Goal: Task Accomplishment & Management: Complete application form

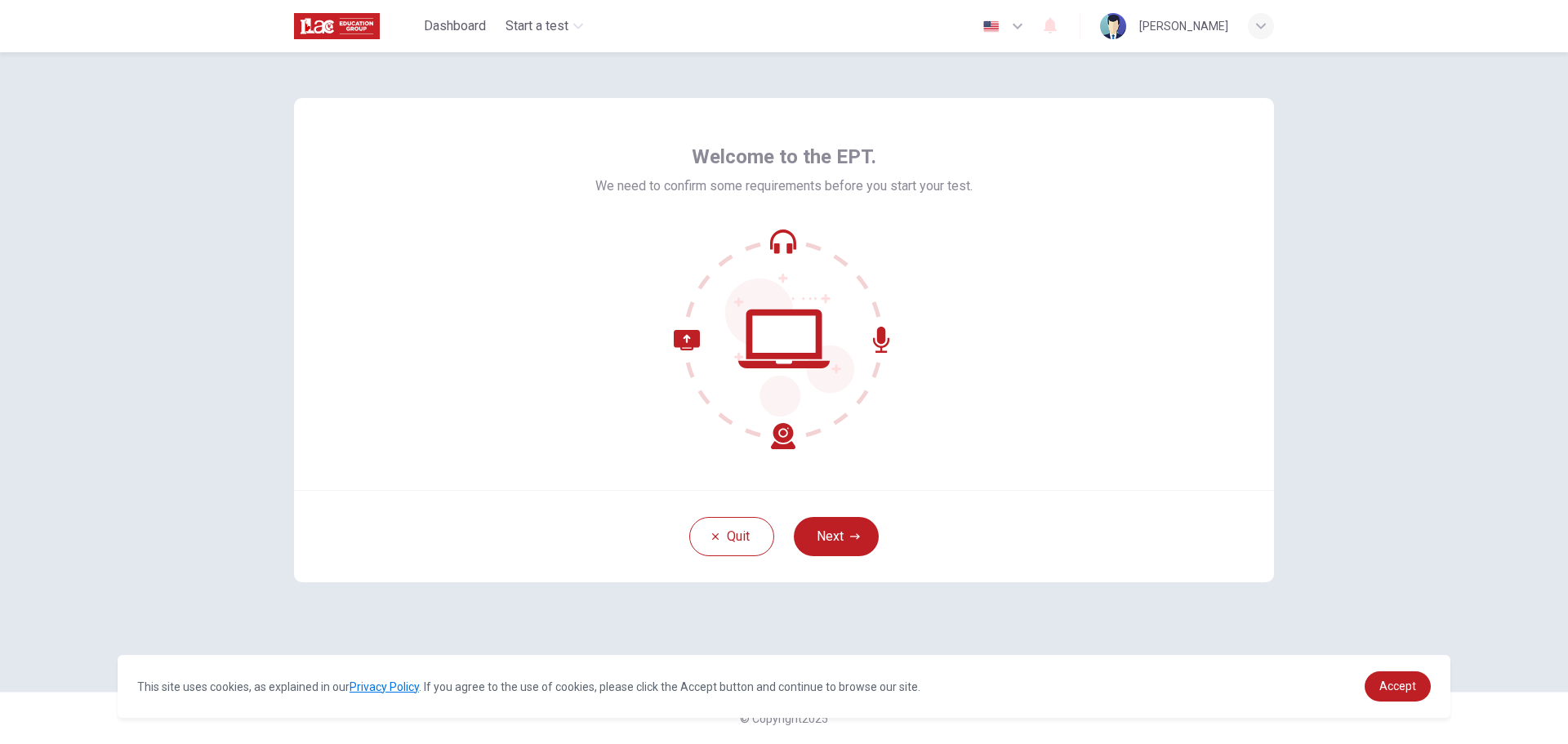
click at [977, 616] on div "Welcome to the EPT. We need to confirm some requirements before you start your …" at bounding box center [784, 372] width 1033 height 639
click at [872, 549] on button "Next" at bounding box center [836, 536] width 85 height 39
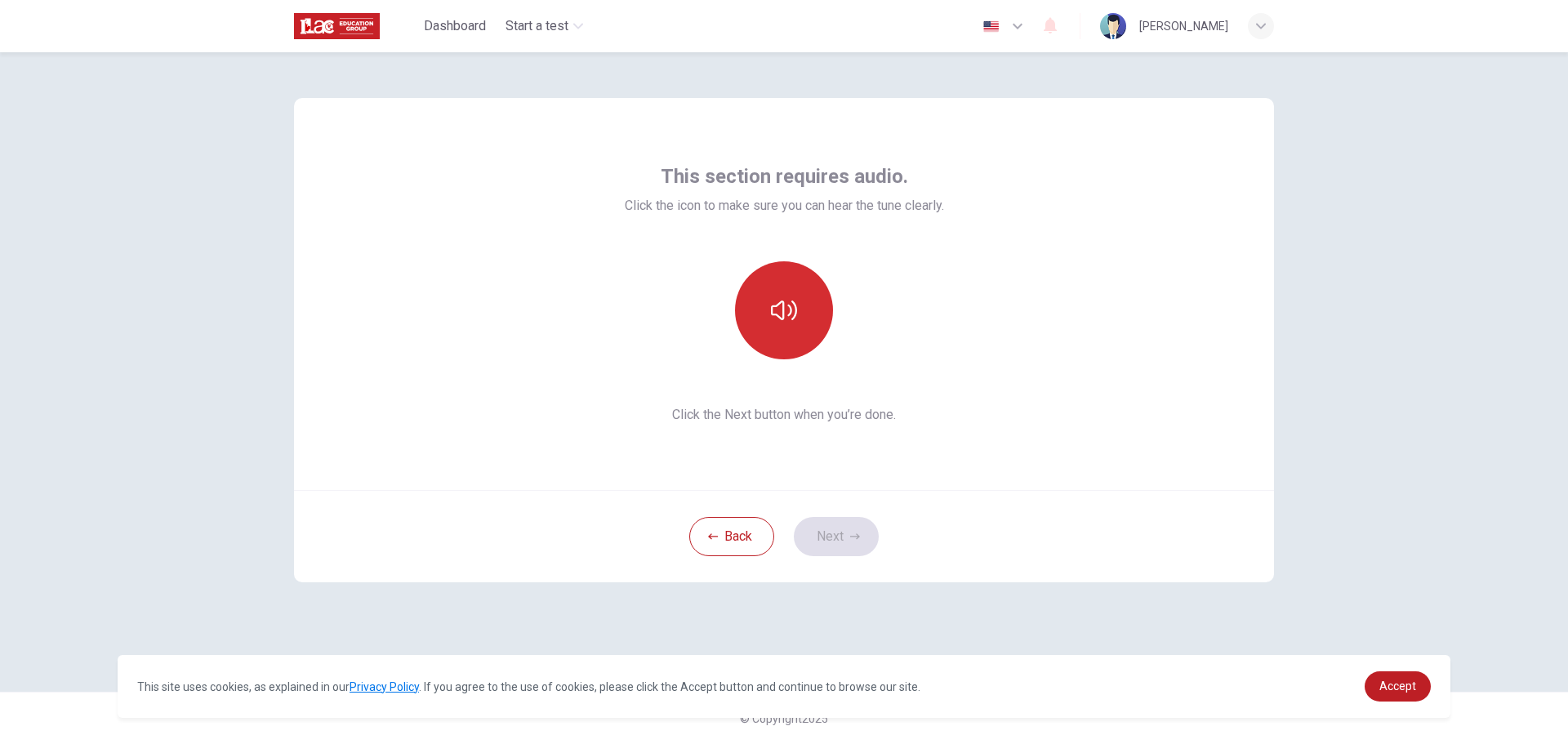
click at [828, 305] on button "button" at bounding box center [784, 310] width 98 height 98
click at [820, 321] on button "button" at bounding box center [784, 310] width 98 height 98
click at [801, 349] on button "button" at bounding box center [784, 310] width 98 height 98
click at [834, 535] on button "Next" at bounding box center [836, 536] width 85 height 39
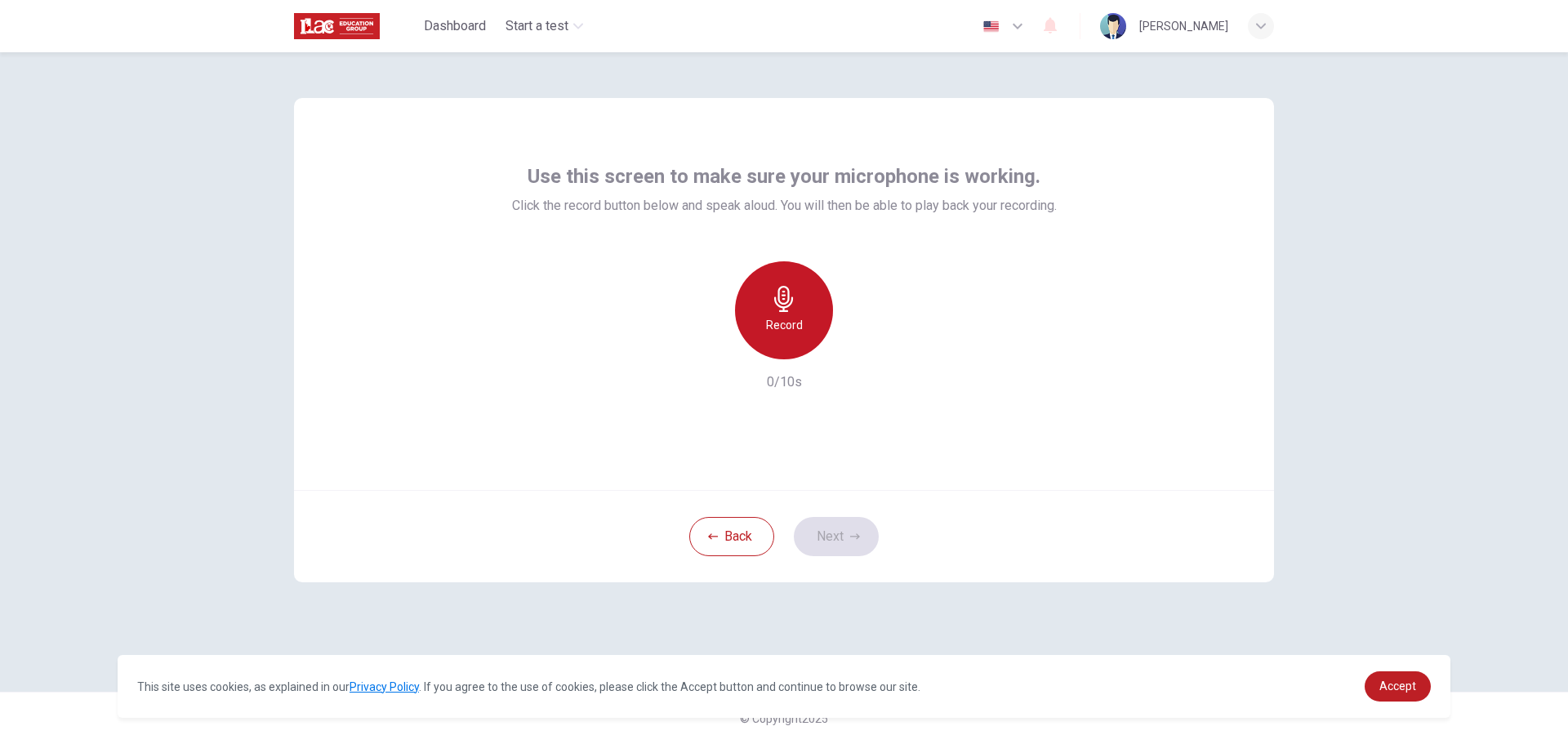
click at [780, 323] on h6 "Record" at bounding box center [784, 325] width 36 height 20
click at [780, 323] on h6 "Stop" at bounding box center [784, 325] width 25 height 20
click at [835, 525] on button "Next" at bounding box center [836, 536] width 85 height 39
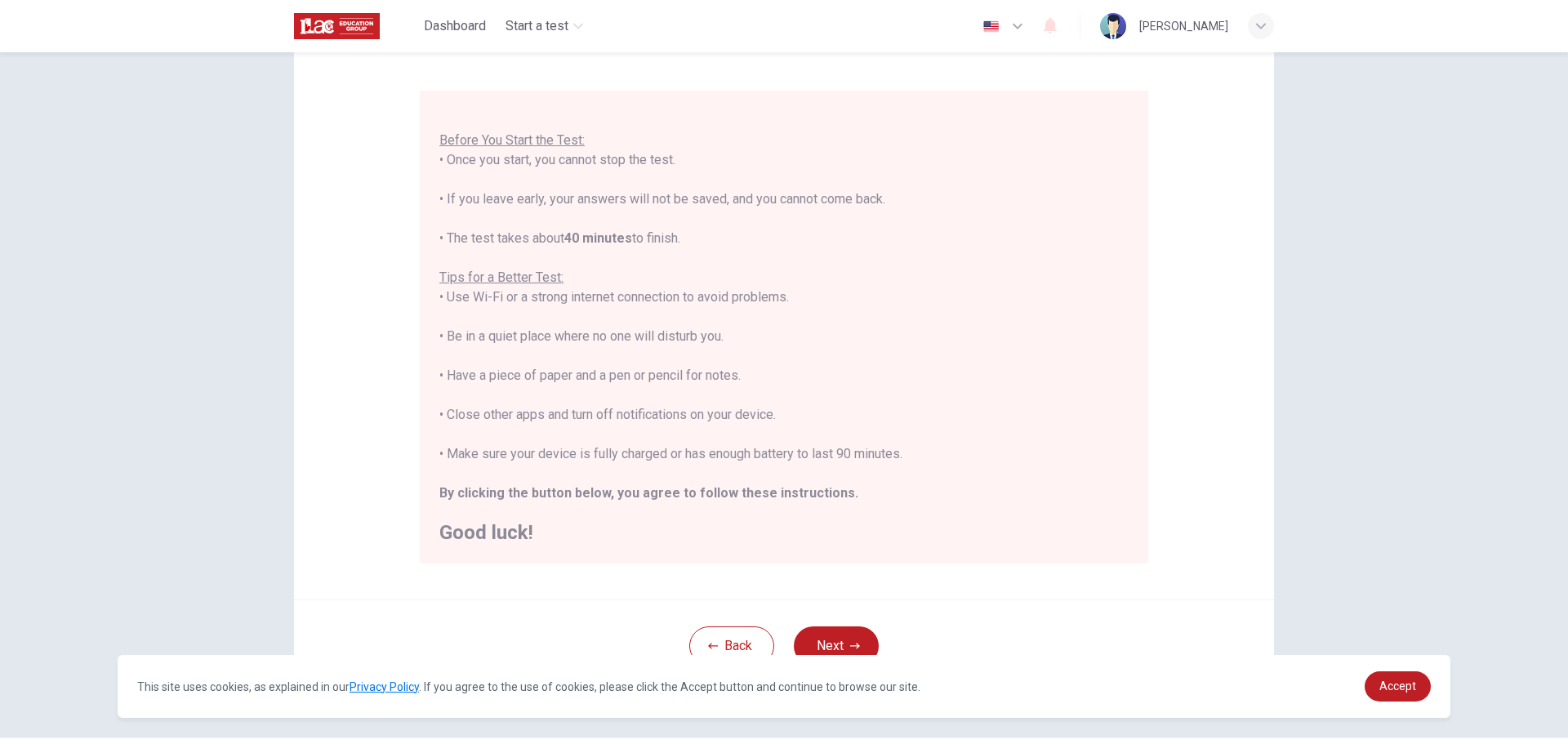
scroll to position [163, 0]
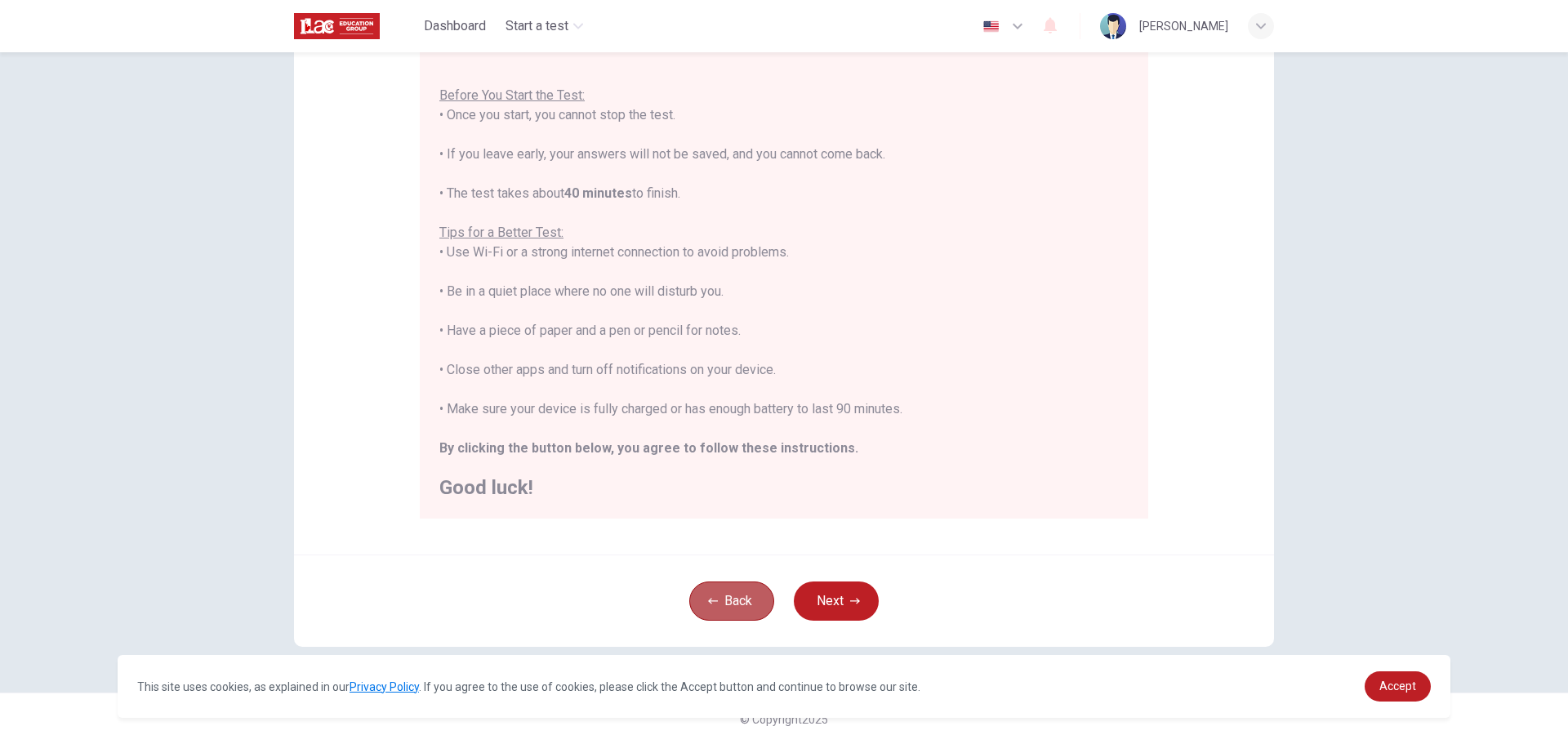
click at [738, 586] on button "Back" at bounding box center [732, 601] width 85 height 39
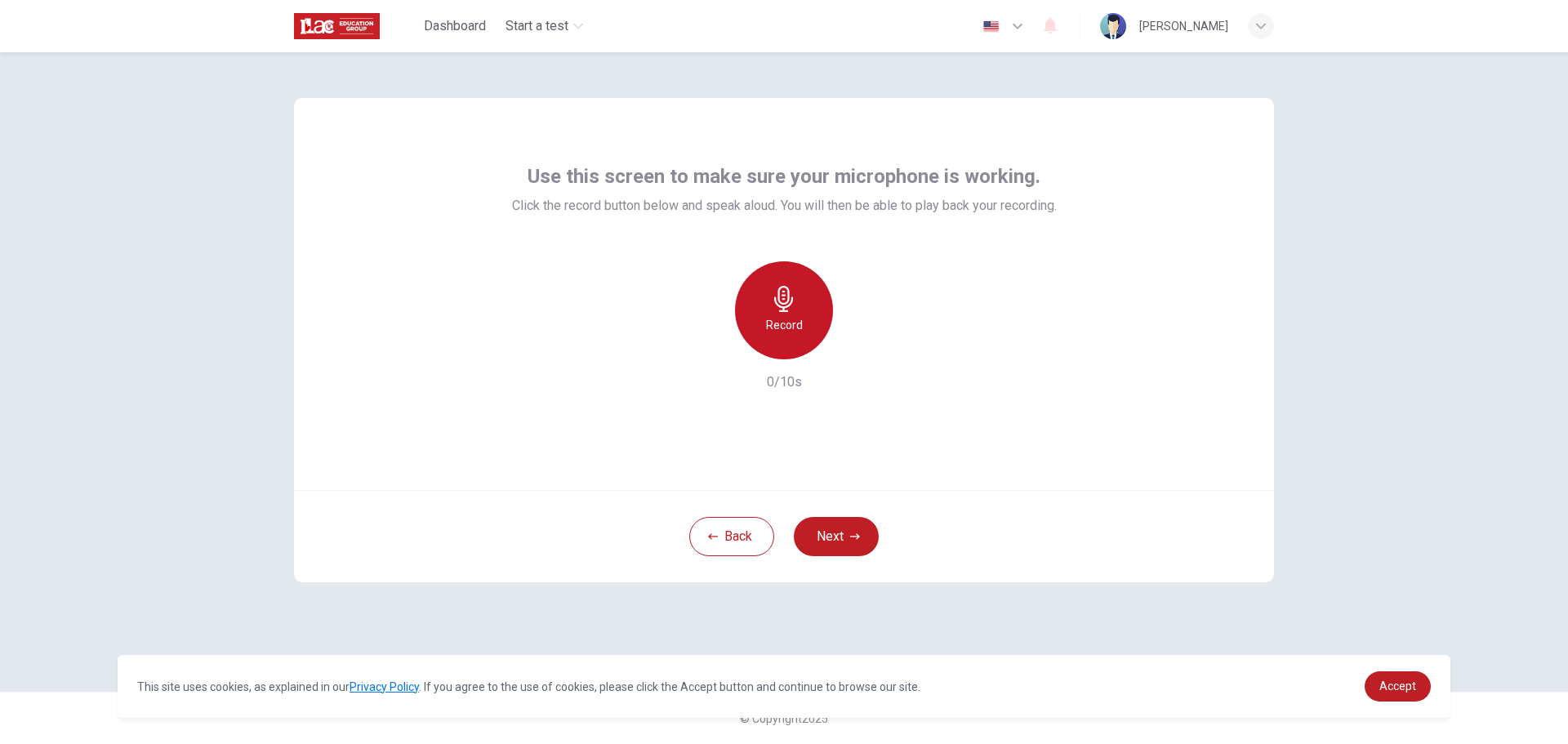
click at [798, 354] on div "Record" at bounding box center [784, 310] width 98 height 98
click at [798, 353] on div "Stop" at bounding box center [784, 310] width 98 height 98
click at [852, 342] on icon "button" at bounding box center [859, 346] width 16 height 16
click at [822, 528] on button "Next" at bounding box center [836, 536] width 85 height 39
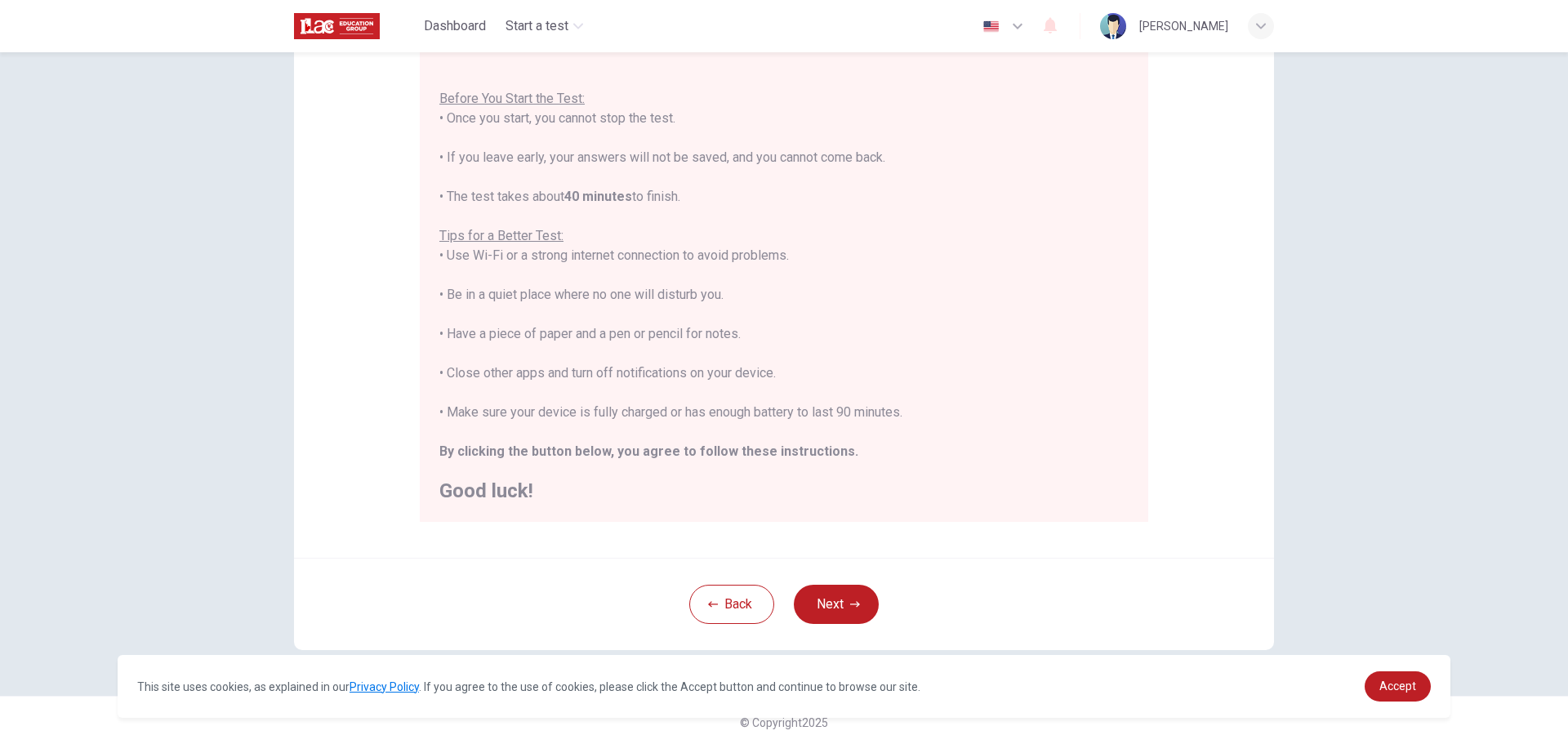
scroll to position [164, 0]
click at [844, 602] on button "Next" at bounding box center [836, 600] width 85 height 39
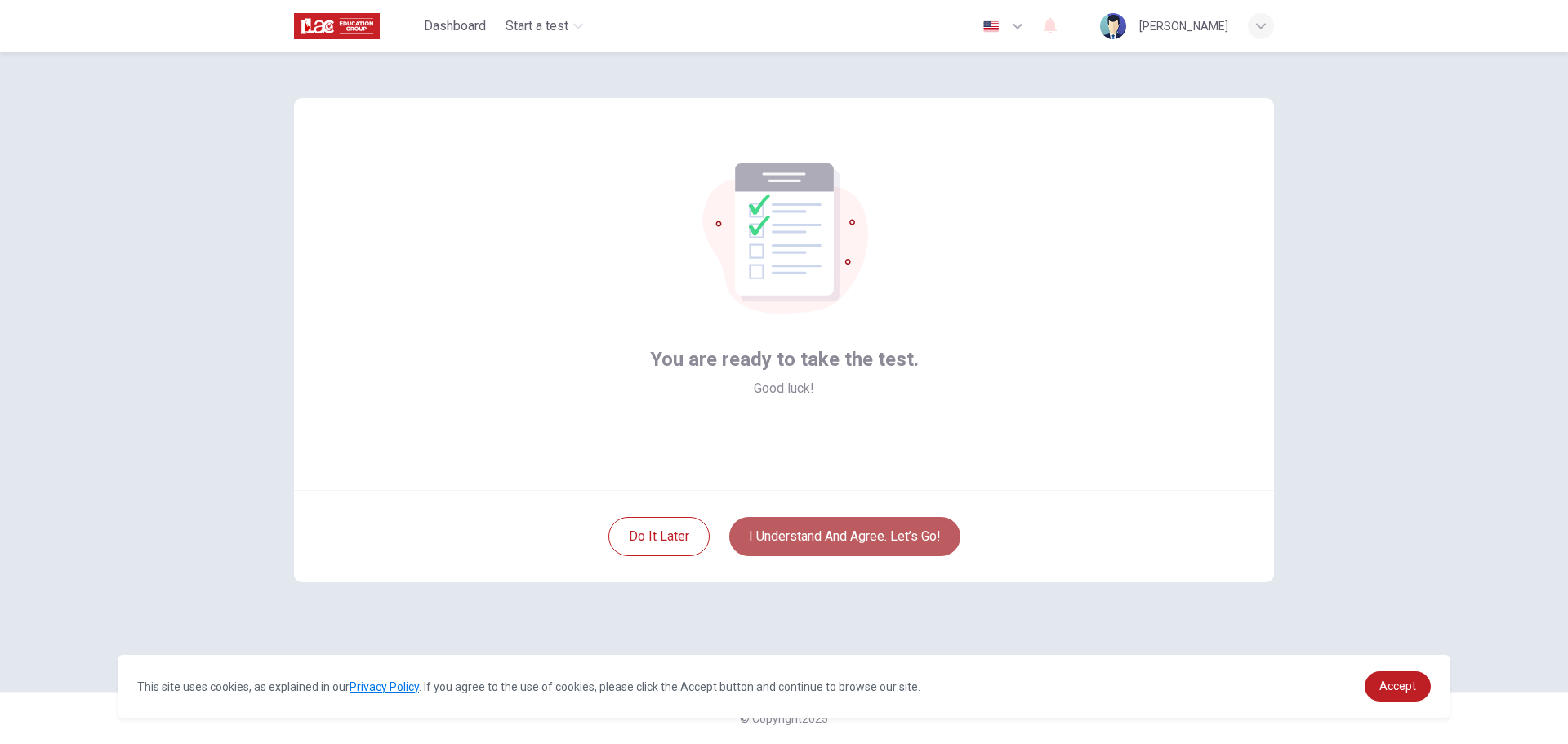
click at [840, 534] on button "I understand and agree. Let’s go!" at bounding box center [844, 536] width 231 height 39
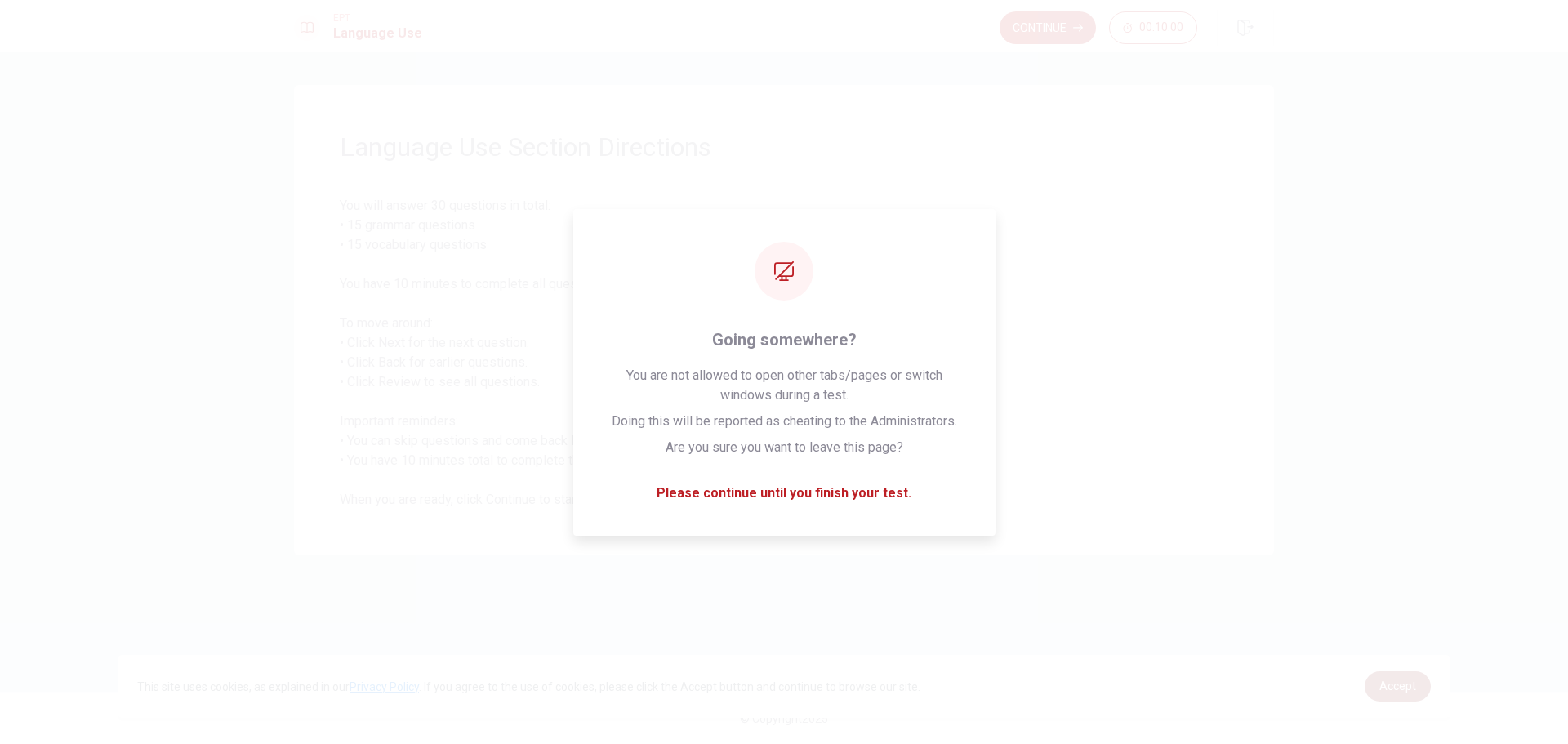
click at [1398, 683] on span "Accept" at bounding box center [1398, 685] width 36 height 13
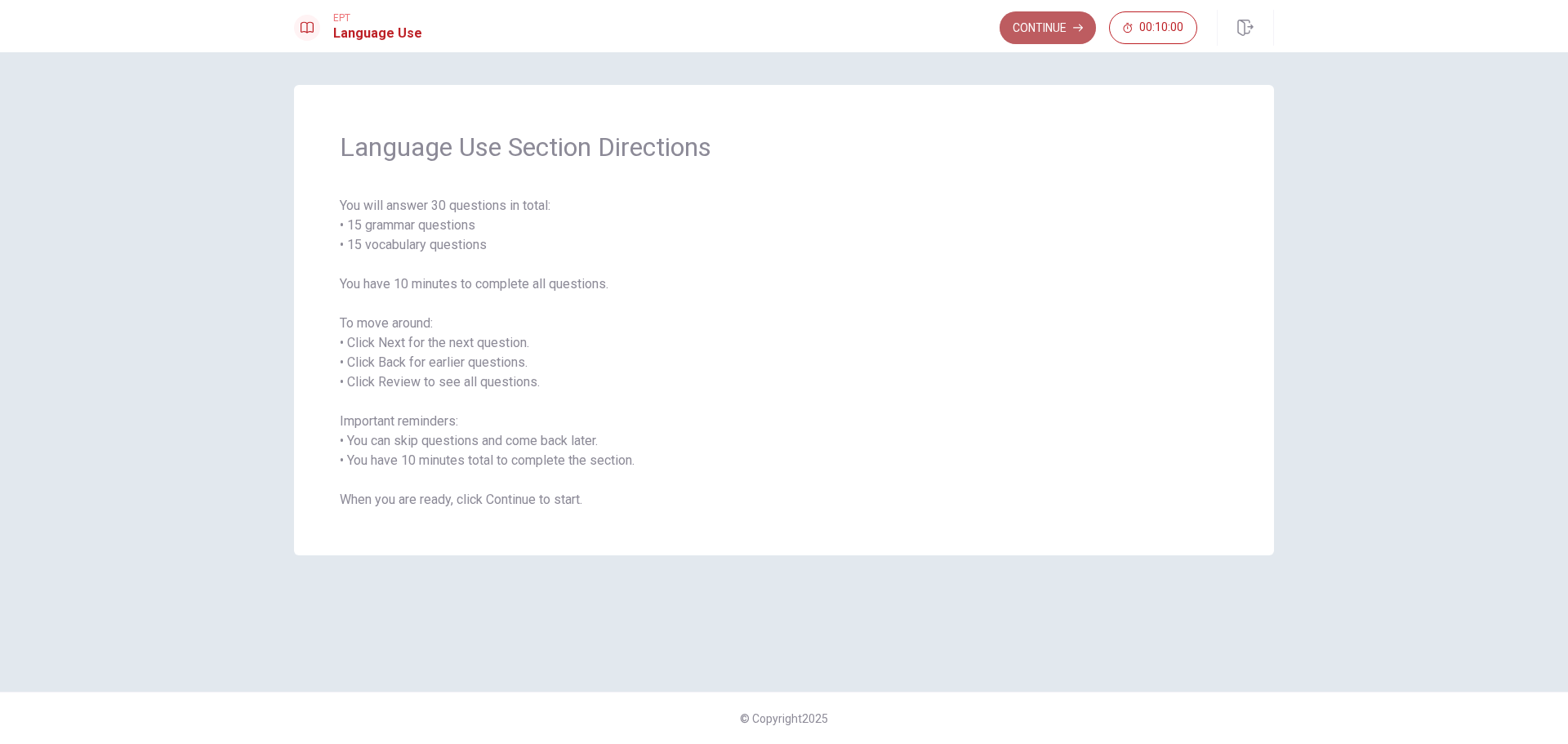
click at [1065, 31] on button "Continue" at bounding box center [1048, 28] width 97 height 33
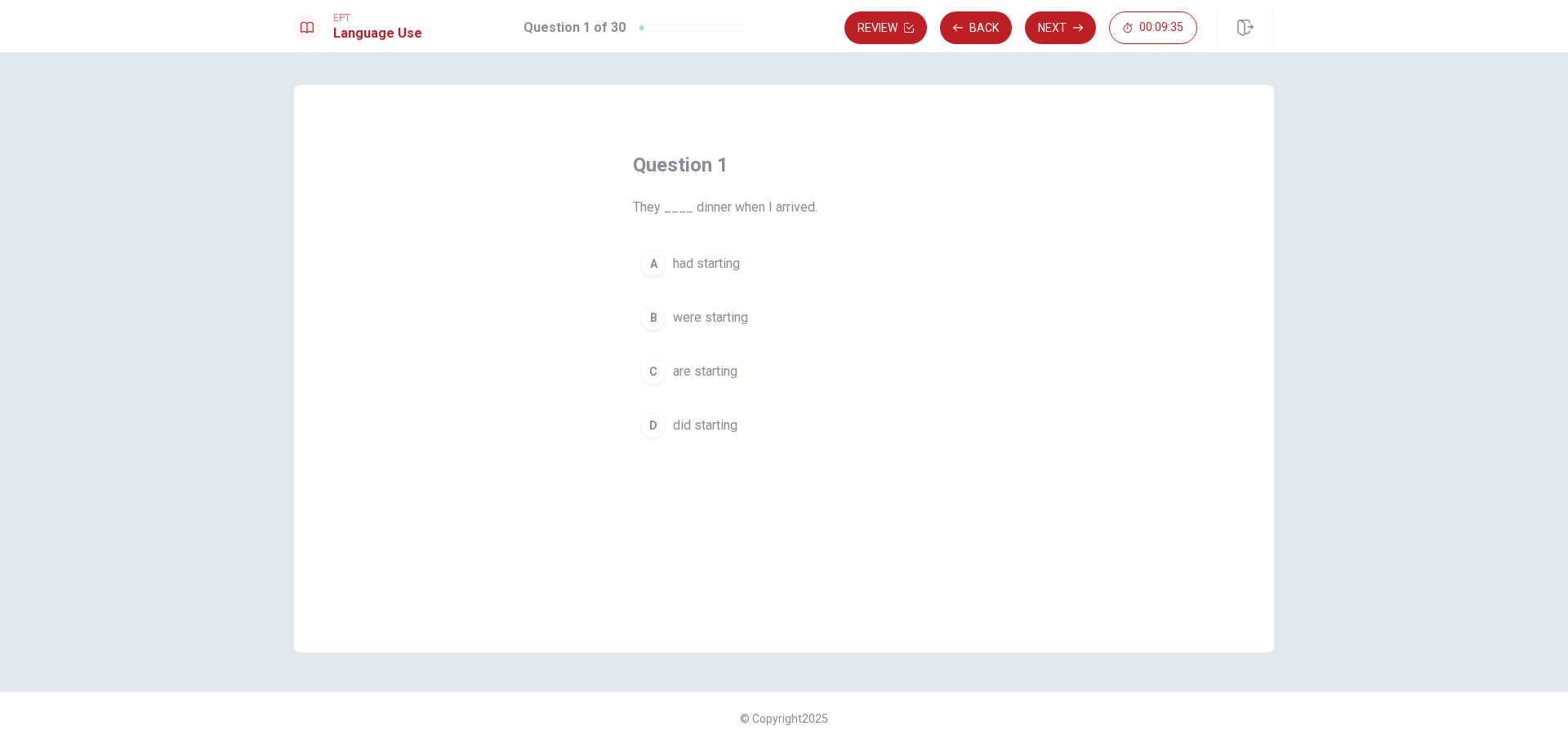
click at [653, 273] on div "A" at bounding box center [653, 263] width 26 height 26
click at [1073, 21] on button "Next" at bounding box center [1060, 28] width 71 height 33
click at [723, 320] on button "B left" at bounding box center [784, 318] width 302 height 41
click at [1078, 36] on button "Next" at bounding box center [1060, 28] width 71 height 33
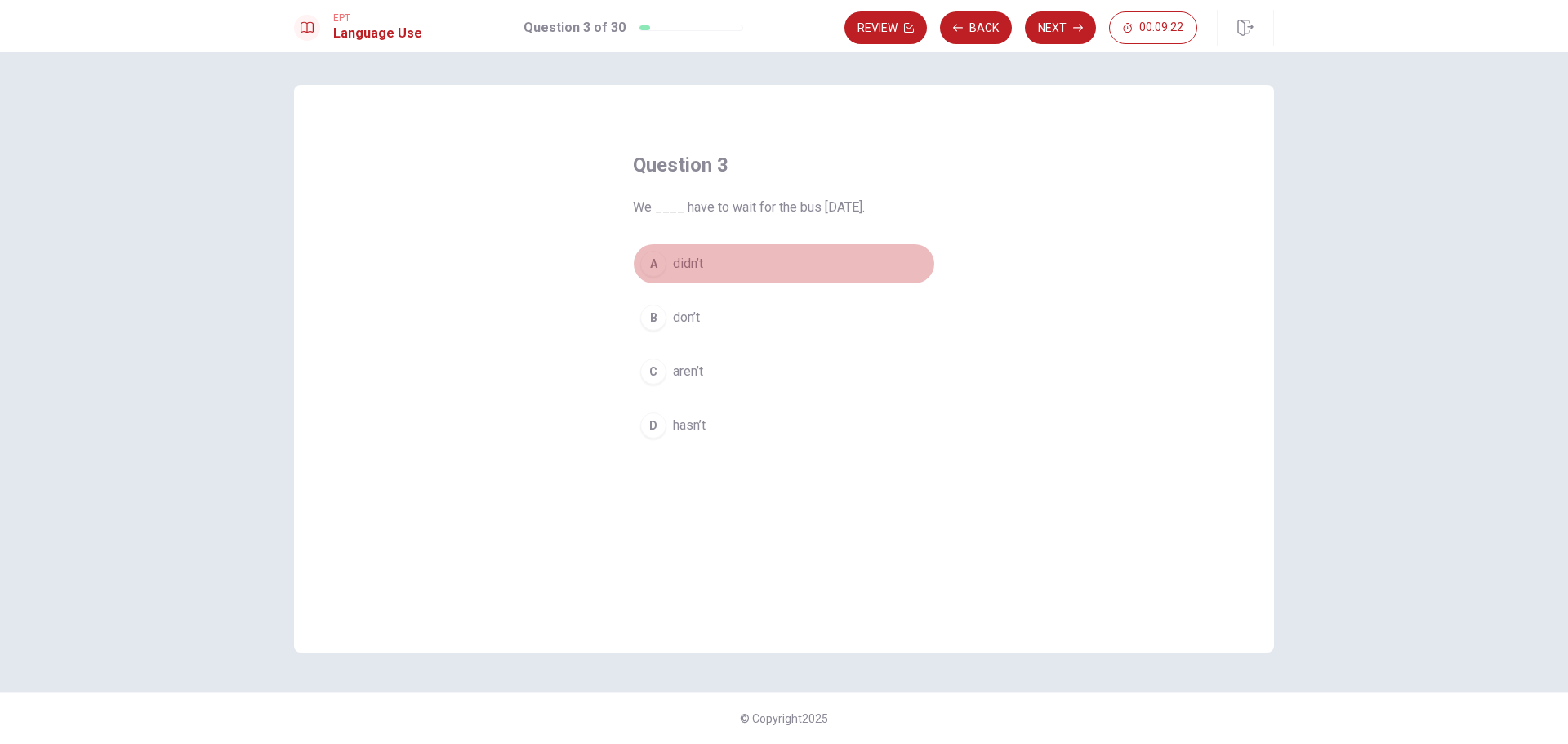
click at [726, 268] on button "A didn’t" at bounding box center [784, 264] width 302 height 41
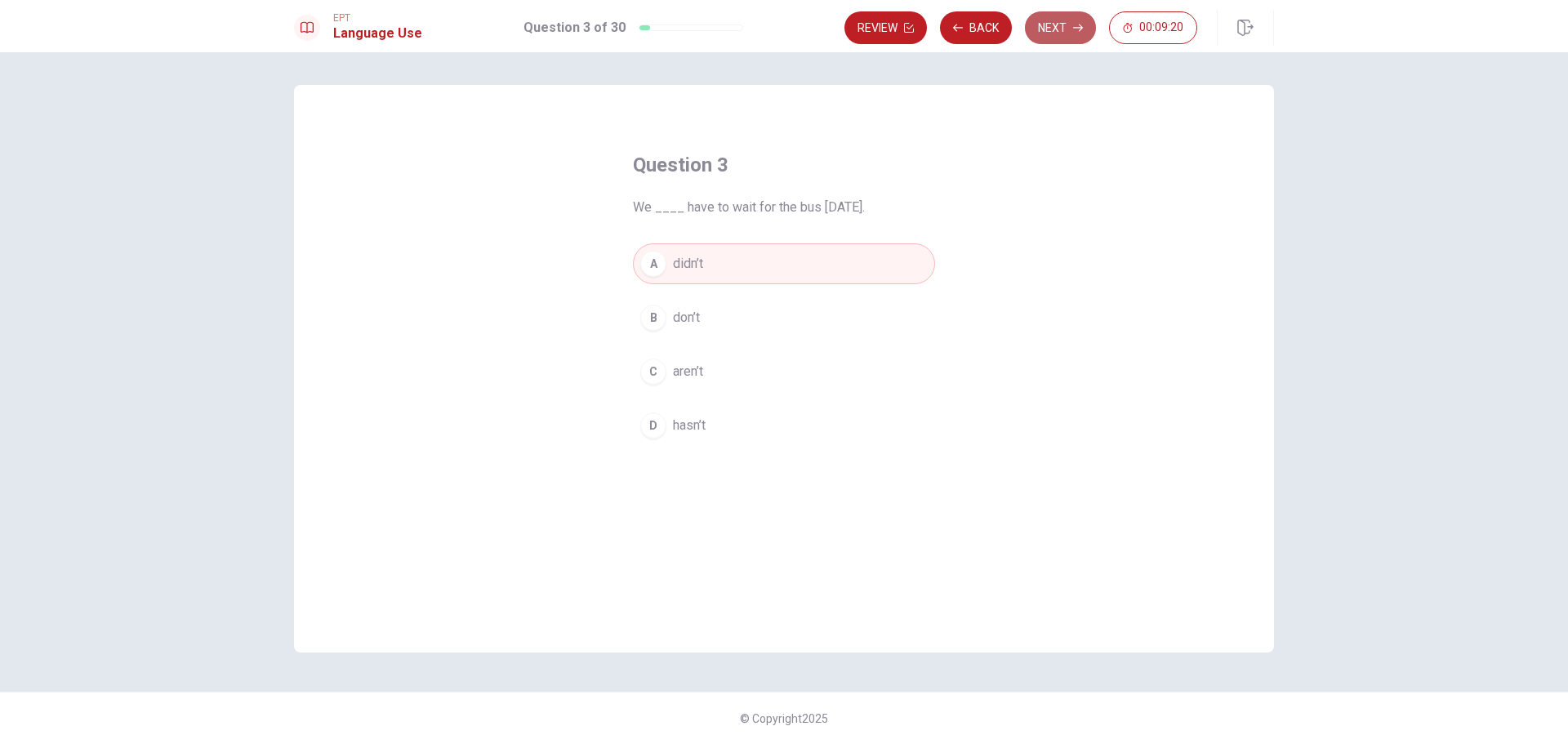
click at [1067, 12] on button "Next" at bounding box center [1060, 28] width 71 height 33
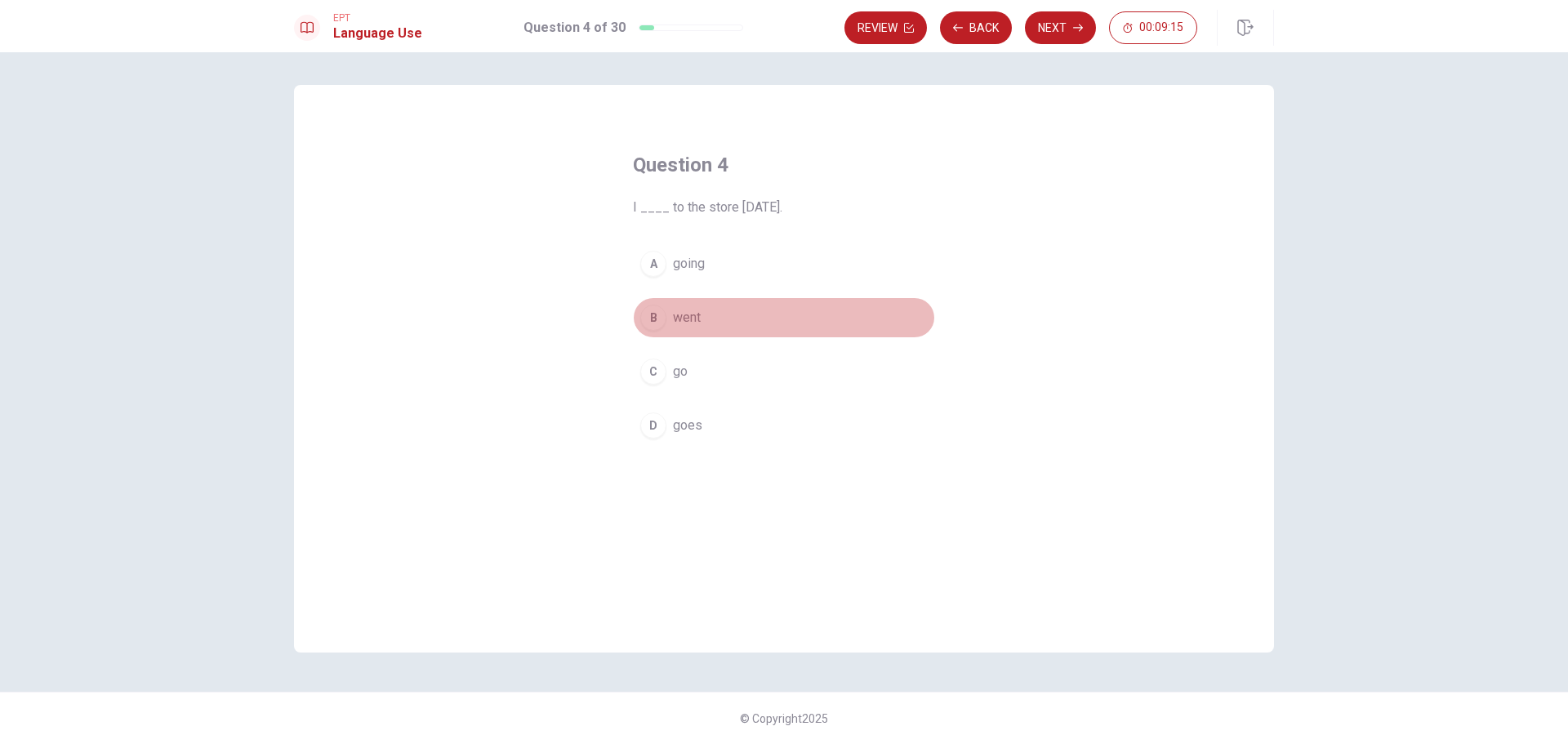
click at [701, 323] on span "went" at bounding box center [686, 318] width 28 height 20
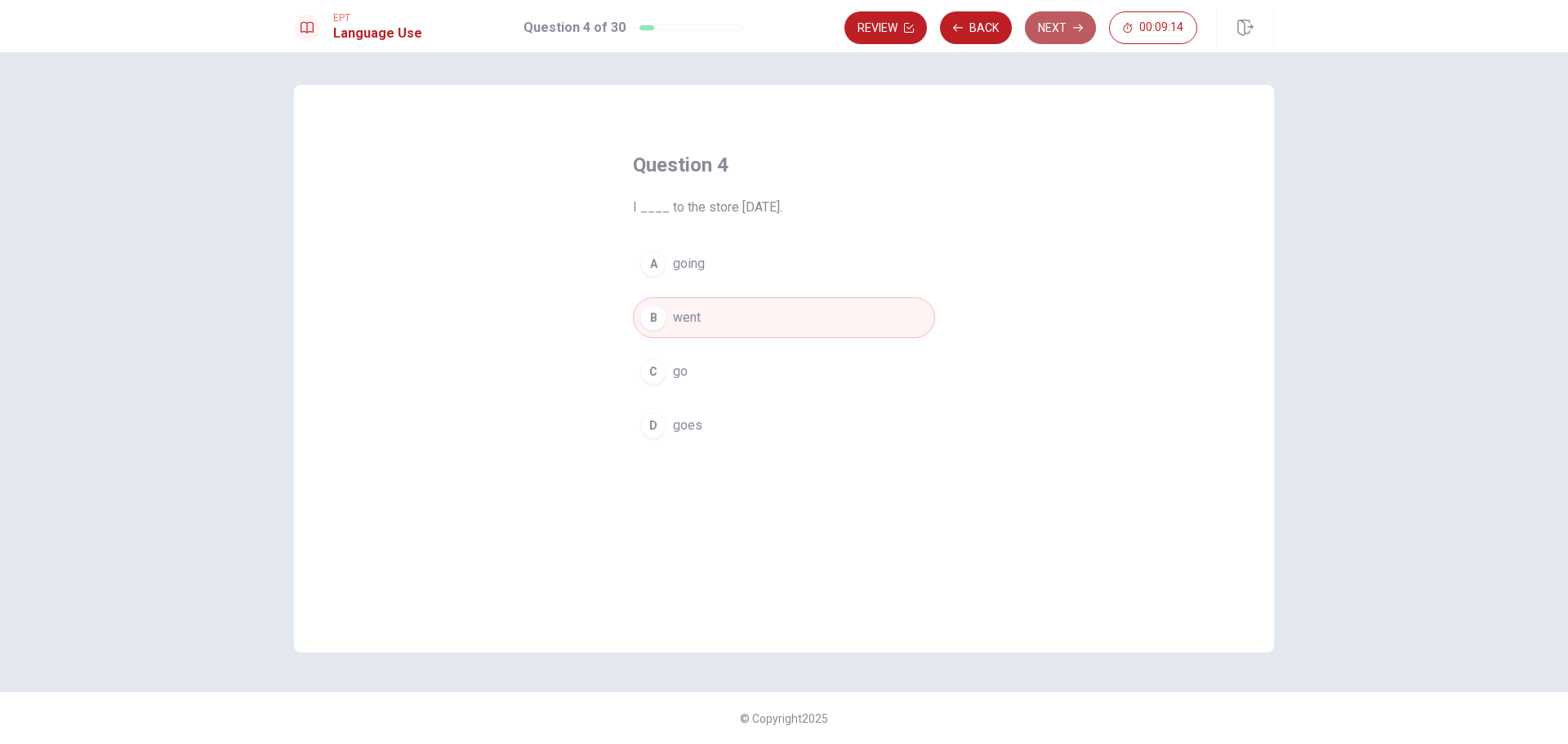
click at [1029, 31] on button "Next" at bounding box center [1060, 28] width 71 height 33
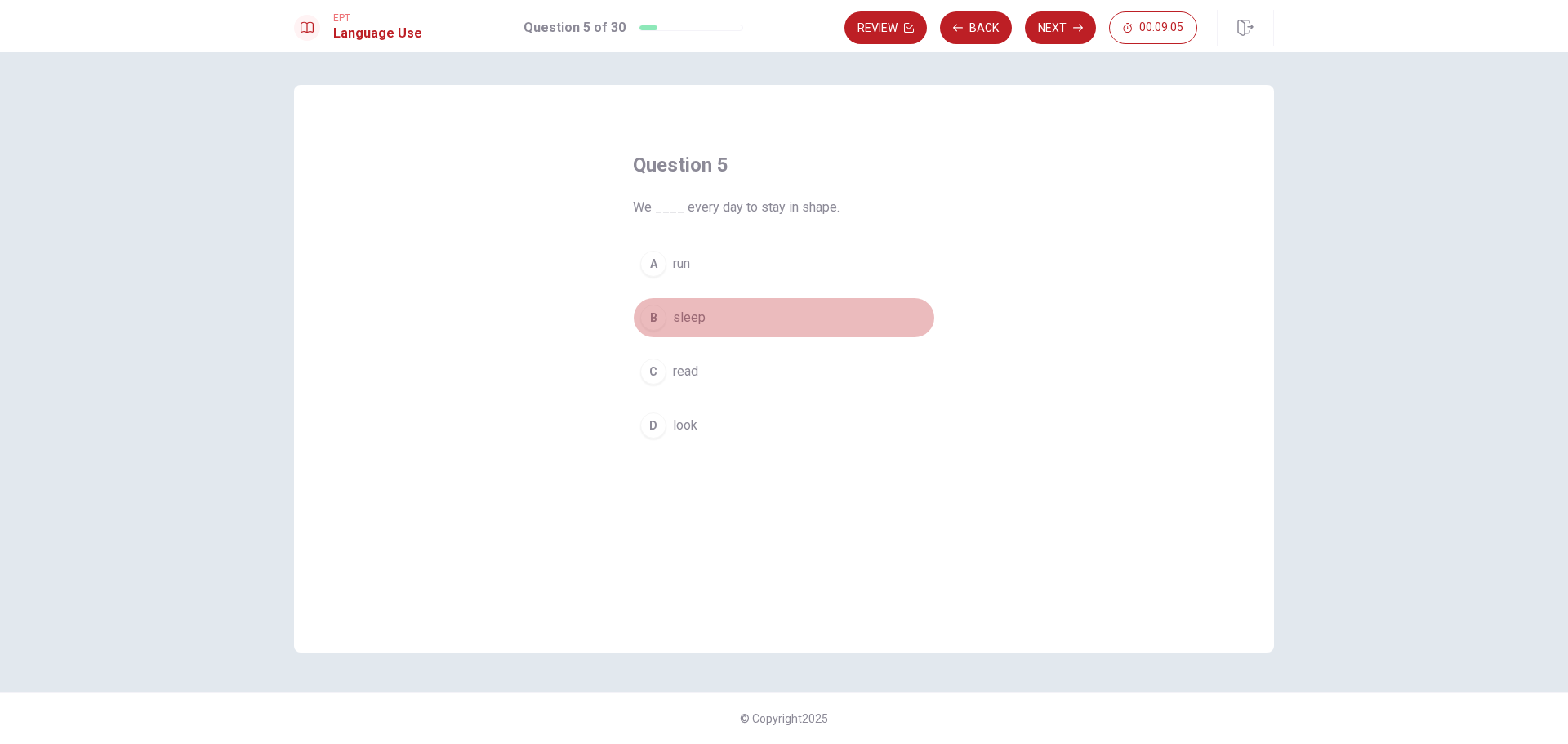
click at [736, 309] on button "B sleep" at bounding box center [784, 318] width 302 height 41
click at [813, 258] on button "A run" at bounding box center [784, 264] width 302 height 41
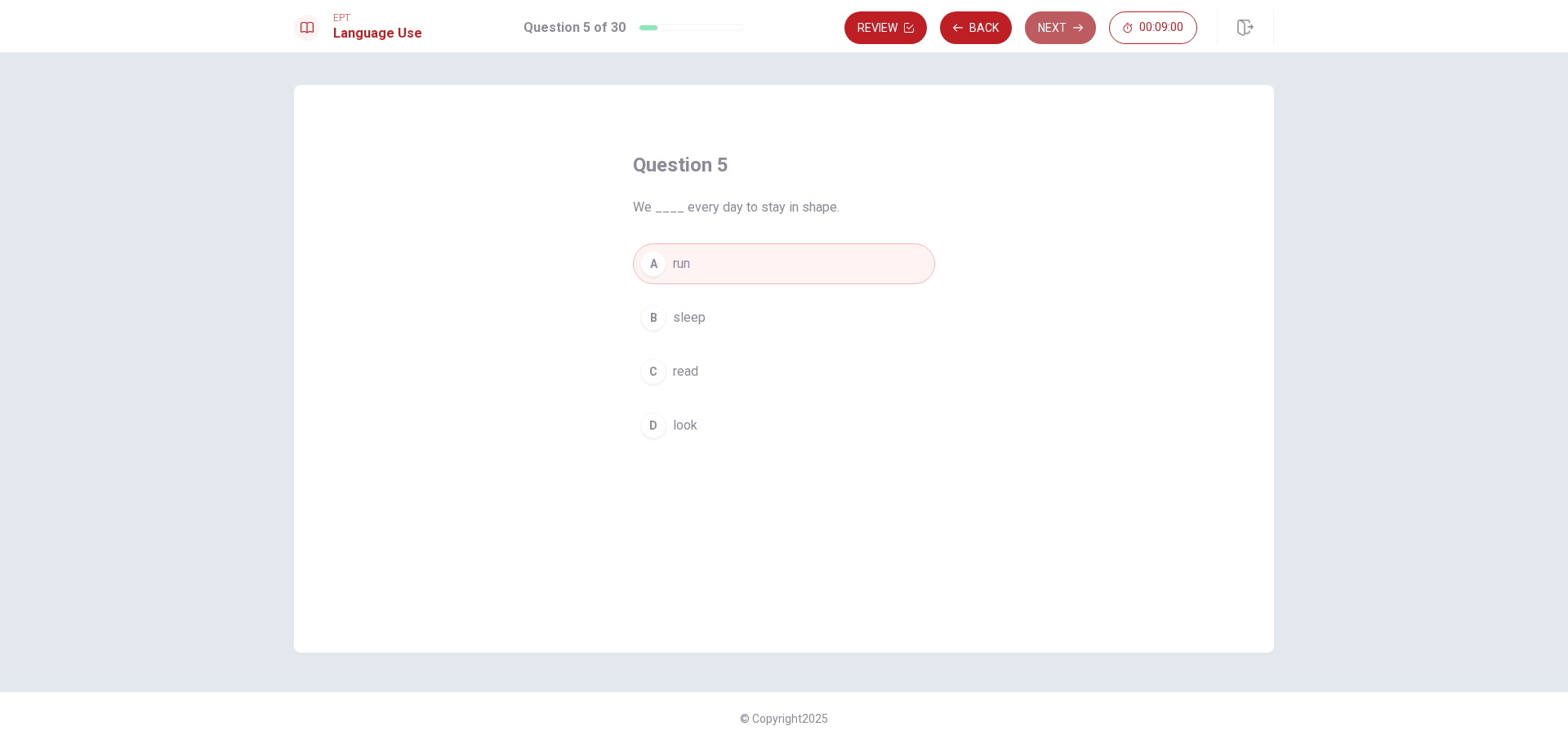
click at [1059, 30] on button "Next" at bounding box center [1060, 28] width 71 height 33
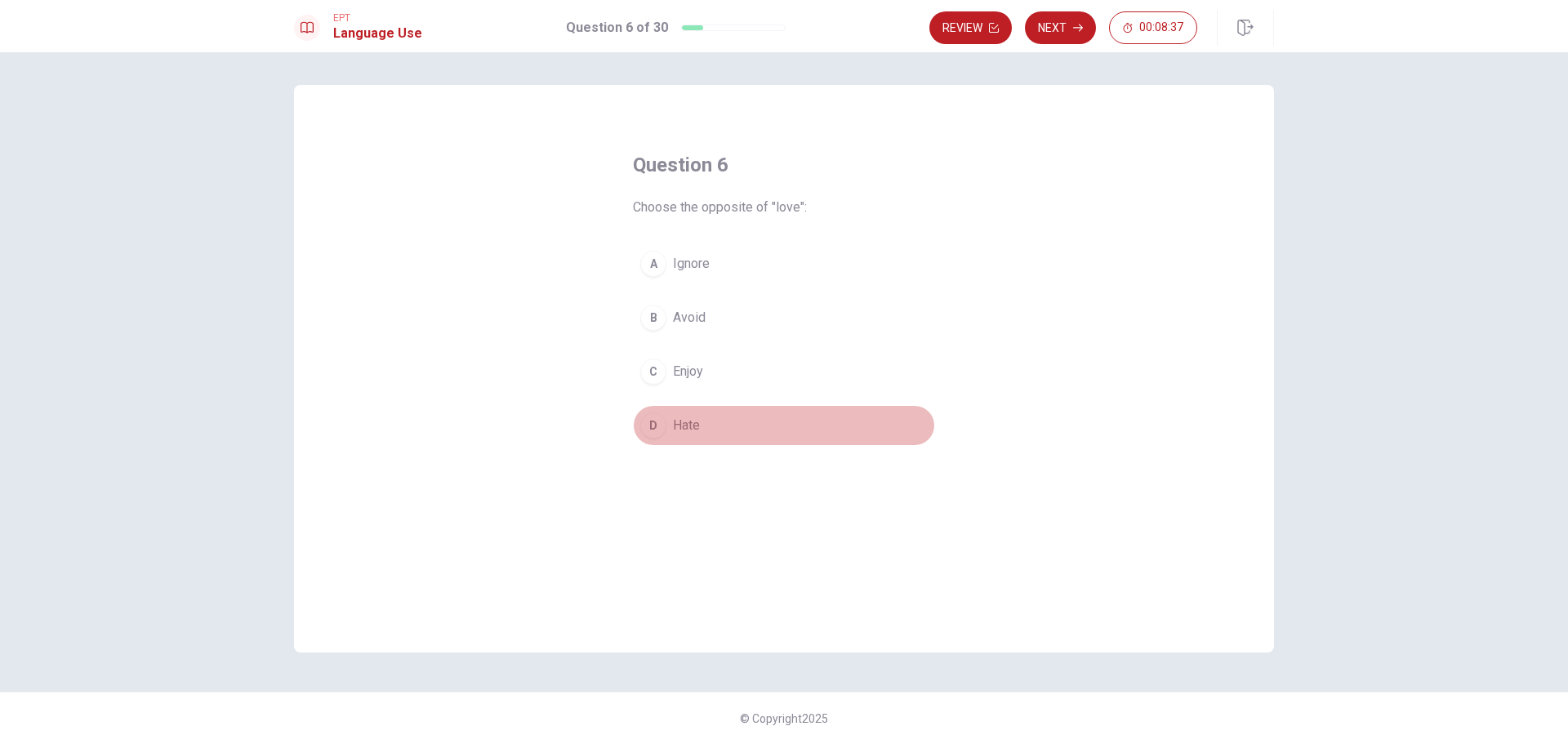
click at [675, 423] on span "Hate" at bounding box center [686, 425] width 27 height 20
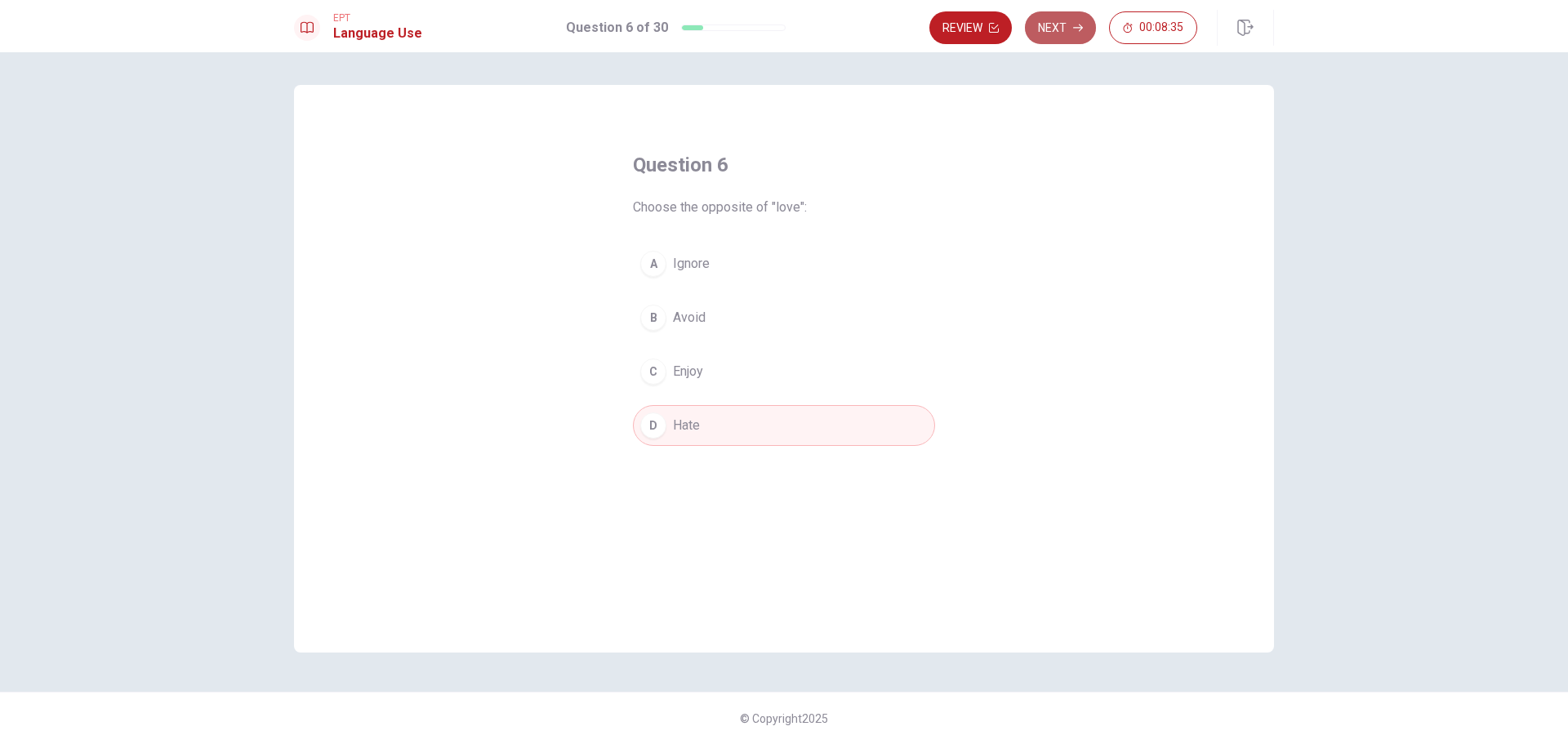
click at [1058, 35] on button "Next" at bounding box center [1060, 28] width 71 height 33
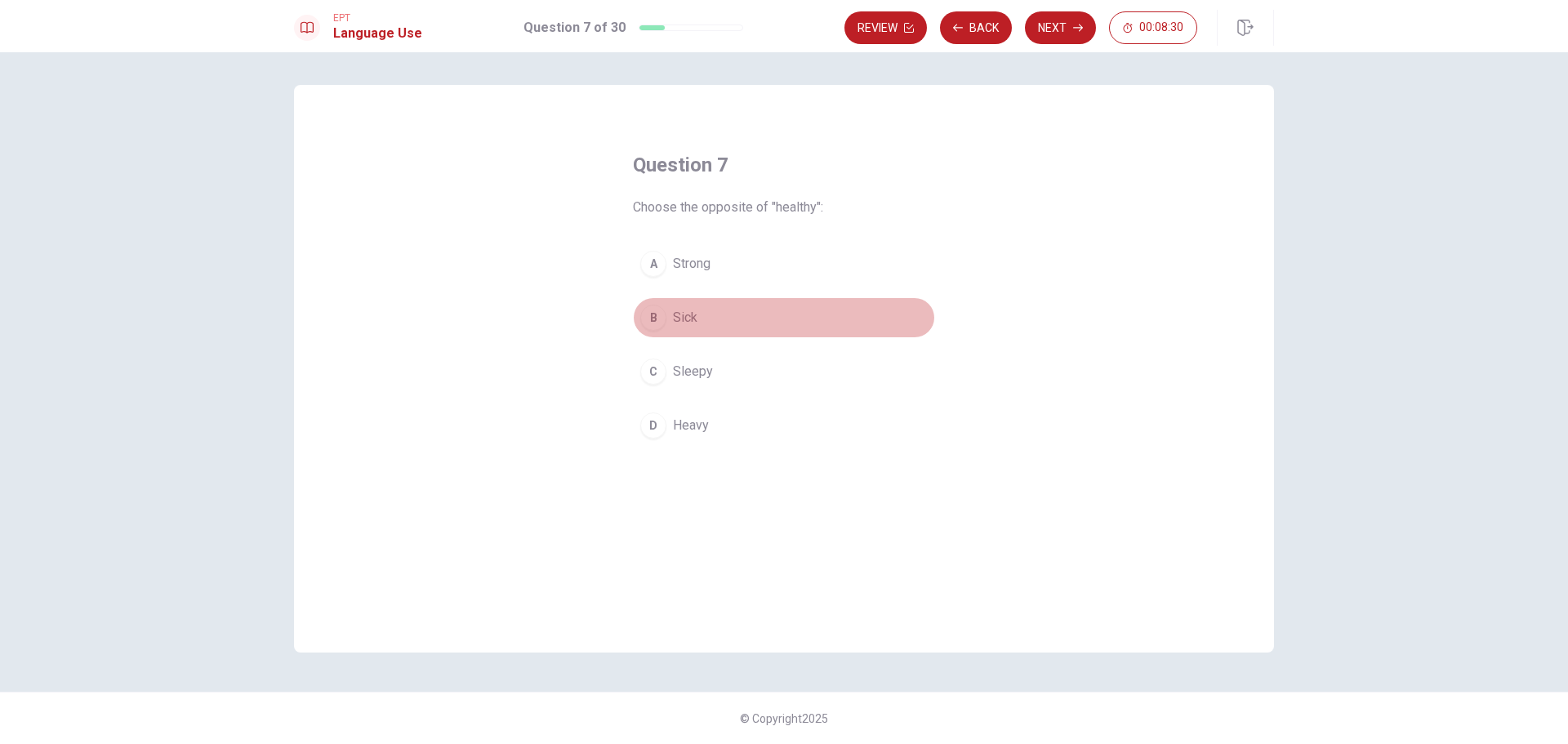
click at [759, 315] on button "B Sick" at bounding box center [784, 318] width 302 height 41
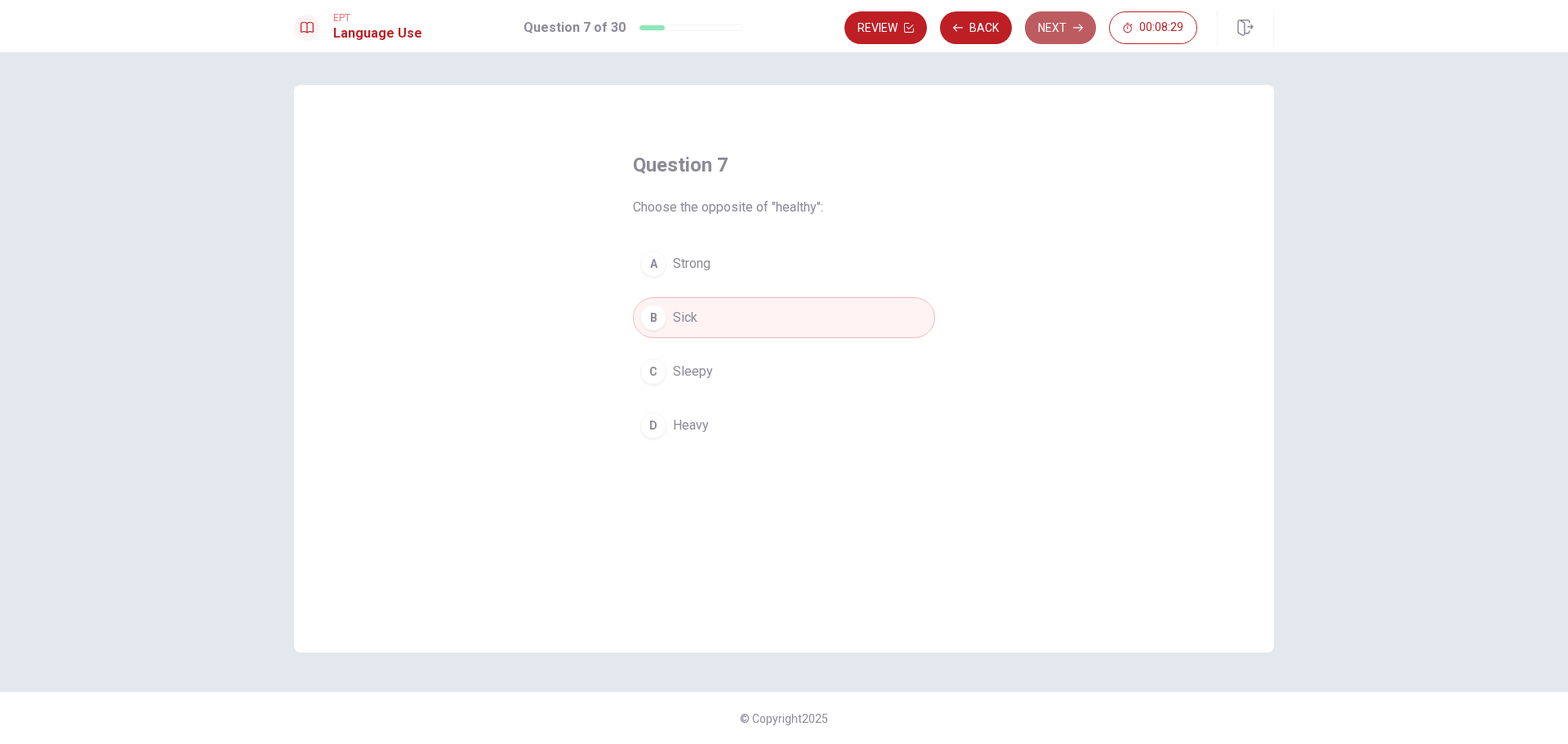
click at [1063, 25] on button "Next" at bounding box center [1060, 28] width 71 height 33
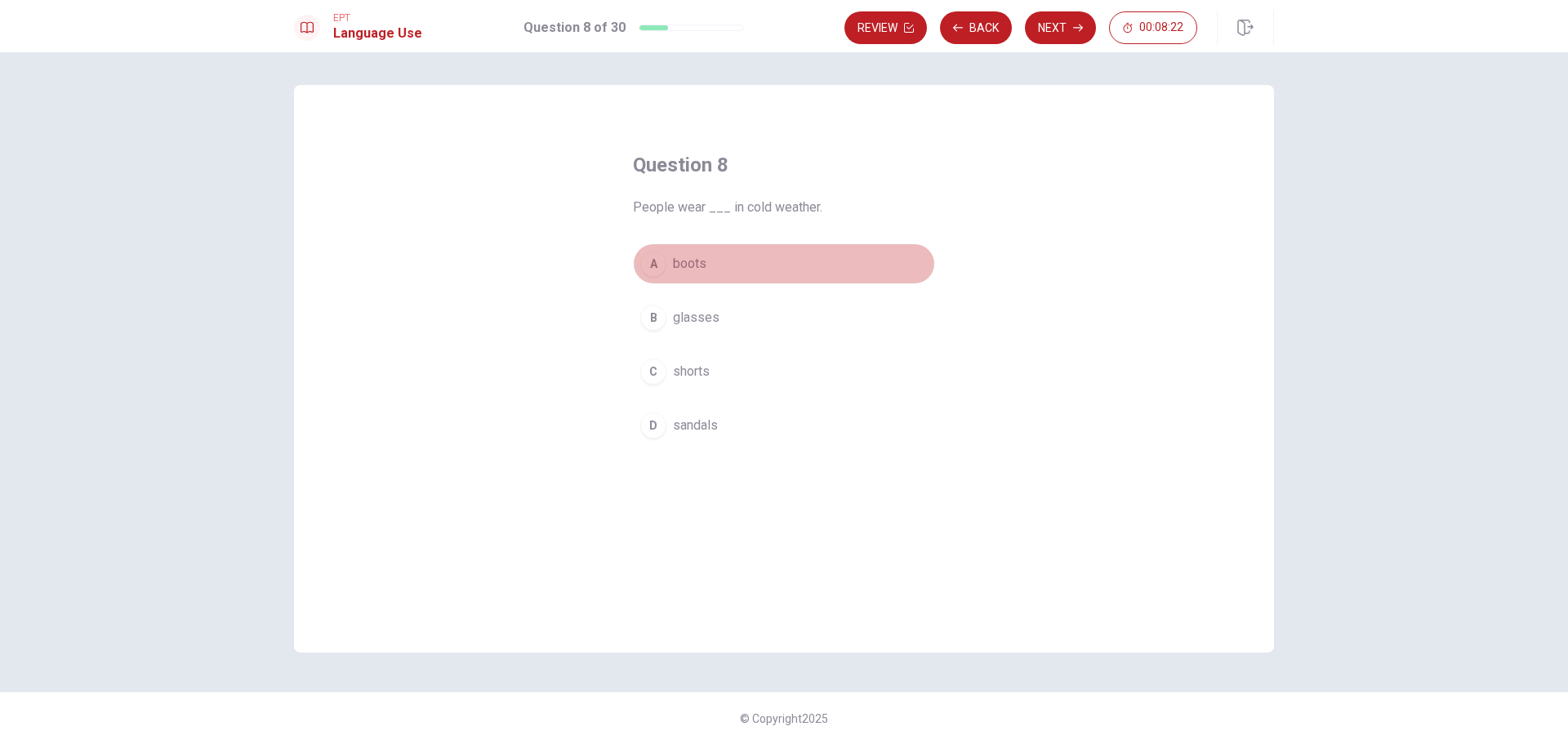
click at [758, 268] on button "A boots" at bounding box center [784, 264] width 302 height 41
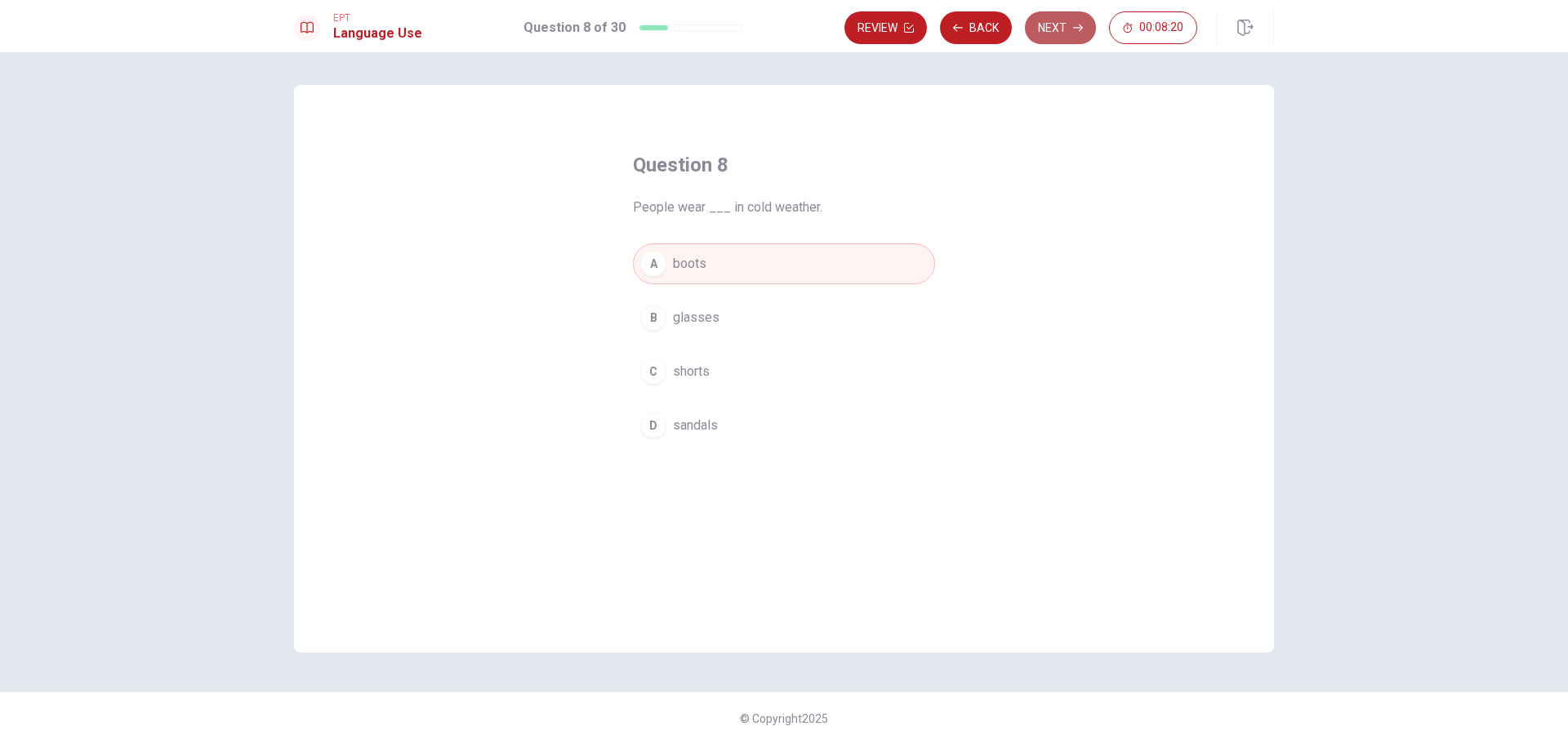
click at [1058, 21] on button "Next" at bounding box center [1060, 28] width 71 height 33
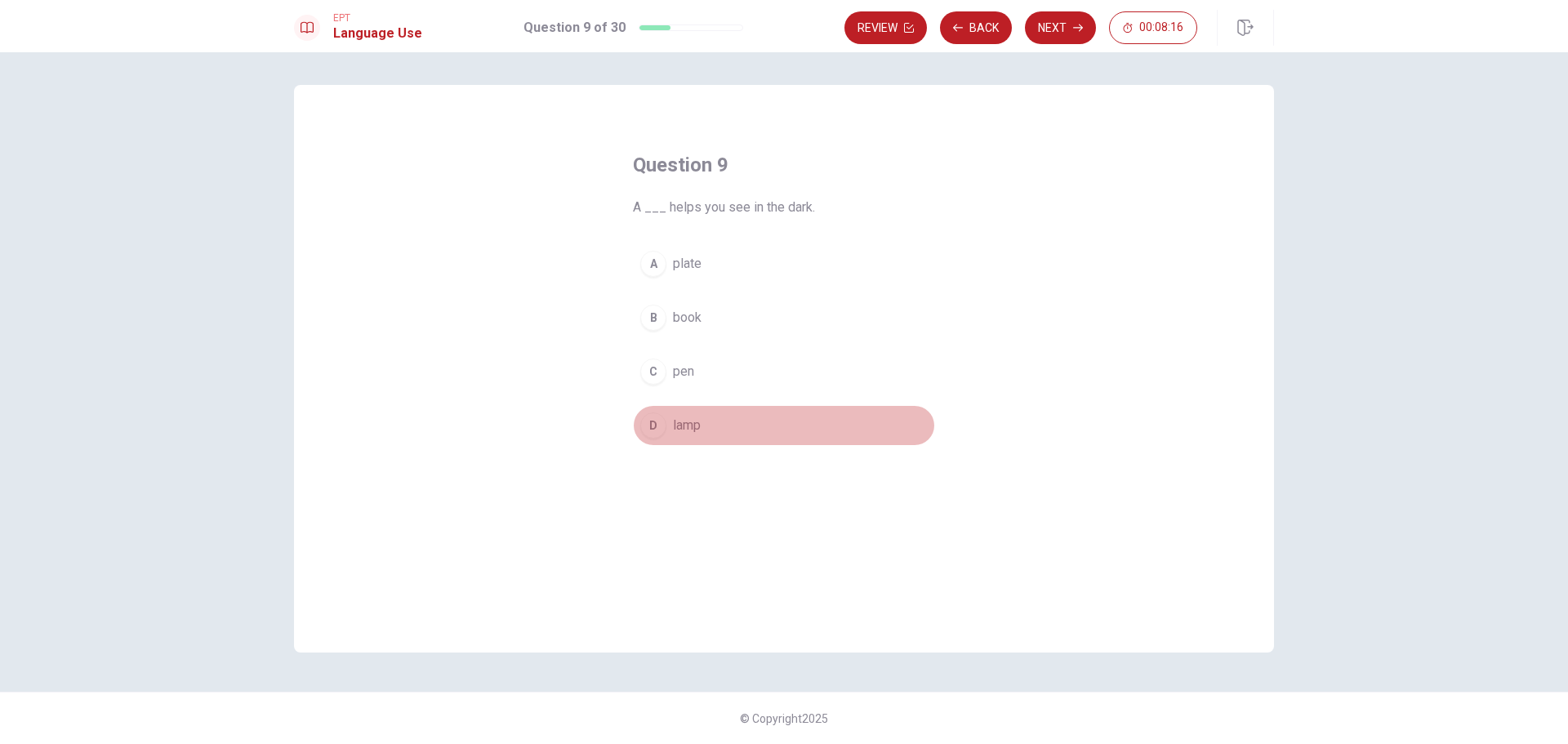
click at [687, 423] on span "lamp" at bounding box center [686, 425] width 28 height 20
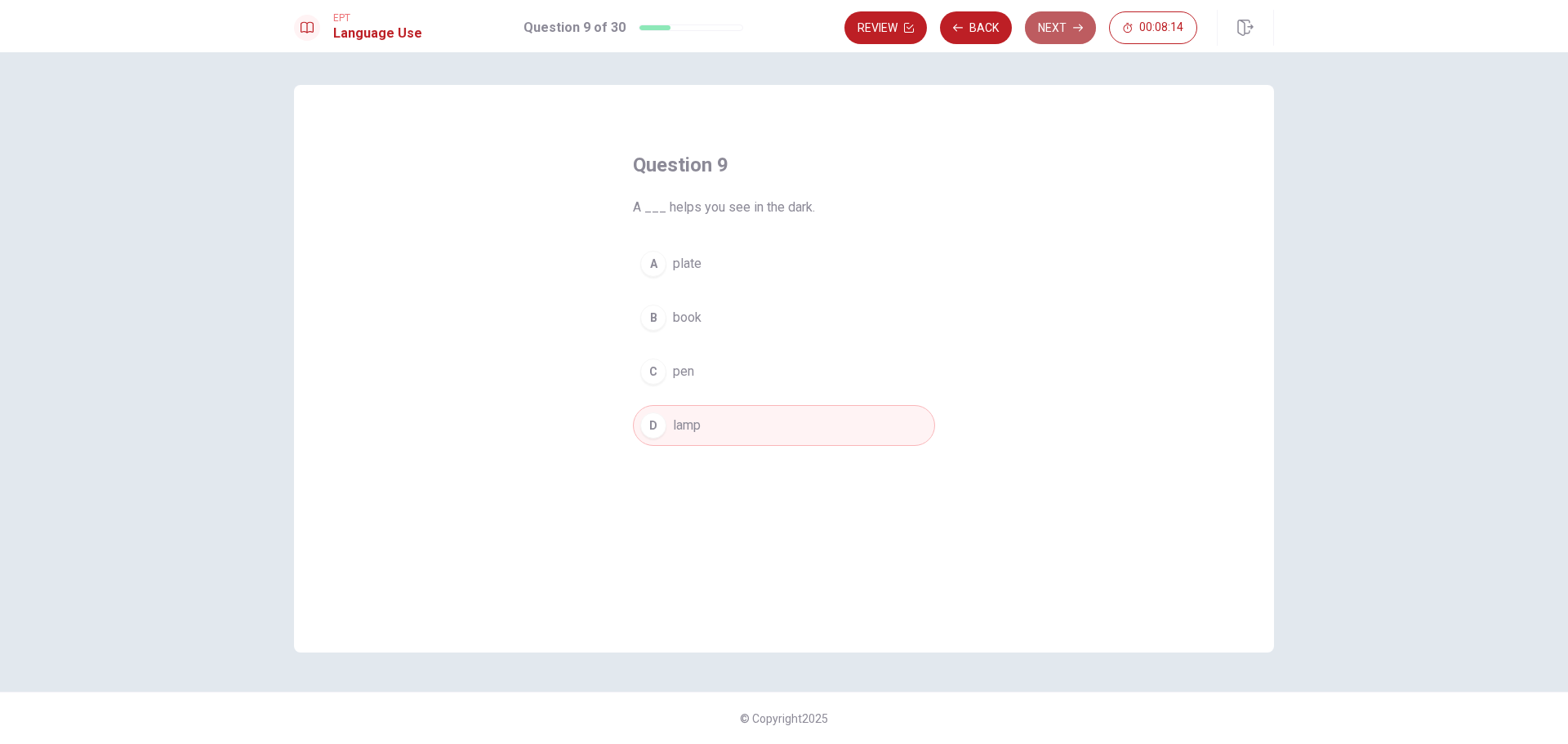
click at [1060, 26] on button "Next" at bounding box center [1060, 28] width 71 height 33
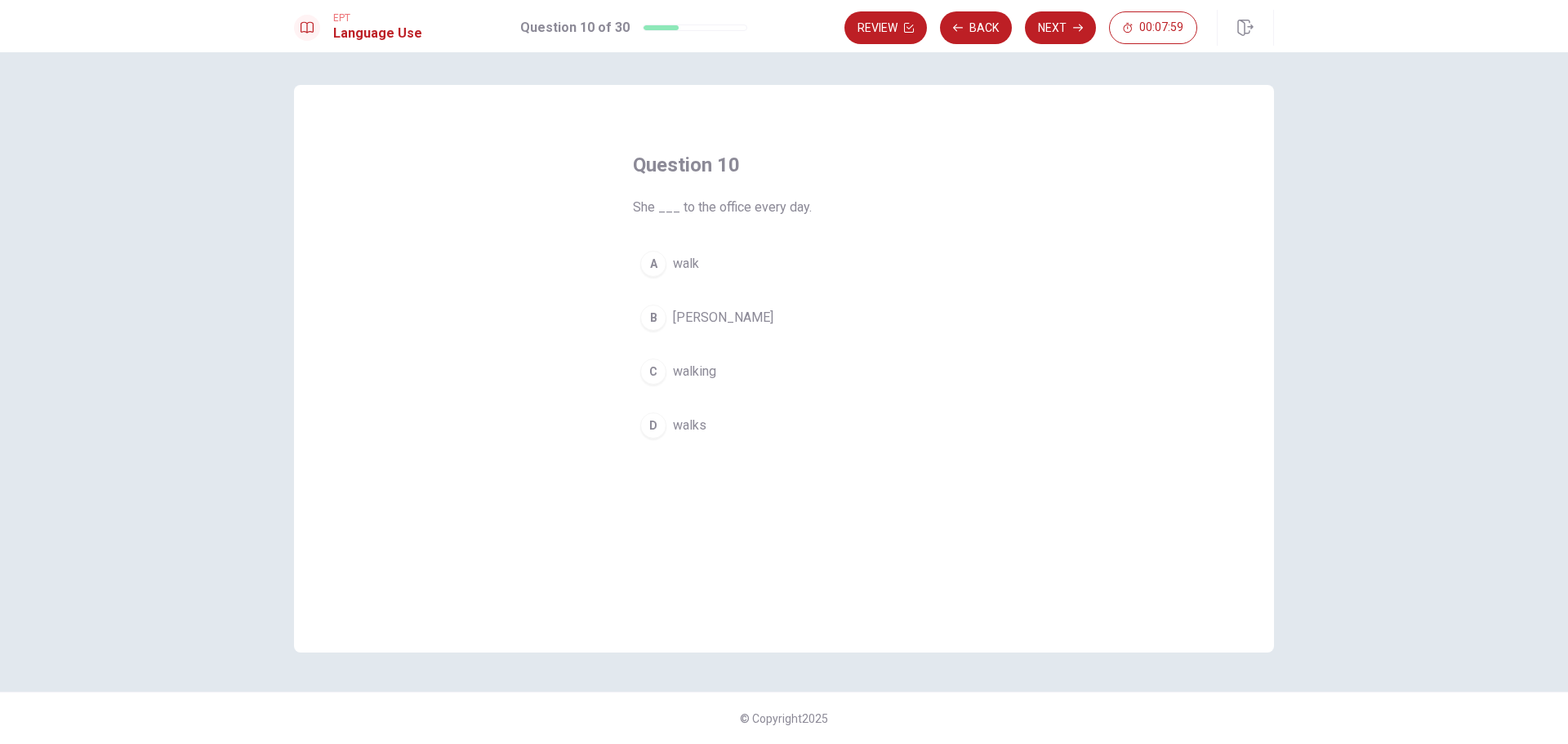
click at [677, 419] on span "walks" at bounding box center [690, 425] width 34 height 20
click at [1055, 26] on button "Next" at bounding box center [1060, 28] width 71 height 33
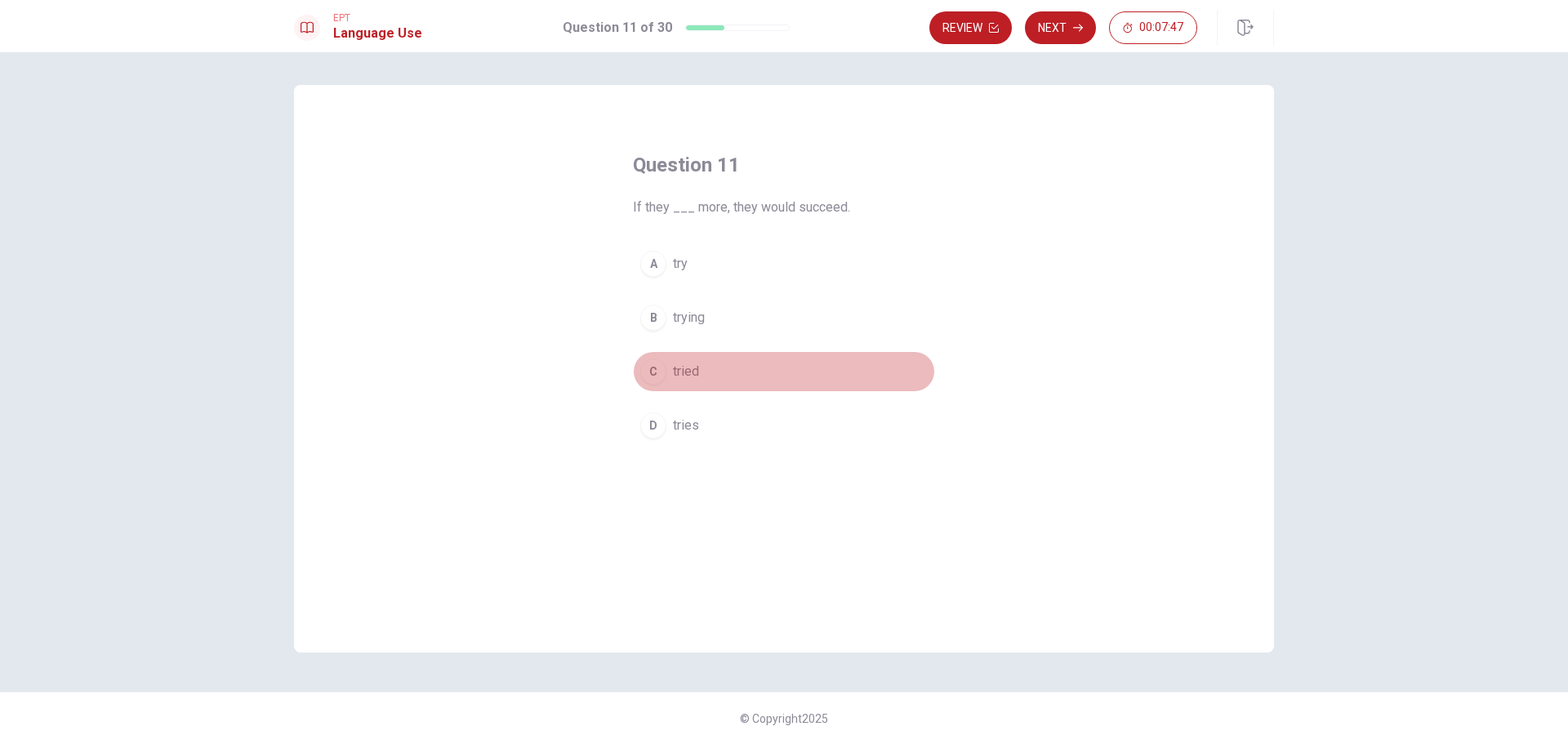
click at [768, 377] on button "C tried" at bounding box center [784, 372] width 302 height 41
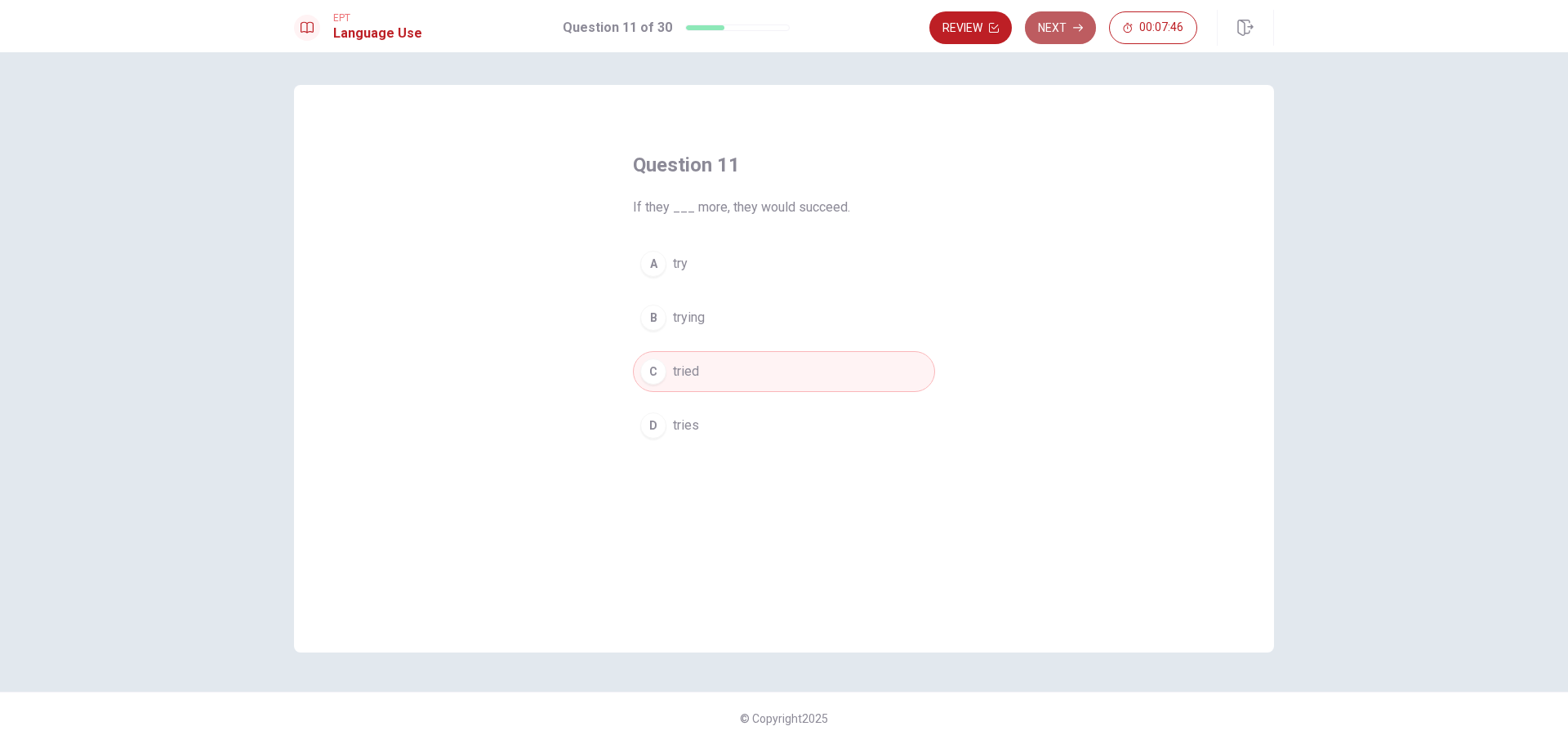
click at [1066, 27] on button "Next" at bounding box center [1060, 28] width 71 height 33
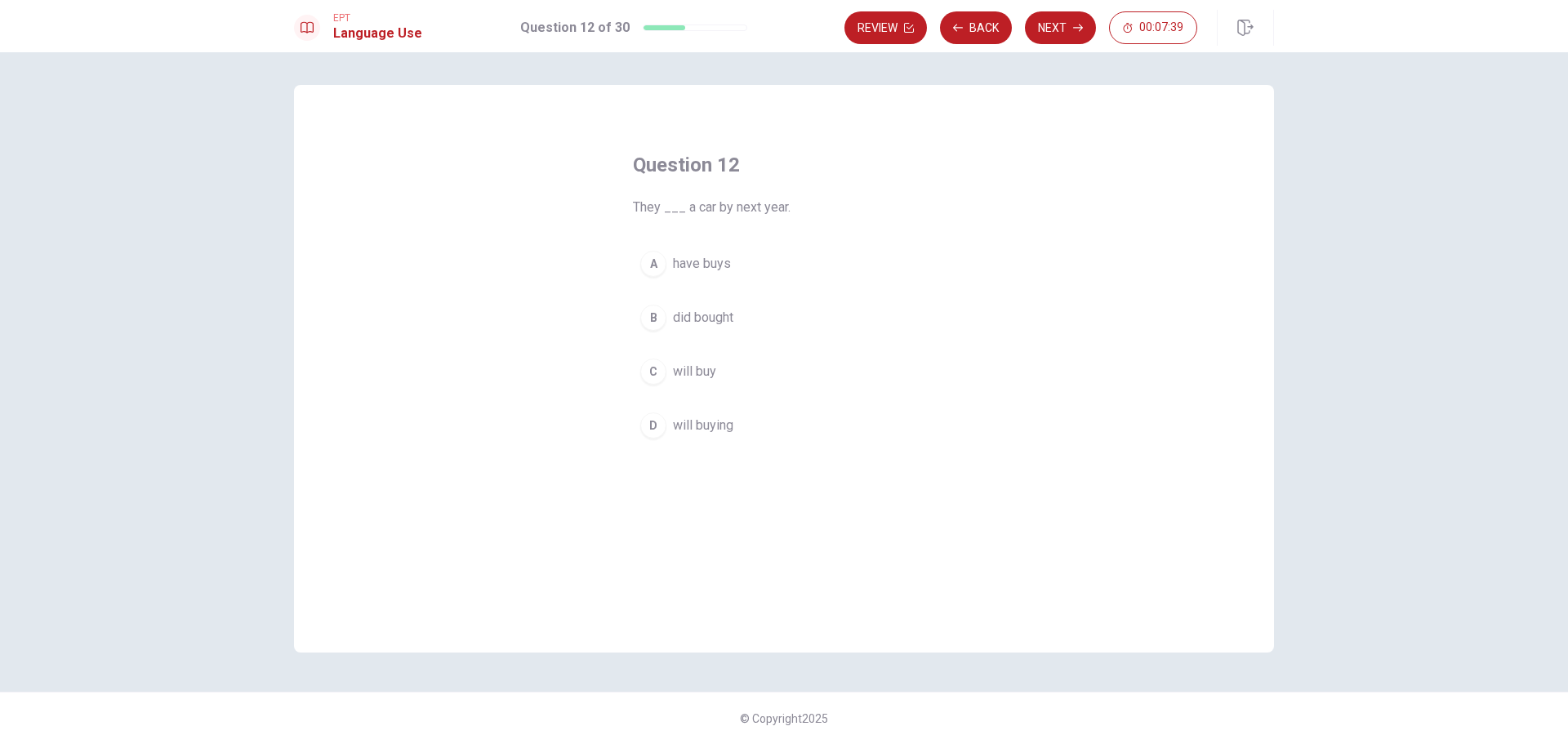
click at [741, 371] on button "C will buy" at bounding box center [784, 372] width 302 height 41
click at [1049, 23] on button "Next" at bounding box center [1060, 28] width 71 height 33
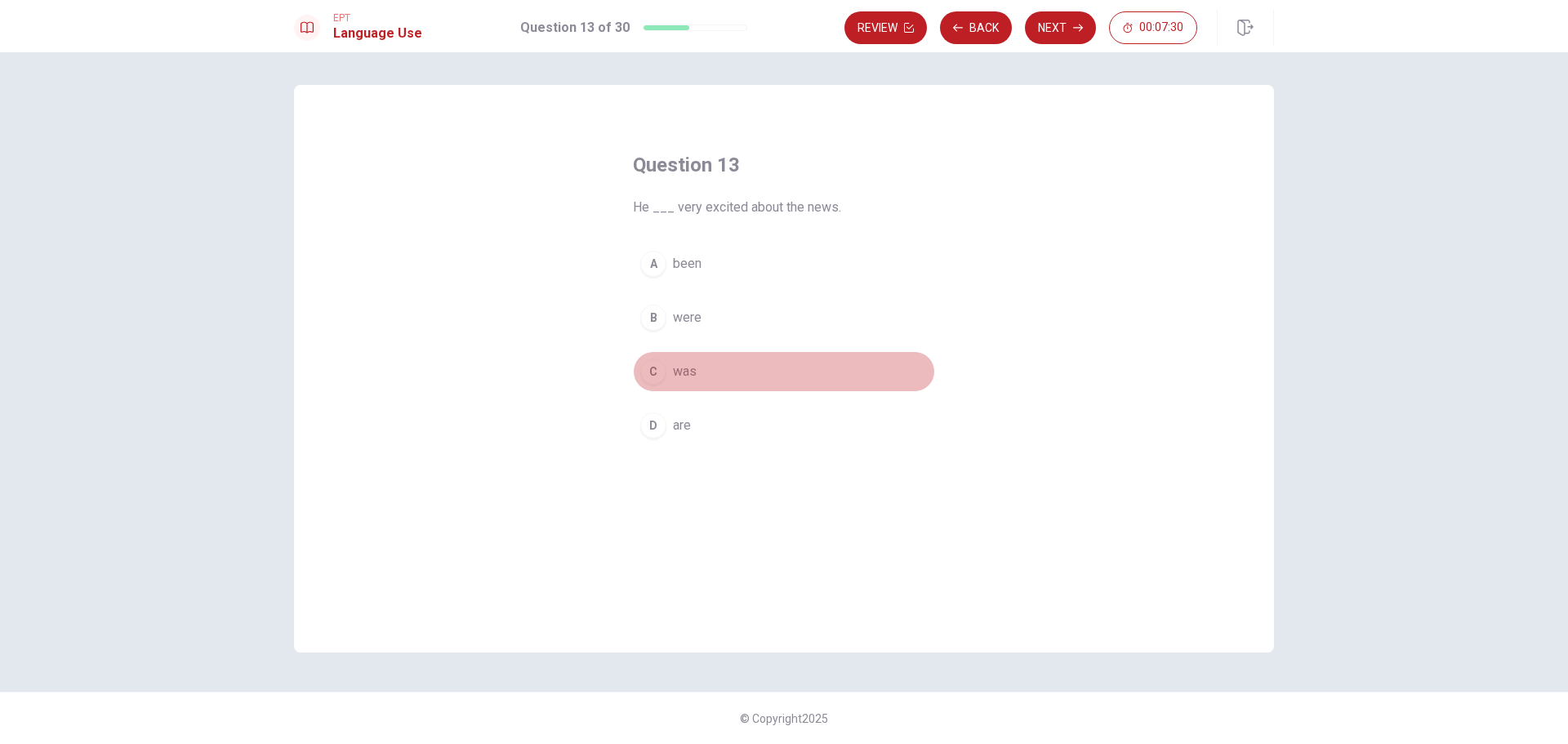
click at [727, 375] on button "C was" at bounding box center [784, 372] width 302 height 41
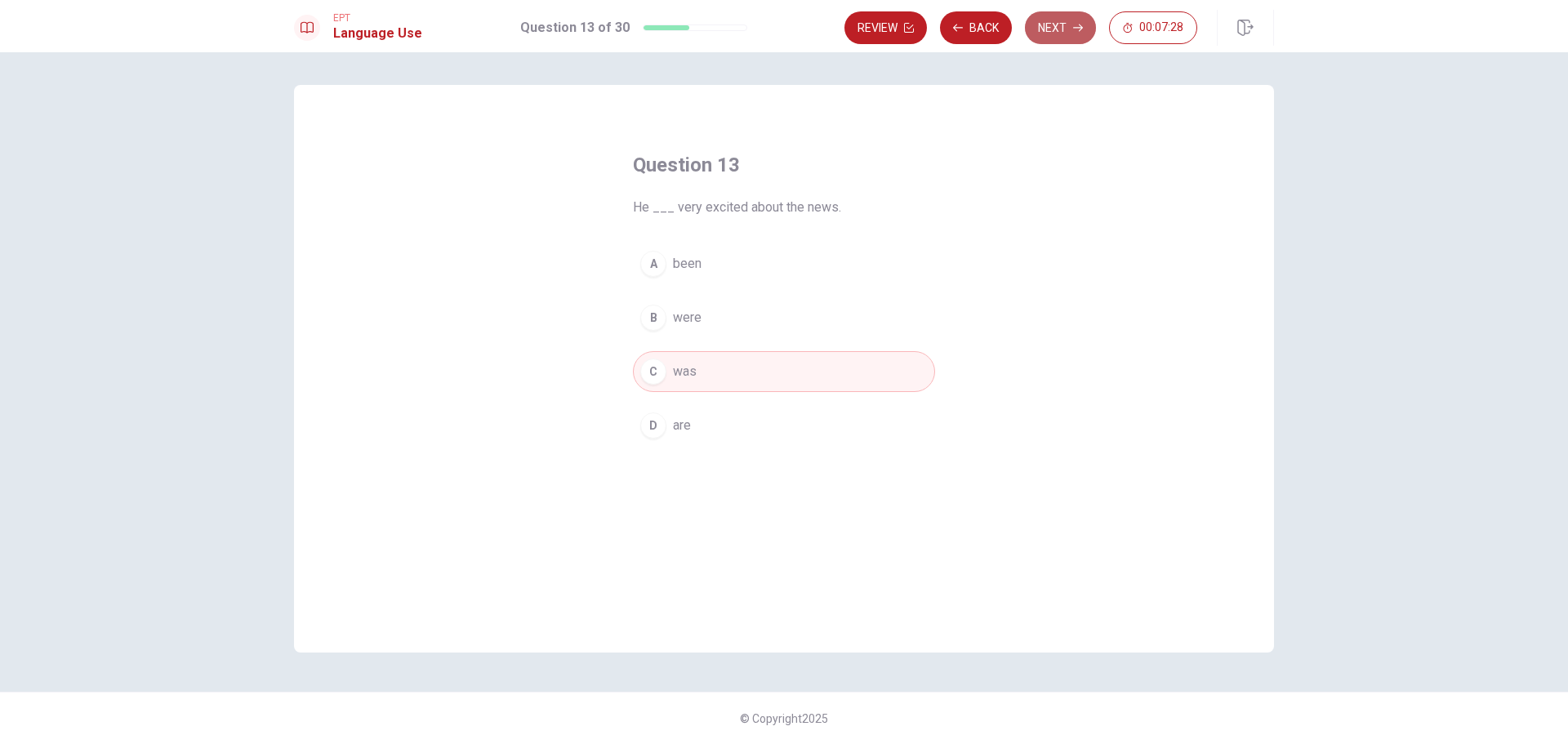
click at [1069, 15] on button "Next" at bounding box center [1060, 28] width 71 height 33
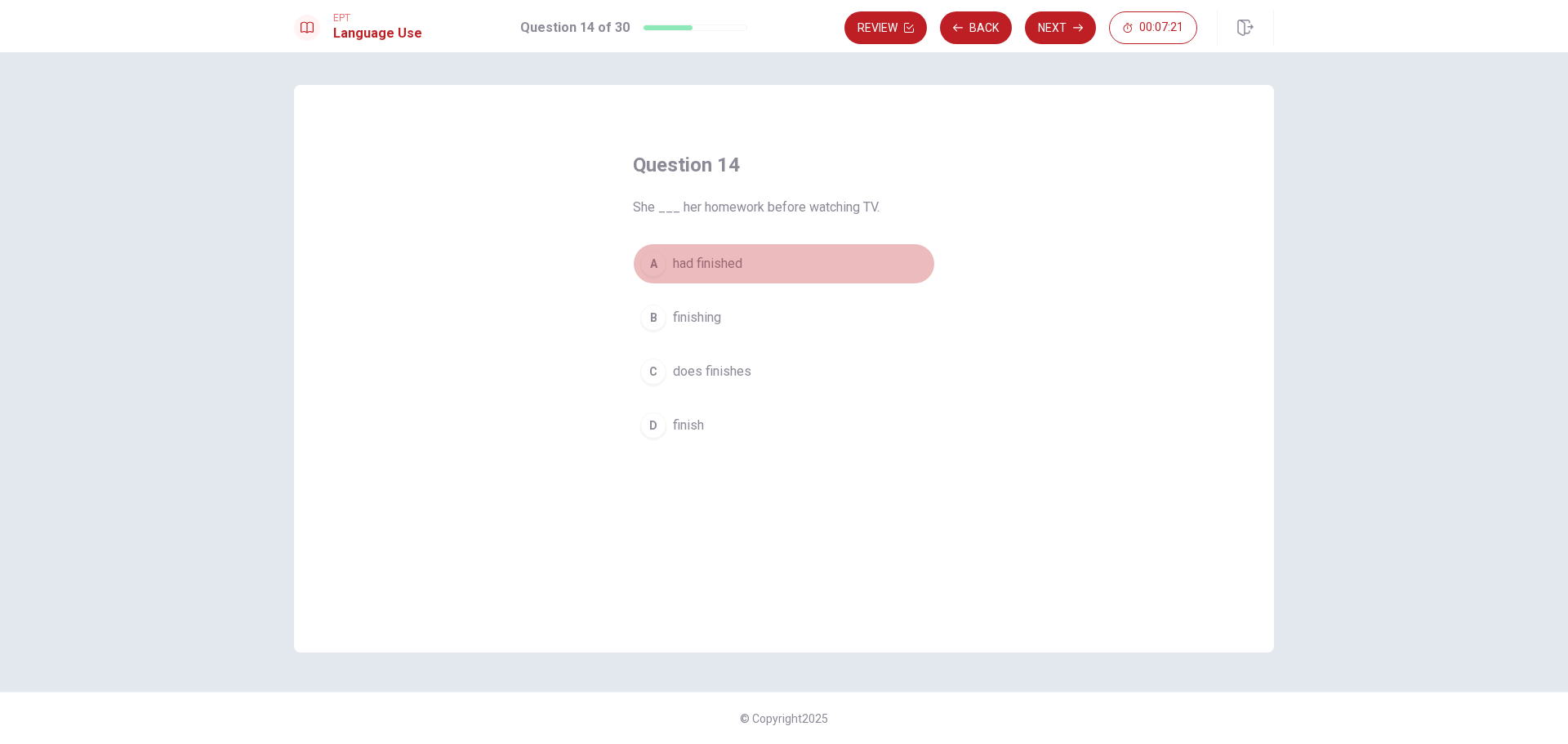
click at [812, 261] on button "A had finished" at bounding box center [784, 264] width 302 height 41
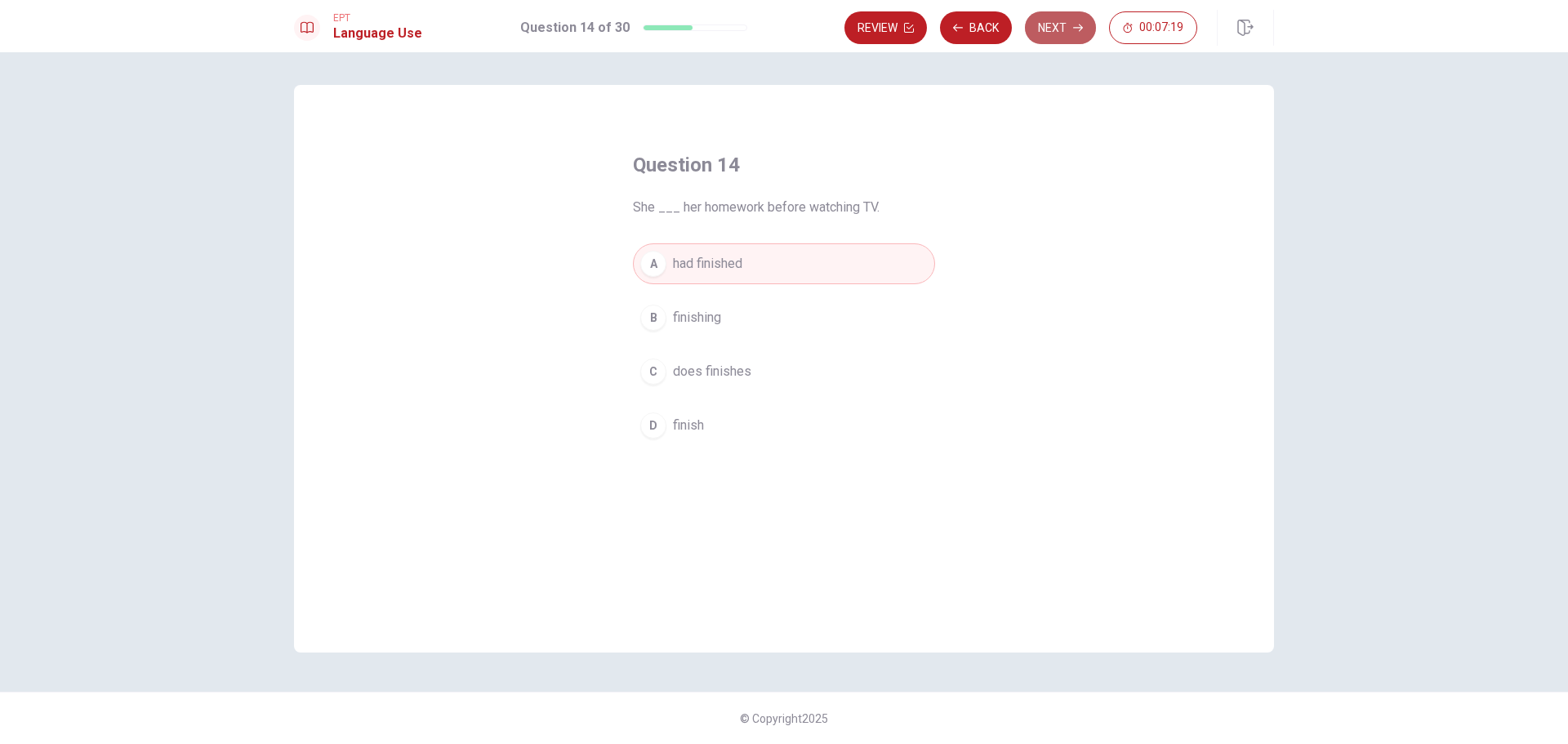
click at [1055, 31] on button "Next" at bounding box center [1060, 28] width 71 height 33
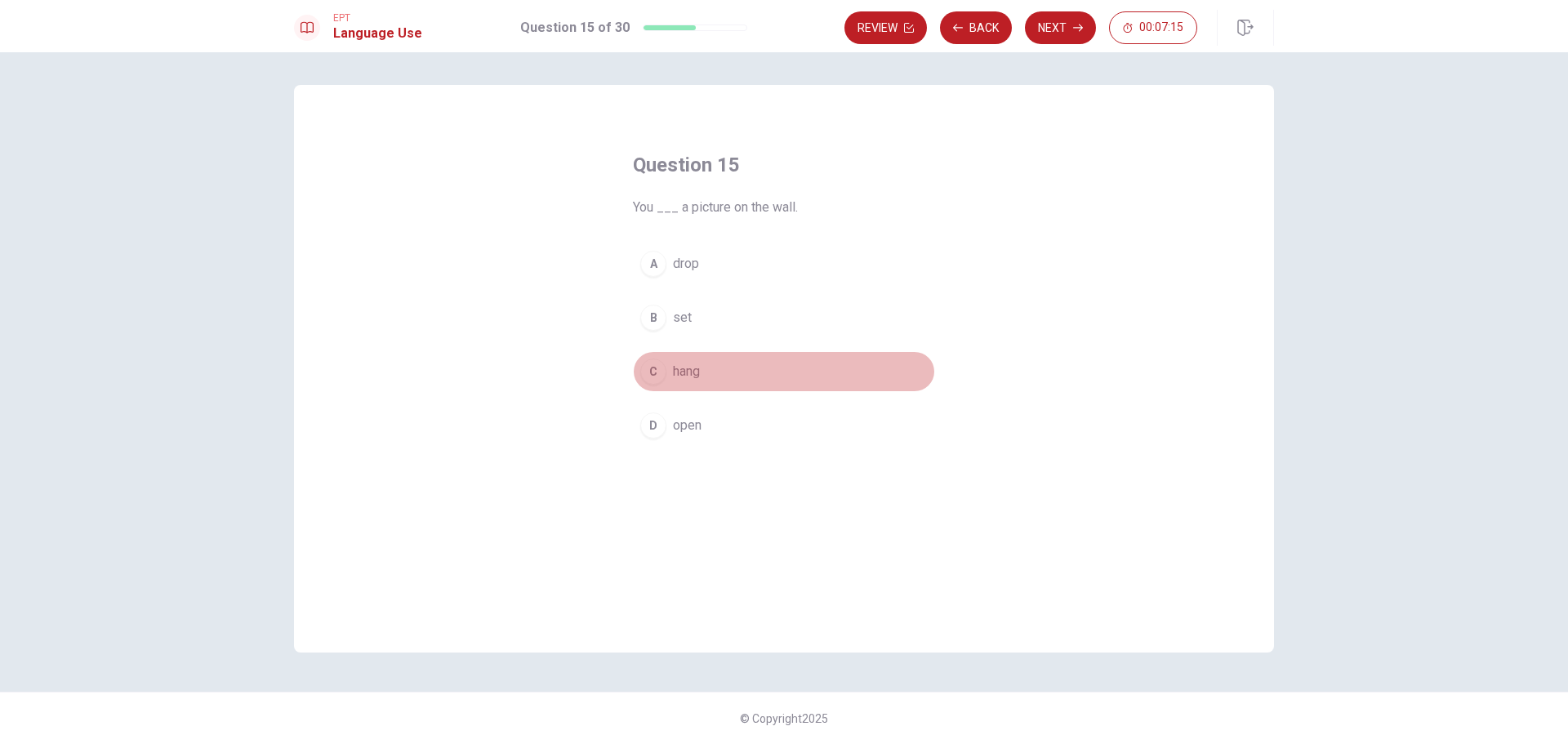
click at [759, 358] on button "C hang" at bounding box center [784, 372] width 302 height 41
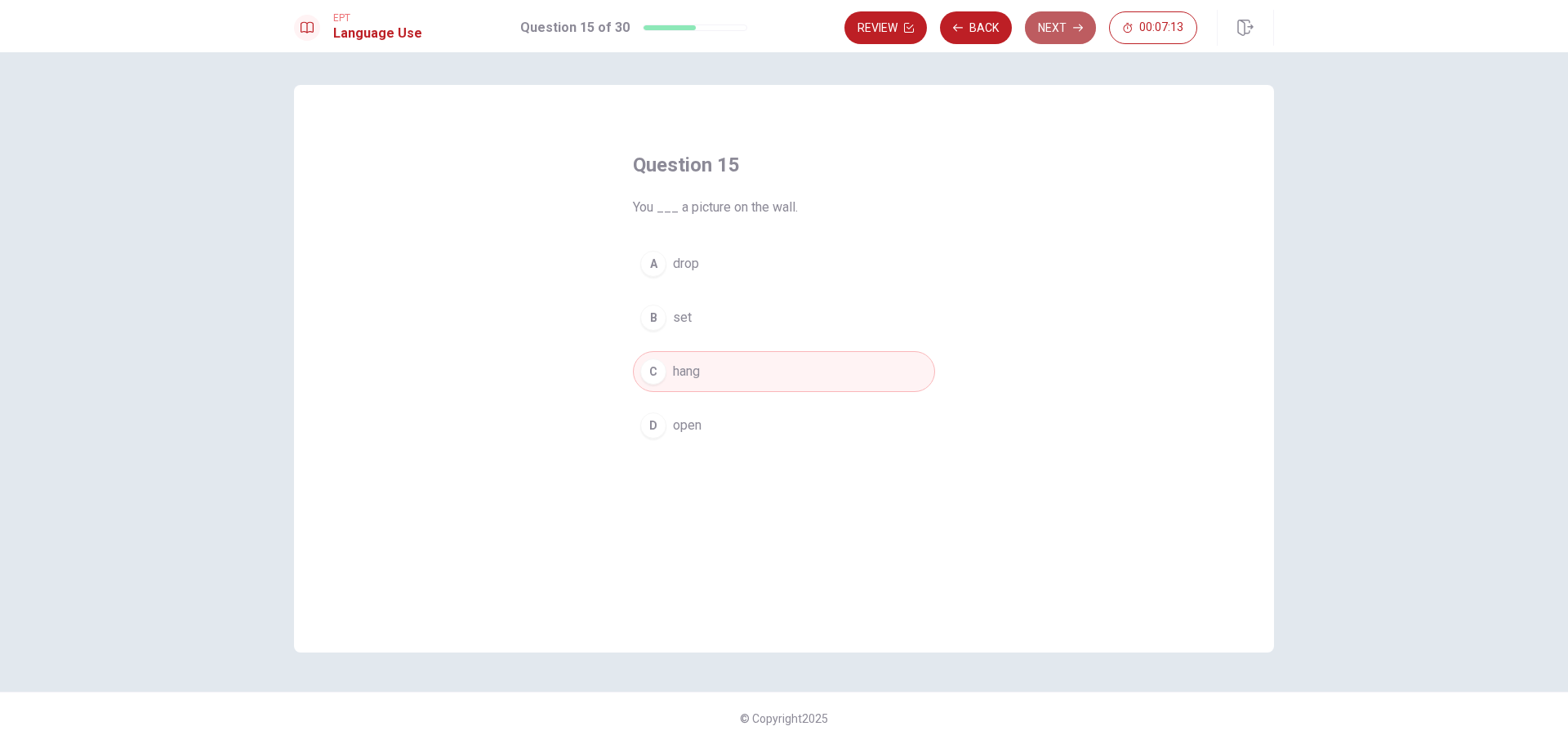
click at [1044, 27] on button "Next" at bounding box center [1060, 28] width 71 height 33
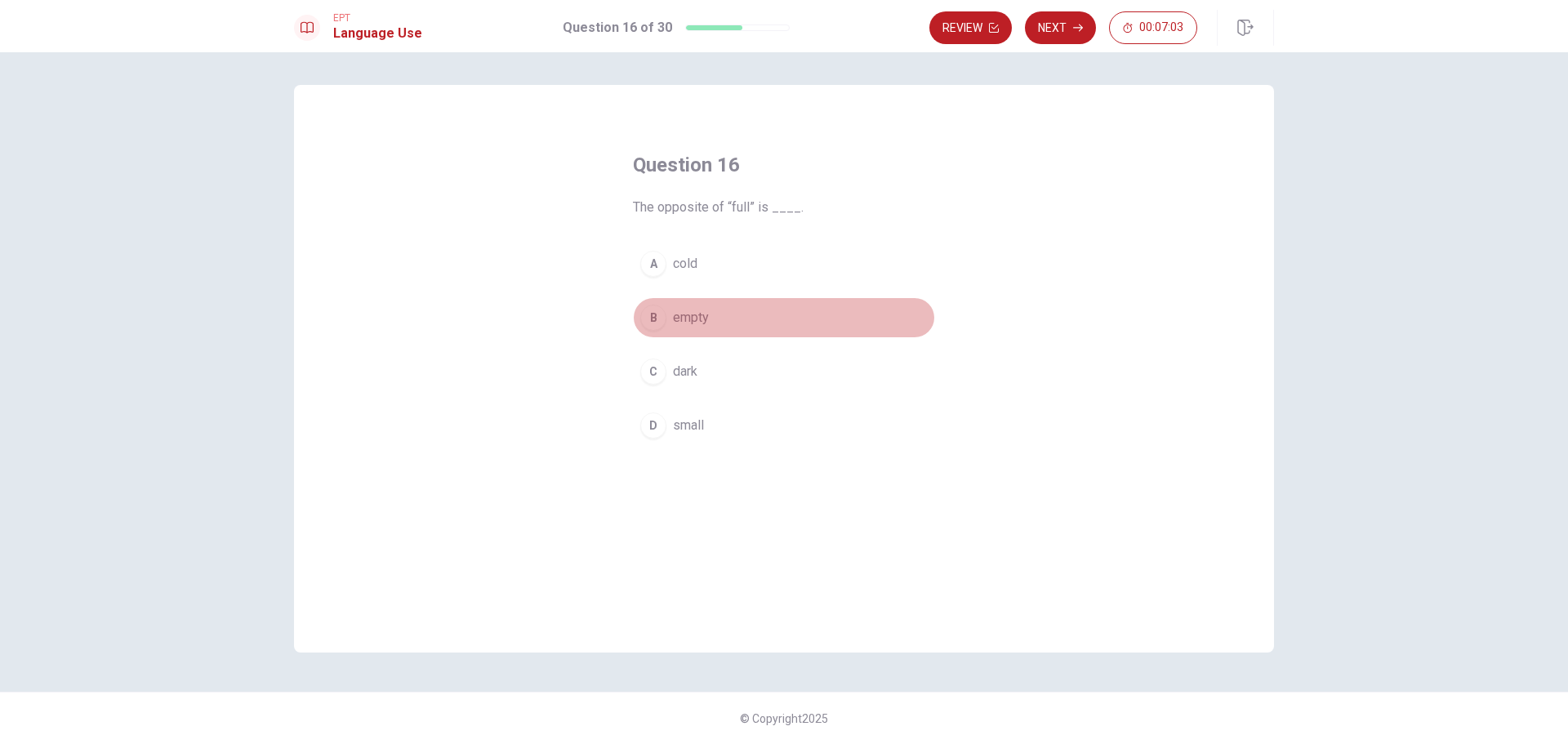
click at [714, 321] on button "B empty" at bounding box center [784, 318] width 302 height 41
click at [1066, 35] on button "Next" at bounding box center [1060, 28] width 71 height 33
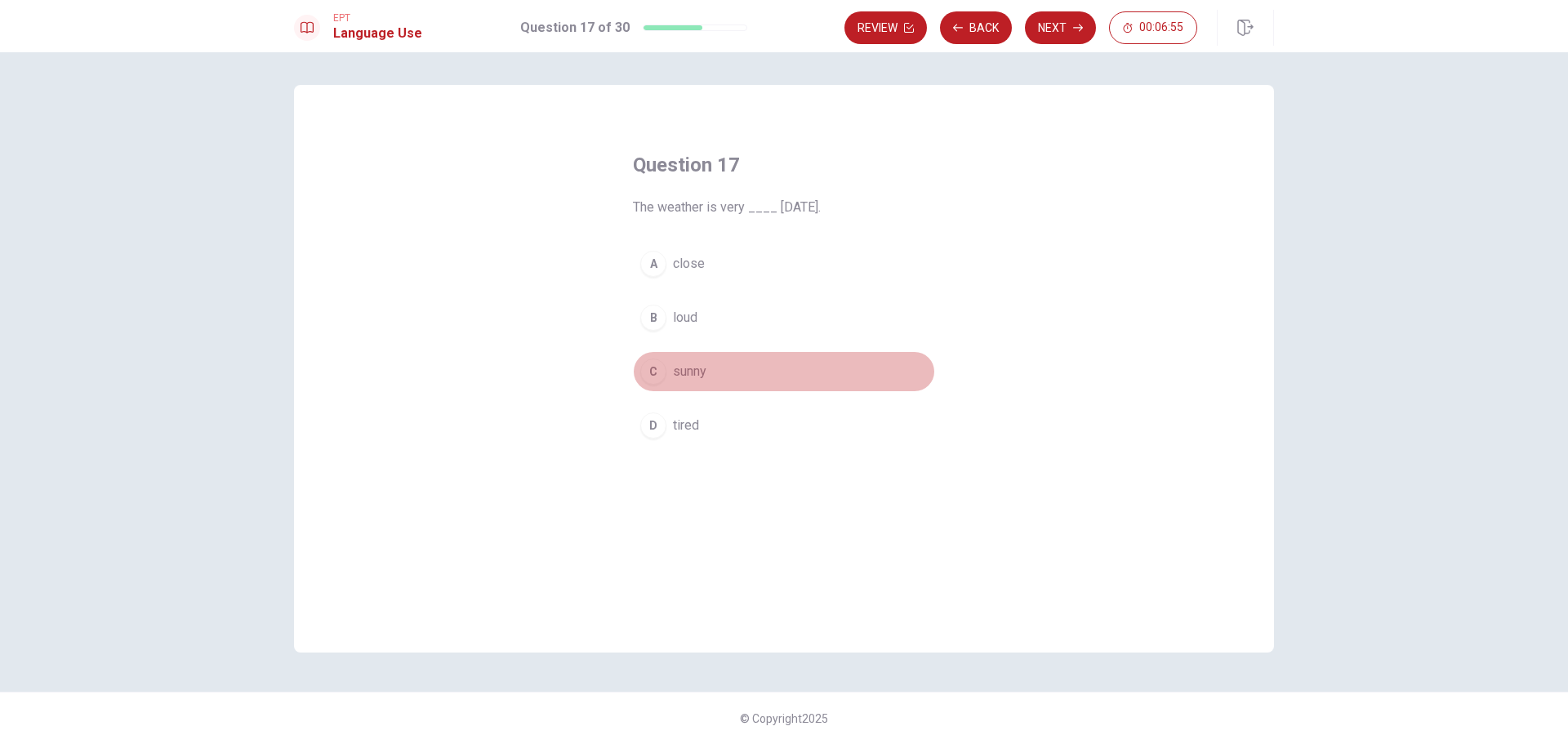
click at [754, 366] on button "C sunny" at bounding box center [784, 372] width 302 height 41
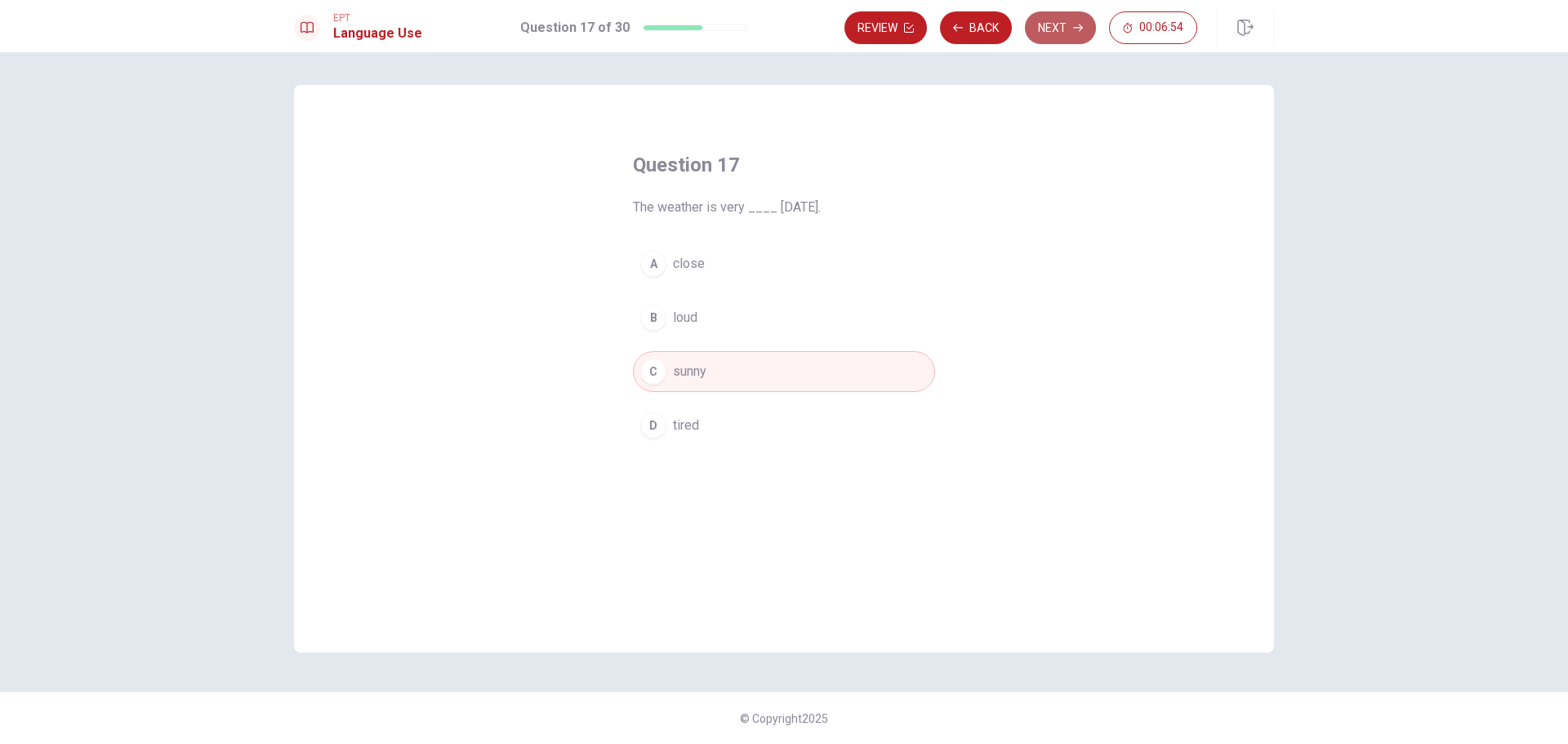
click at [1065, 31] on button "Next" at bounding box center [1060, 28] width 71 height 33
click at [748, 370] on button "C send" at bounding box center [784, 372] width 302 height 41
click at [1061, 18] on button "Next" at bounding box center [1060, 28] width 71 height 33
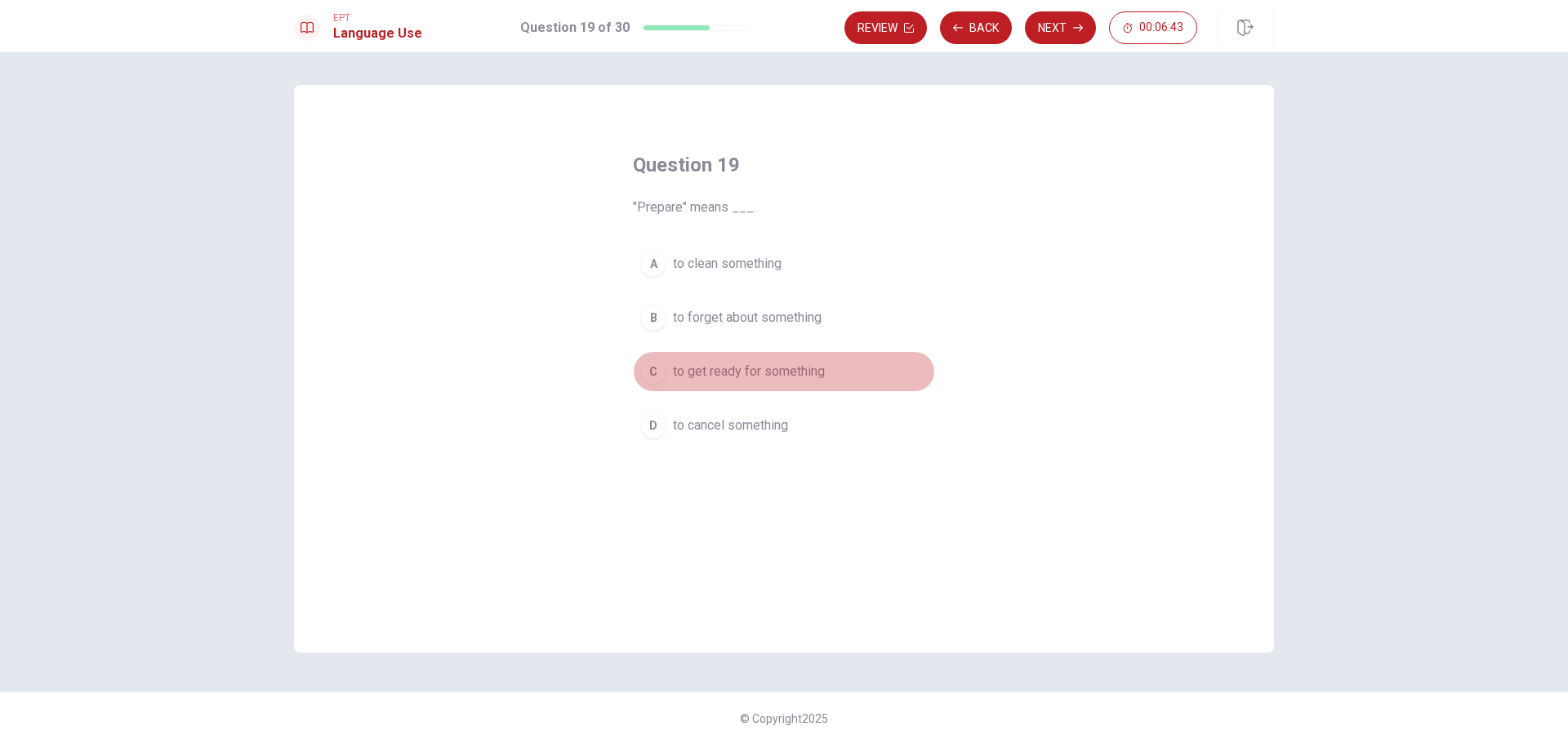
click at [701, 376] on span "to get ready for something" at bounding box center [748, 372] width 152 height 20
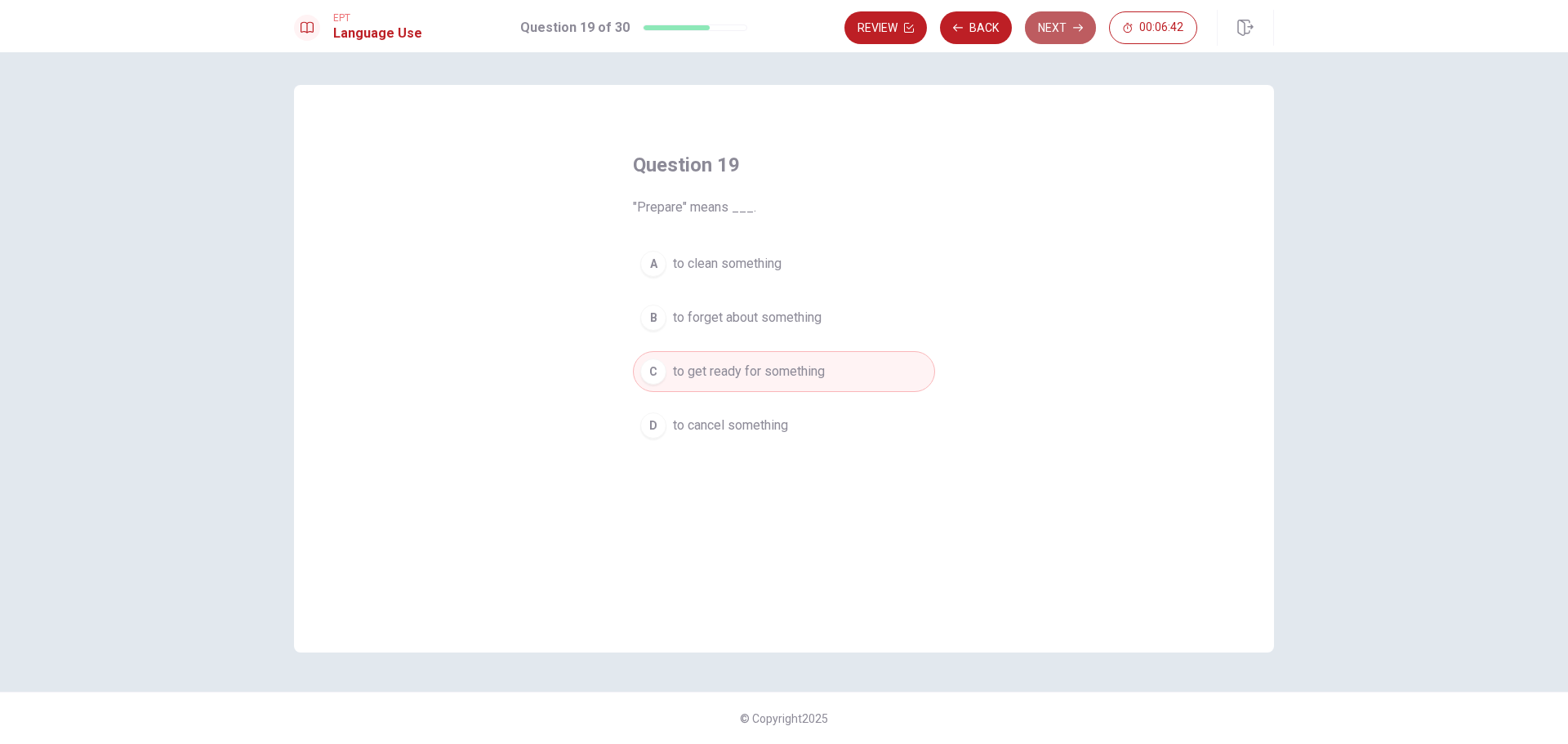
click at [1051, 15] on button "Next" at bounding box center [1060, 28] width 71 height 33
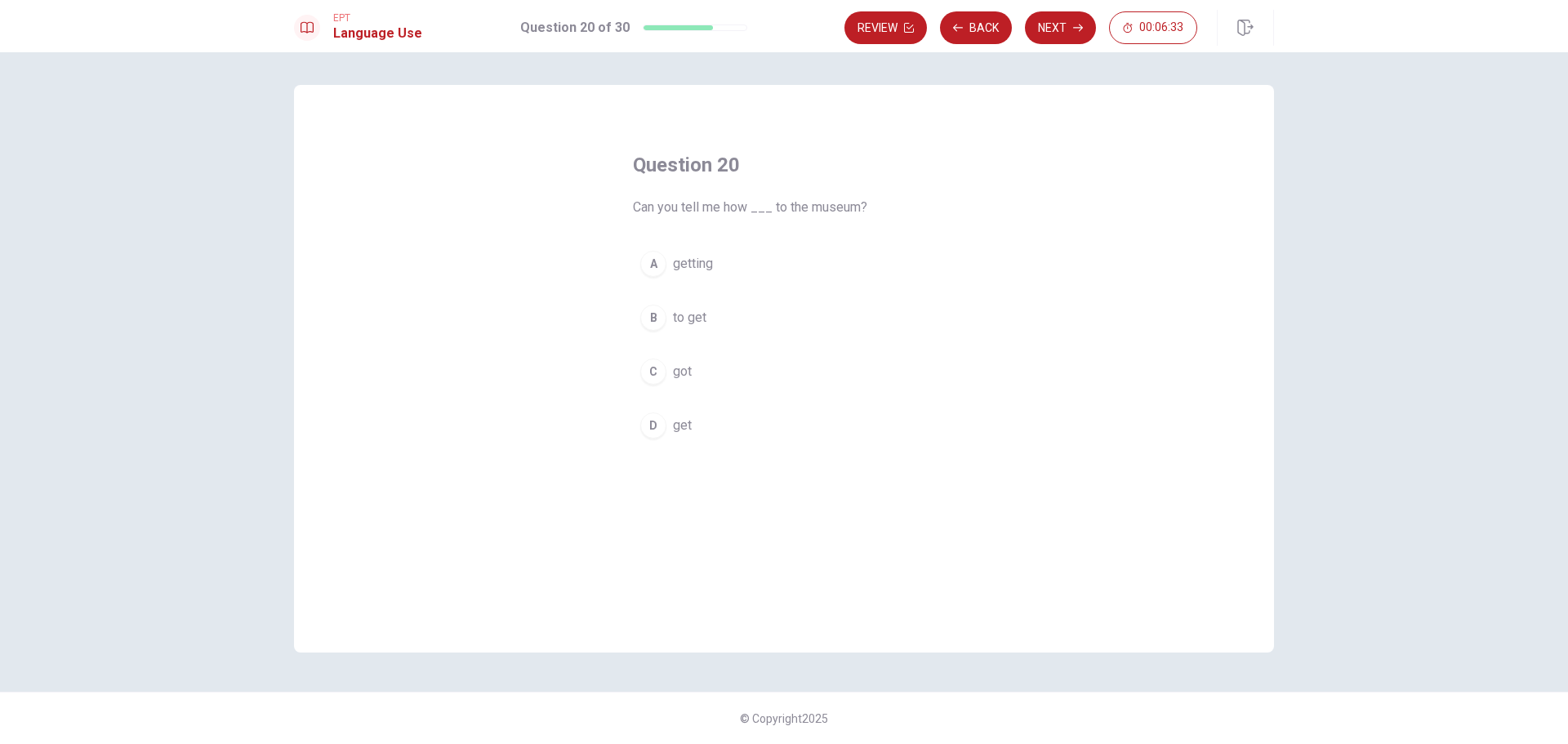
click at [730, 319] on button "B to get" at bounding box center [784, 318] width 302 height 41
click at [1064, 26] on button "Next" at bounding box center [1060, 28] width 71 height 33
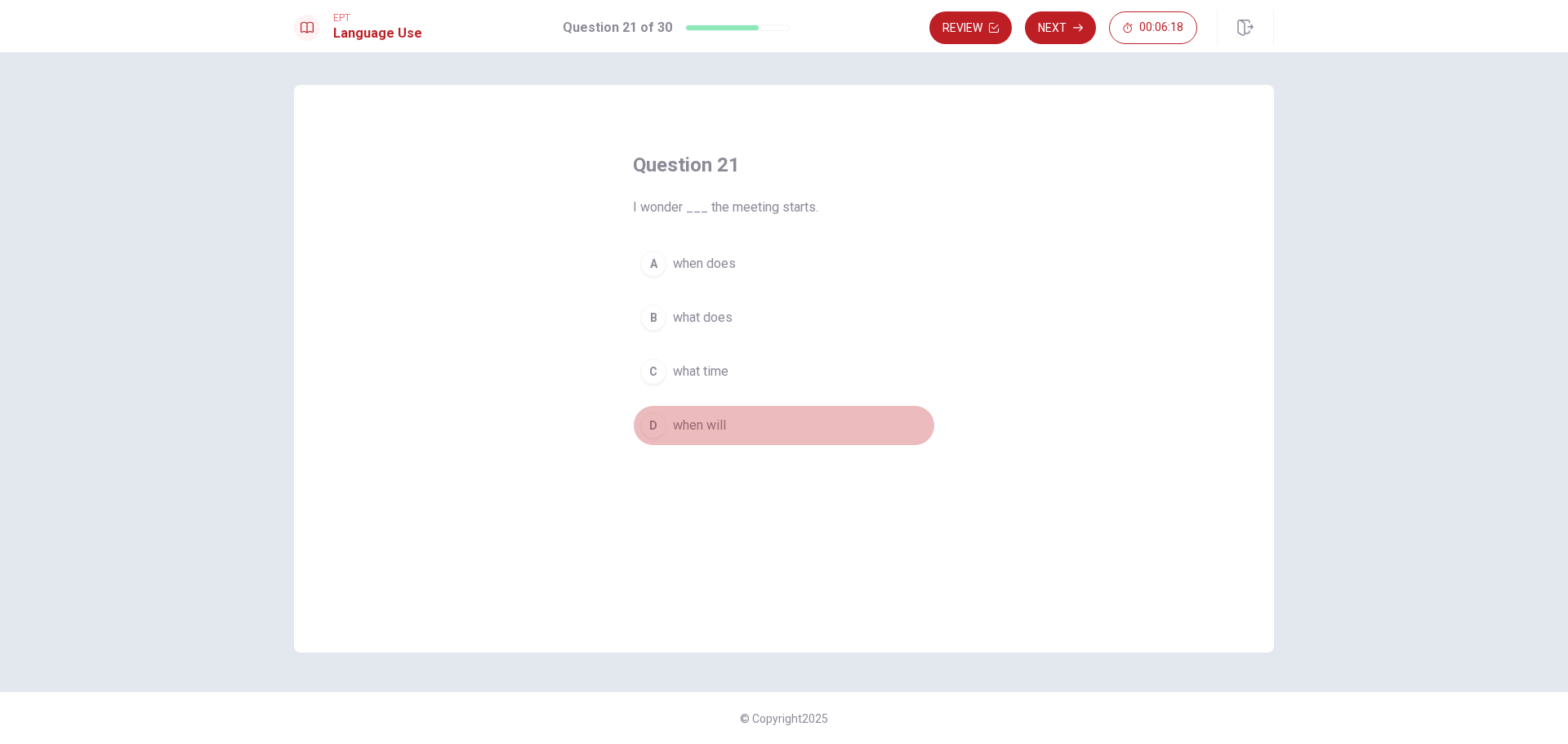
click at [705, 422] on span "when will" at bounding box center [700, 425] width 53 height 20
click at [1062, 25] on button "Next" at bounding box center [1060, 28] width 71 height 33
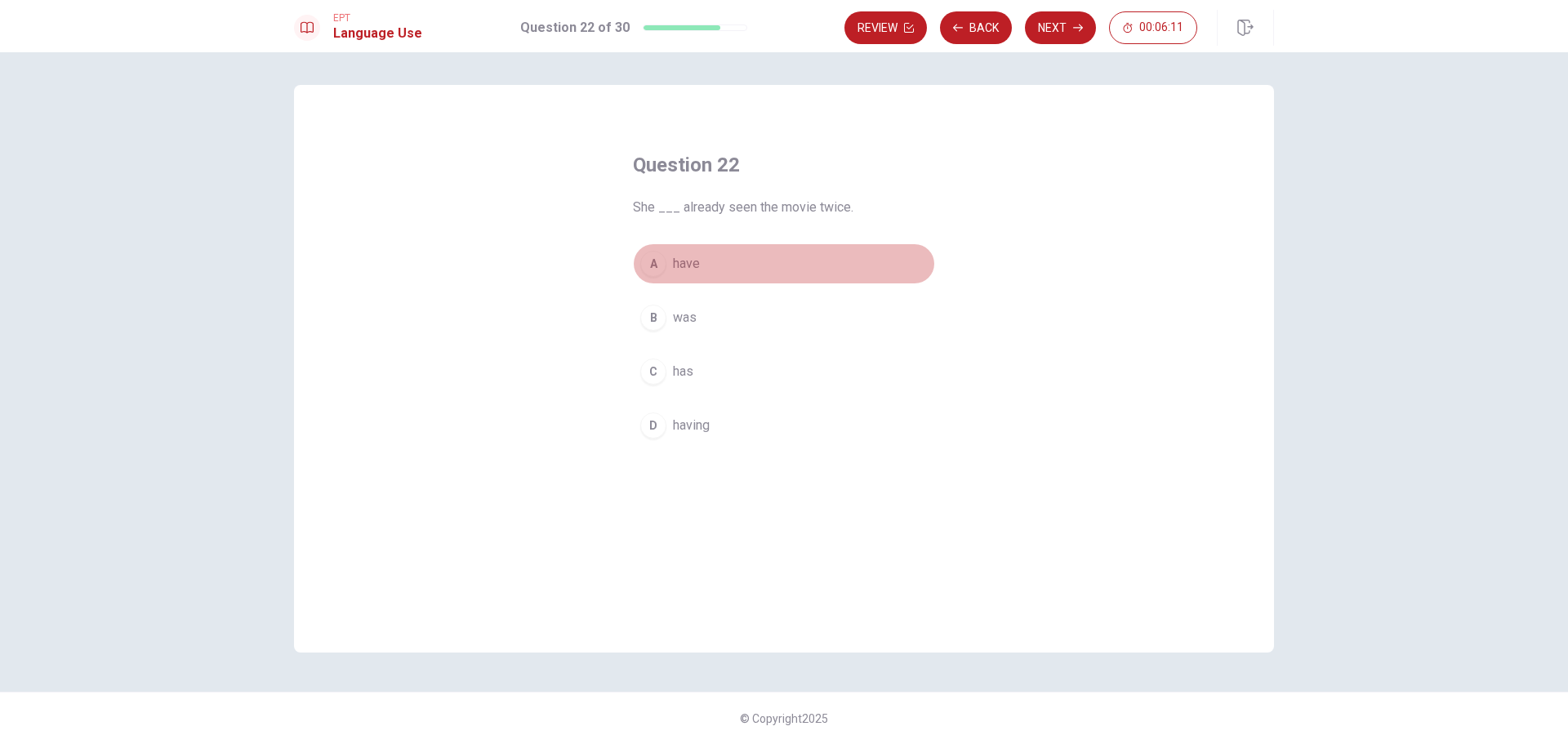
click at [690, 260] on span "have" at bounding box center [686, 264] width 27 height 20
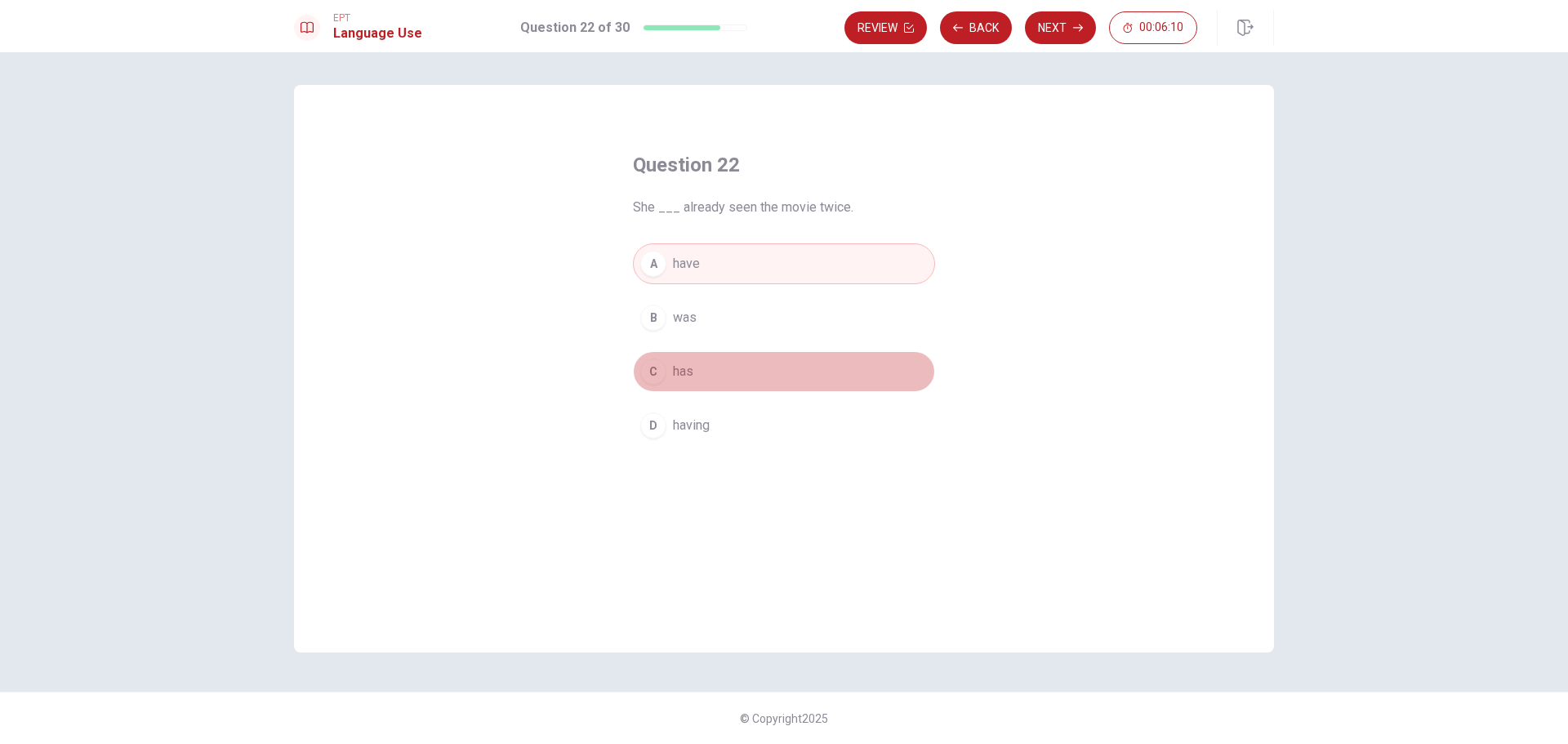
click at [750, 365] on button "C has" at bounding box center [784, 372] width 302 height 41
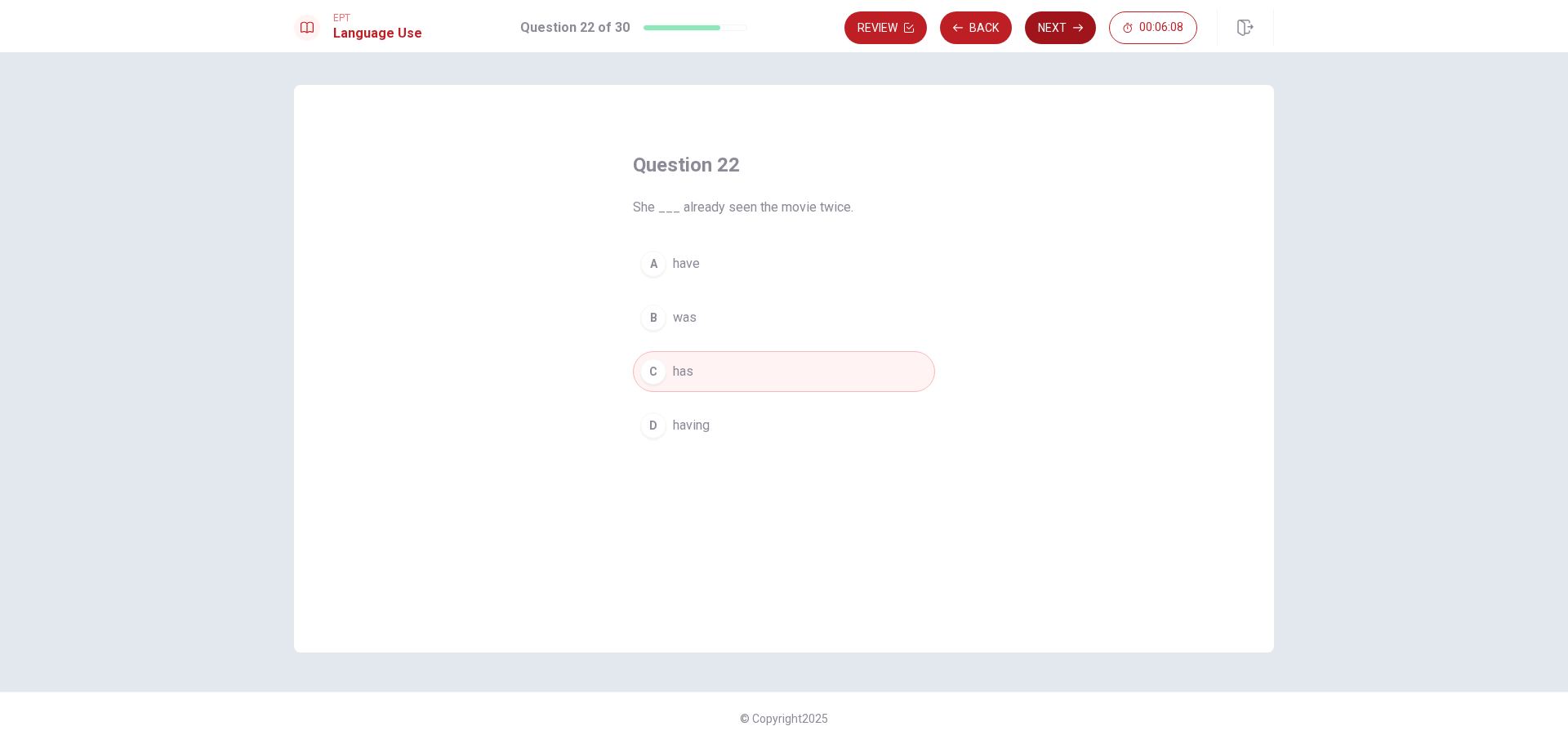
click at [1081, 30] on icon "button" at bounding box center [1078, 28] width 10 height 7
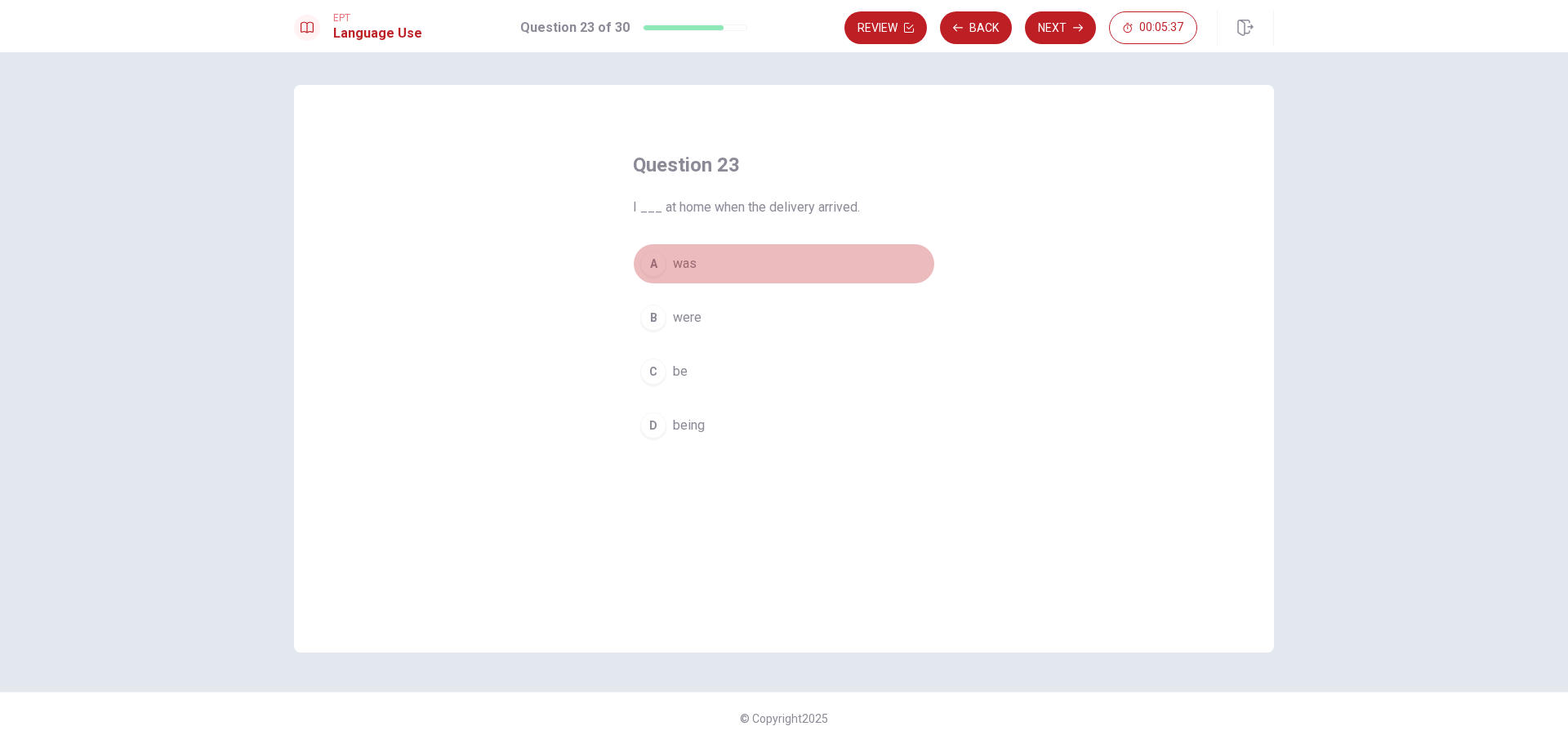
click at [700, 266] on button "A was" at bounding box center [784, 264] width 302 height 41
click at [1082, 23] on icon "button" at bounding box center [1078, 28] width 10 height 10
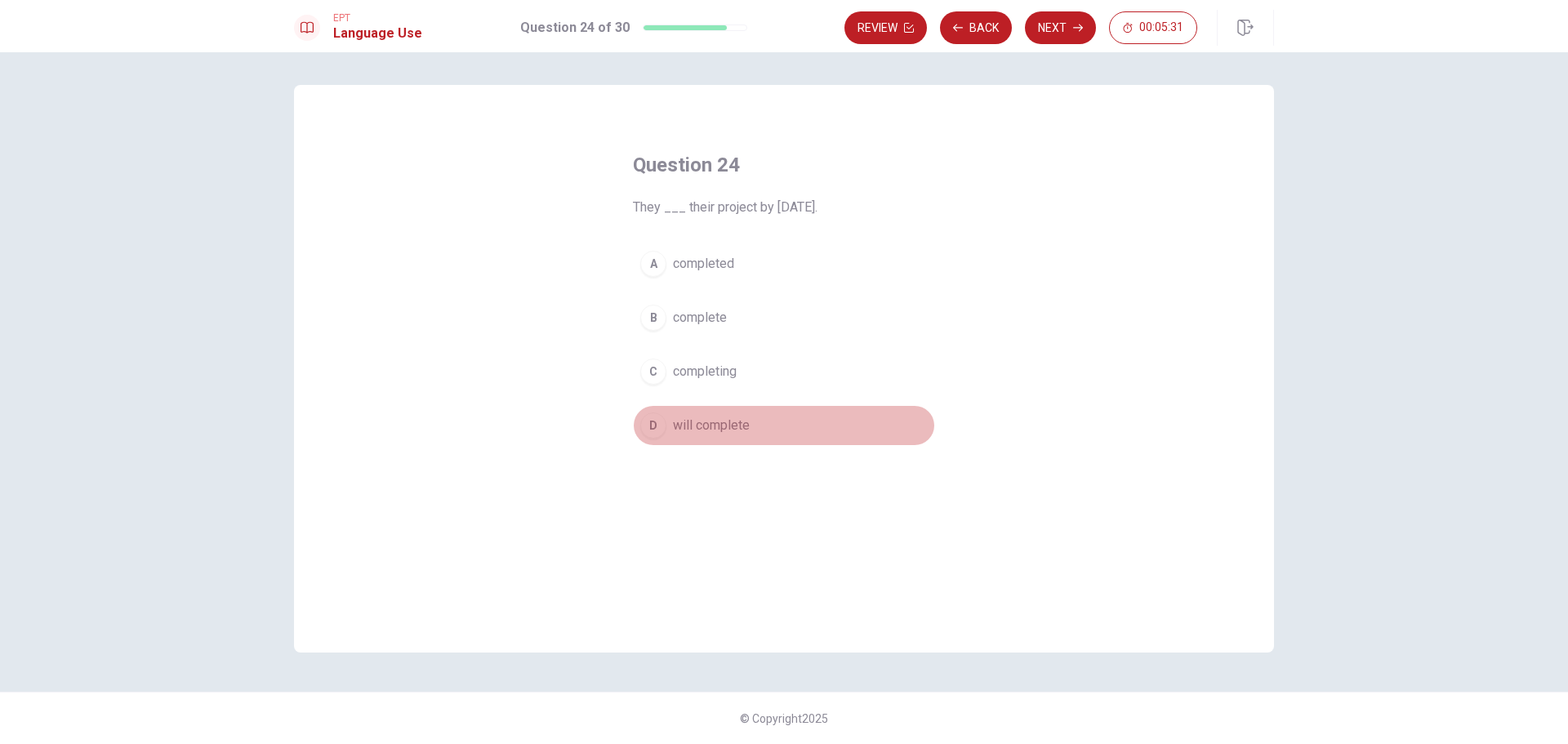
click at [740, 409] on button "D will complete" at bounding box center [784, 425] width 302 height 41
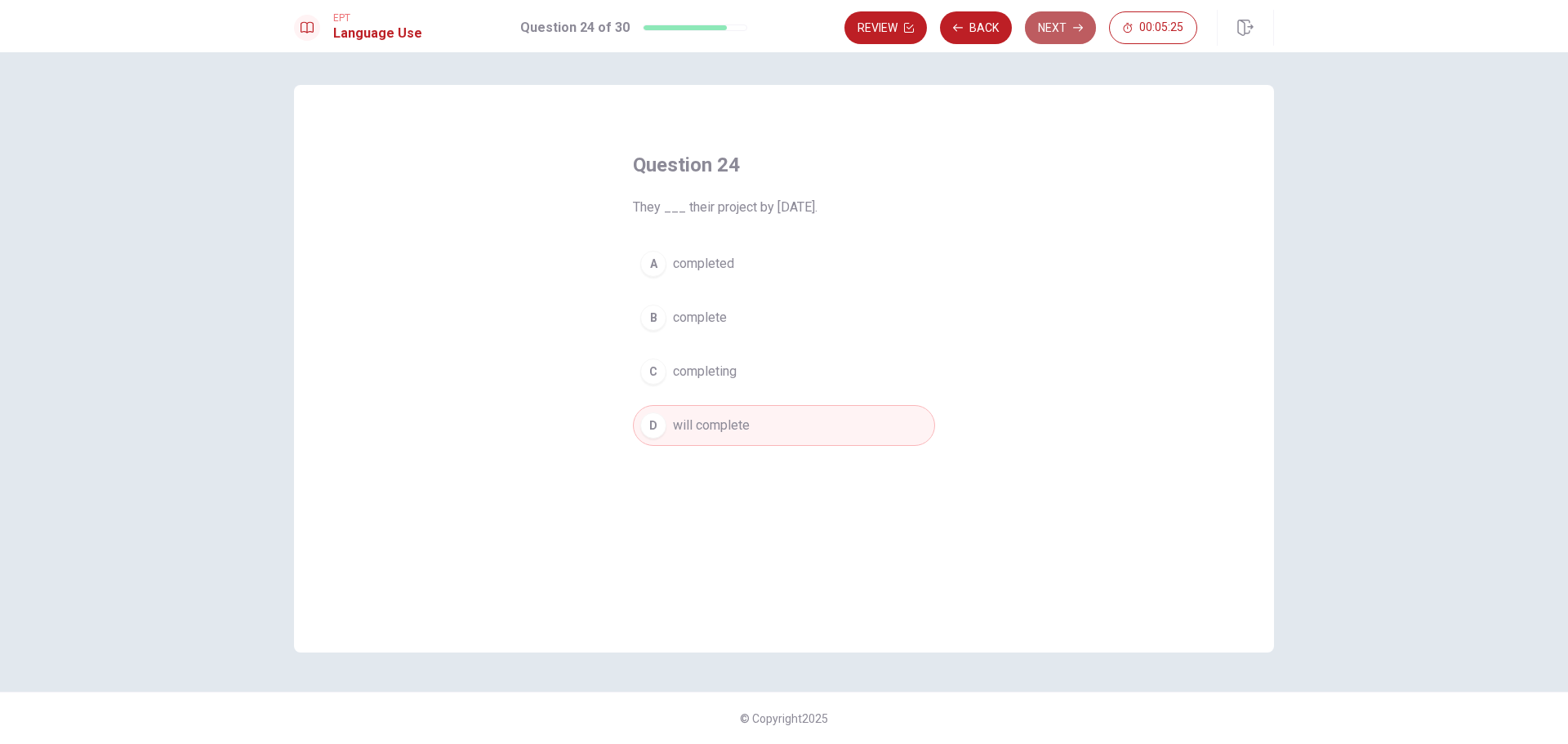
click at [1068, 41] on button "Next" at bounding box center [1060, 28] width 71 height 33
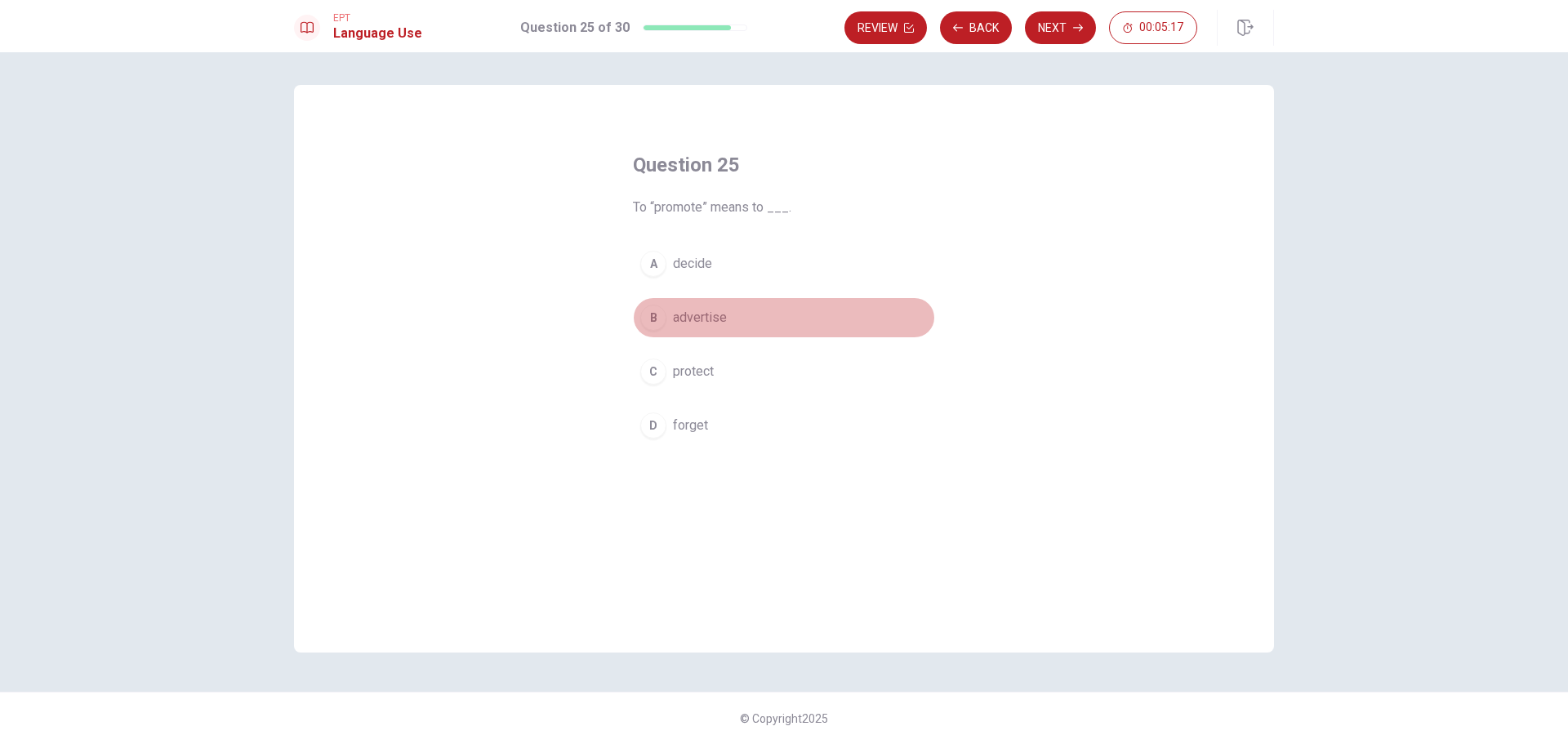
click at [696, 334] on button "B advertise" at bounding box center [784, 318] width 302 height 41
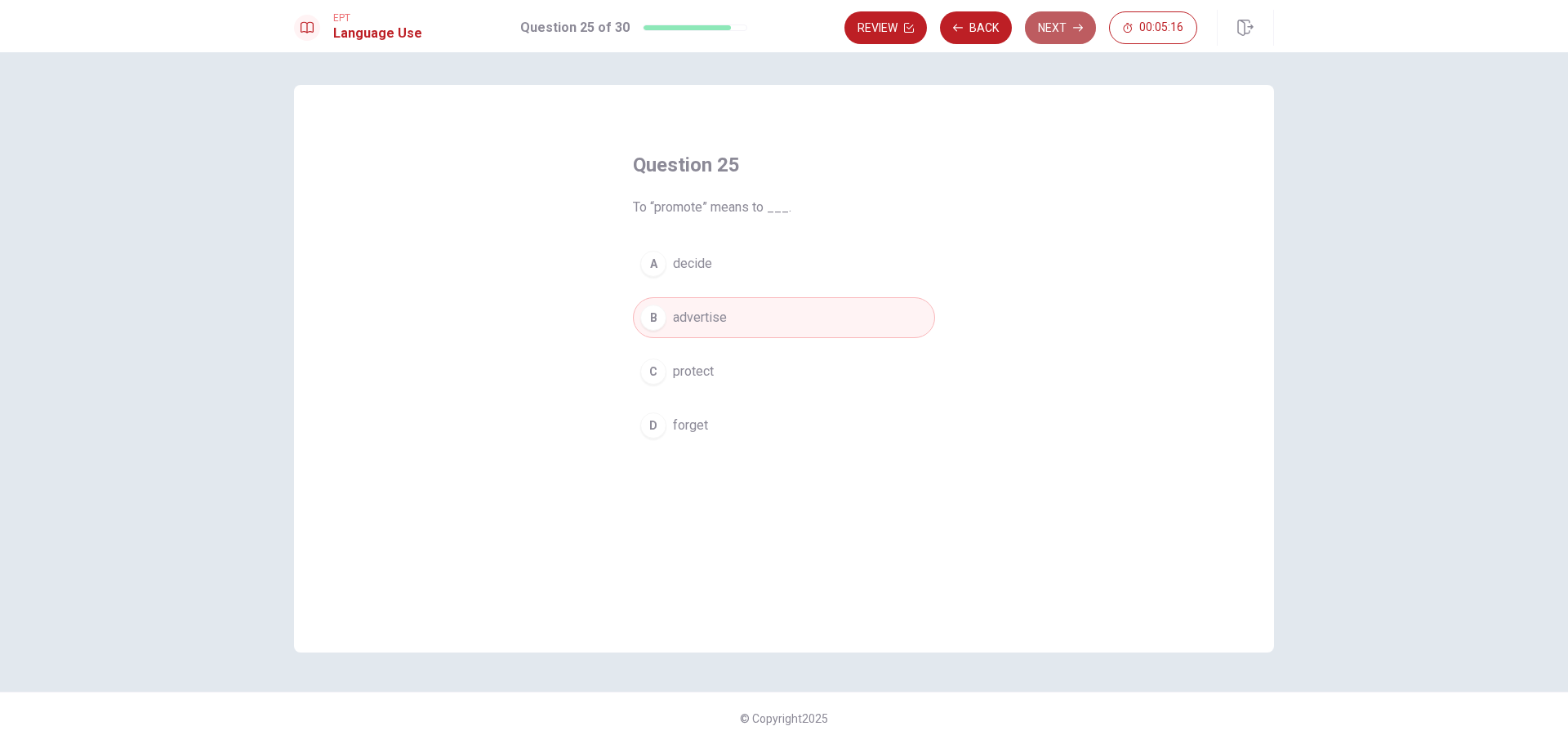
click at [1049, 27] on button "Next" at bounding box center [1060, 28] width 71 height 33
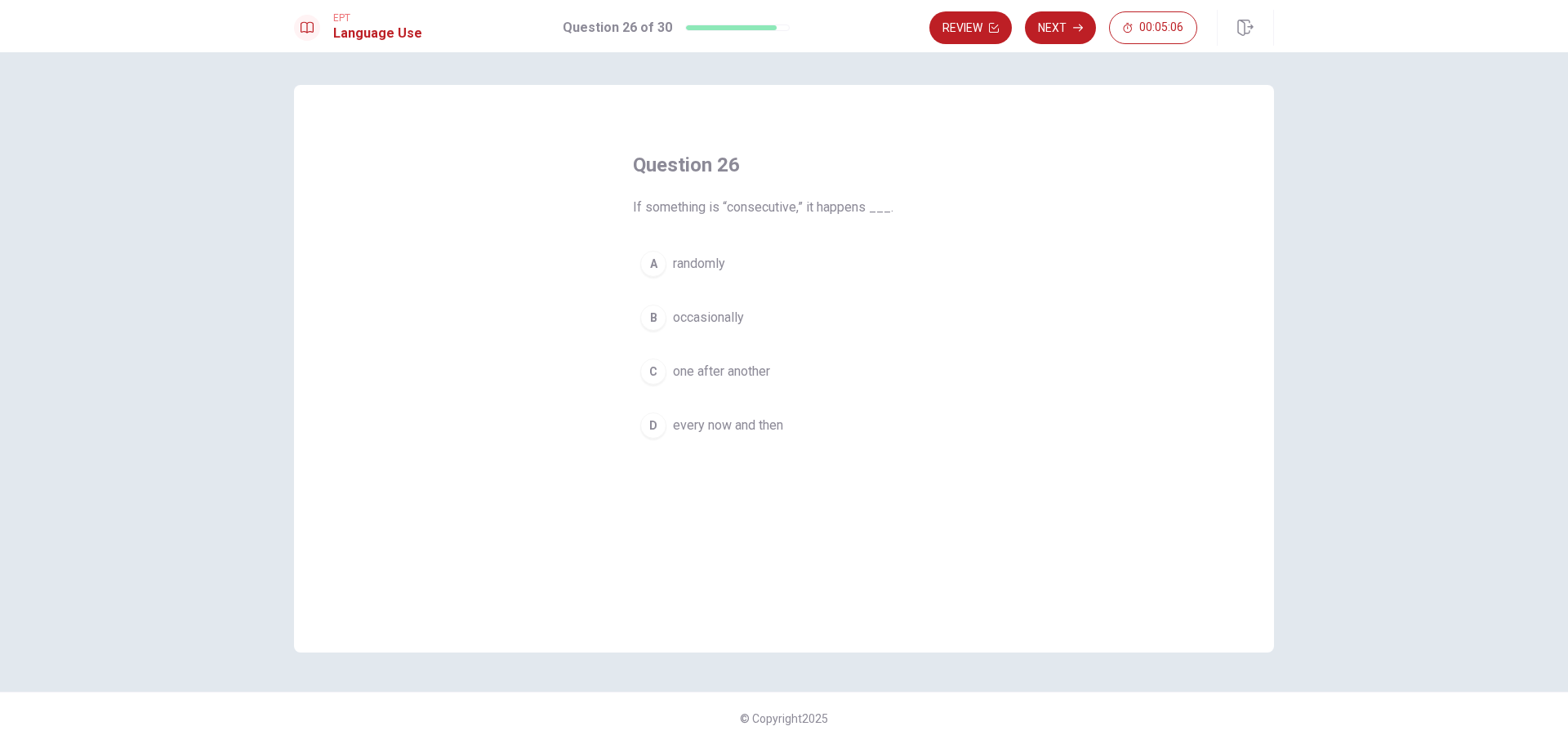
drag, startPoint x: 890, startPoint y: 207, endPoint x: 841, endPoint y: 205, distance: 49.0
click at [841, 205] on span "If something is “consecutive,” it happens ___." at bounding box center [784, 208] width 302 height 20
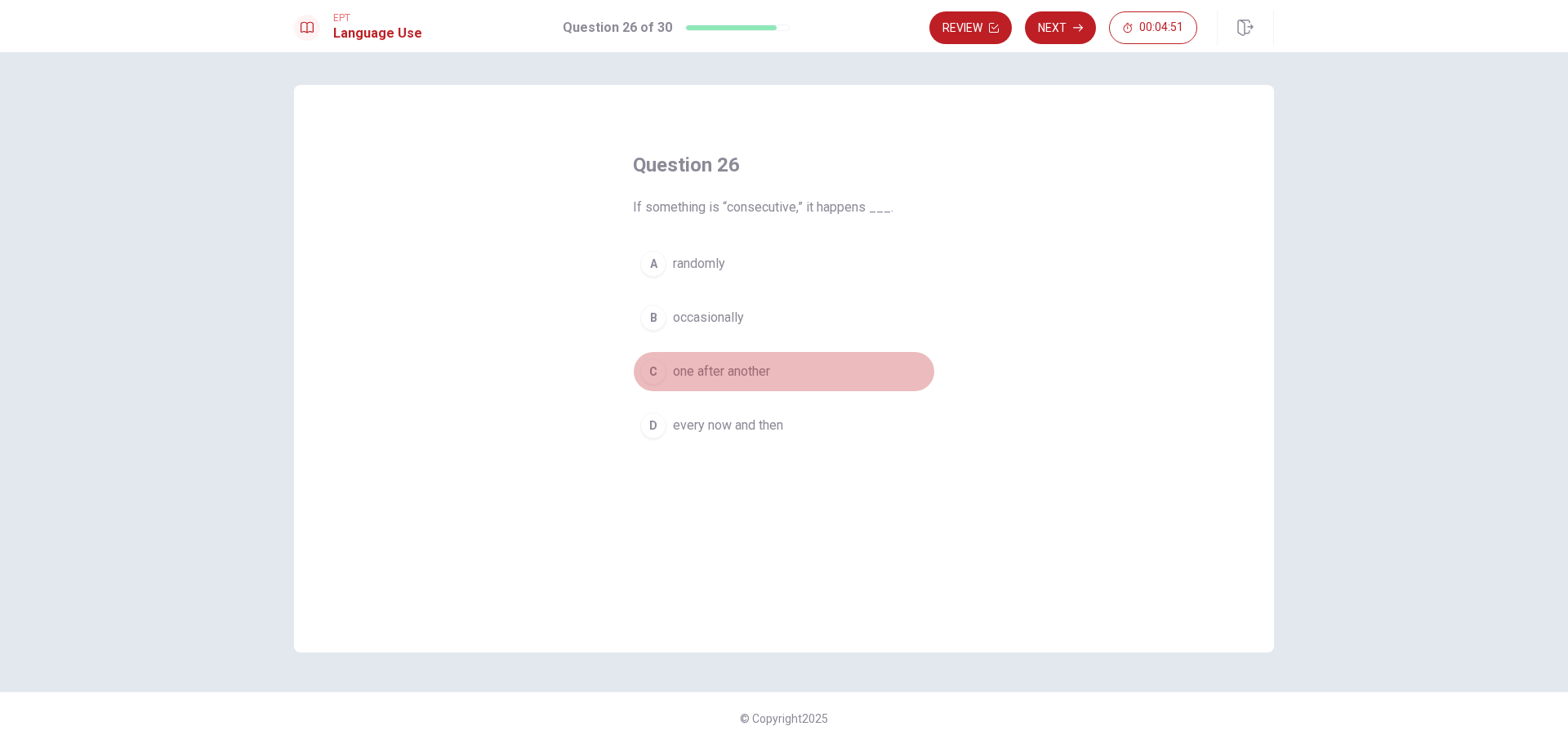
click at [804, 386] on button "C one after another" at bounding box center [784, 372] width 302 height 41
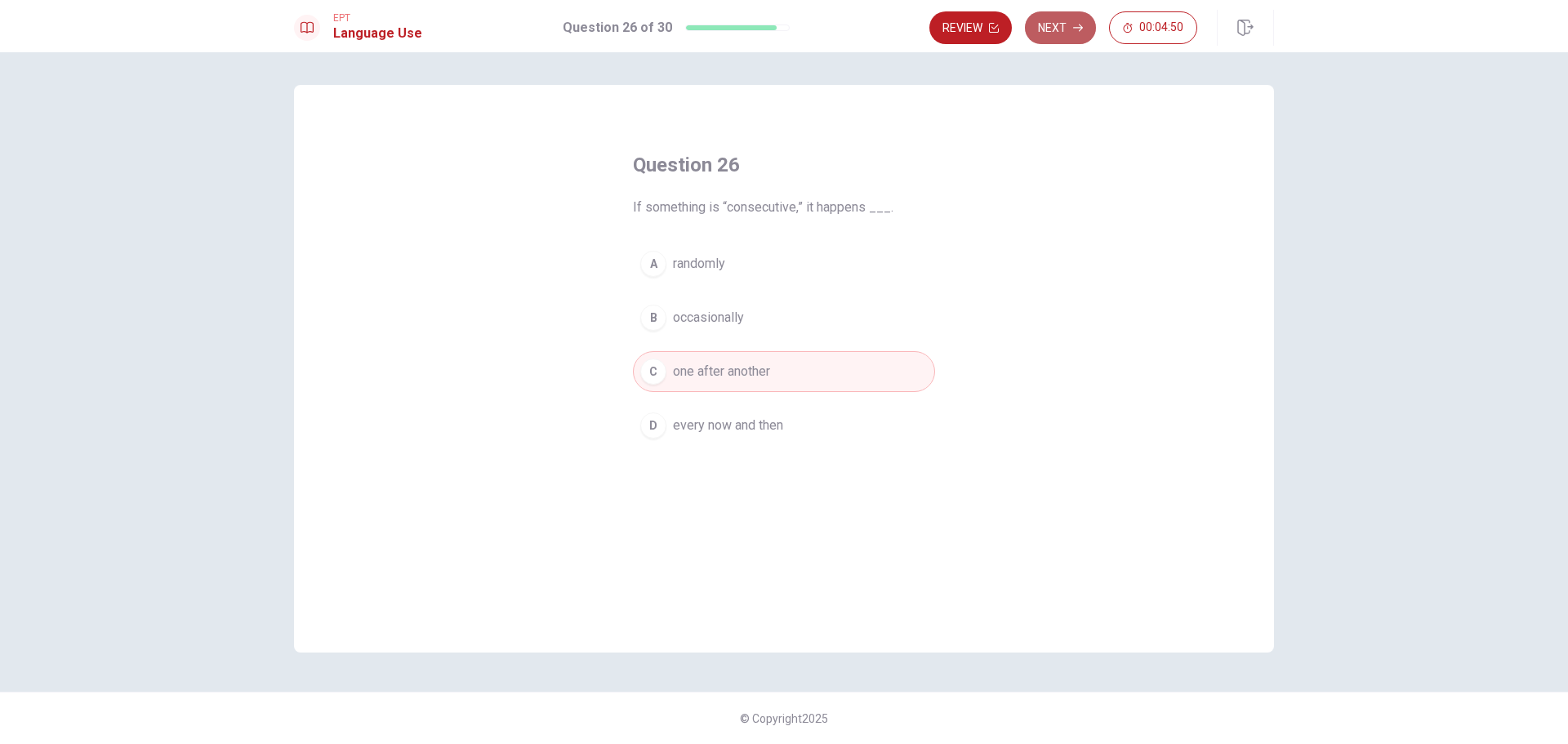
click at [1050, 29] on button "Next" at bounding box center [1060, 28] width 71 height 33
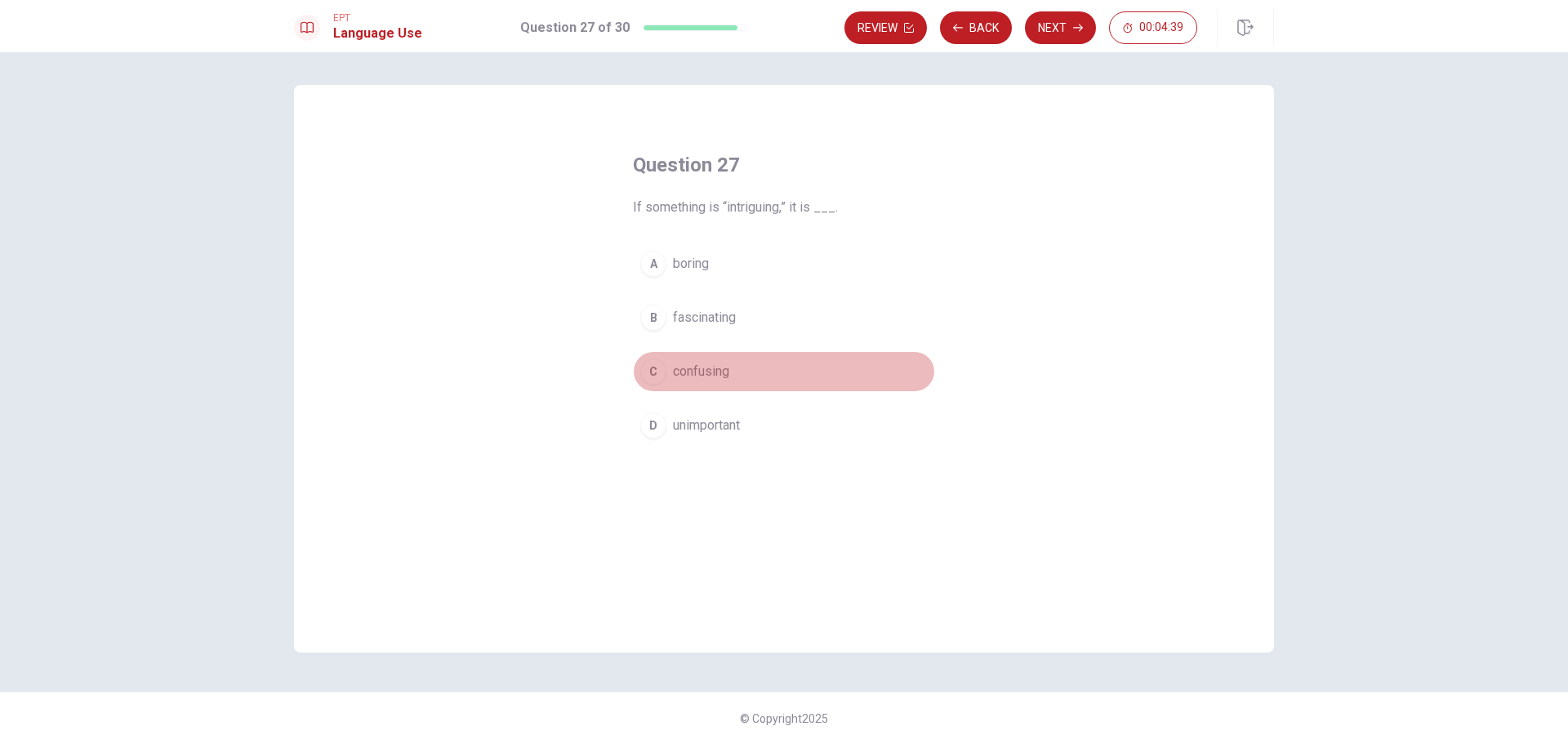
click at [702, 367] on span "confusing" at bounding box center [701, 372] width 56 height 20
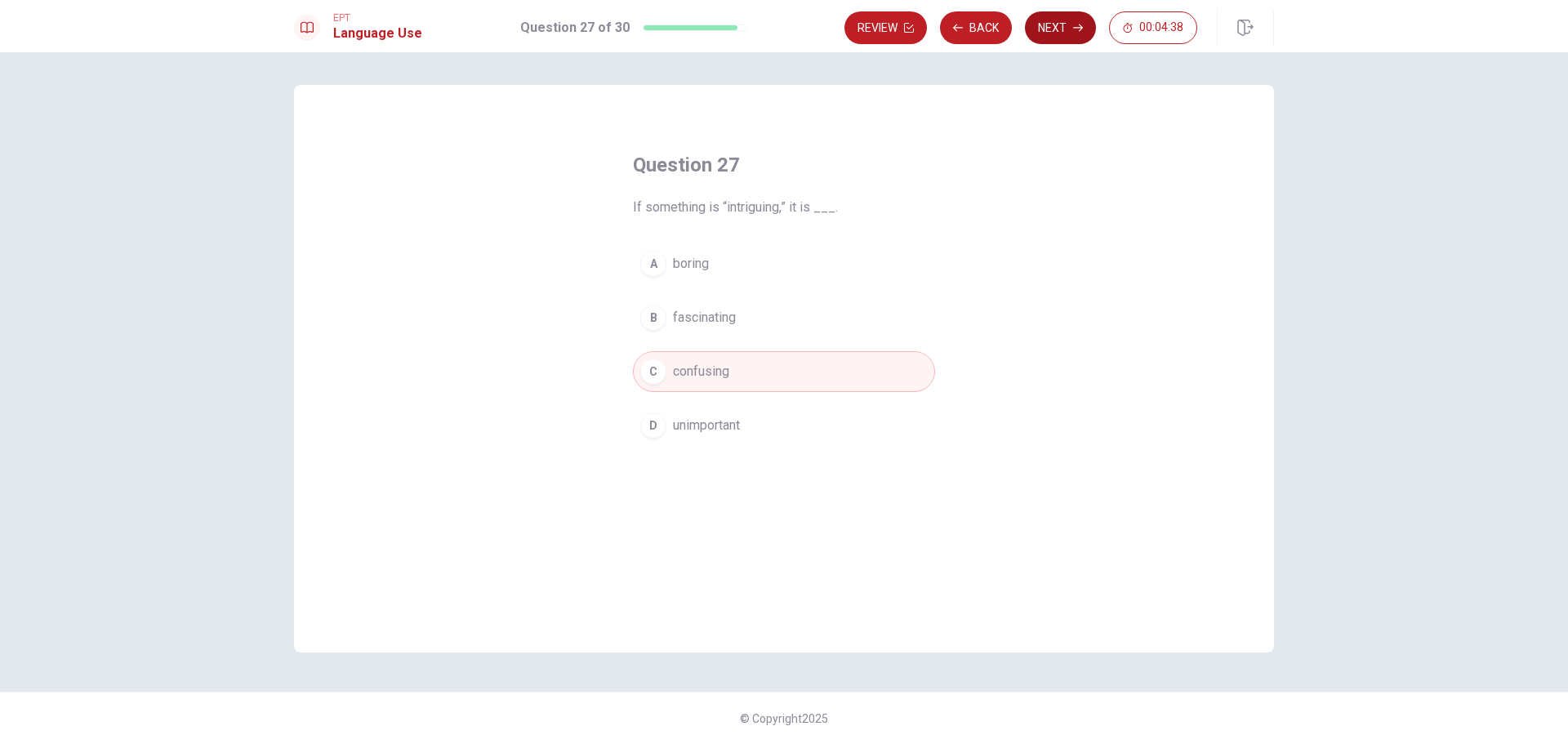
drag, startPoint x: 1026, startPoint y: 40, endPoint x: 1045, endPoint y: 28, distance: 22.5
click at [1032, 36] on div "Review Back Next 00:04:38" at bounding box center [1020, 28] width 352 height 33
click at [1045, 28] on button "Next" at bounding box center [1060, 28] width 71 height 33
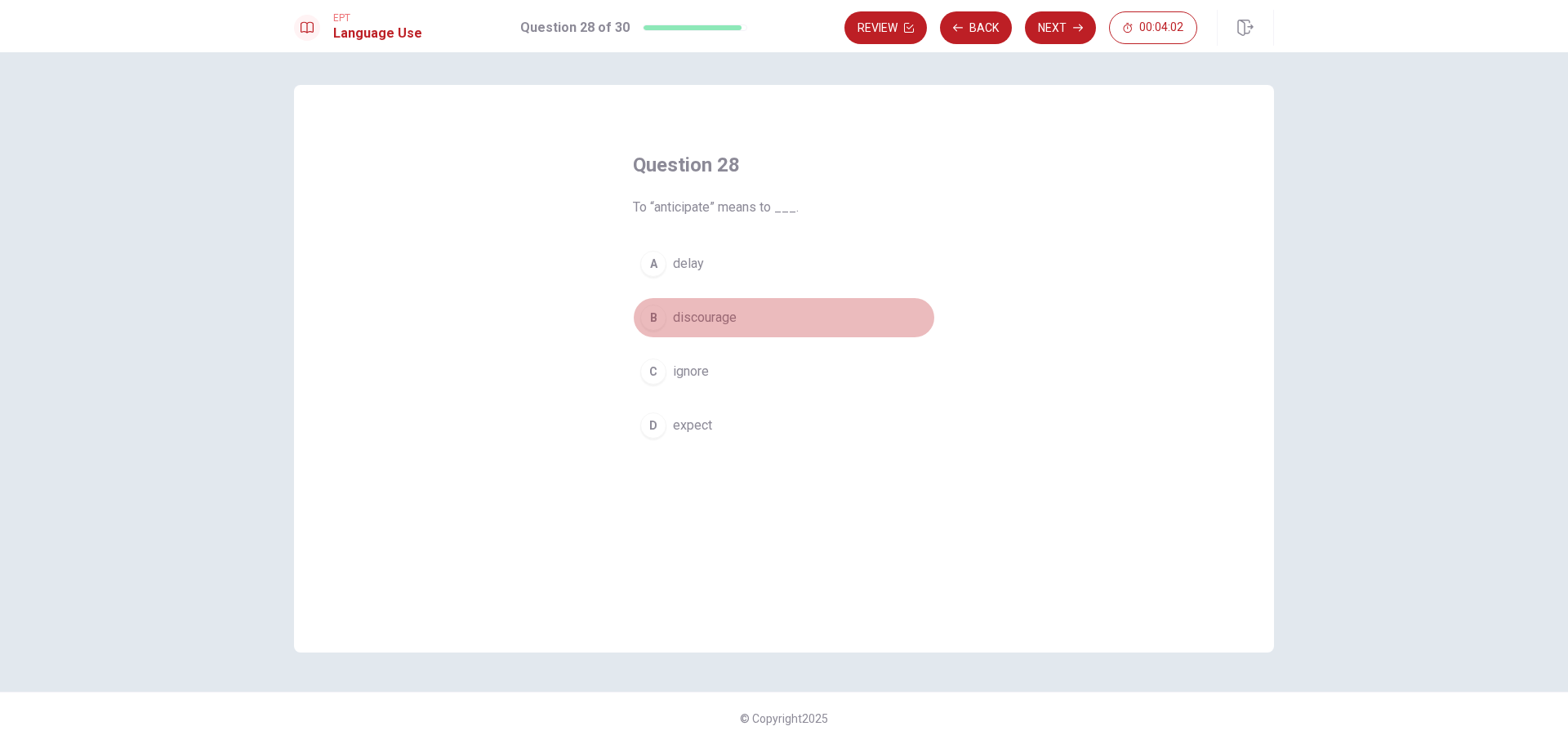
click at [770, 315] on button "B discourage" at bounding box center [784, 318] width 302 height 41
click at [784, 410] on button "D expect" at bounding box center [784, 425] width 302 height 41
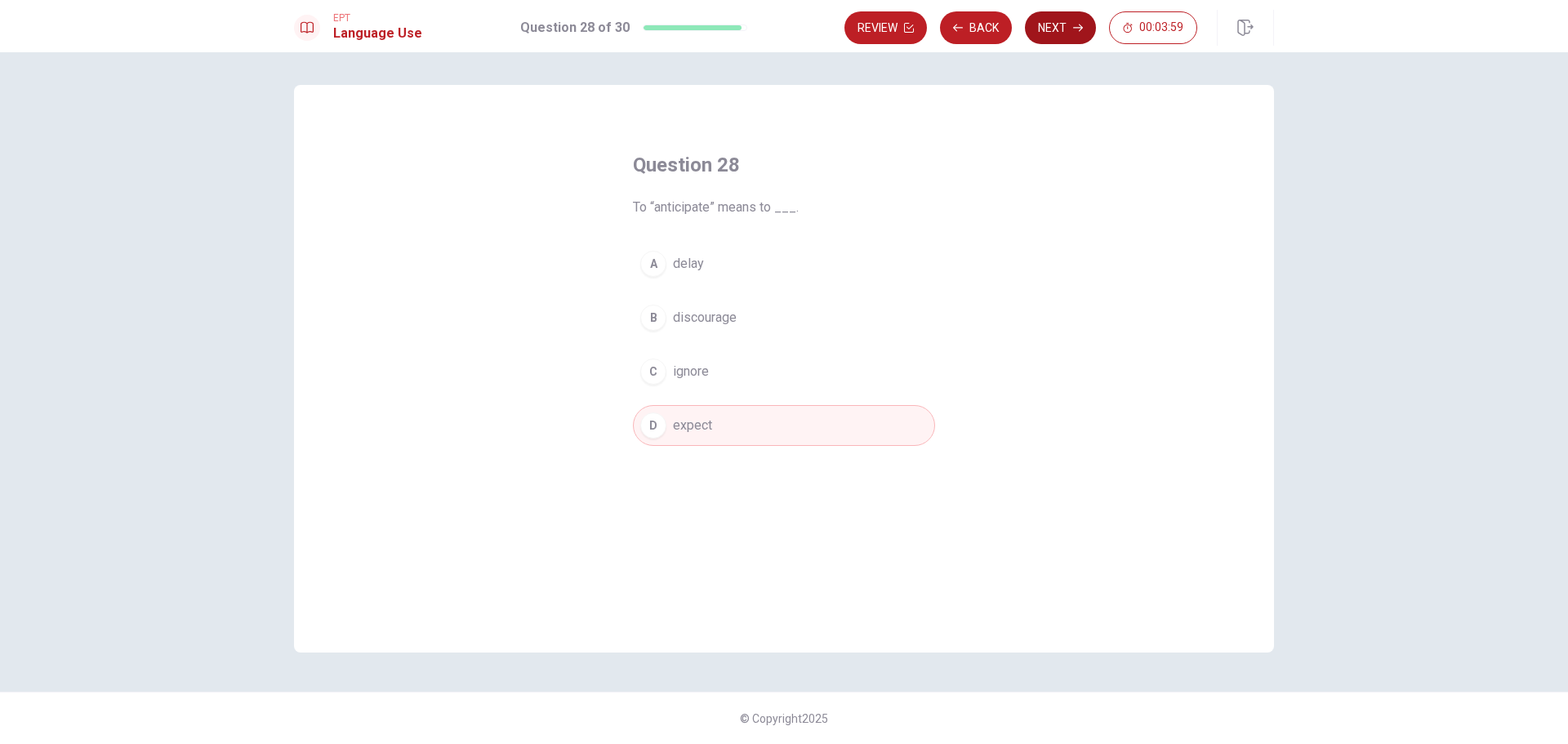
click at [1059, 22] on button "Next" at bounding box center [1060, 28] width 71 height 33
click at [709, 328] on button "B rare" at bounding box center [784, 318] width 302 height 41
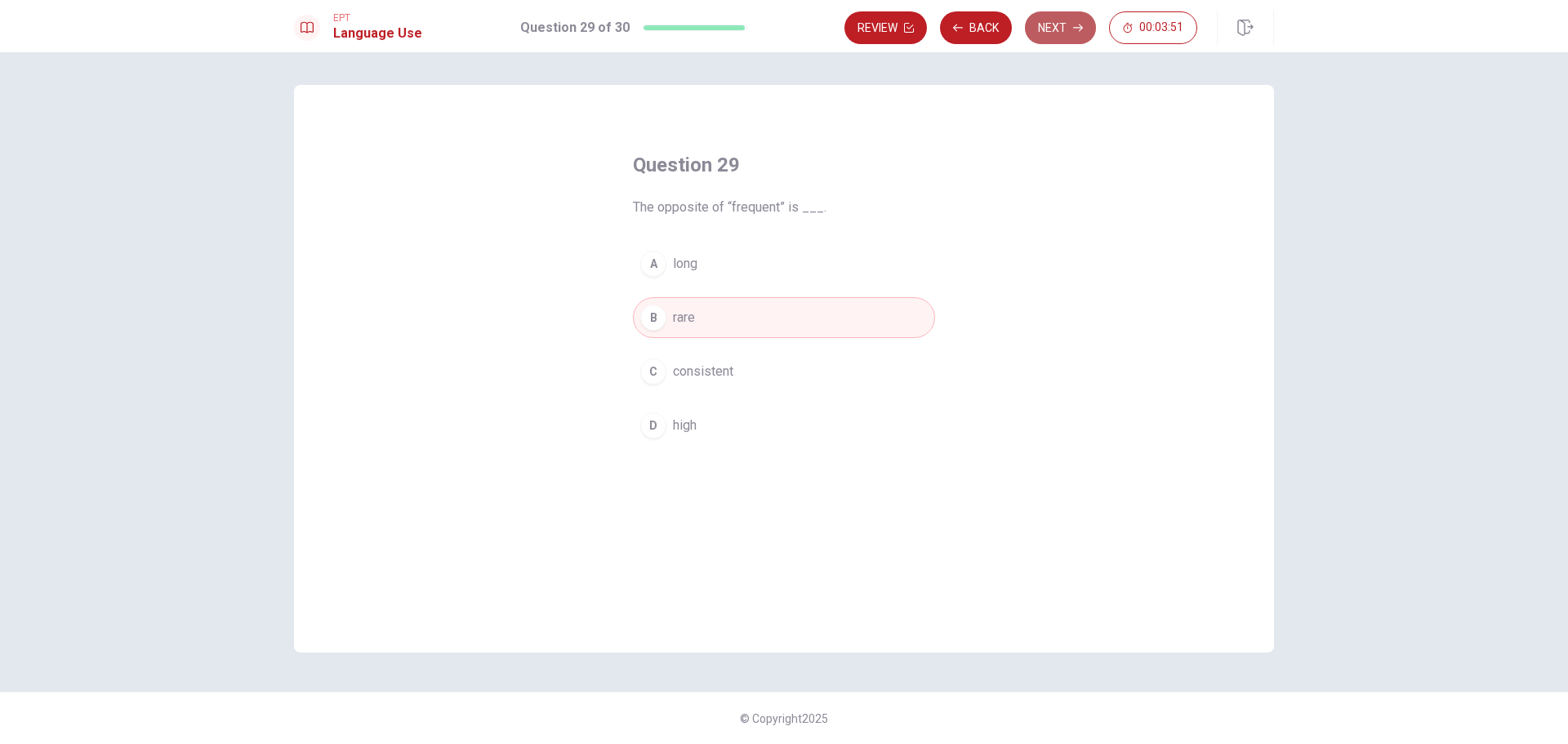
click at [1058, 36] on button "Next" at bounding box center [1060, 28] width 71 height 33
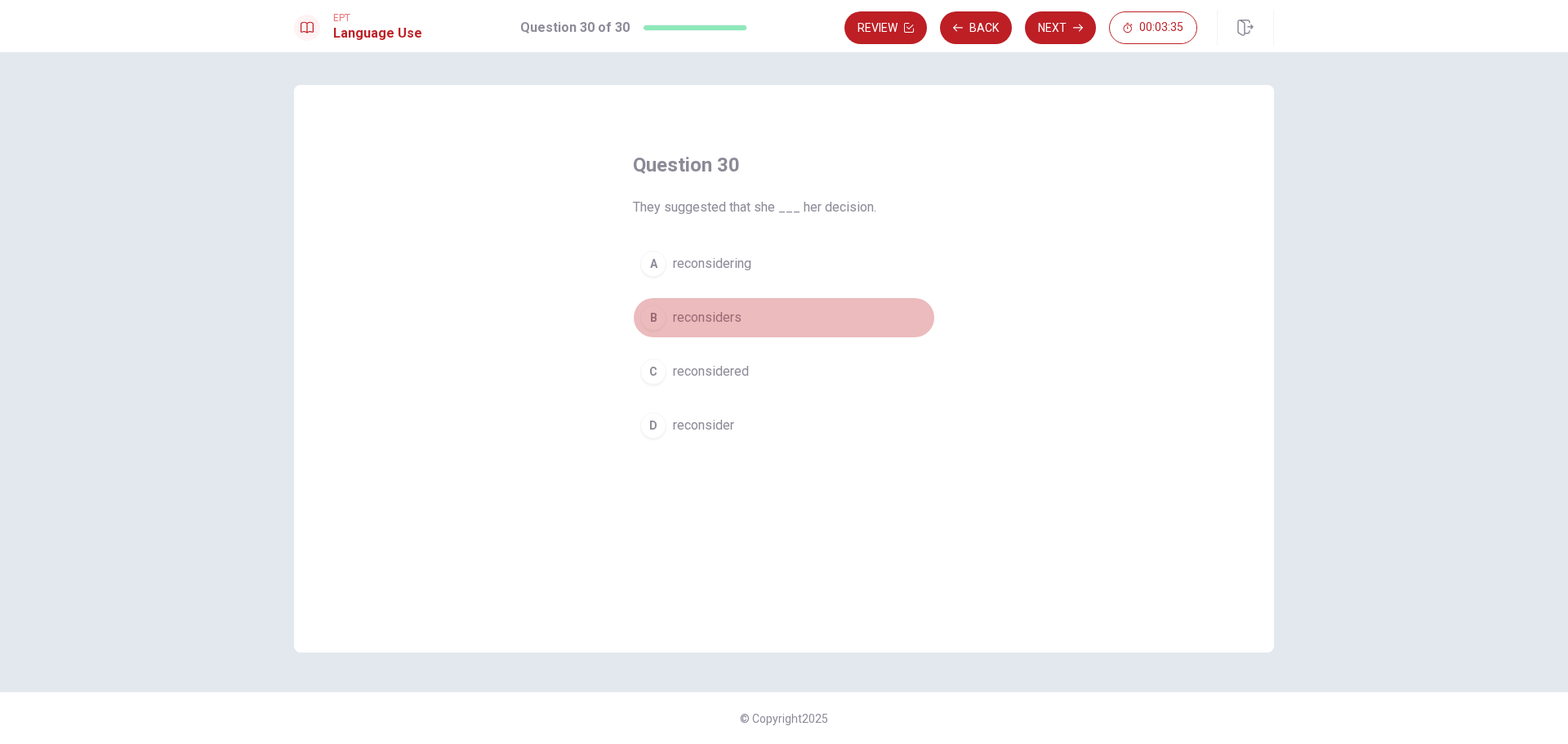
click at [767, 321] on button "B reconsiders" at bounding box center [784, 318] width 302 height 41
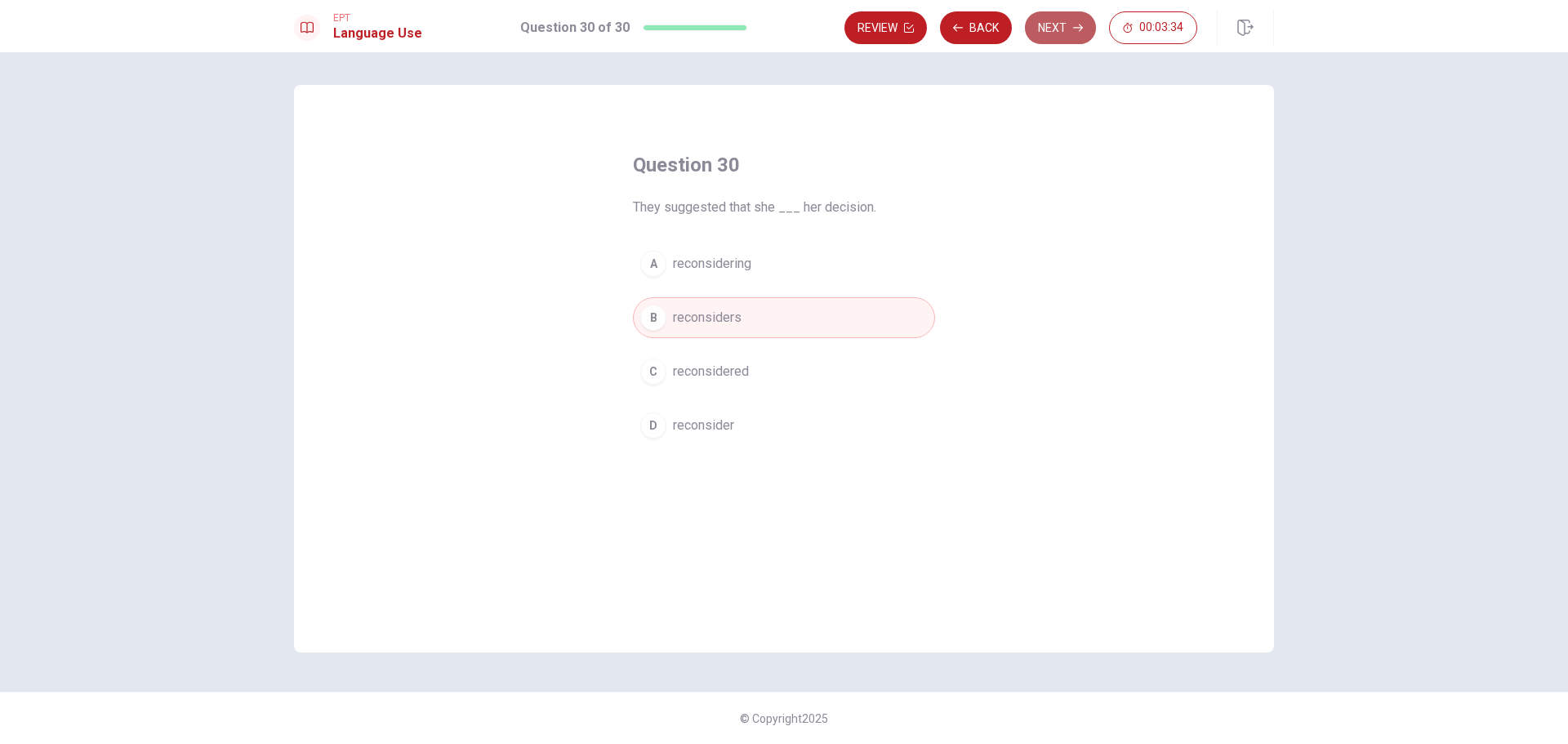
click at [1060, 40] on button "Next" at bounding box center [1060, 28] width 71 height 33
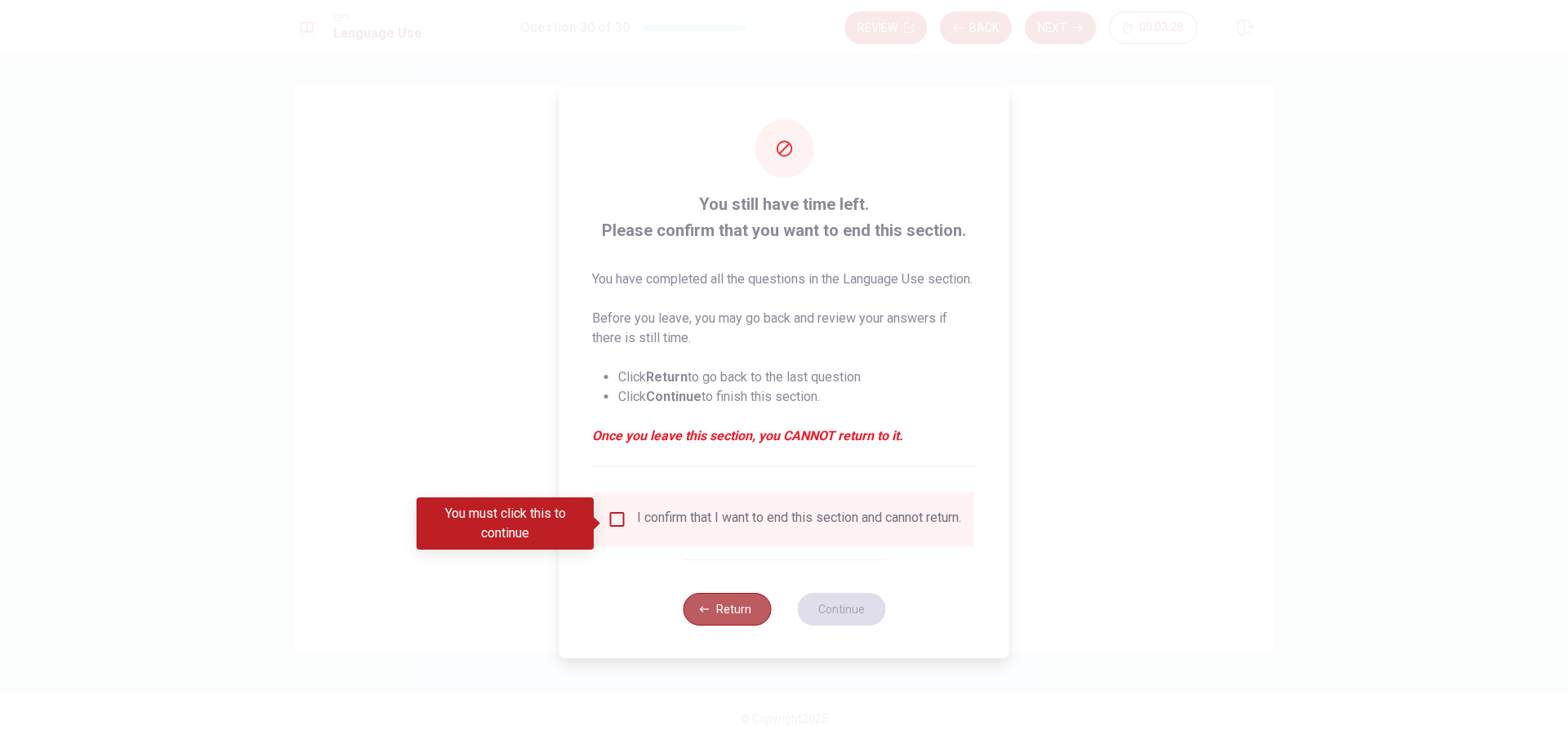
click at [747, 616] on button "Return" at bounding box center [726, 609] width 88 height 33
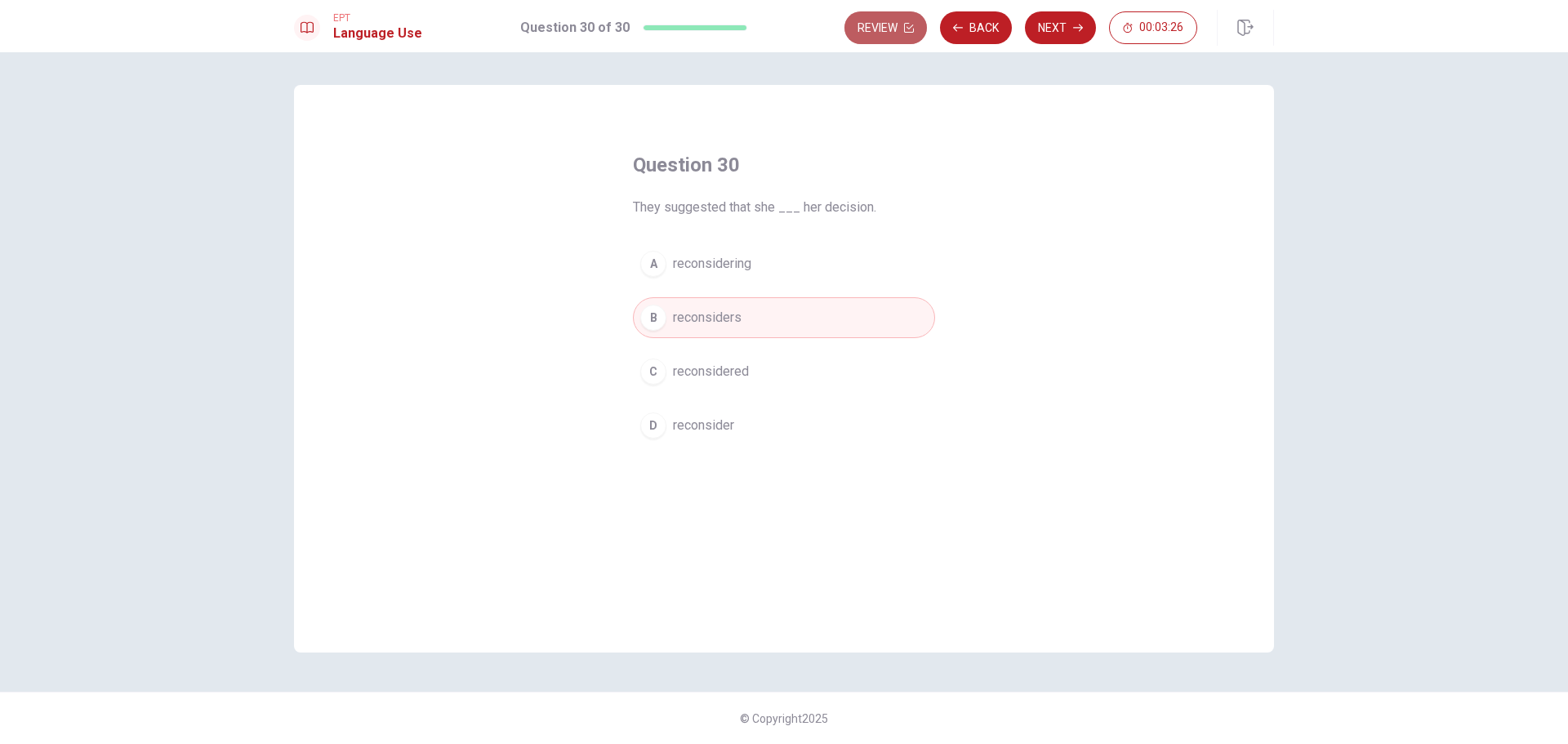
click at [898, 36] on button "Review" at bounding box center [885, 28] width 83 height 33
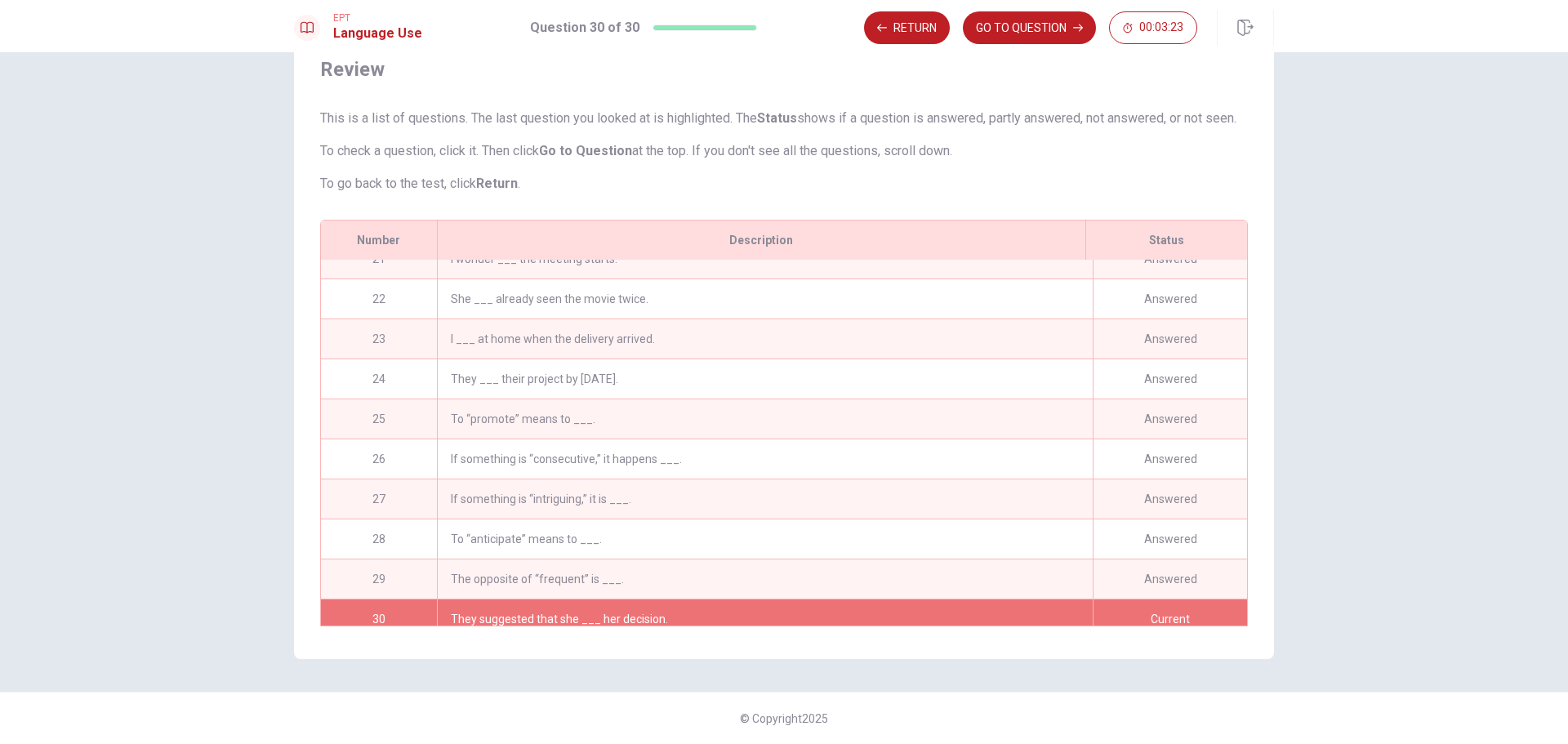
scroll to position [842, 0]
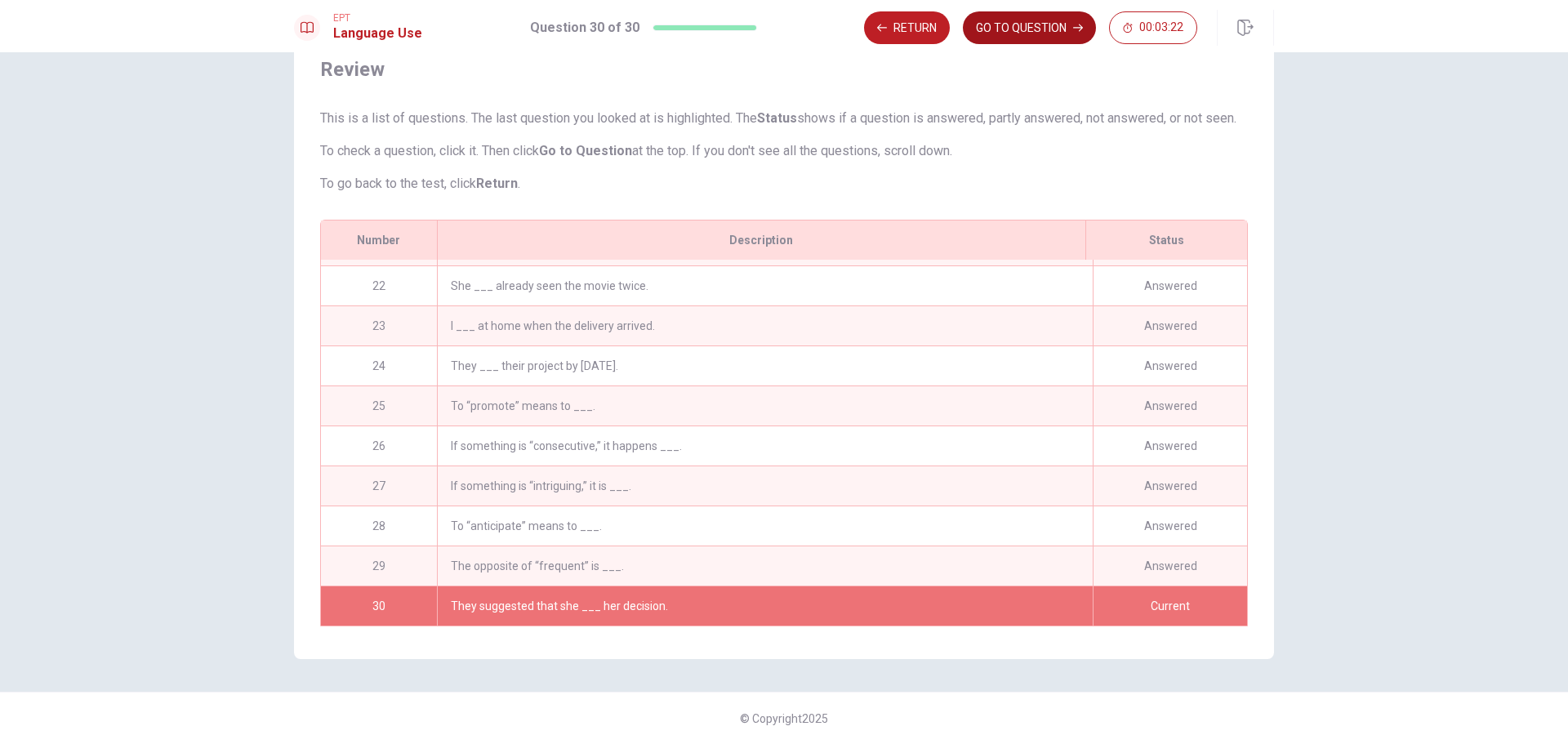
click at [1056, 33] on button "GO TO QUESTION" at bounding box center [1030, 28] width 133 height 33
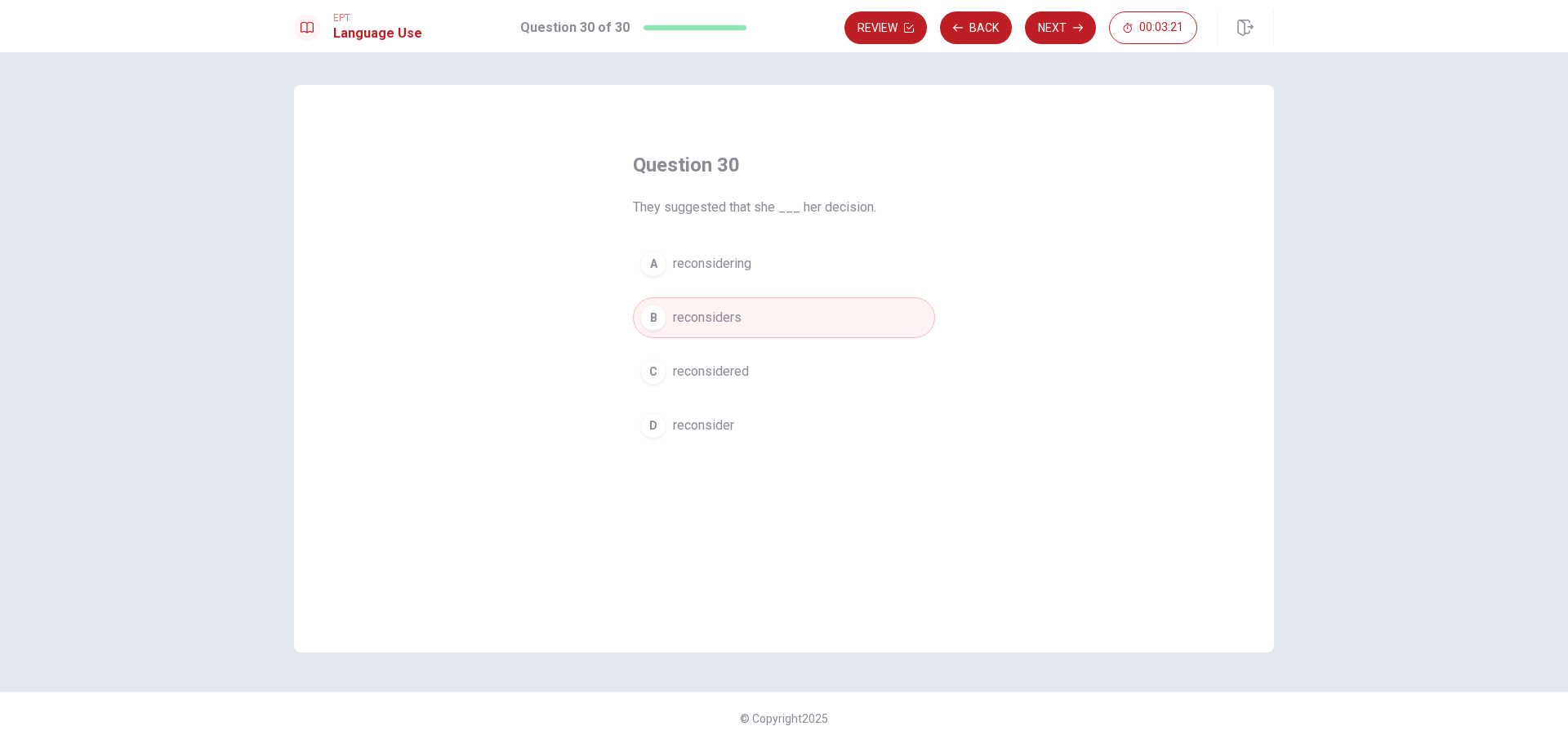
scroll to position [0, 0]
click at [1056, 33] on button "Next" at bounding box center [1060, 28] width 71 height 33
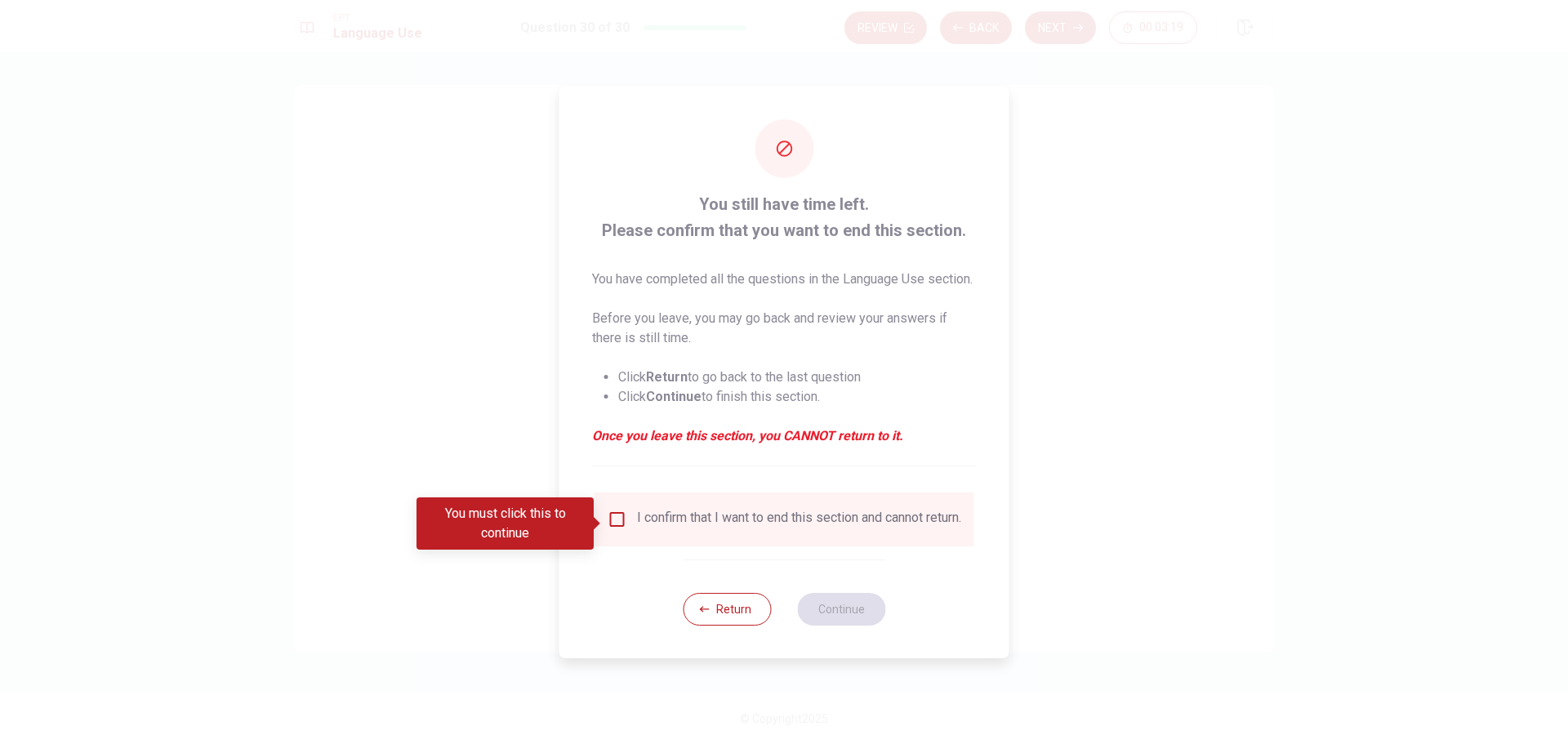
click at [904, 510] on div "I confirm that I want to end this section and cannot return." at bounding box center [785, 519] width 380 height 54
click at [857, 546] on div "I confirm that I want to end this section and cannot return." at bounding box center [785, 519] width 380 height 54
click at [616, 525] on input "You must click this to continue" at bounding box center [617, 519] width 20 height 20
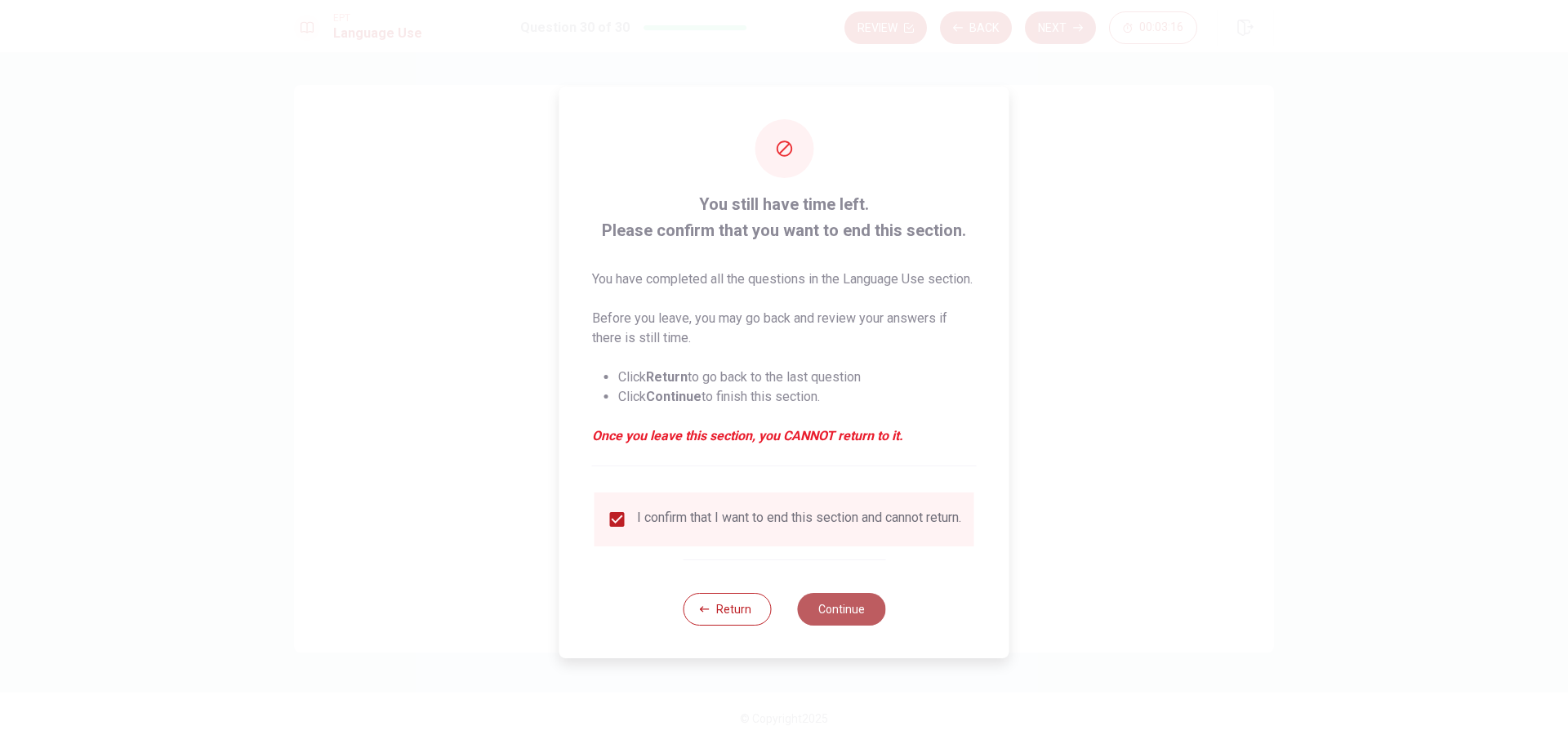
click at [828, 618] on button "Continue" at bounding box center [841, 609] width 88 height 33
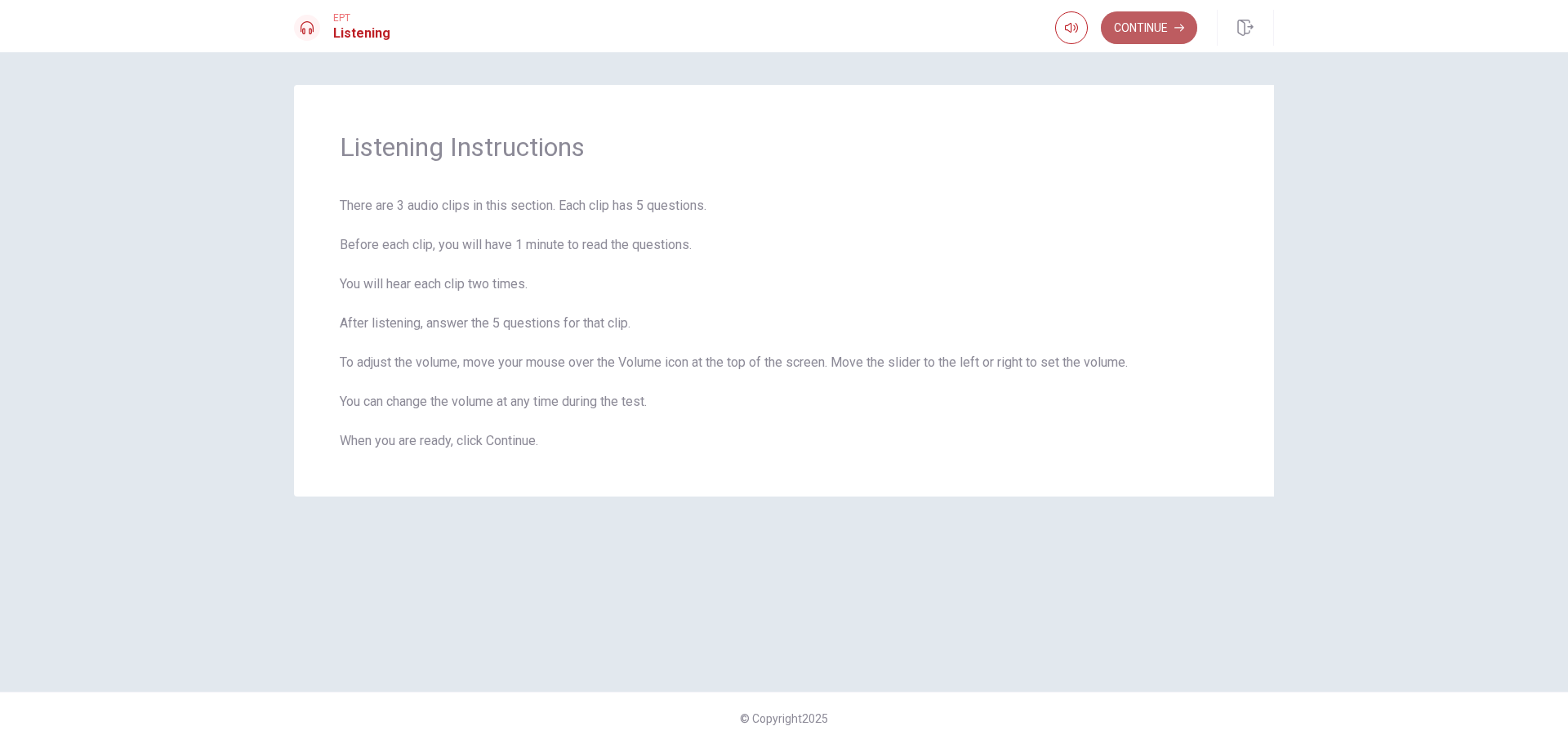
click at [1152, 27] on button "Continue" at bounding box center [1149, 28] width 97 height 33
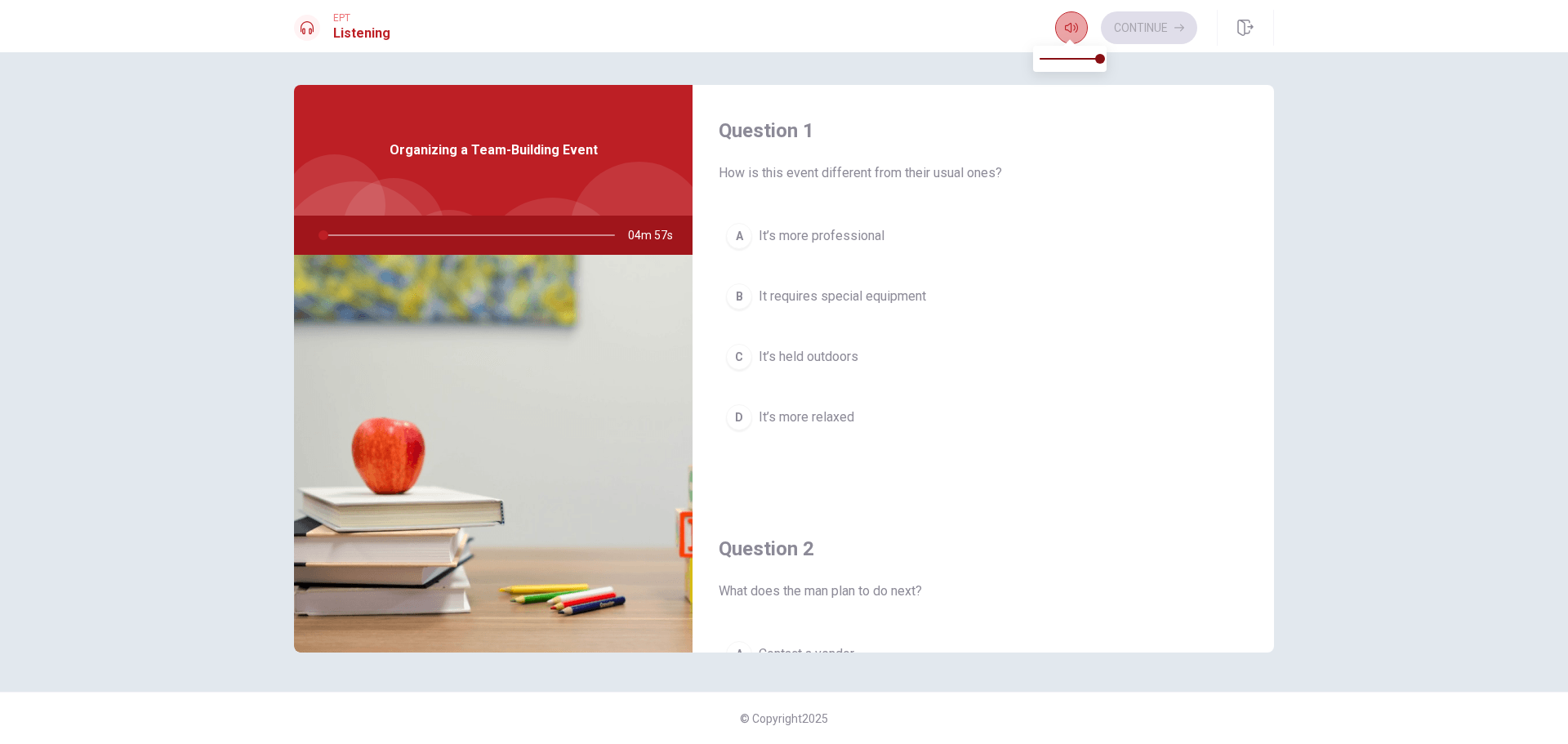
click at [1063, 28] on button "button" at bounding box center [1071, 28] width 33 height 33
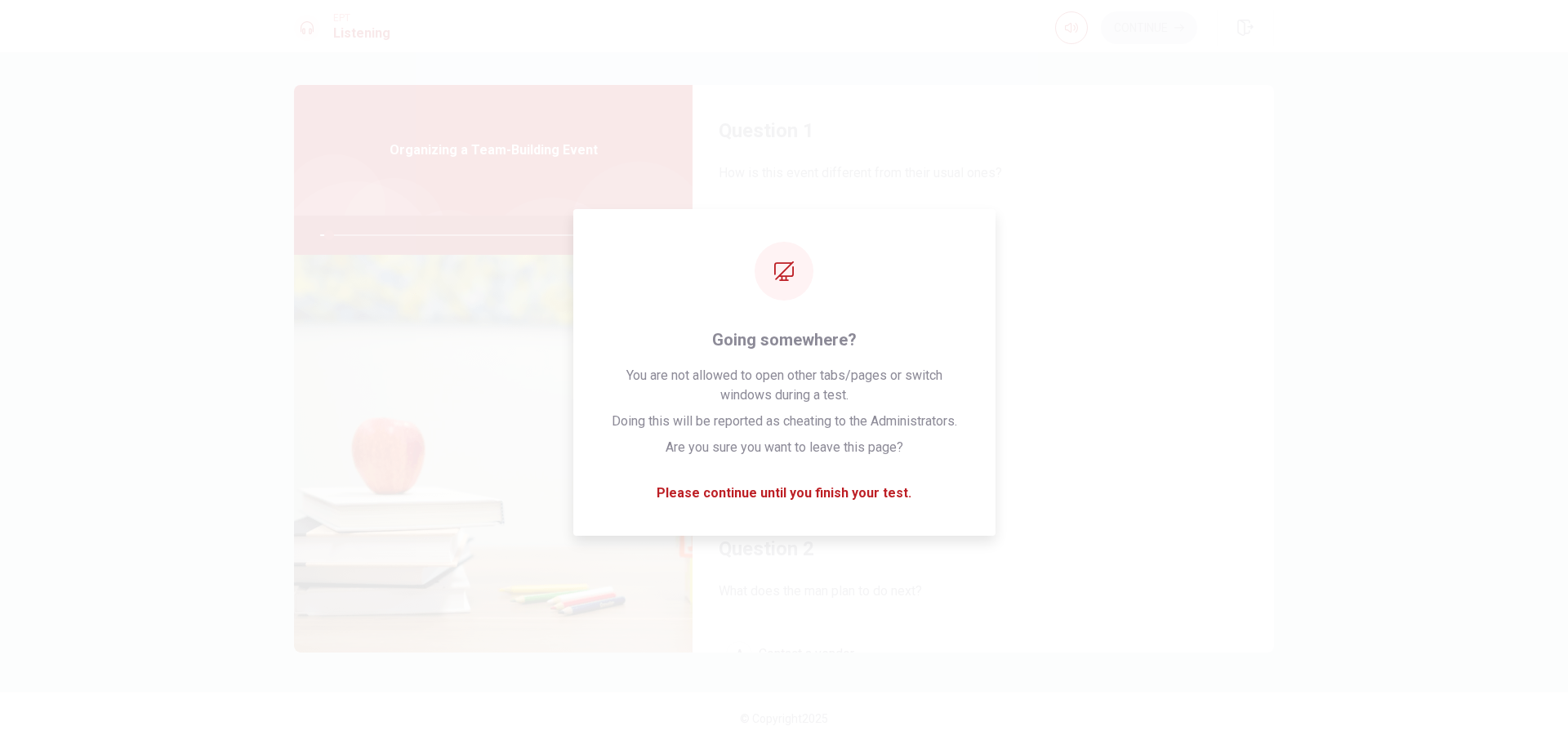
click at [1226, 602] on div "Question 2 What does the man plan to do next? A Contact a vendor B Discuss the …" at bounding box center [983, 712] width 582 height 418
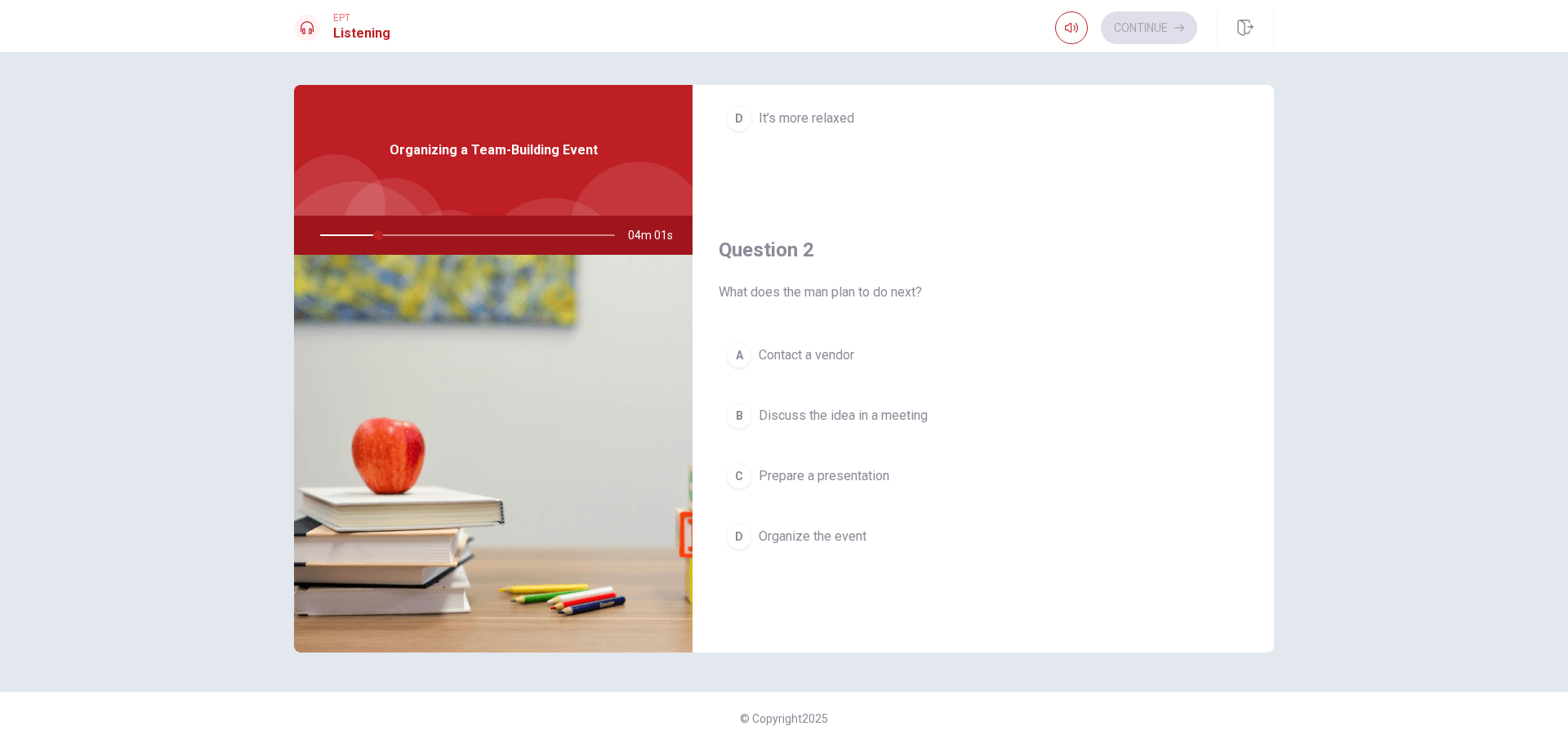
scroll to position [298, 0]
click at [505, 239] on div at bounding box center [464, 235] width 328 height 39
click at [505, 238] on div at bounding box center [464, 235] width 328 height 39
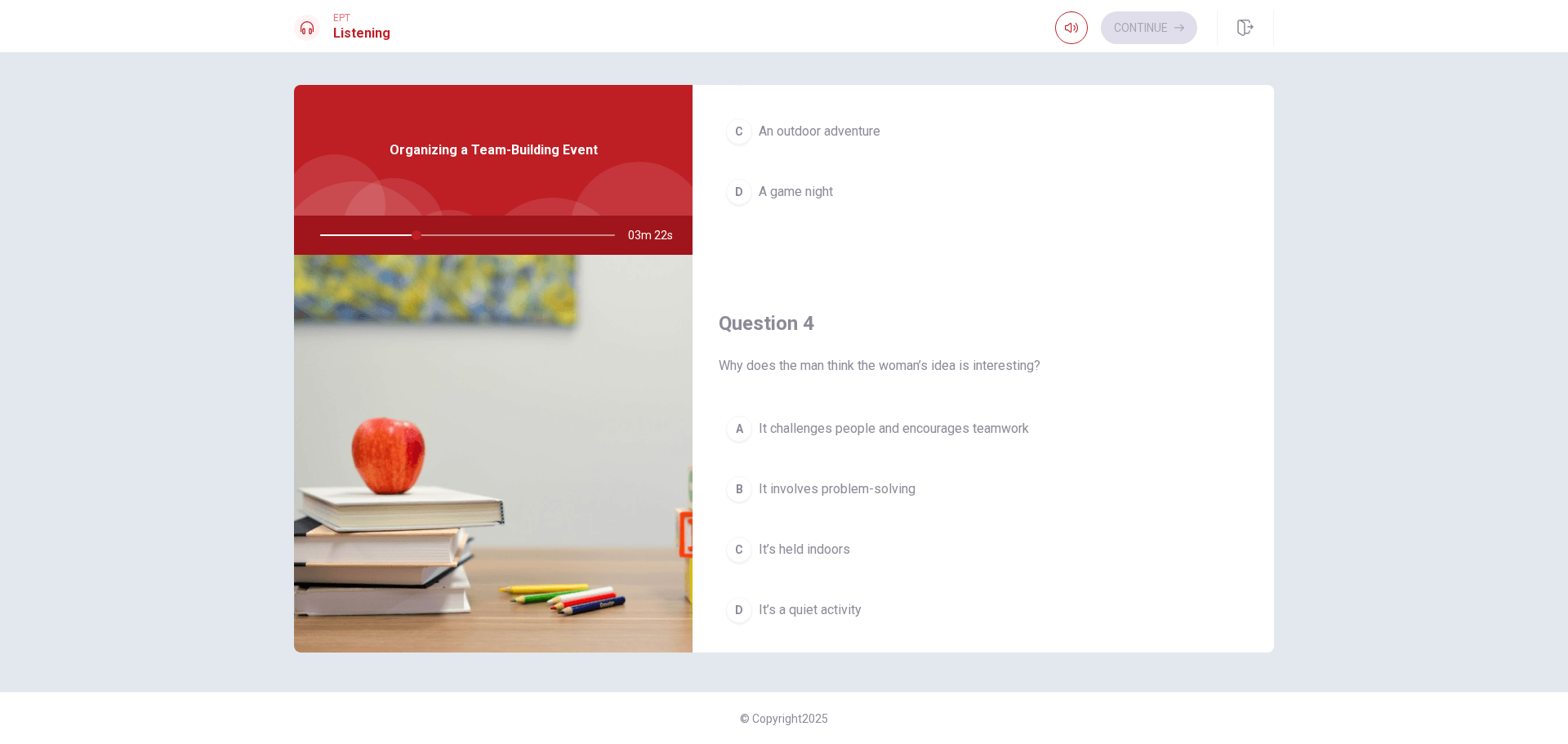
scroll to position [1144, 0]
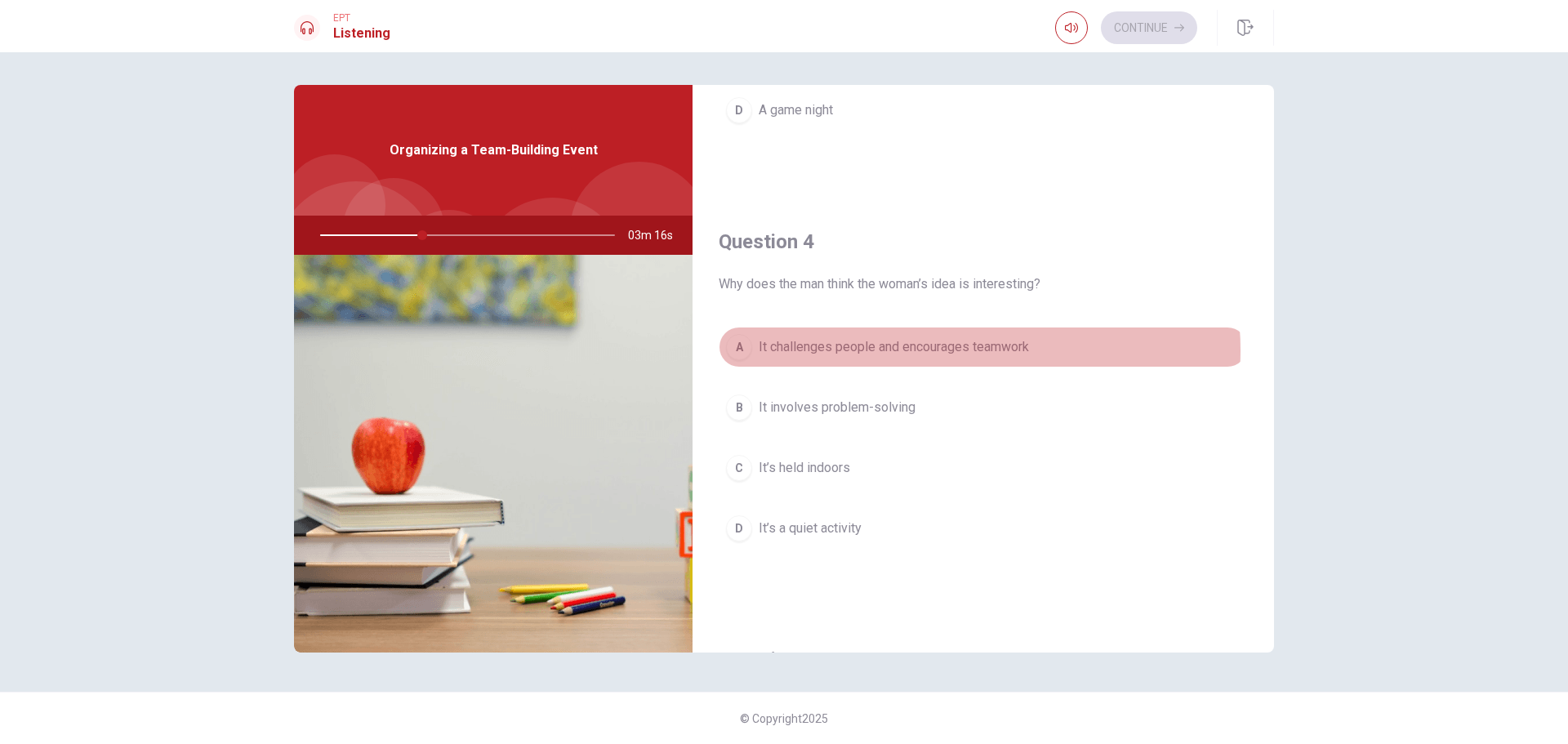
click at [935, 351] on span "It challenges people and encourages teamwork" at bounding box center [894, 347] width 270 height 20
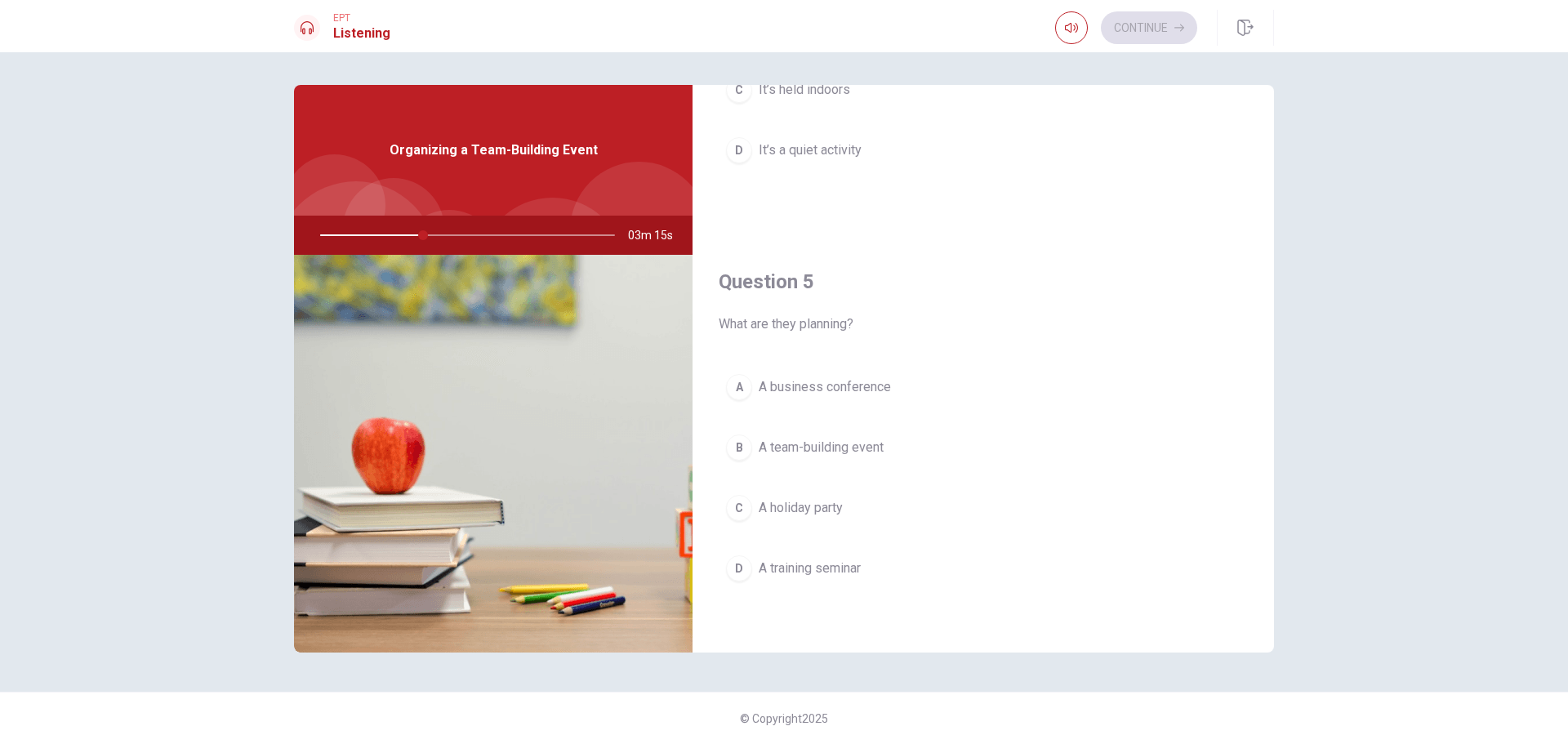
scroll to position [1524, 0]
click at [842, 445] on span "A team-building event" at bounding box center [821, 446] width 125 height 20
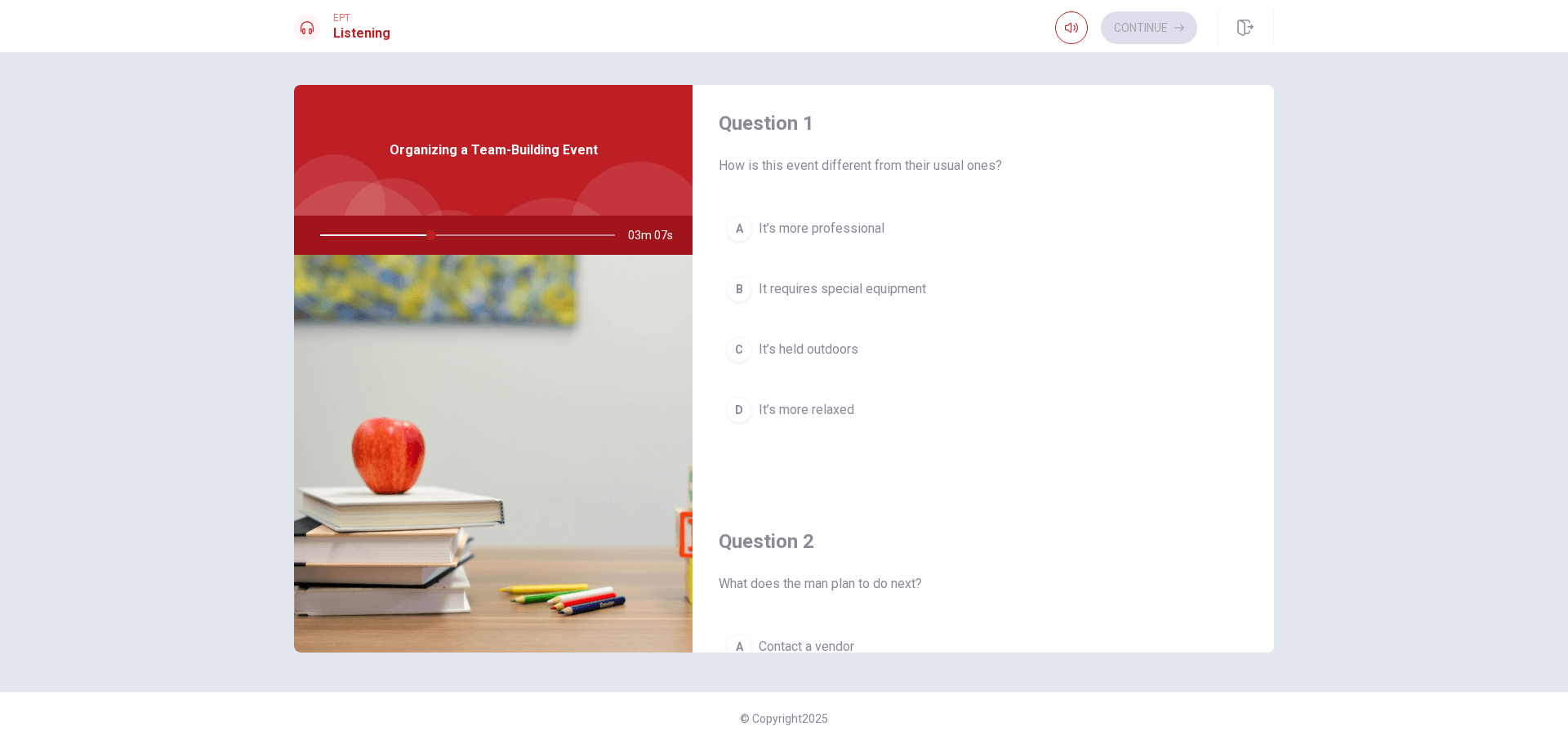
scroll to position [0, 0]
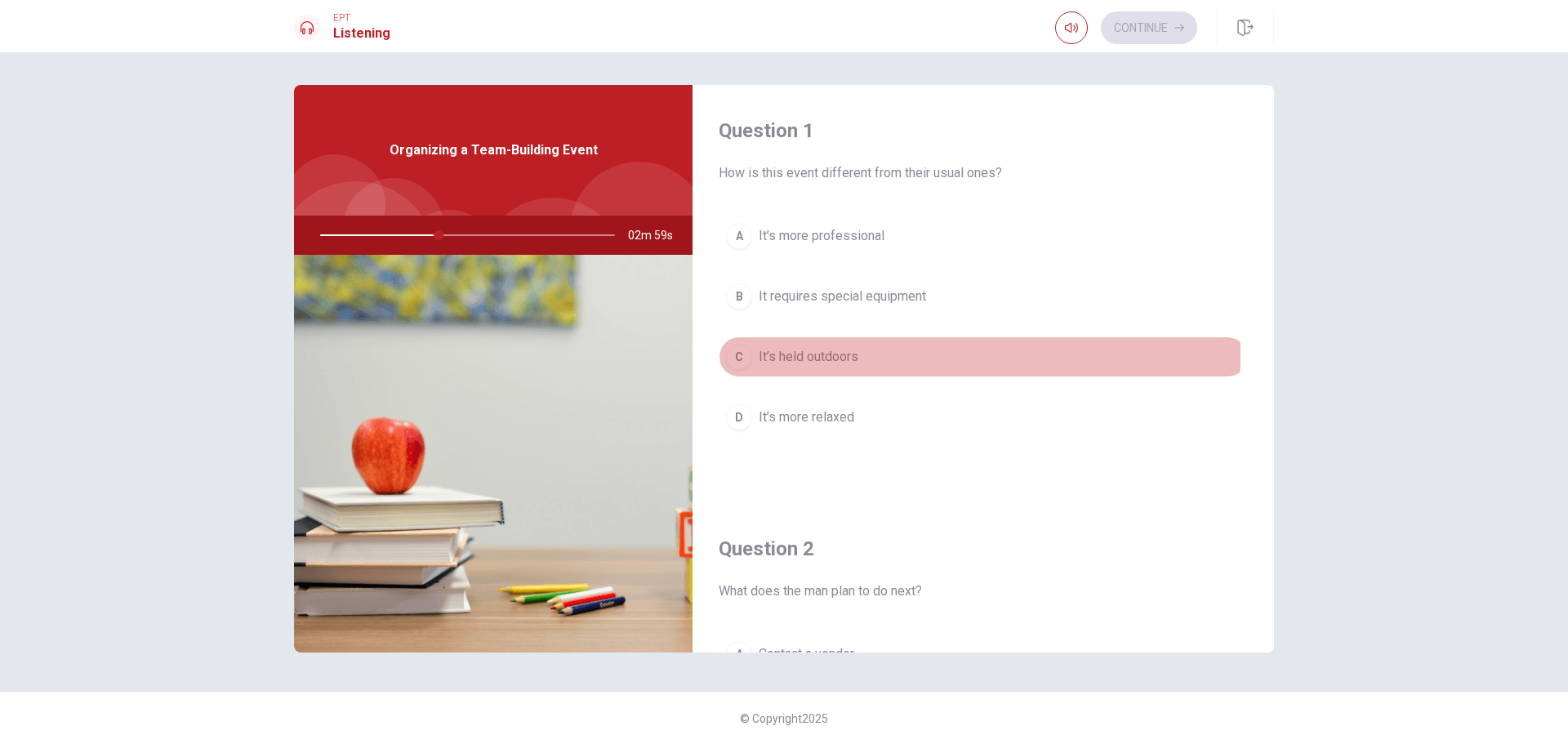
click at [820, 354] on span "It’s held outdoors" at bounding box center [809, 357] width 99 height 20
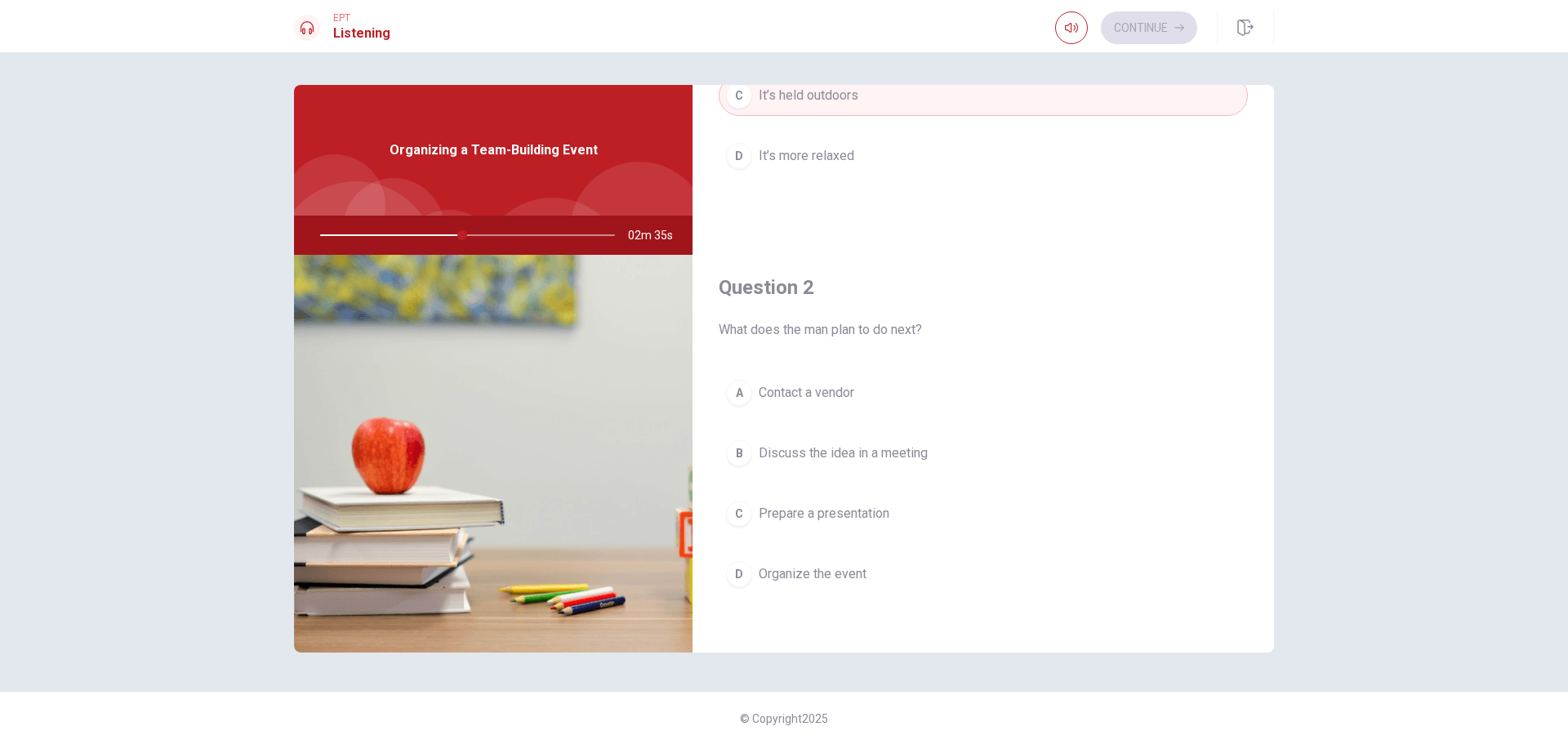
scroll to position [327, 0]
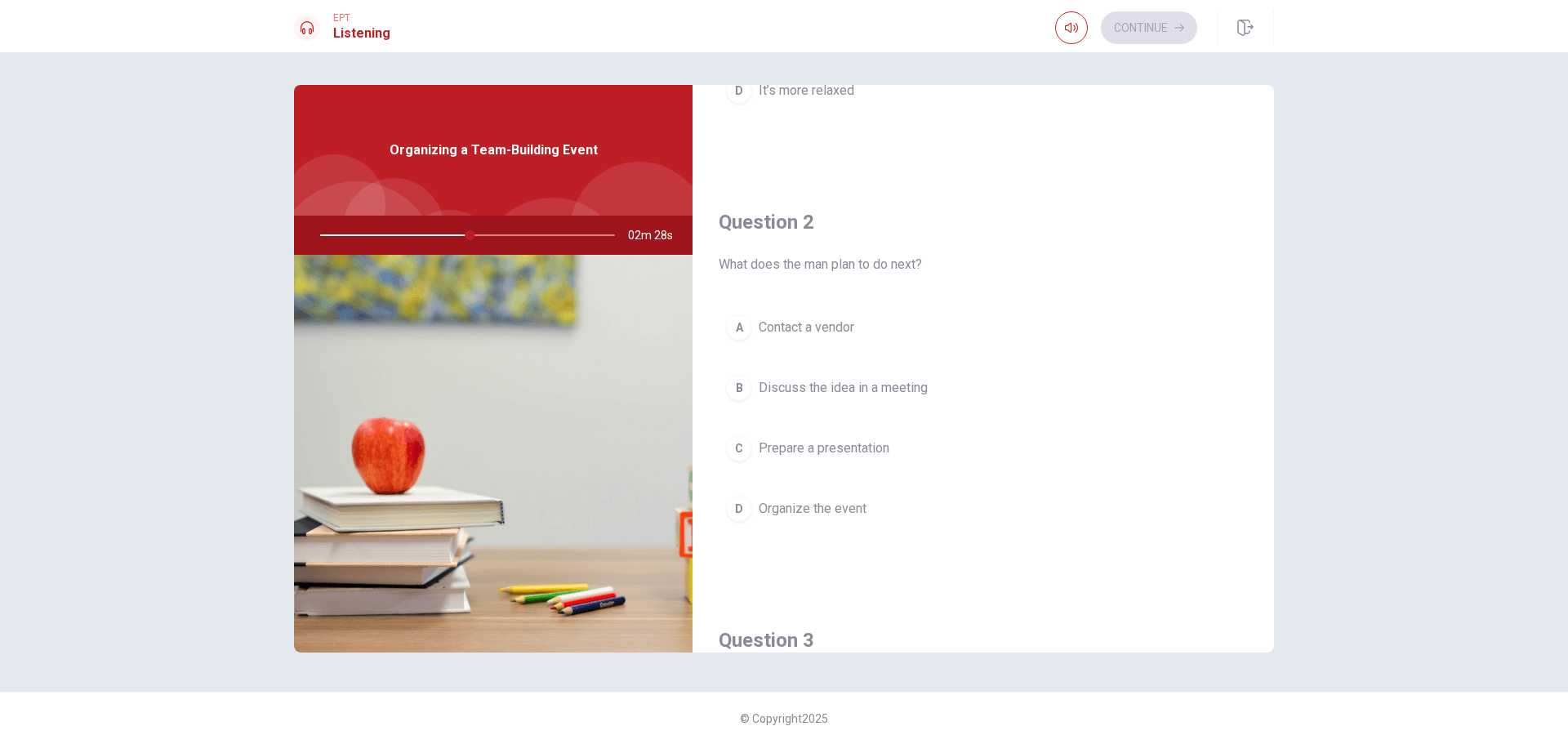
click at [868, 384] on span "Discuss the idea in a meeting" at bounding box center [843, 388] width 169 height 20
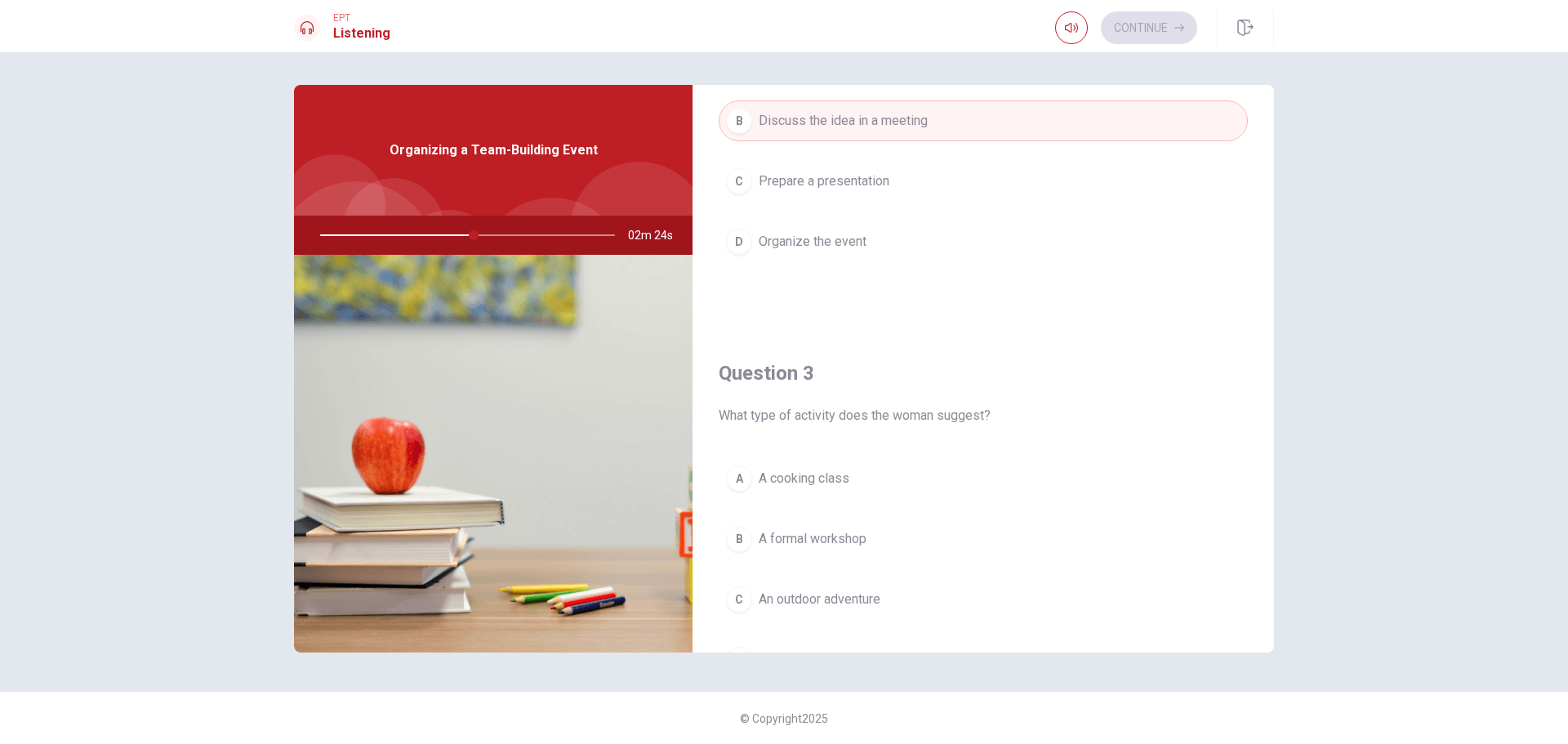
scroll to position [653, 0]
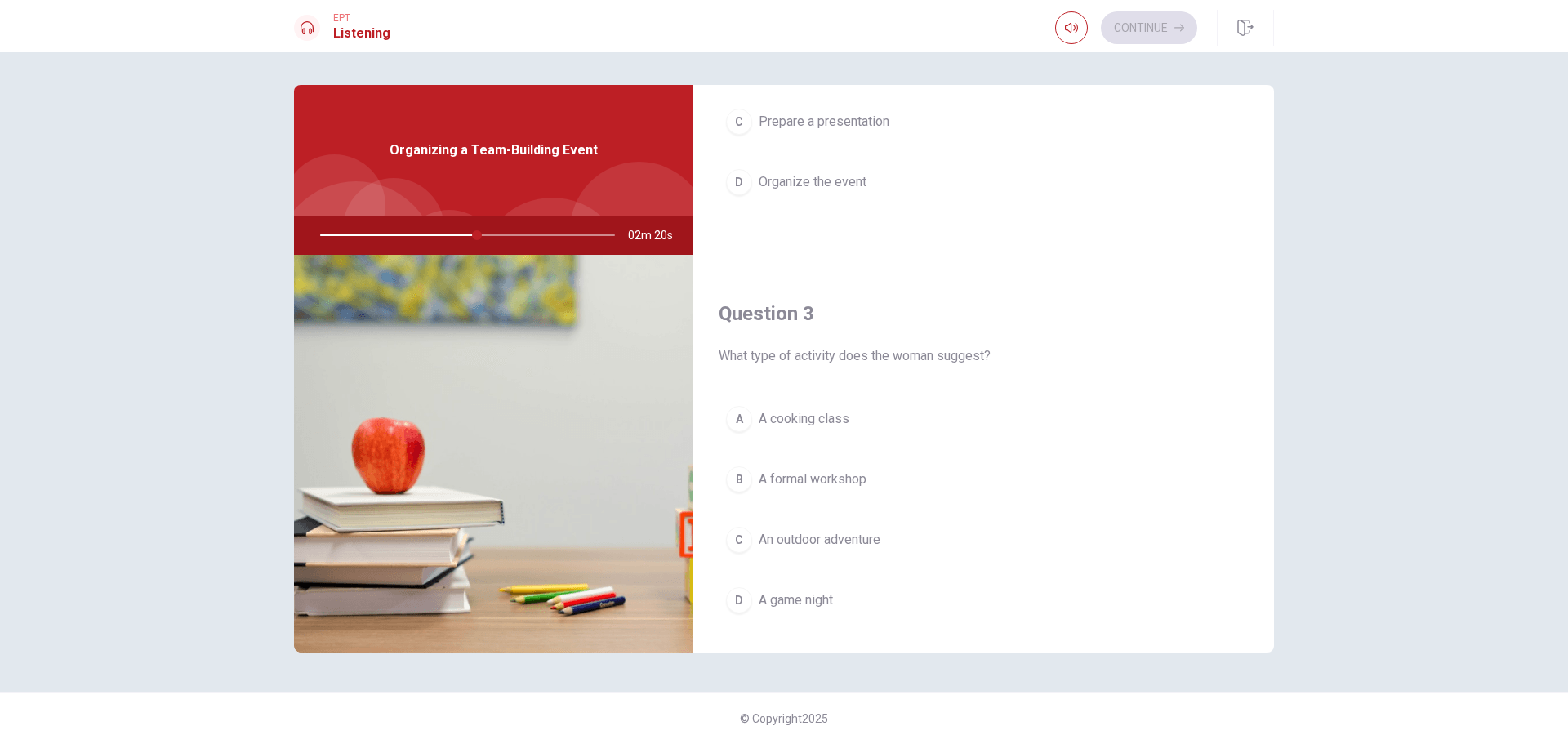
click at [841, 548] on span "An outdoor adventure" at bounding box center [820, 540] width 122 height 20
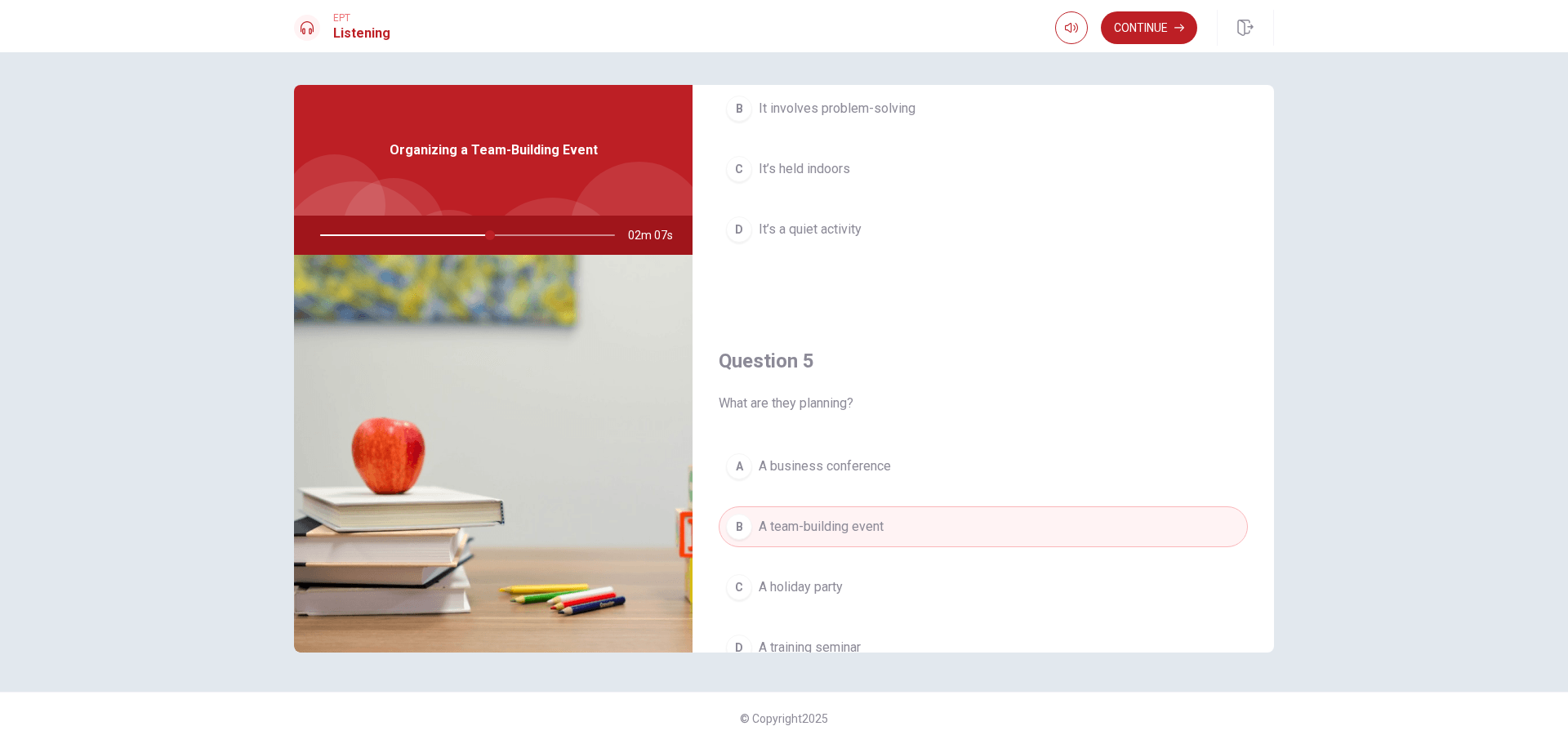
scroll to position [1470, 0]
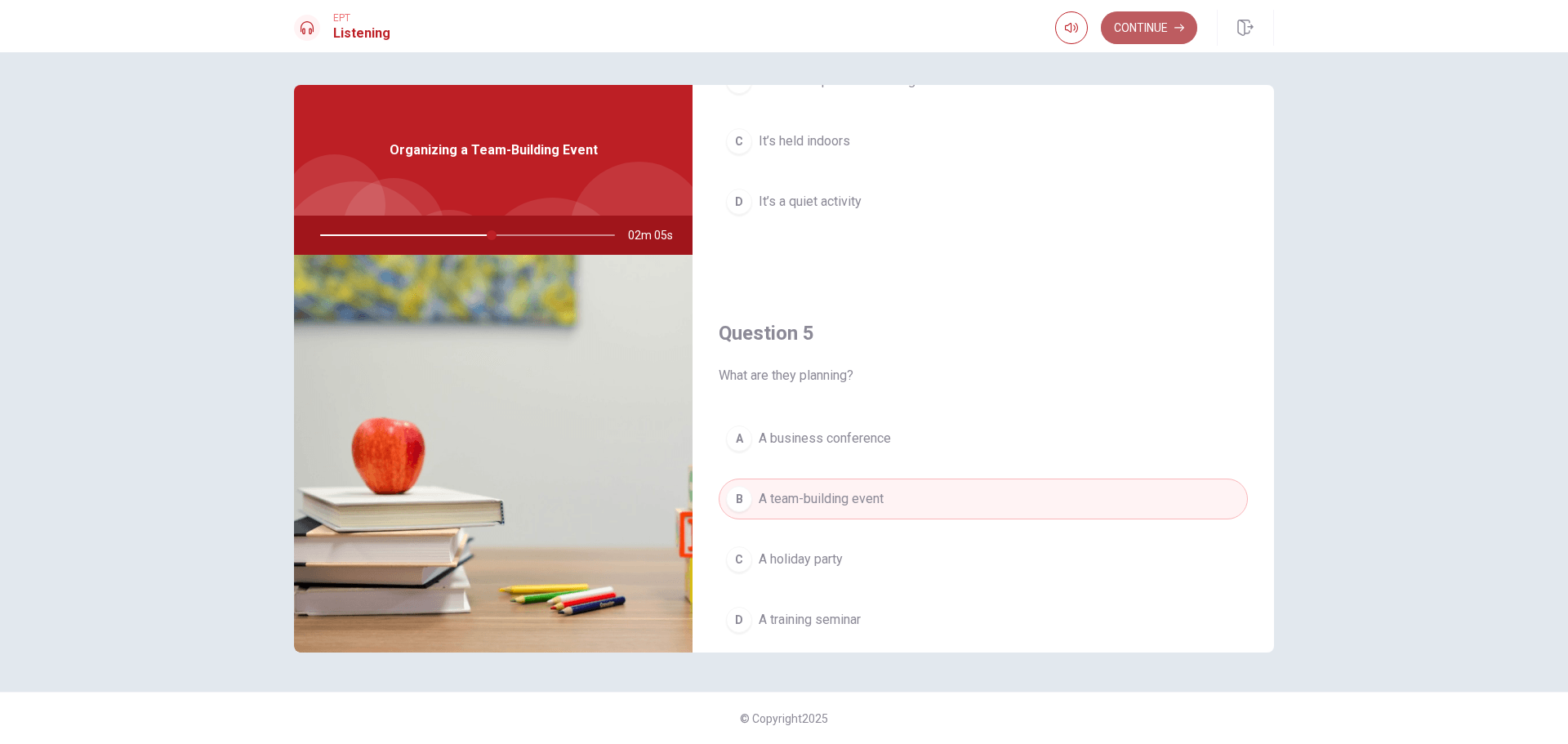
click at [1157, 31] on button "Continue" at bounding box center [1149, 28] width 97 height 33
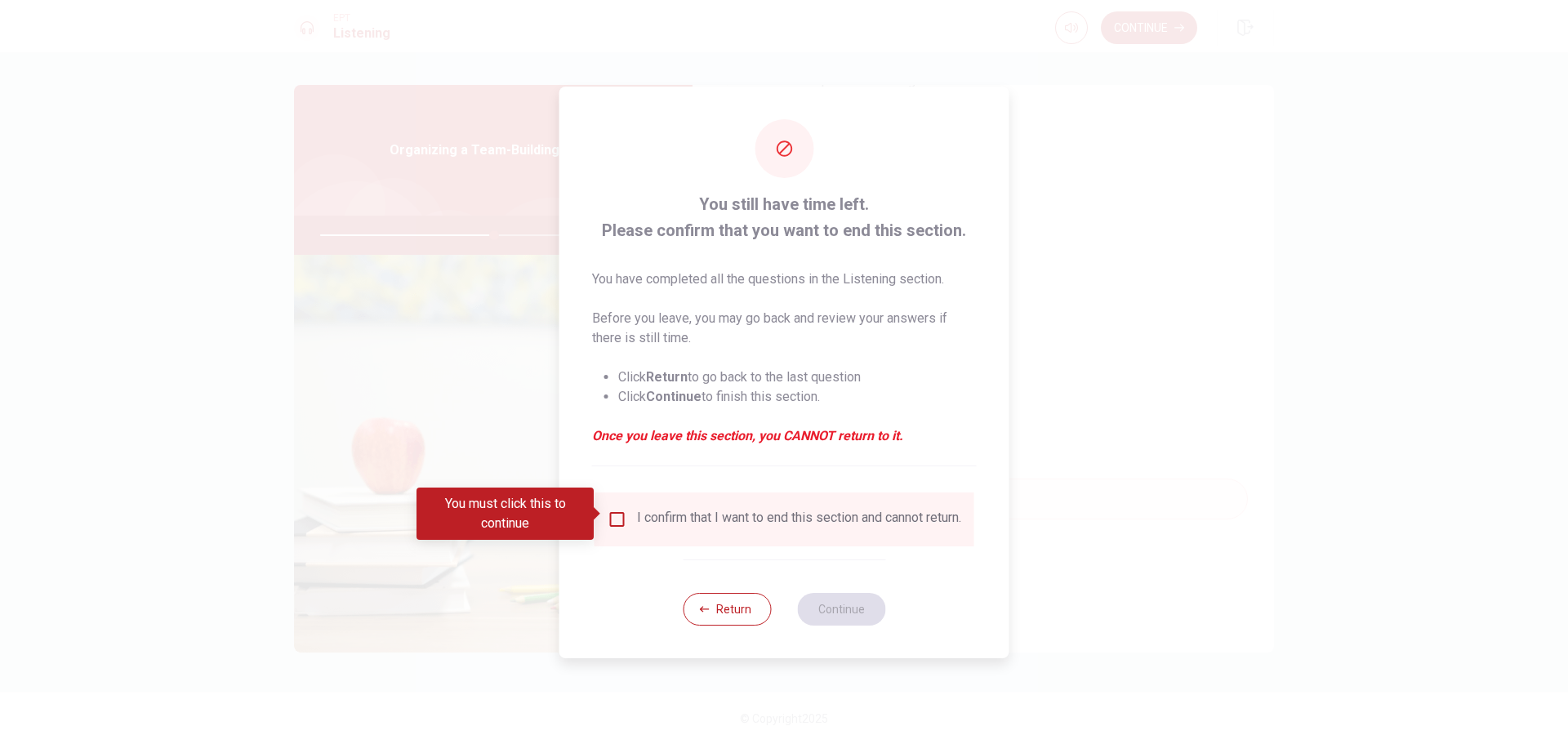
click at [731, 517] on div "I confirm that I want to end this section and cannot return." at bounding box center [799, 519] width 324 height 20
click at [618, 520] on input "You must click this to continue" at bounding box center [617, 519] width 20 height 20
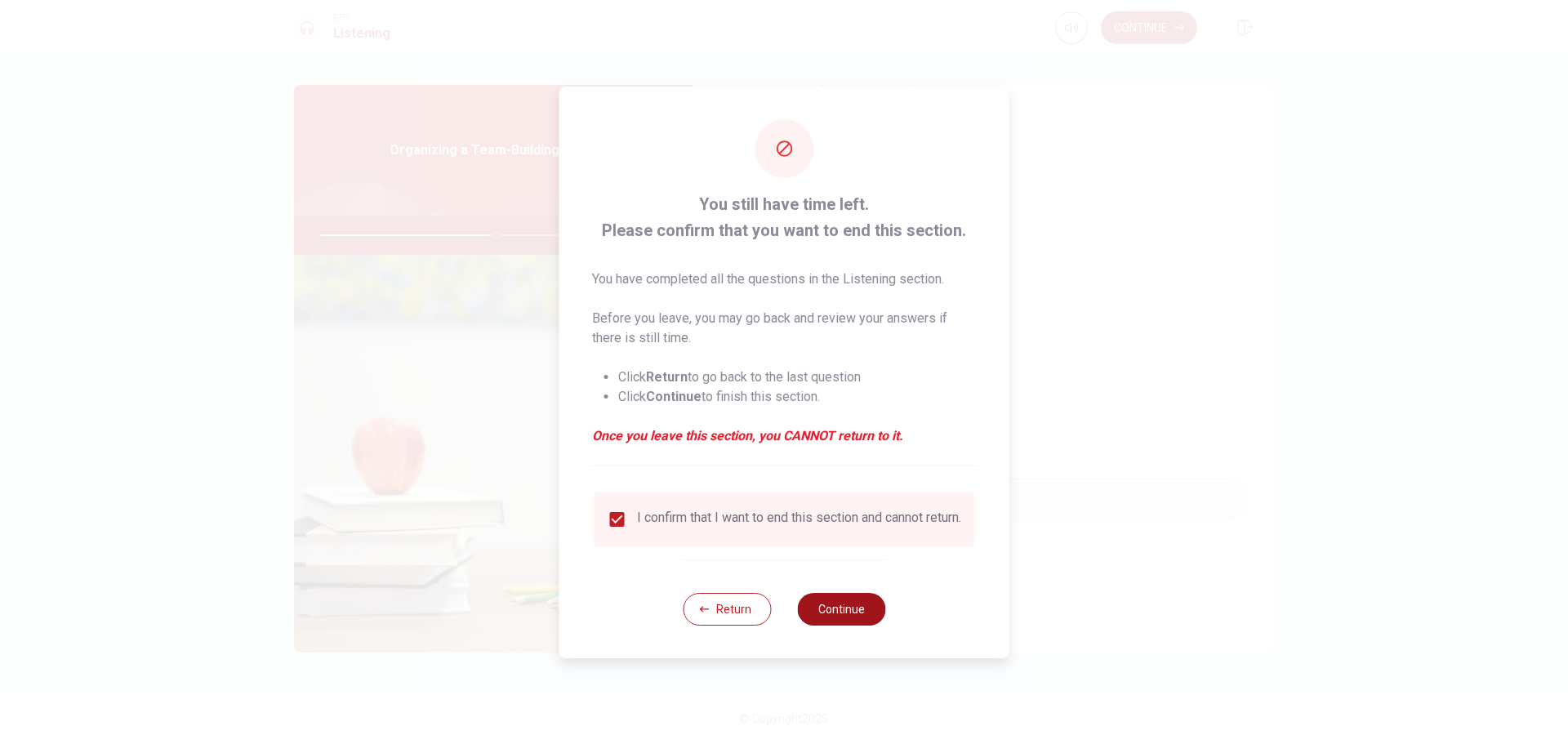
click at [814, 620] on button "Continue" at bounding box center [841, 609] width 88 height 33
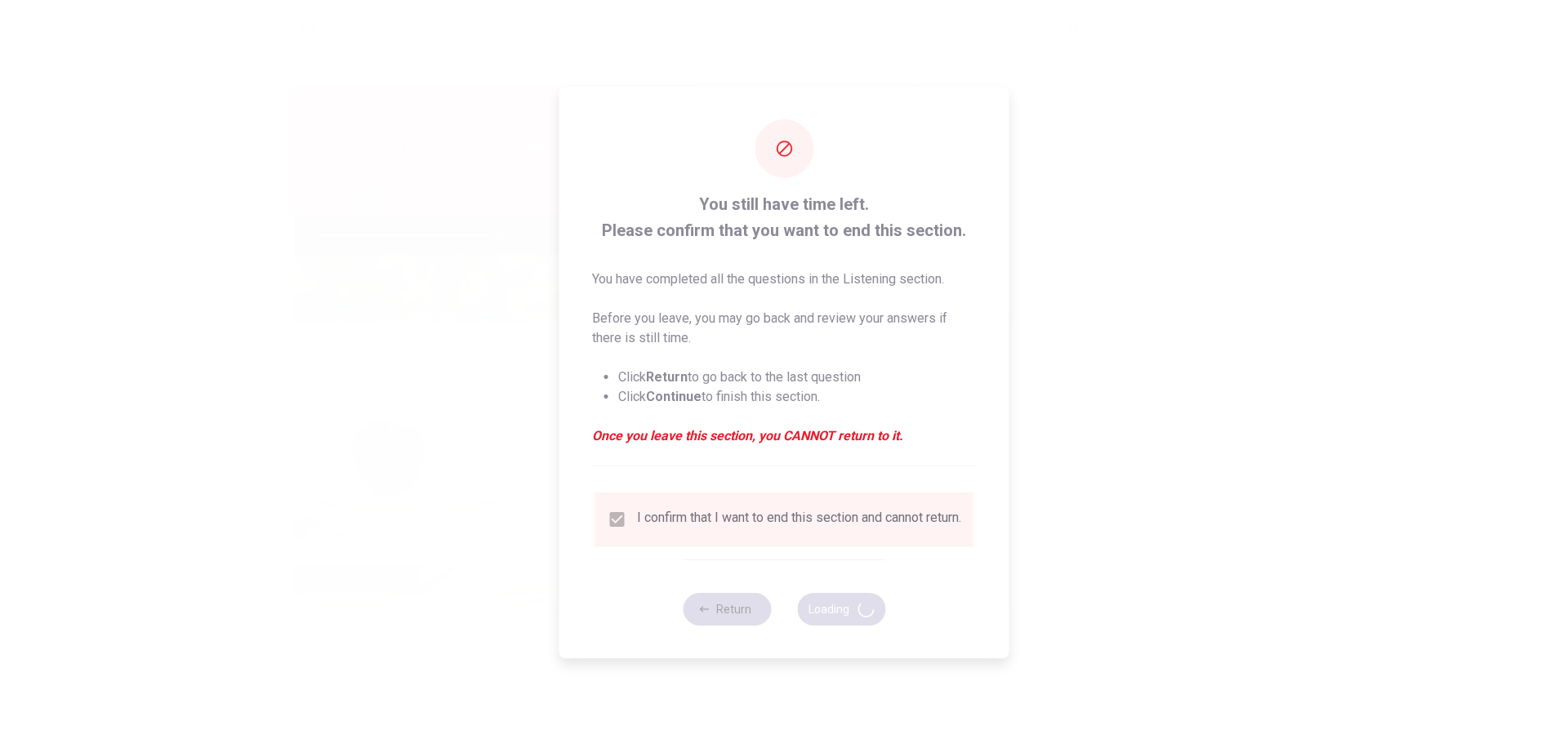
type input "61"
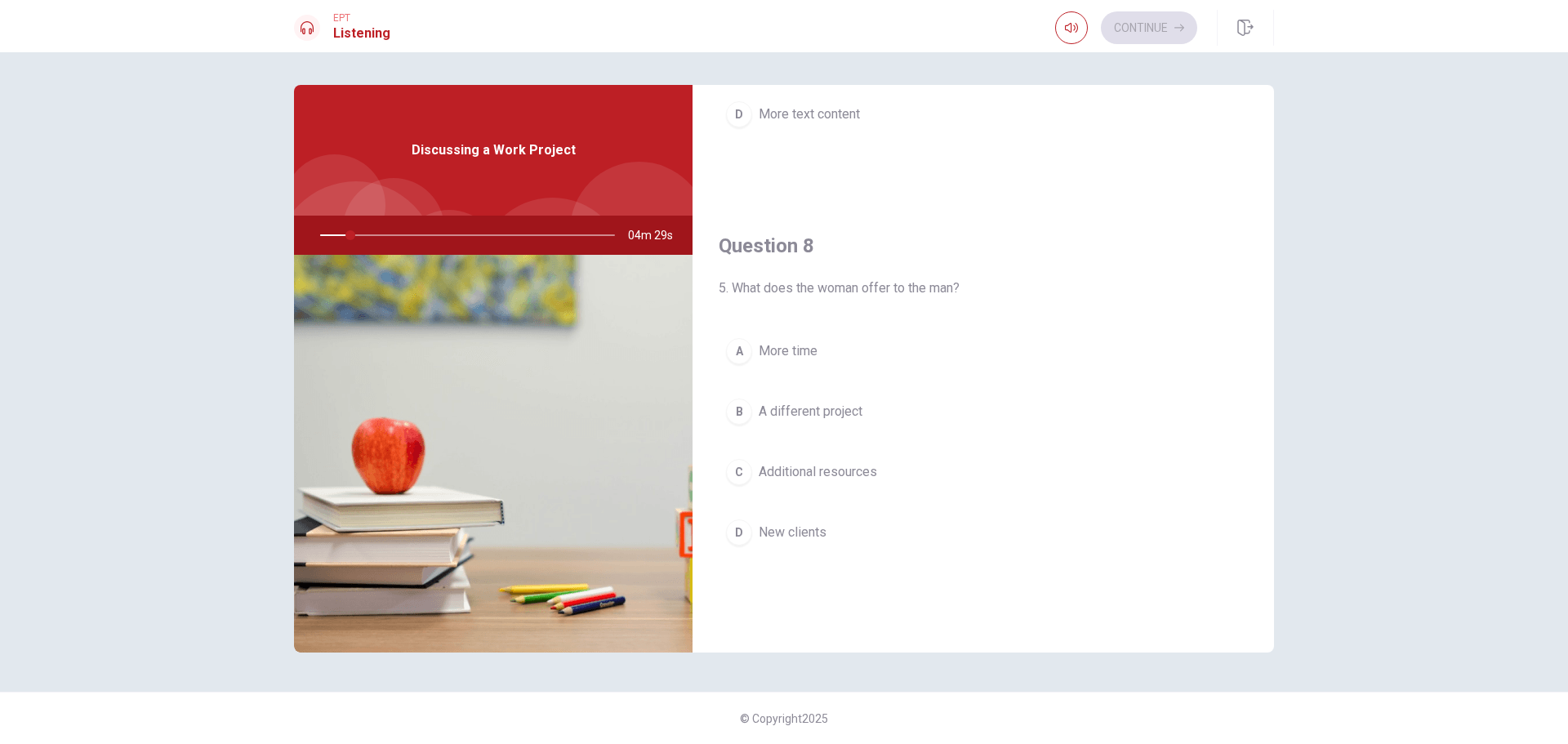
scroll to position [735, 0]
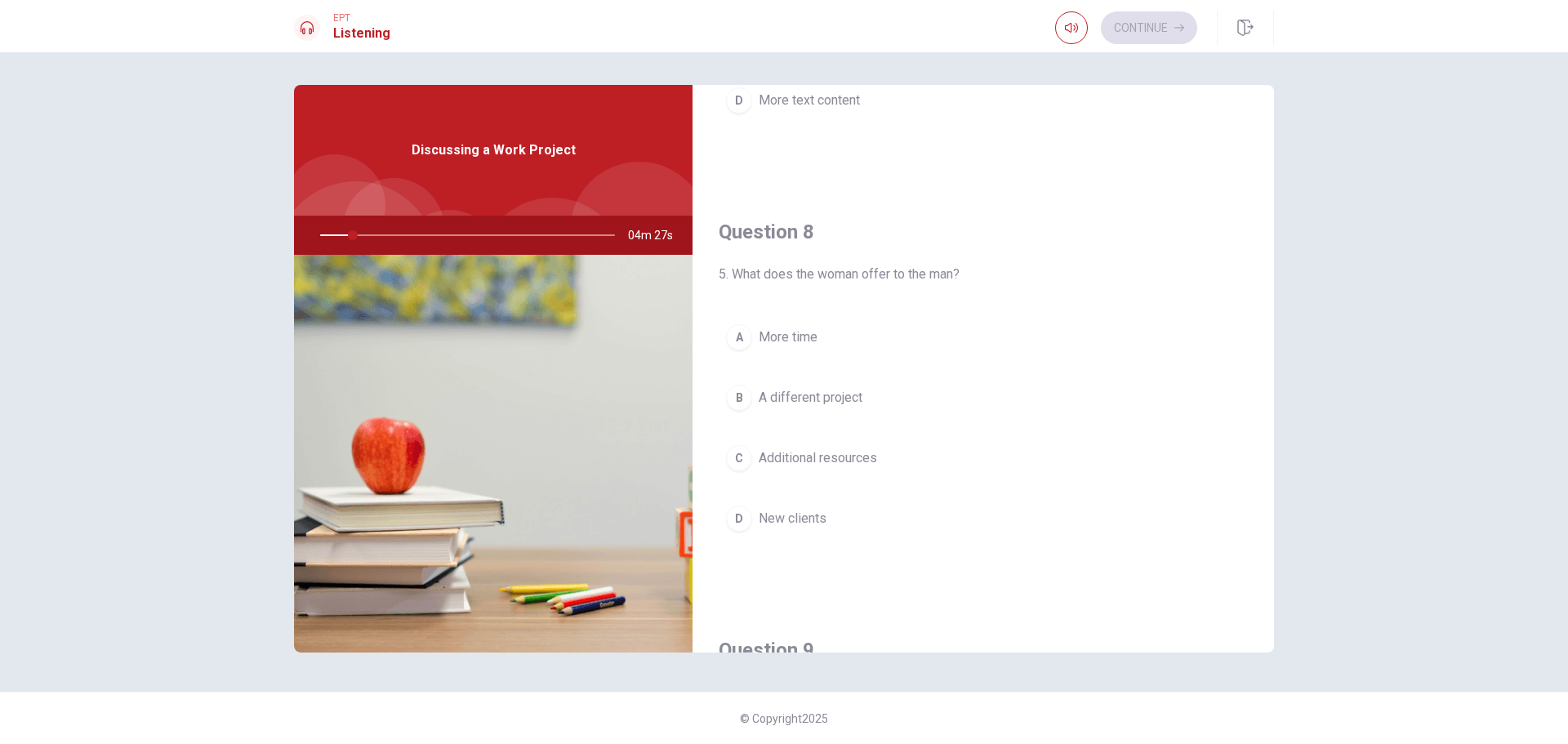
drag, startPoint x: 909, startPoint y: 280, endPoint x: 905, endPoint y: 295, distance: 15.5
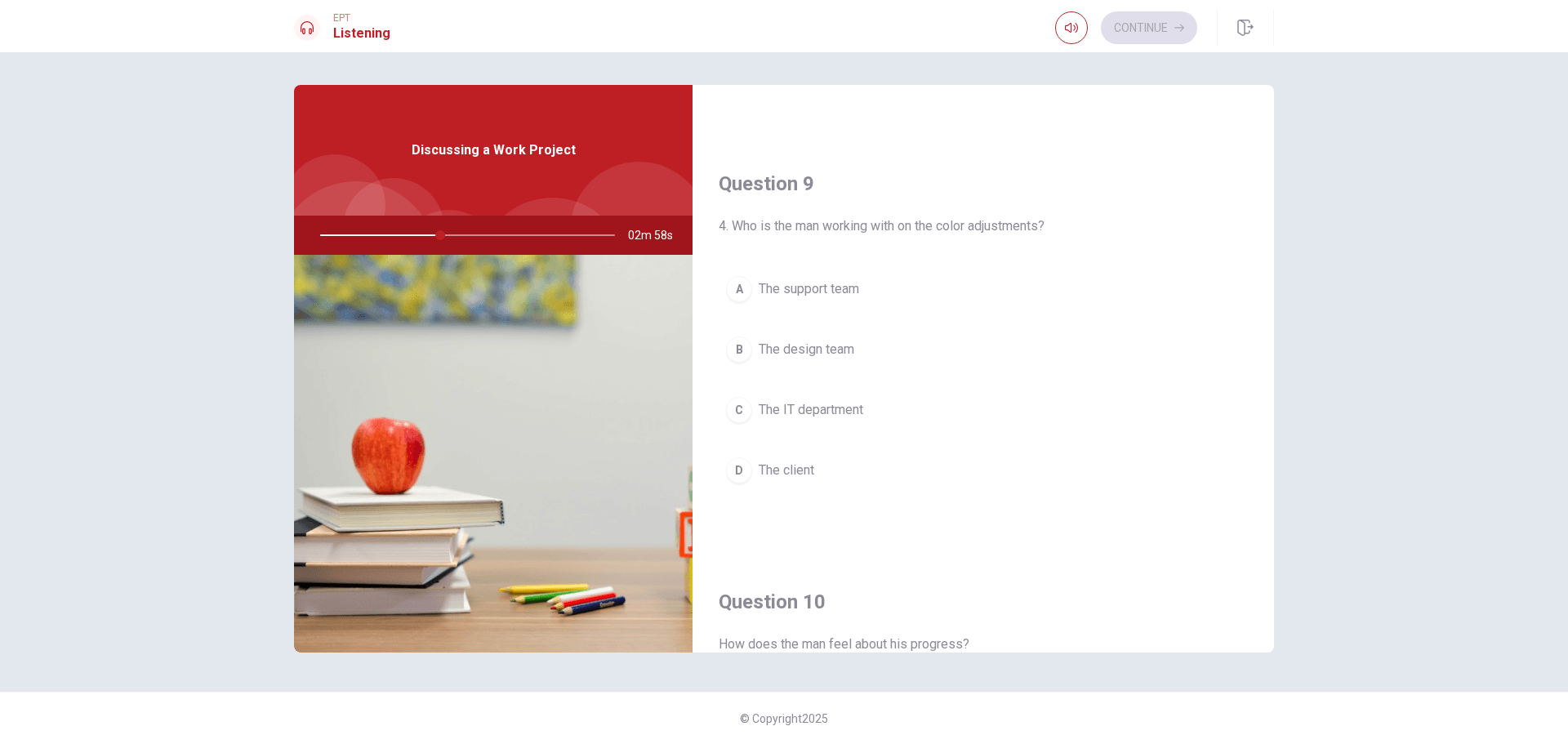
scroll to position [1197, 0]
click at [917, 364] on button "B The design team" at bounding box center [983, 354] width 529 height 41
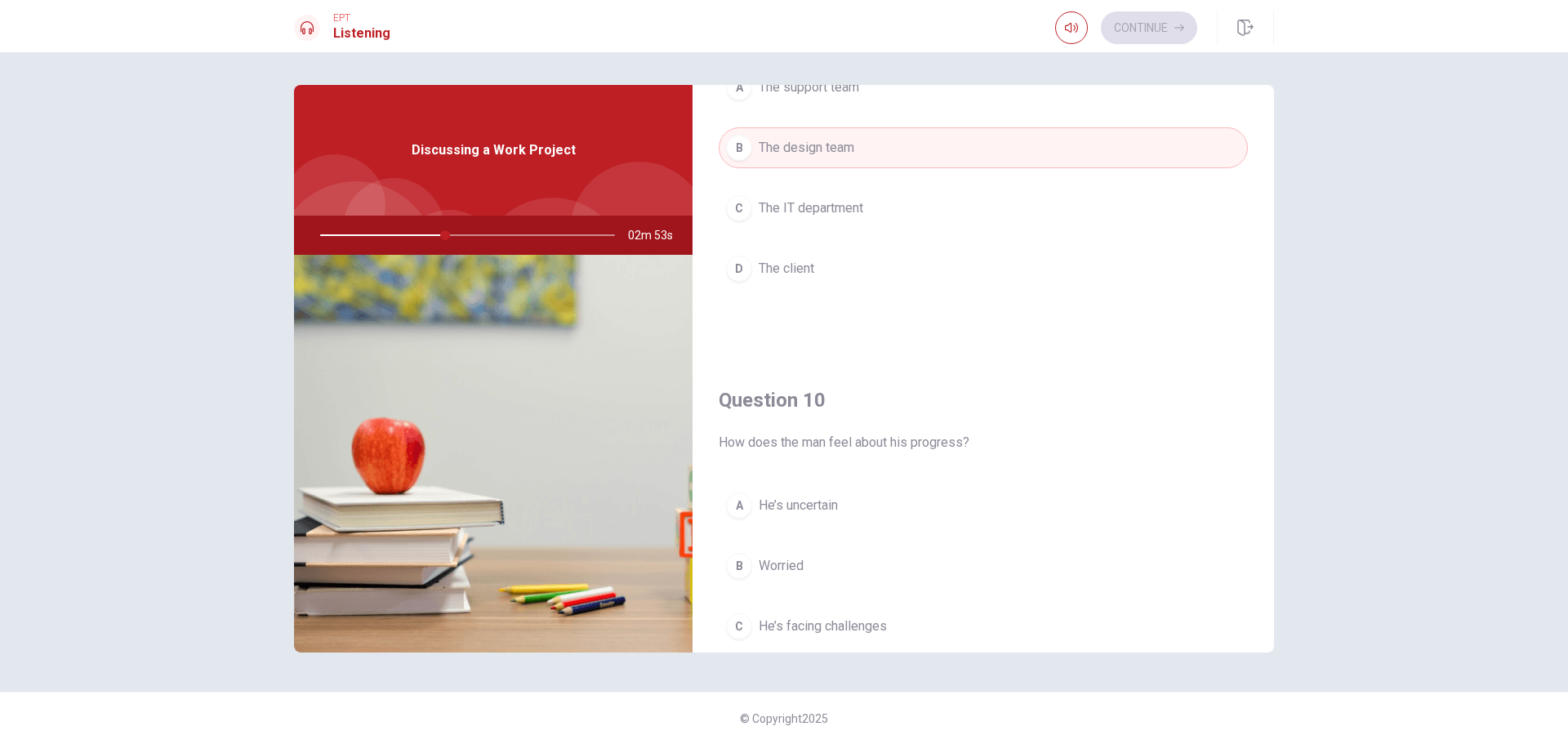
scroll to position [1524, 0]
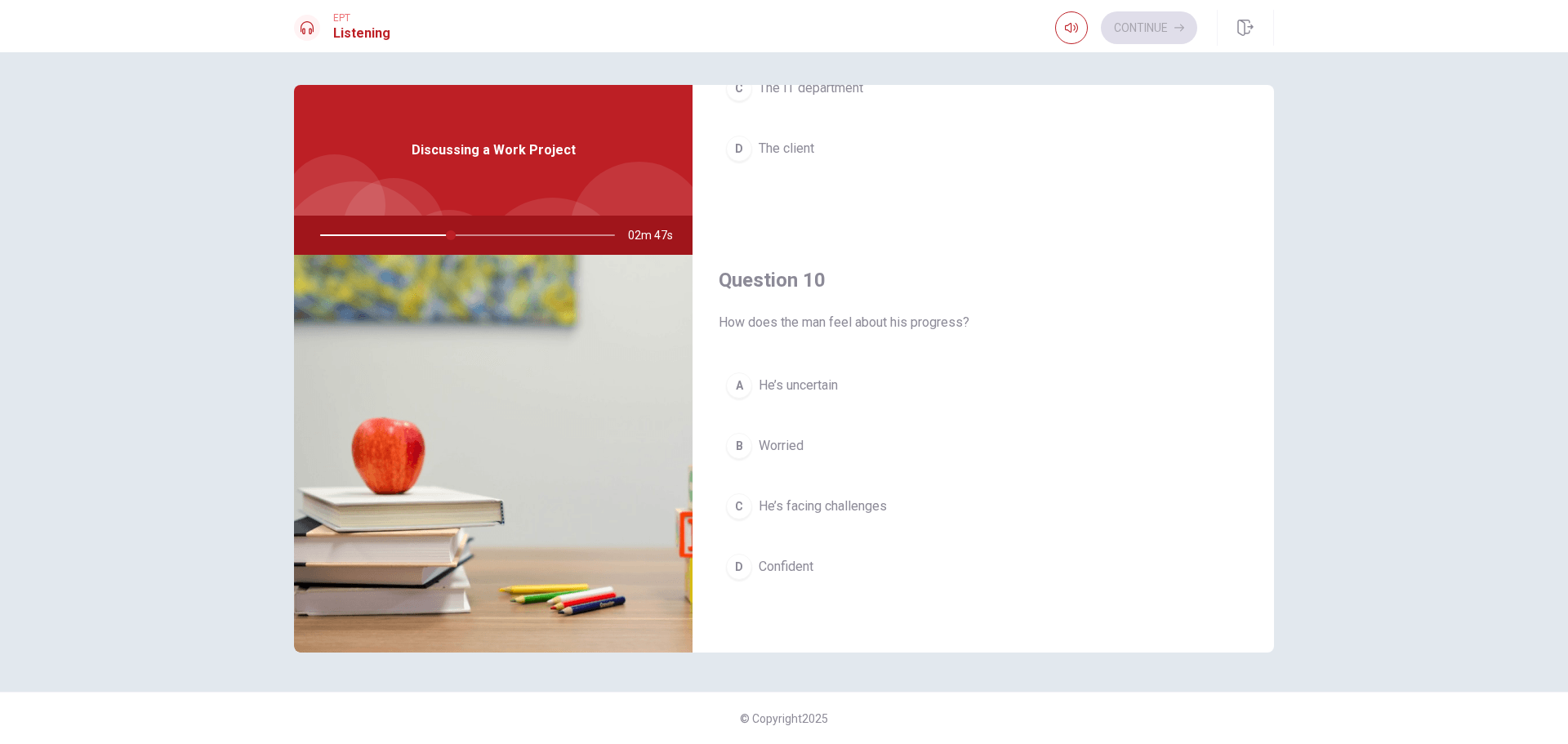
click at [1045, 506] on button "C He’s facing challenges" at bounding box center [983, 506] width 529 height 41
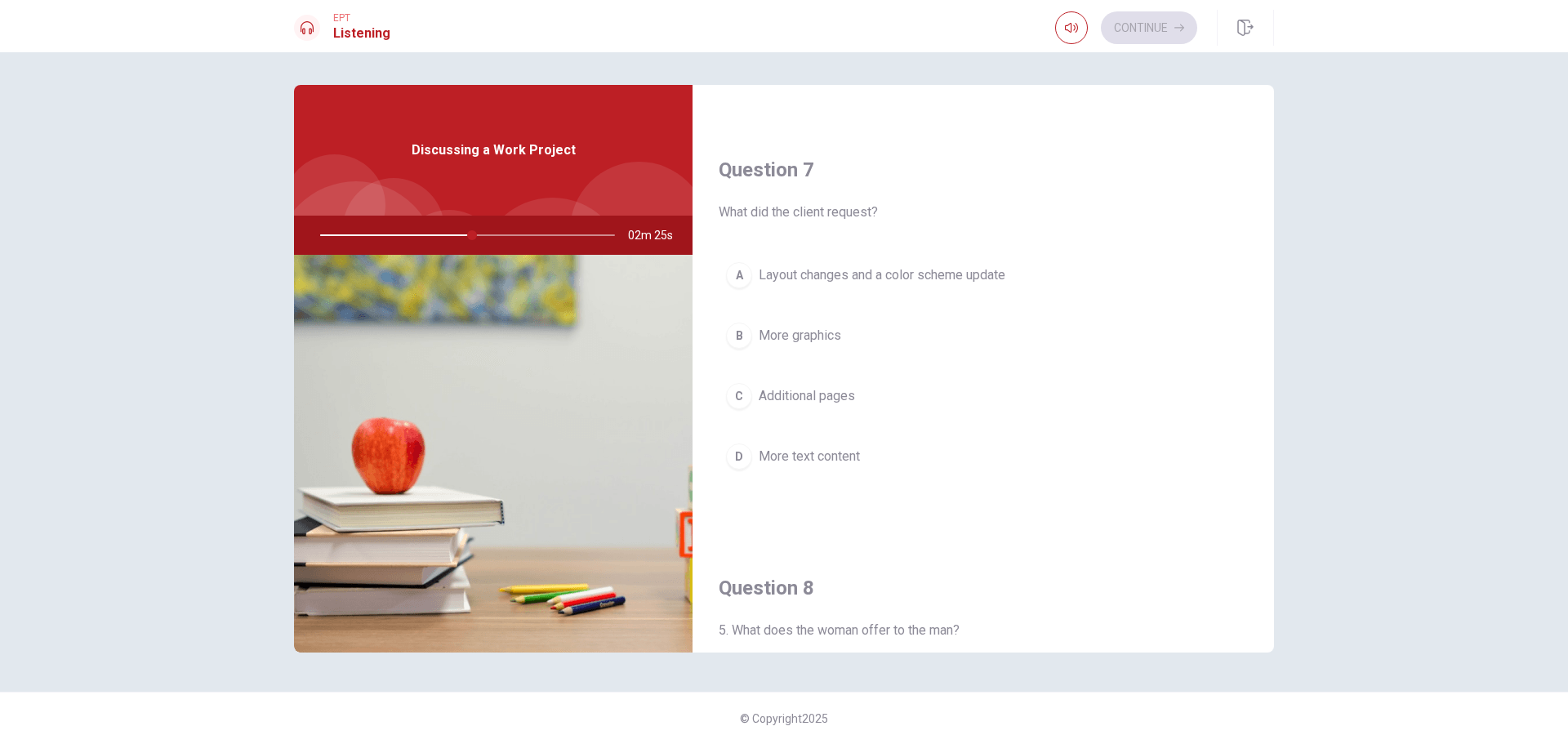
scroll to position [380, 0]
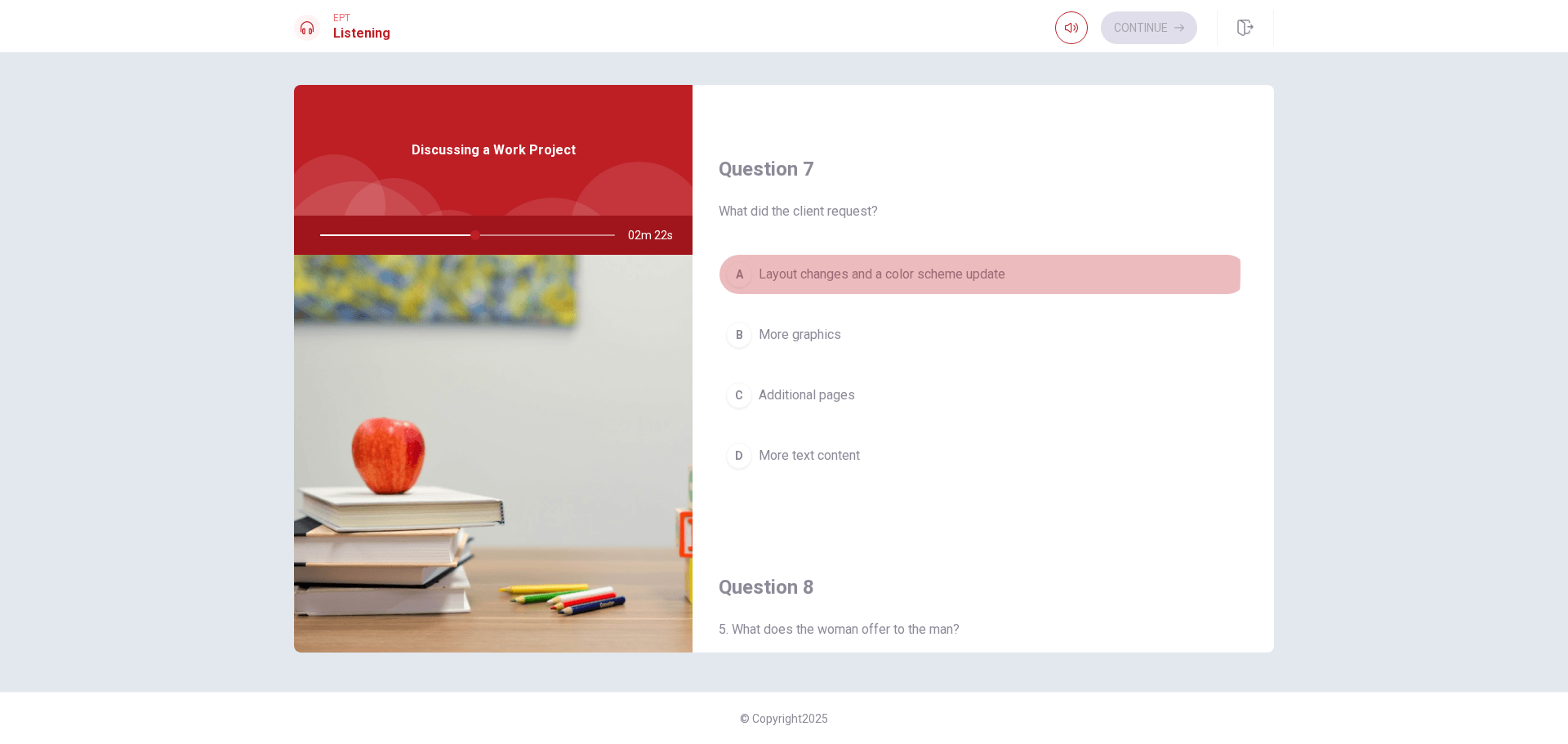
click at [926, 271] on span "Layout changes and a color scheme update" at bounding box center [883, 274] width 247 height 20
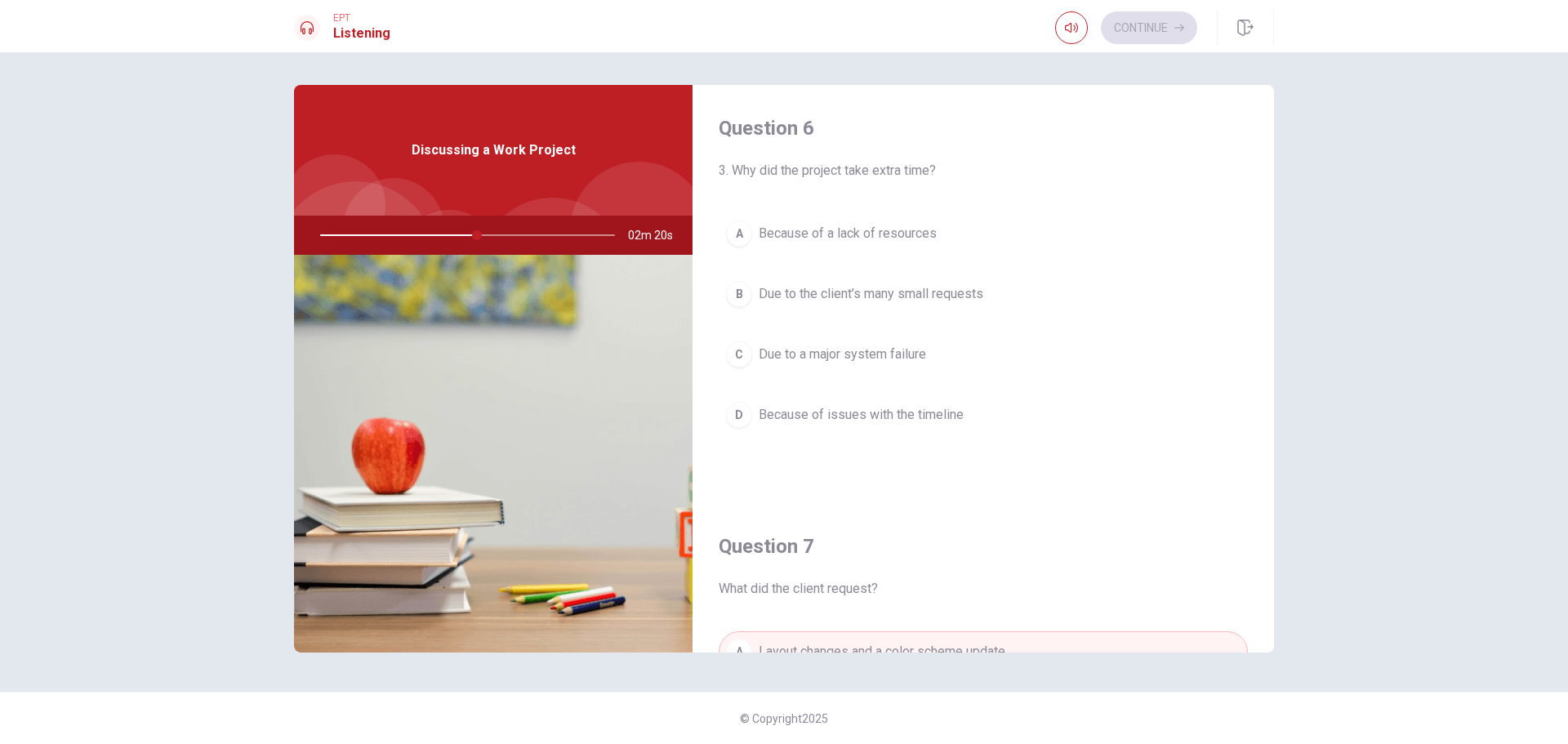
scroll to position [0, 0]
click at [942, 307] on button "B Due to the client’s many small requests" at bounding box center [983, 297] width 529 height 41
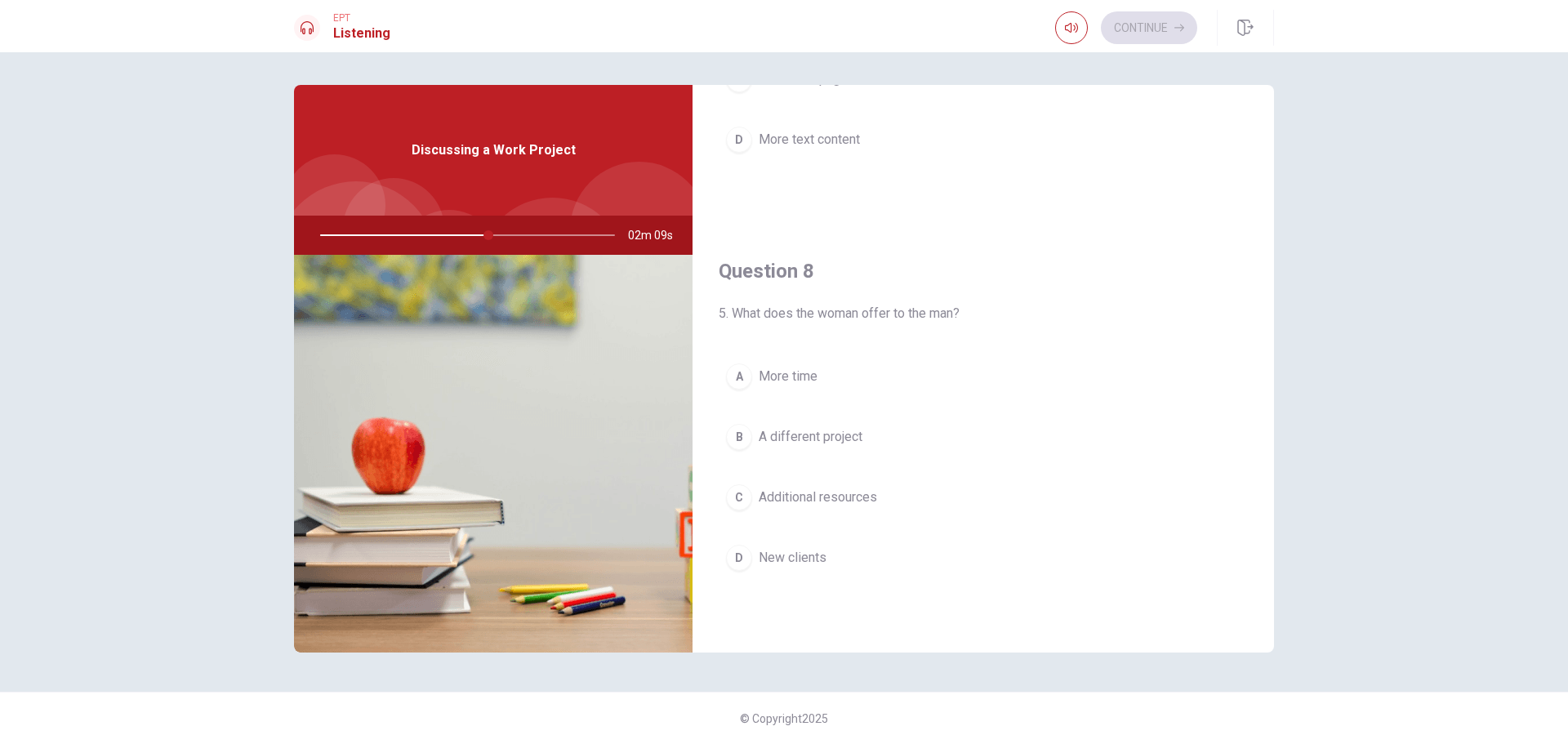
scroll to position [735, 0]
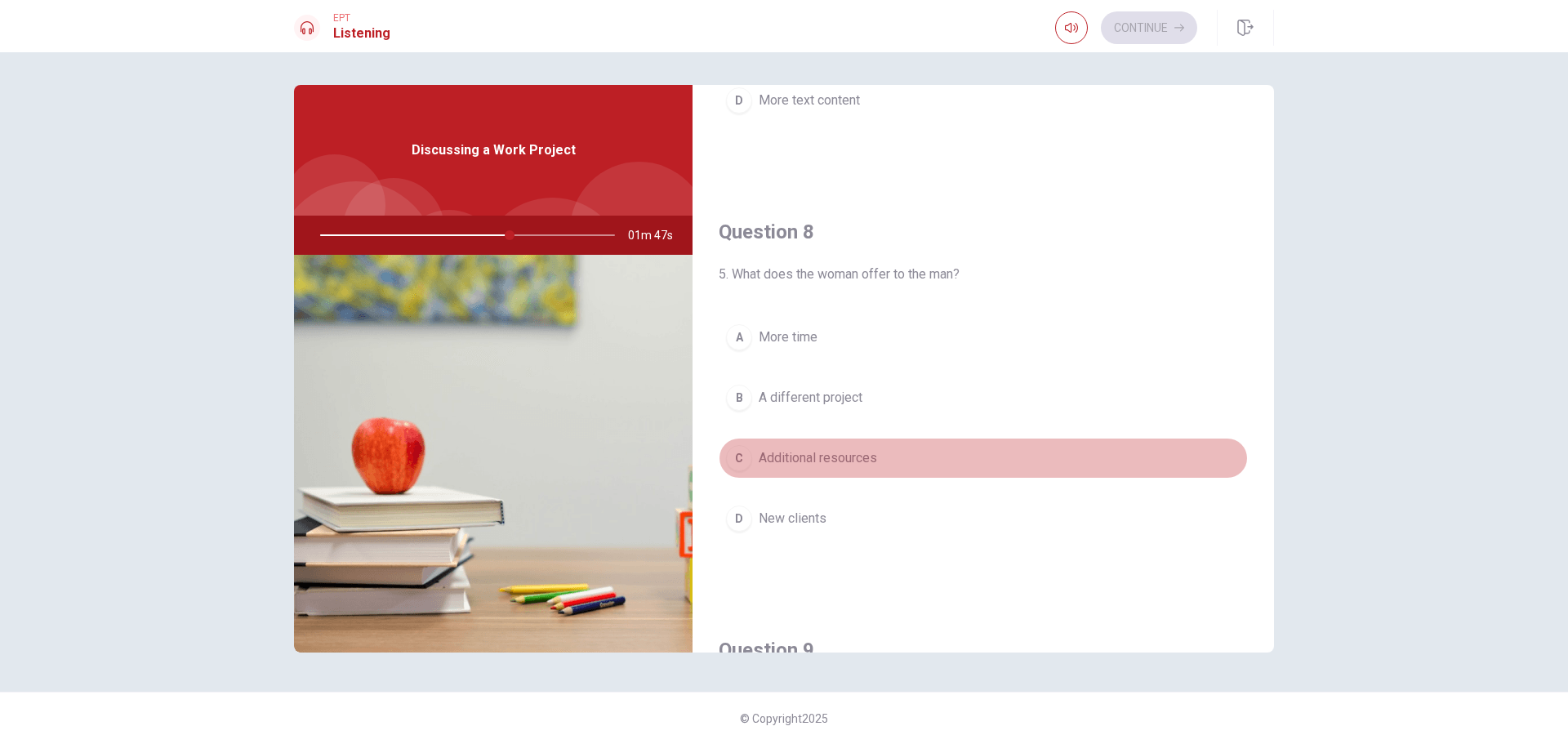
click at [1005, 449] on button "C Additional resources" at bounding box center [983, 458] width 529 height 41
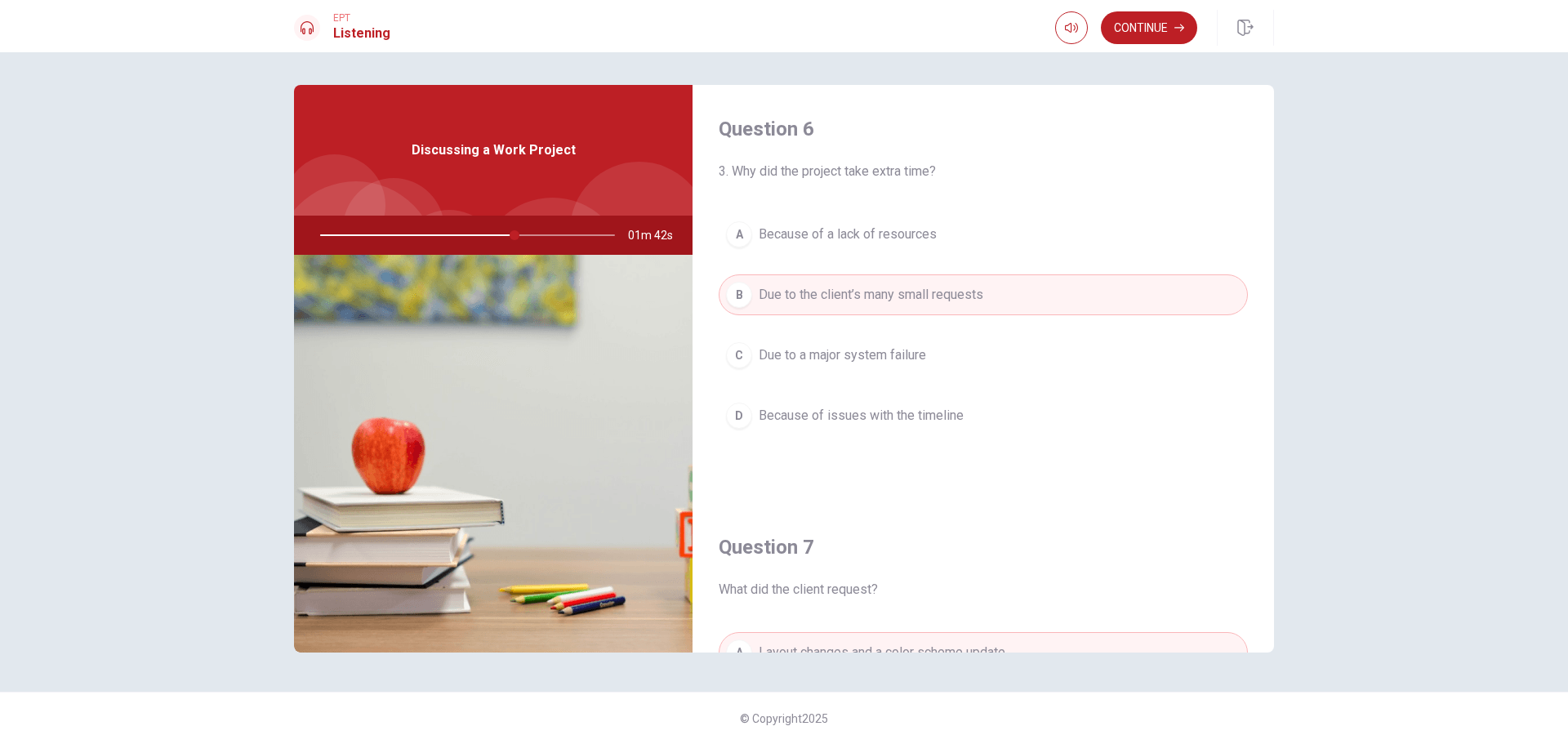
scroll to position [0, 0]
click at [1157, 20] on button "Continue" at bounding box center [1149, 28] width 97 height 33
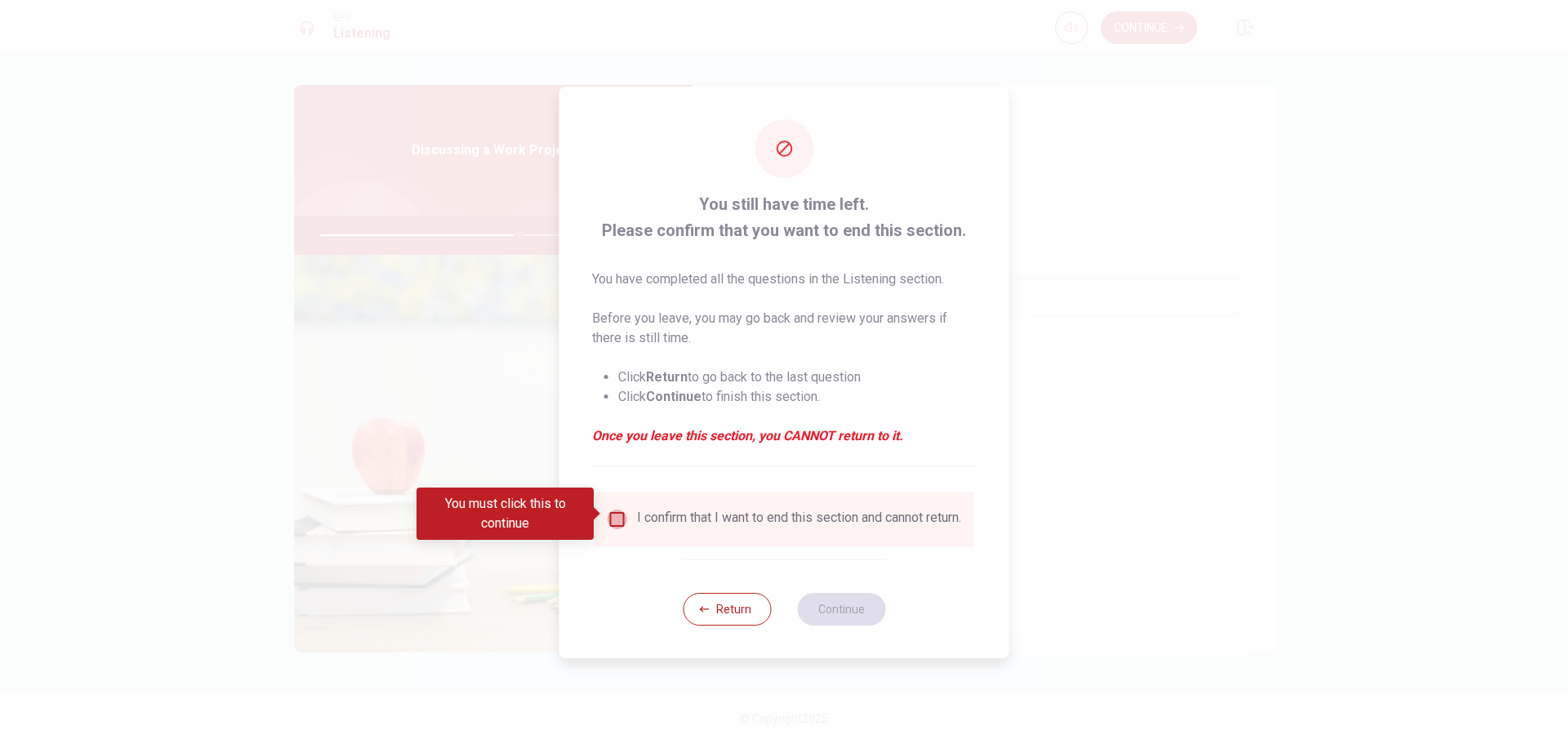
click at [622, 511] on input "You must click this to continue" at bounding box center [617, 519] width 20 height 20
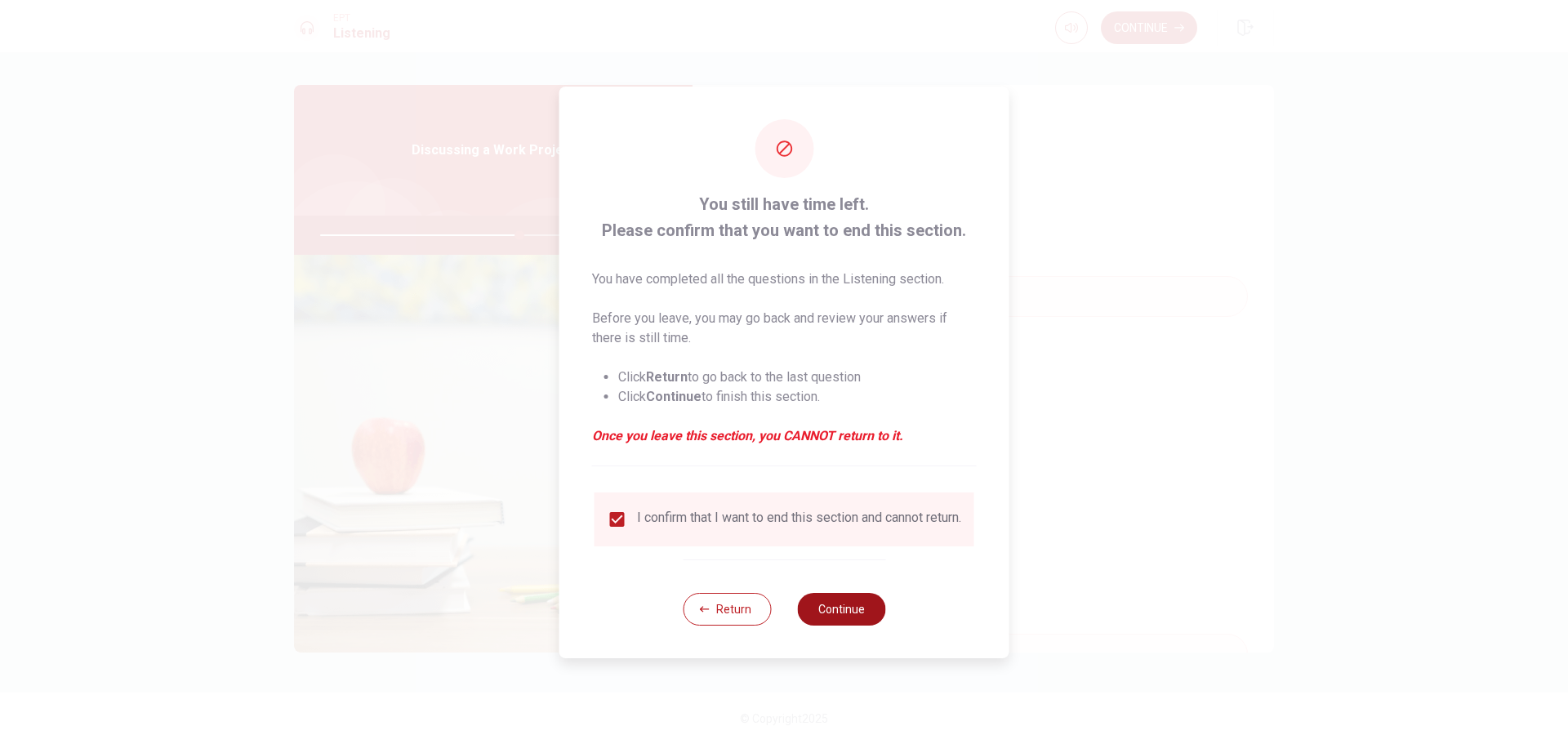
click at [821, 614] on button "Continue" at bounding box center [841, 609] width 88 height 33
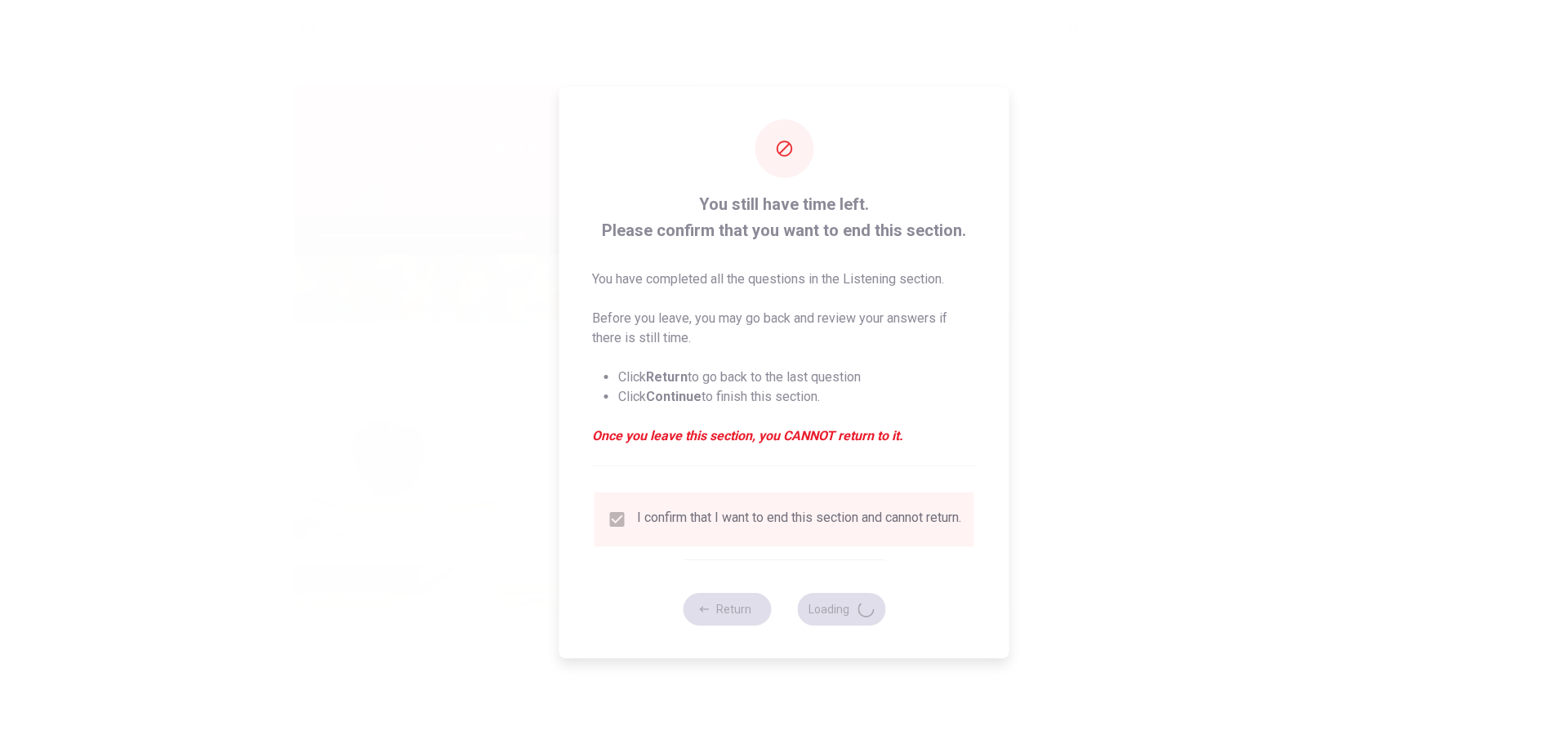
type input "69"
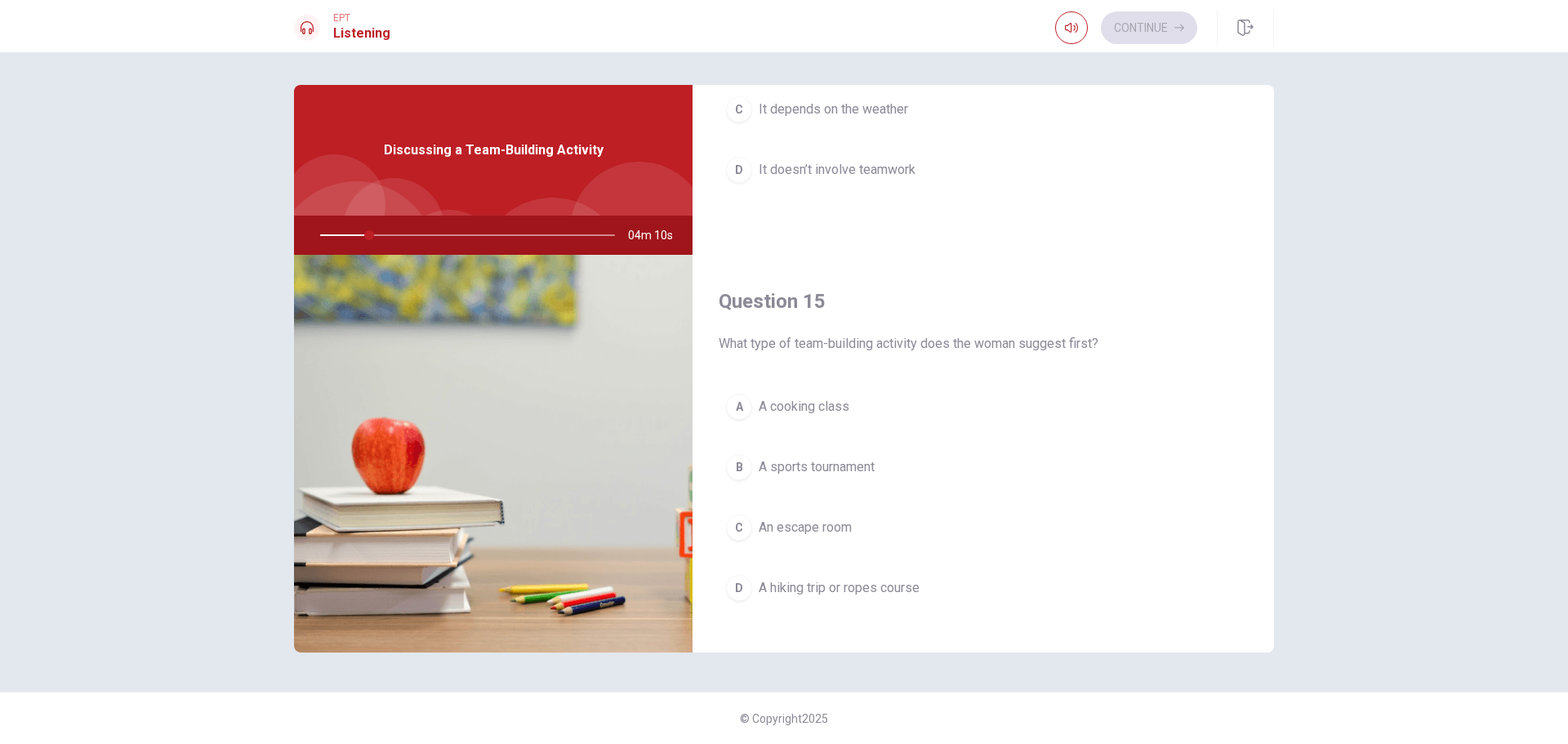
scroll to position [1524, 0]
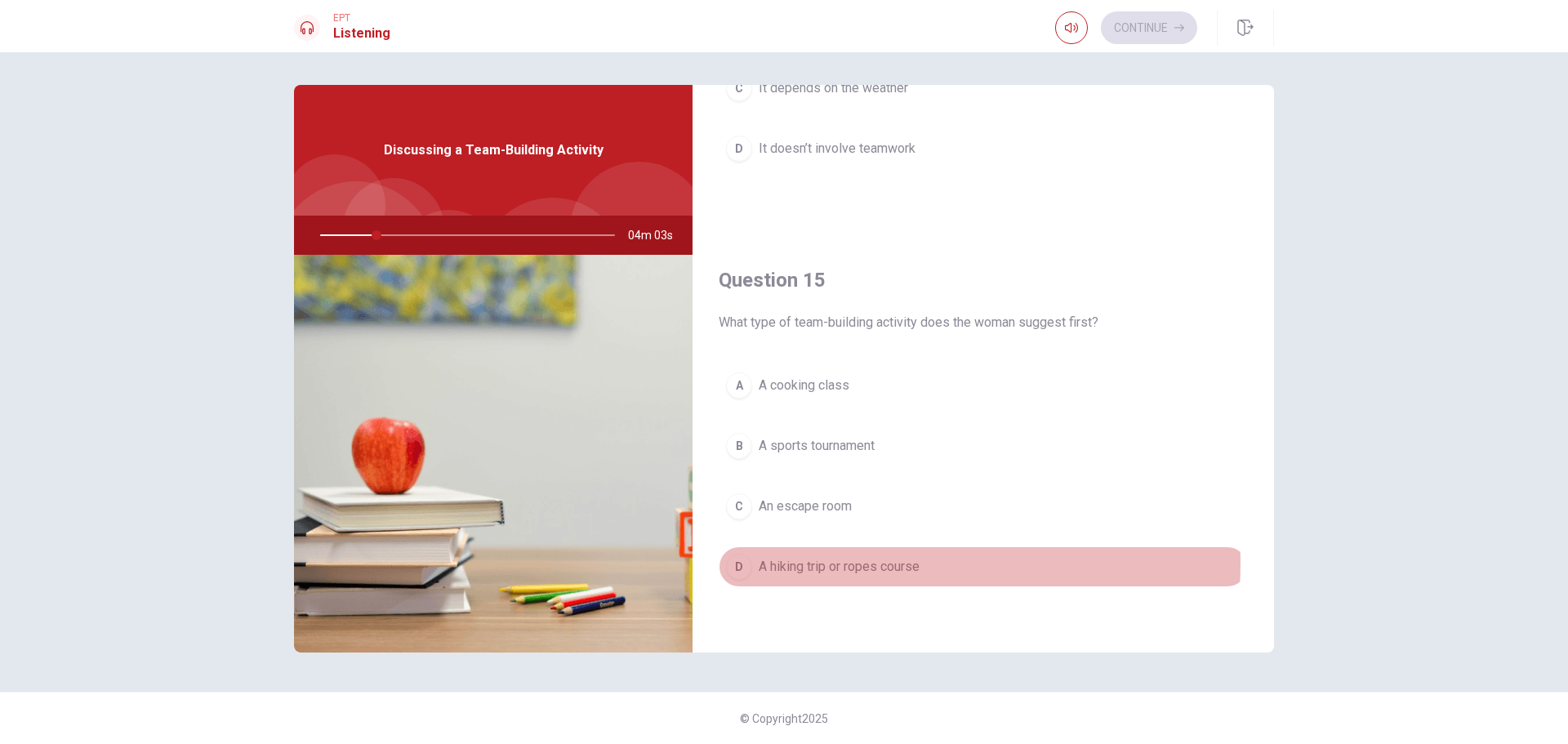
click at [863, 564] on span "A hiking trip or ropes course" at bounding box center [839, 566] width 161 height 20
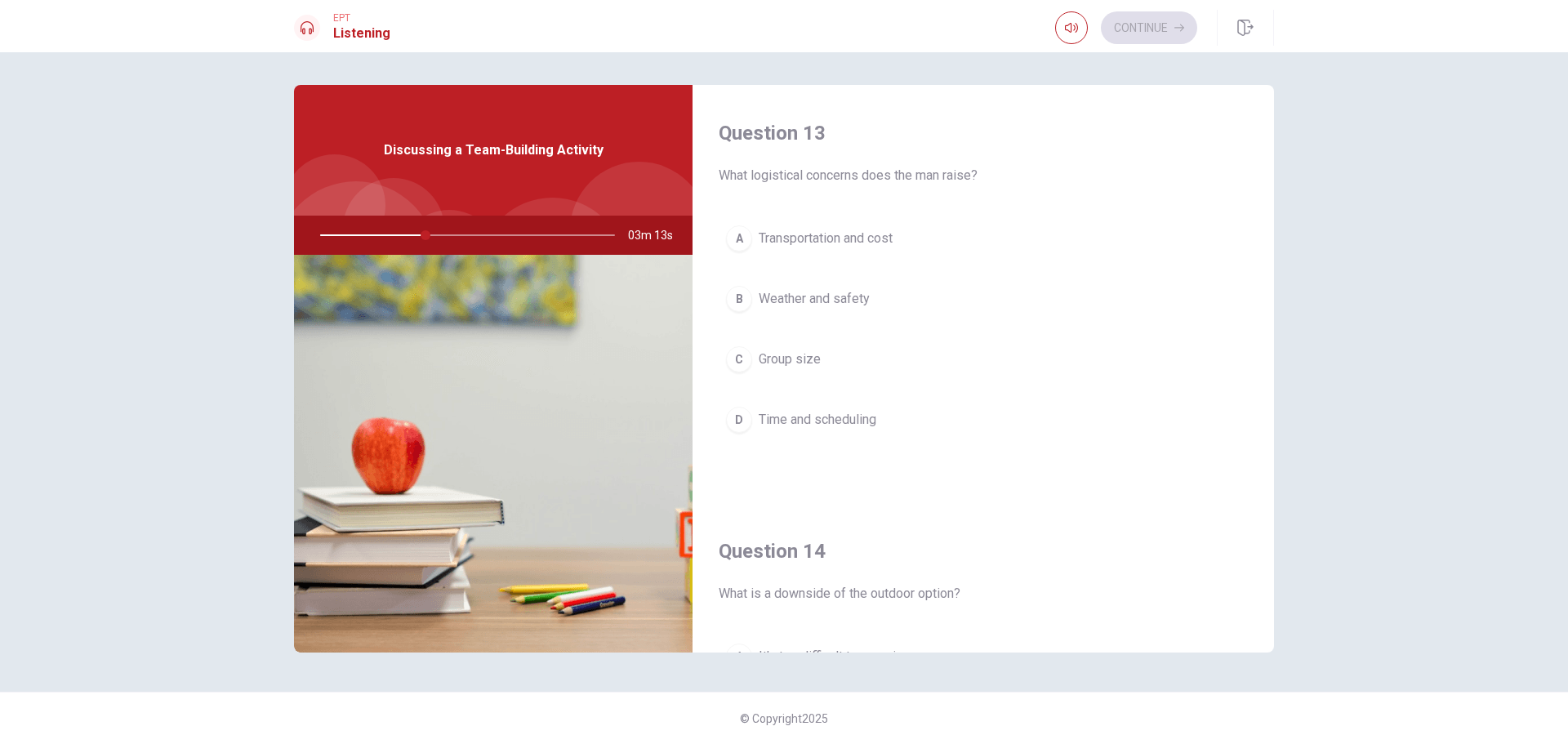
scroll to position [817, 0]
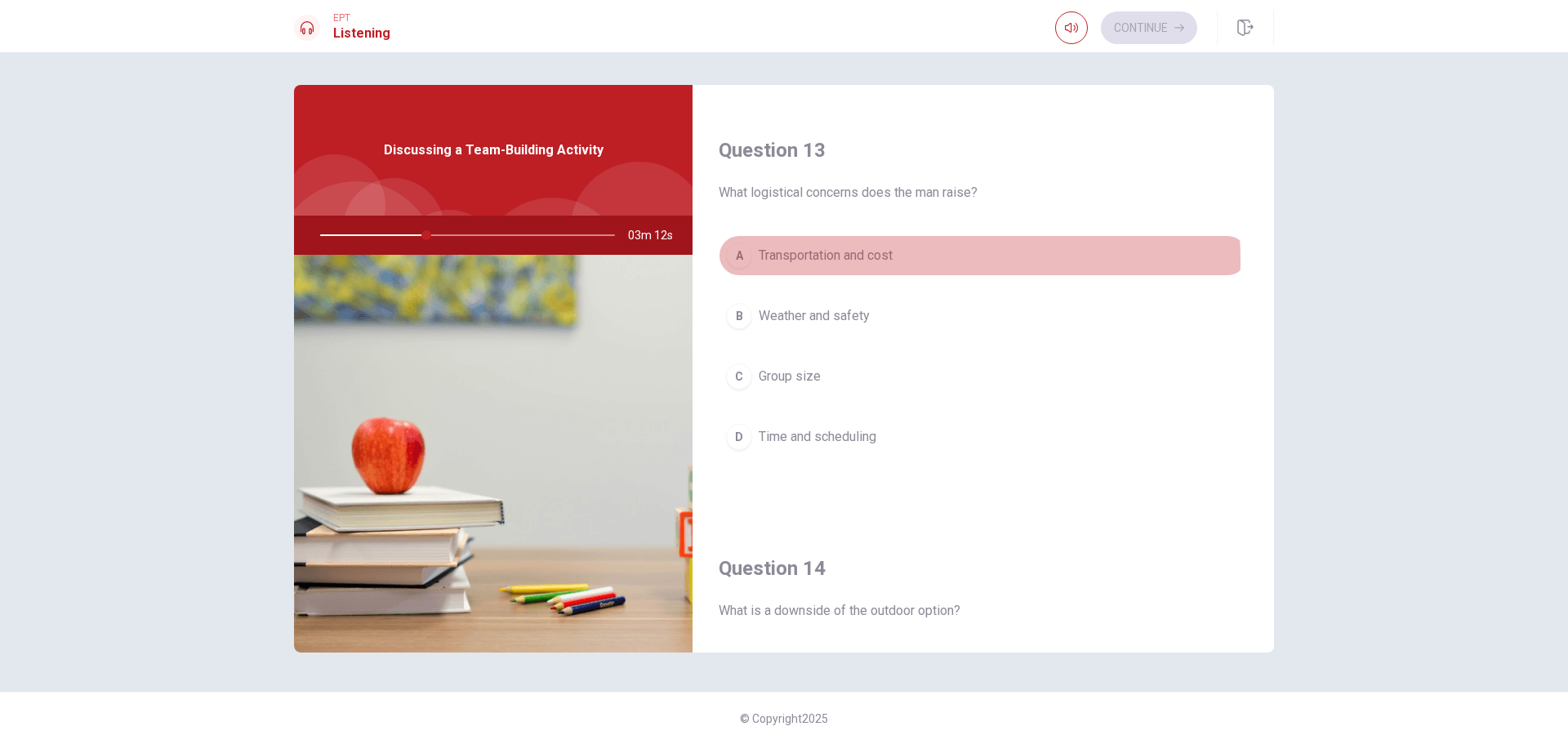
click at [909, 260] on button "A Transportation and cost" at bounding box center [983, 256] width 529 height 41
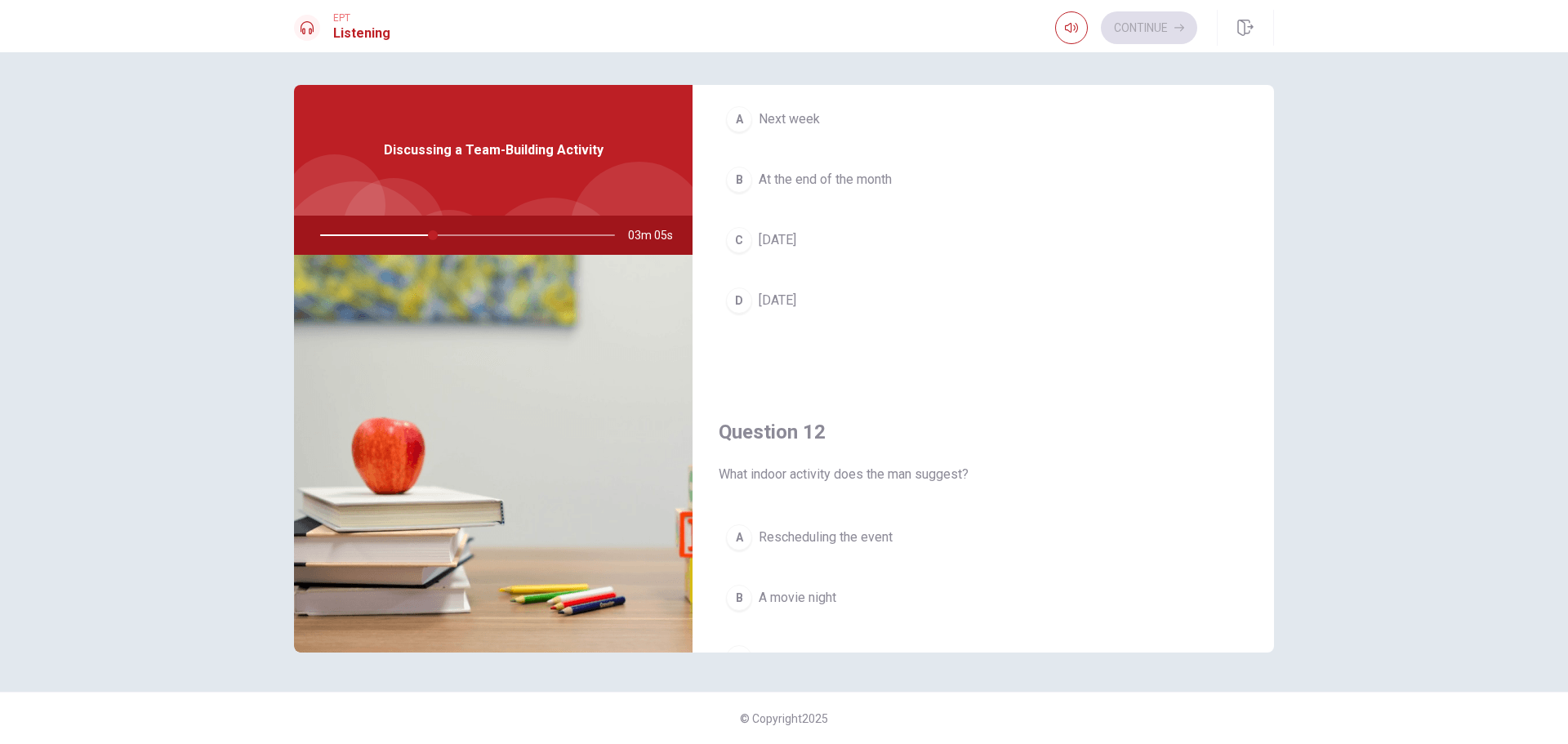
scroll to position [408, 0]
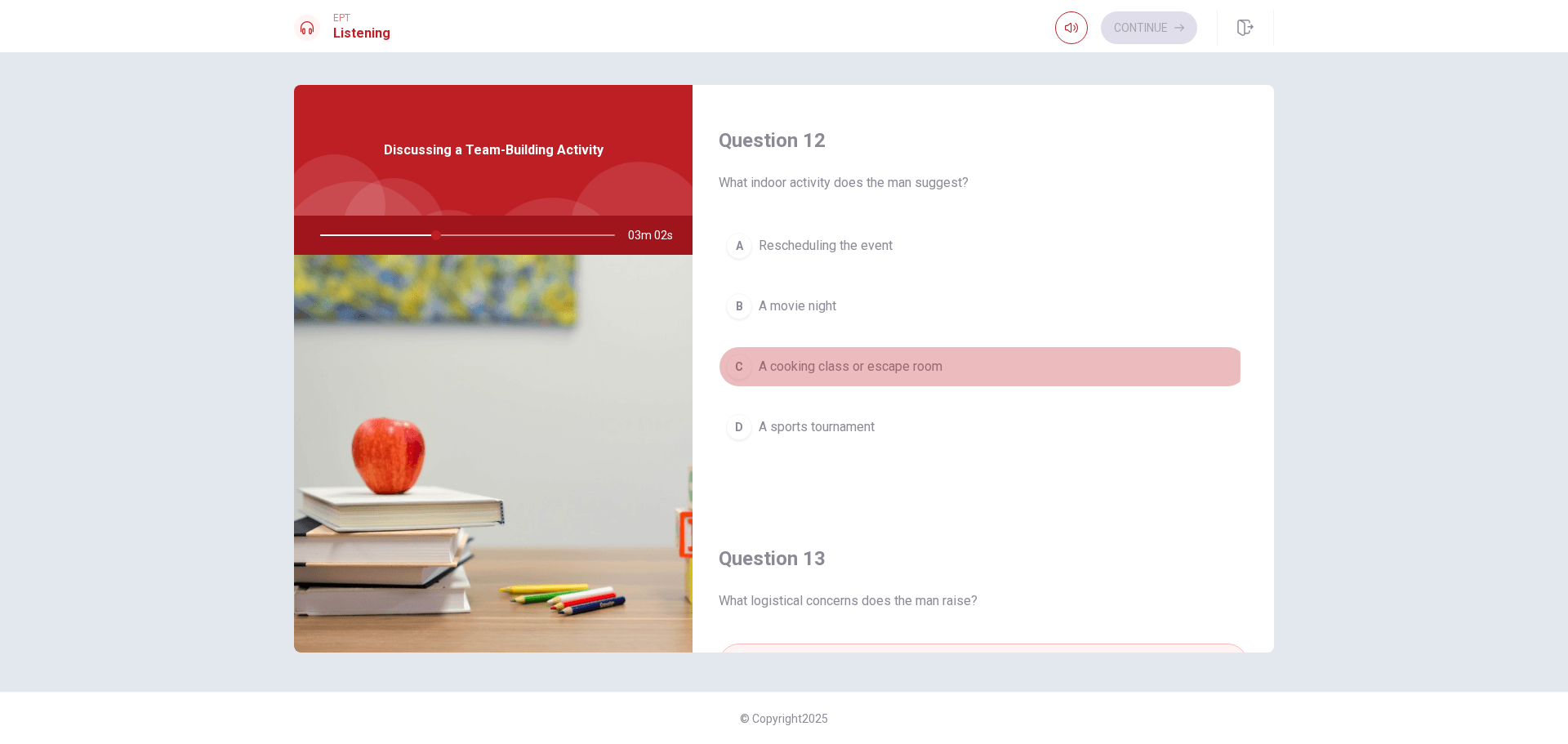
click at [831, 365] on span "A cooking class or escape room" at bounding box center [851, 367] width 184 height 20
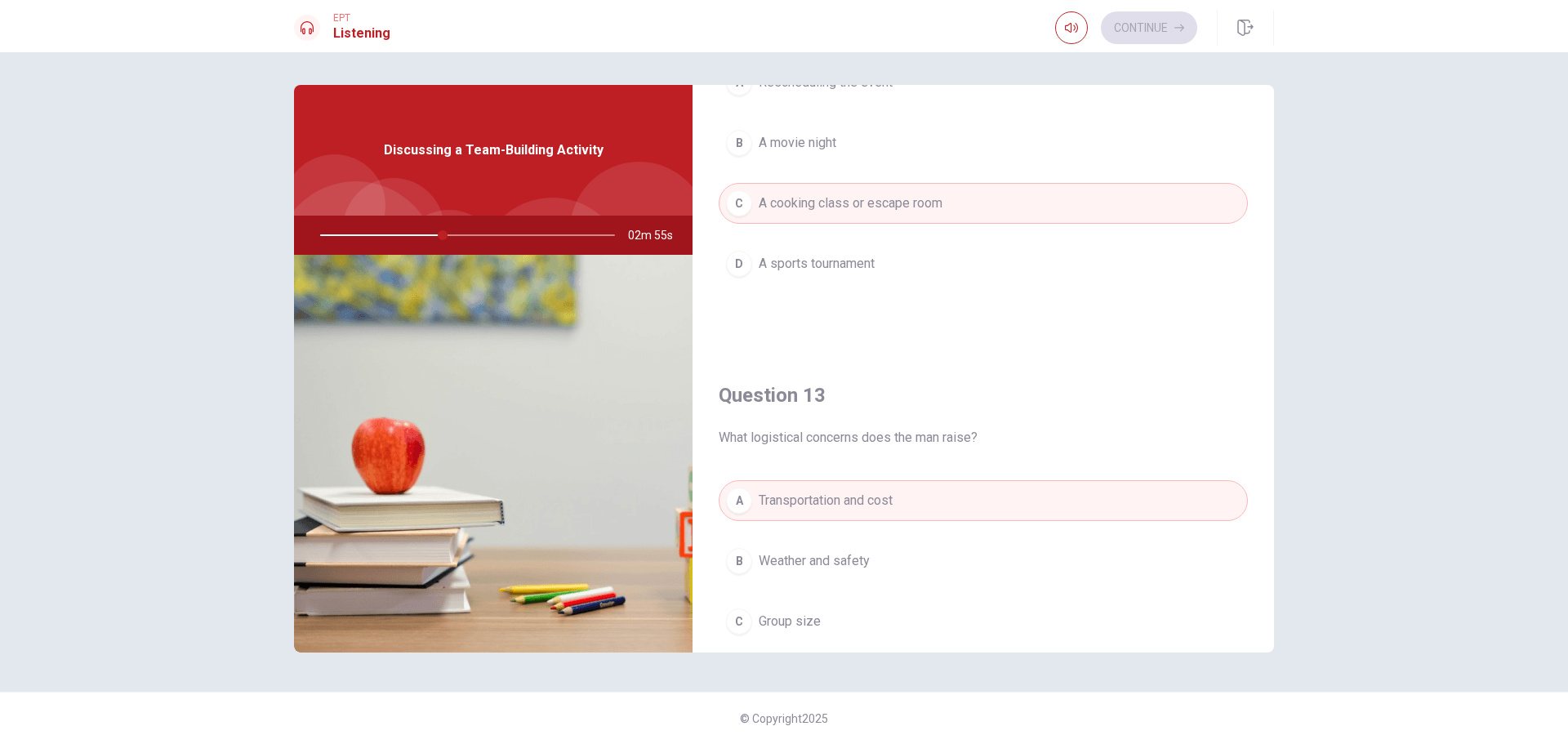
scroll to position [0, 0]
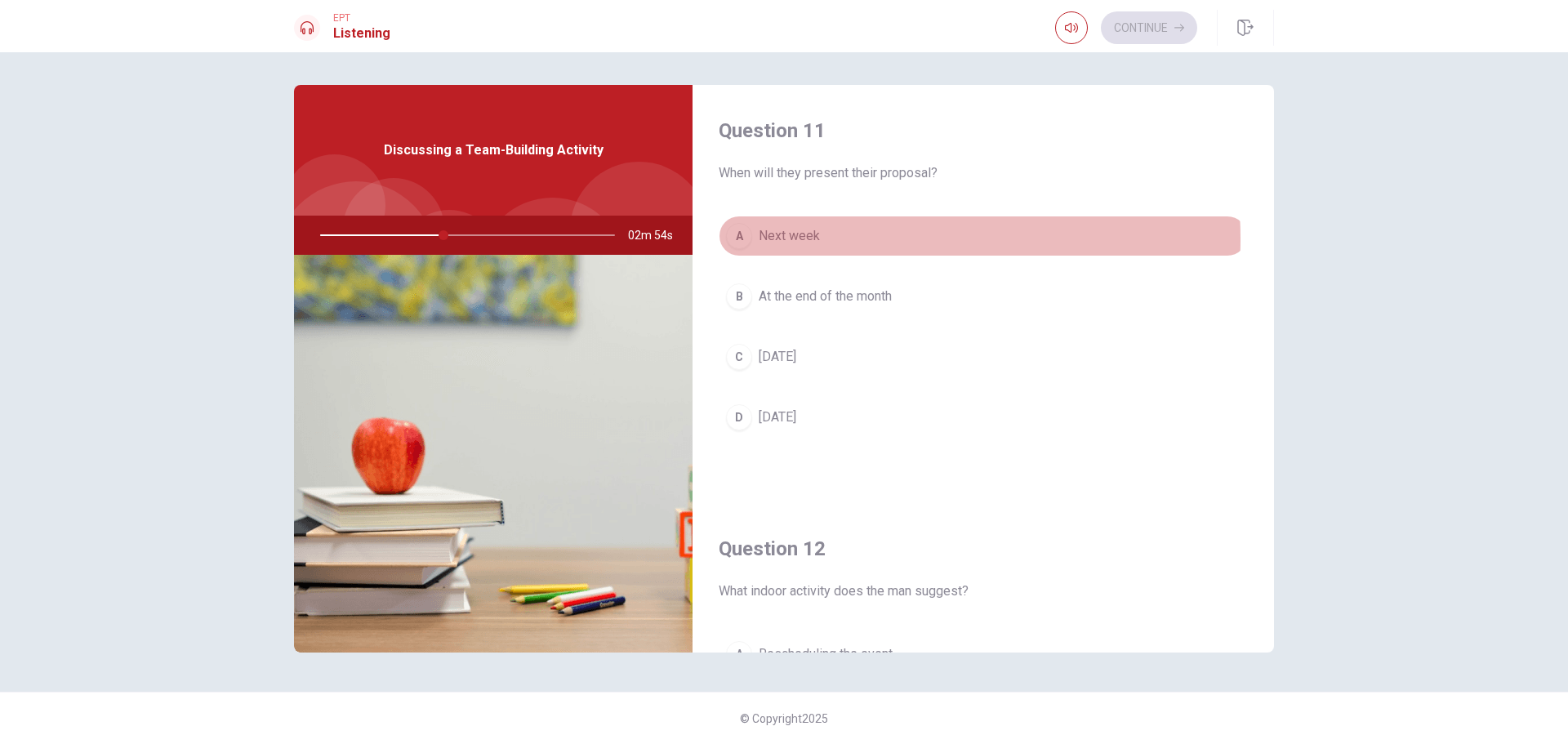
click at [830, 240] on button "A Next week" at bounding box center [983, 236] width 529 height 41
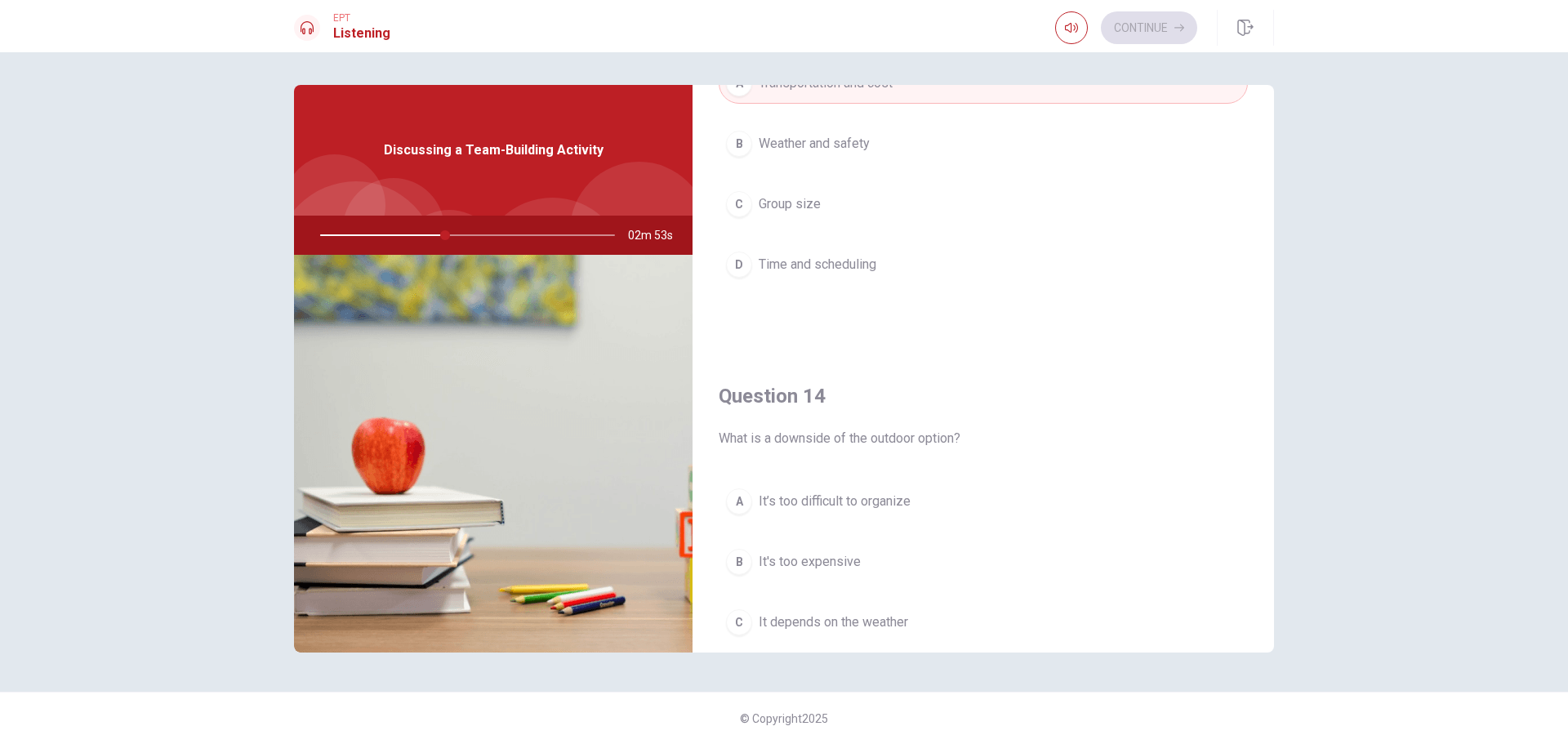
scroll to position [1144, 0]
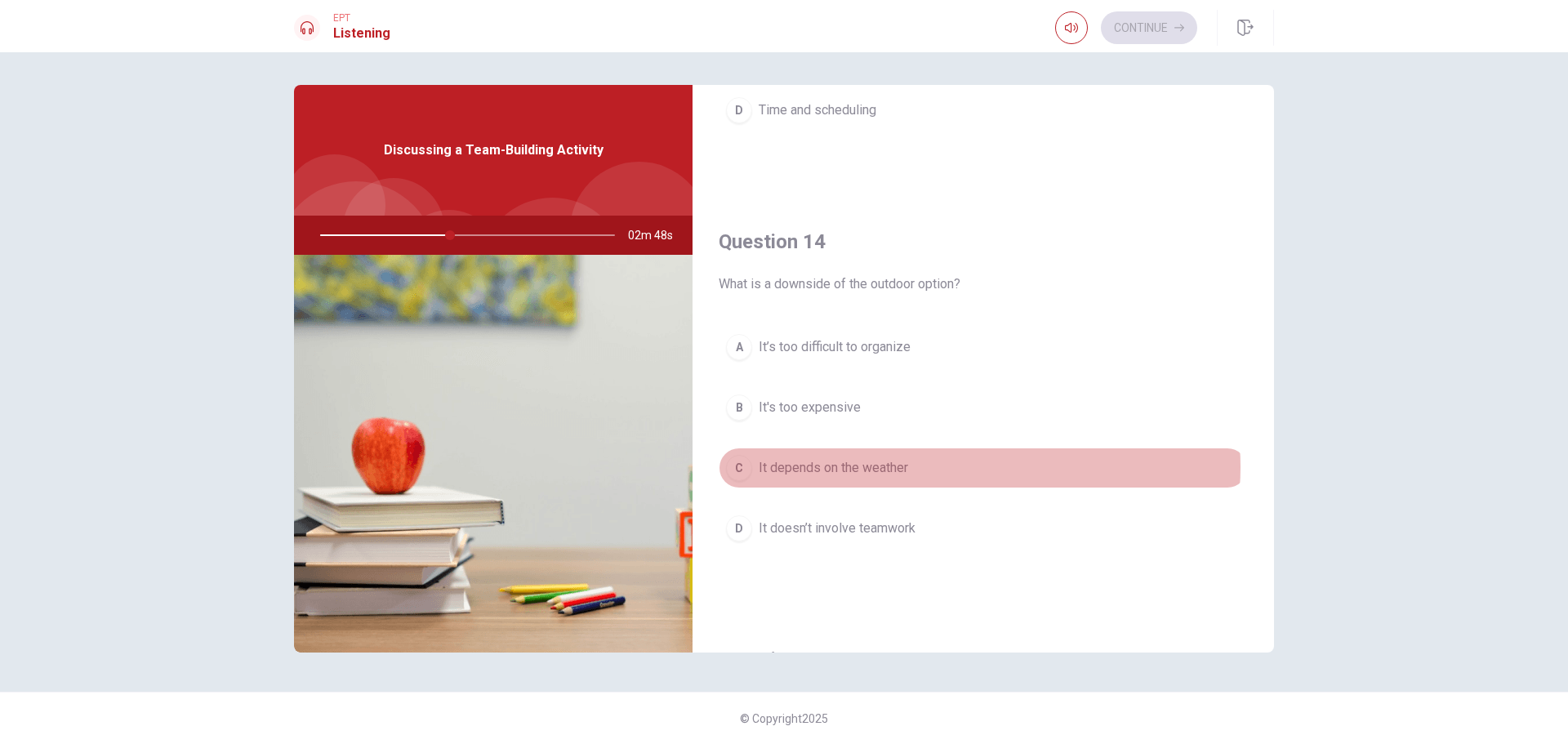
click at [969, 467] on button "C It depends on the weather" at bounding box center [983, 468] width 529 height 41
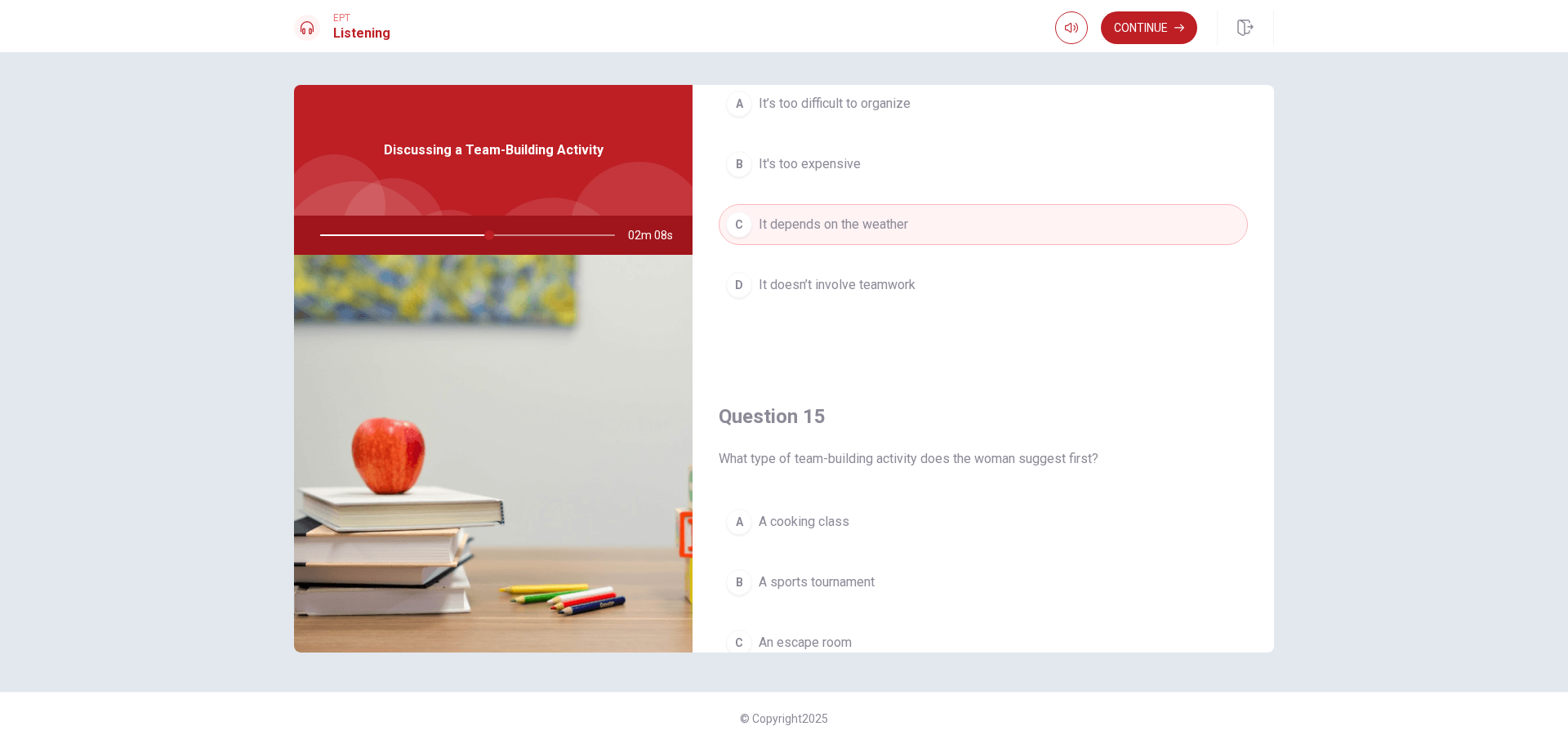
scroll to position [1524, 0]
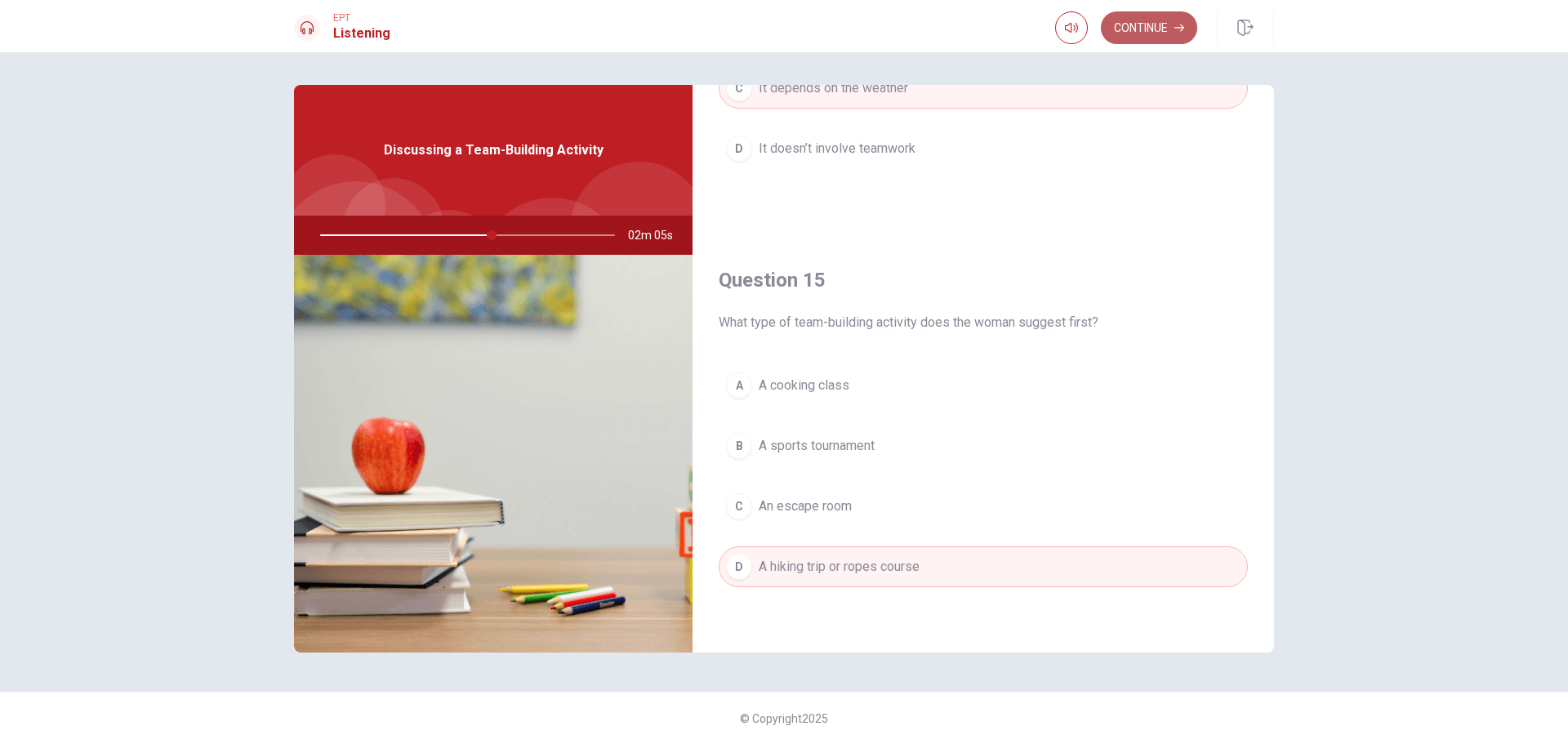
click at [1158, 40] on button "Continue" at bounding box center [1149, 28] width 97 height 33
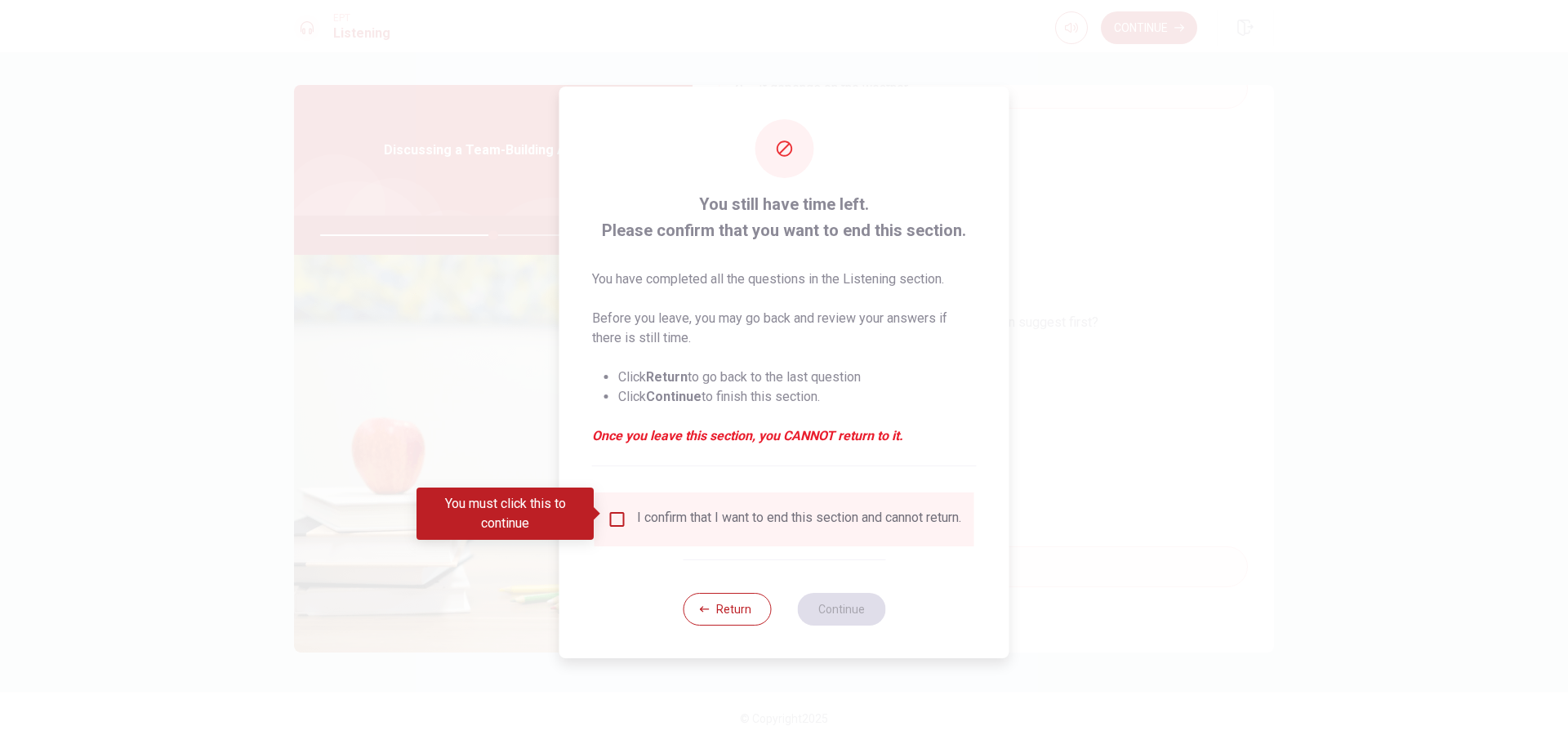
click at [826, 513] on div "I confirm that I want to end this section and cannot return." at bounding box center [799, 519] width 324 height 20
click at [688, 526] on div "I confirm that I want to end this section and cannot return." at bounding box center [799, 519] width 324 height 20
click at [602, 517] on span at bounding box center [598, 513] width 9 height 13
click at [614, 515] on input "You must click this to continue" at bounding box center [617, 519] width 20 height 20
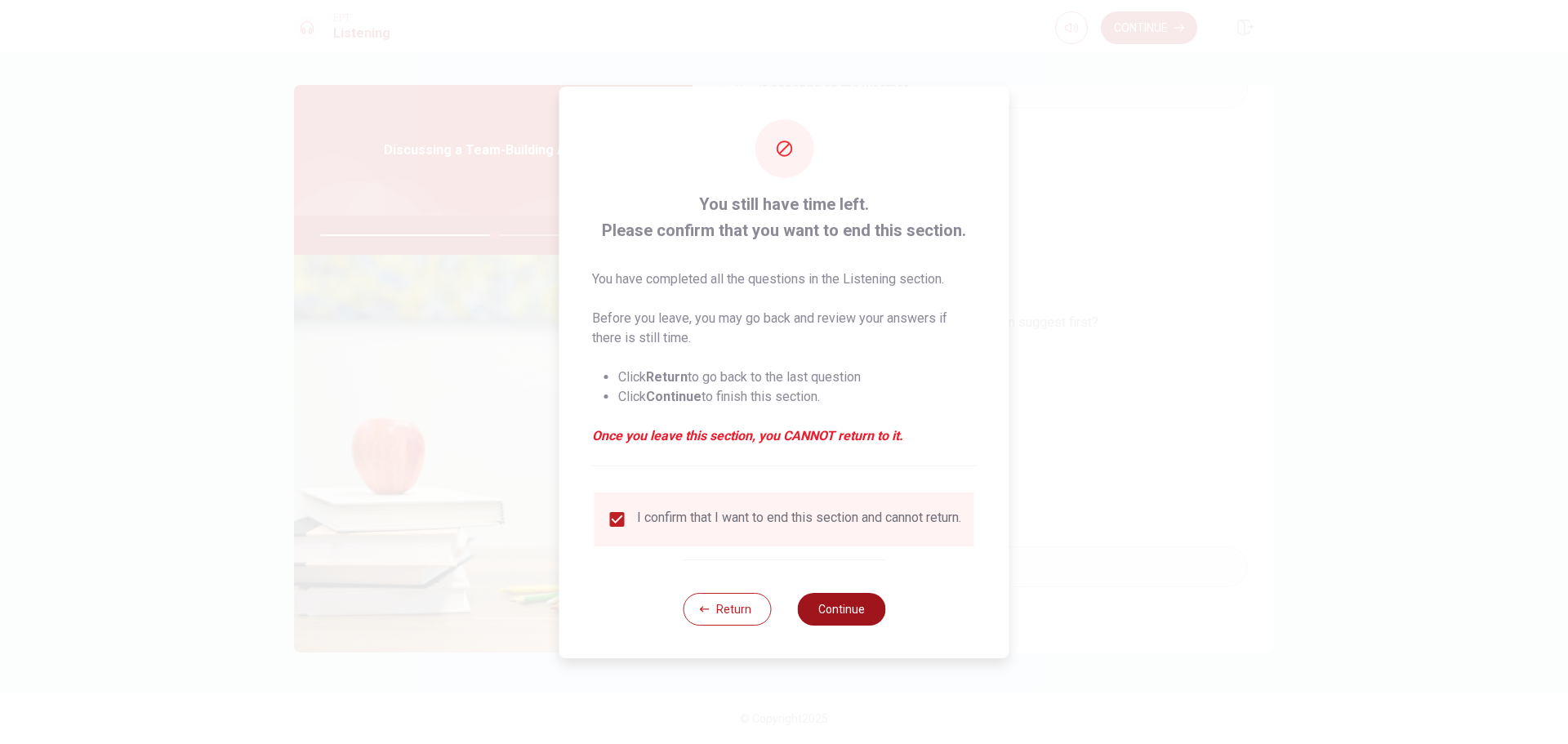
click at [820, 611] on button "Continue" at bounding box center [841, 609] width 88 height 33
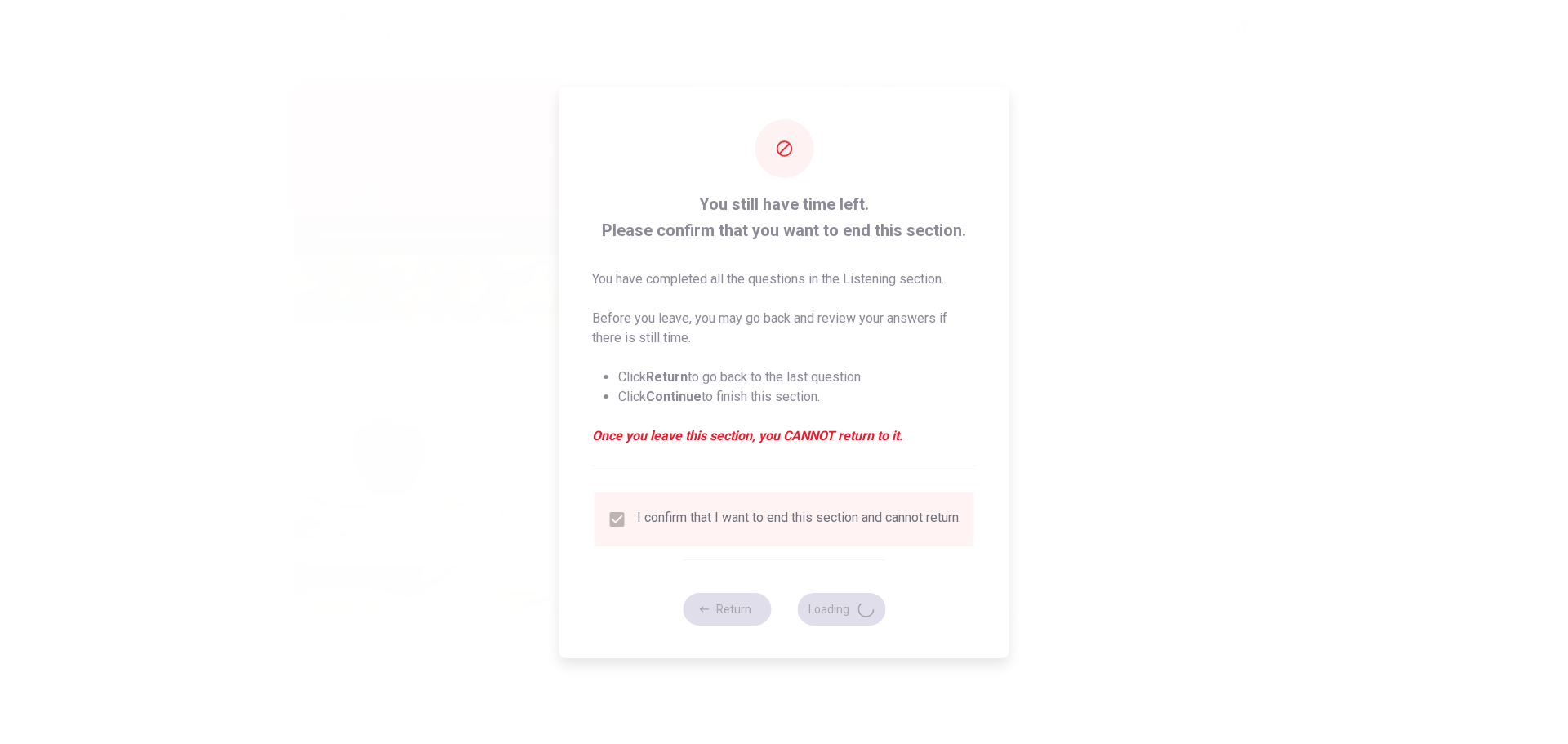
type input "60"
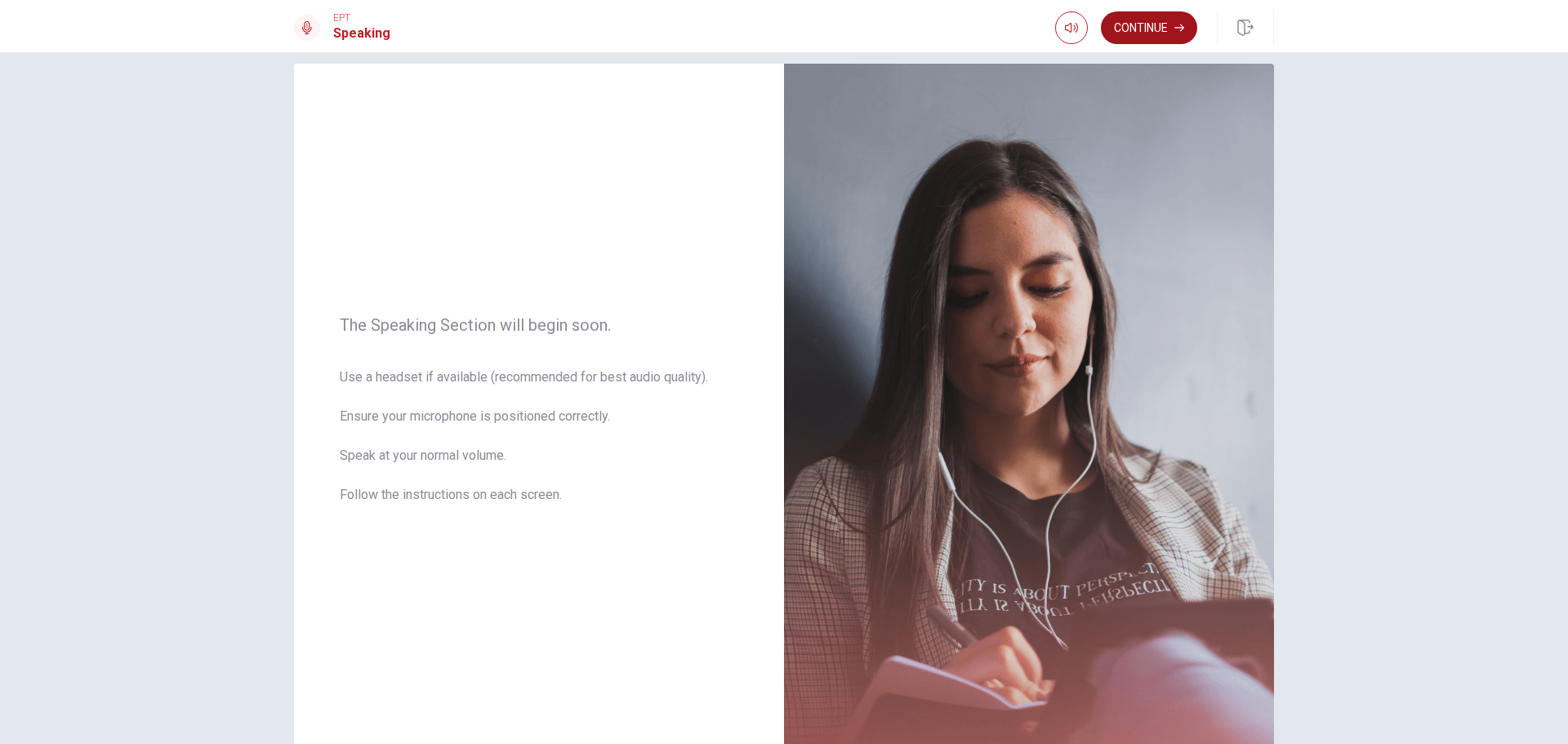
scroll to position [0, 0]
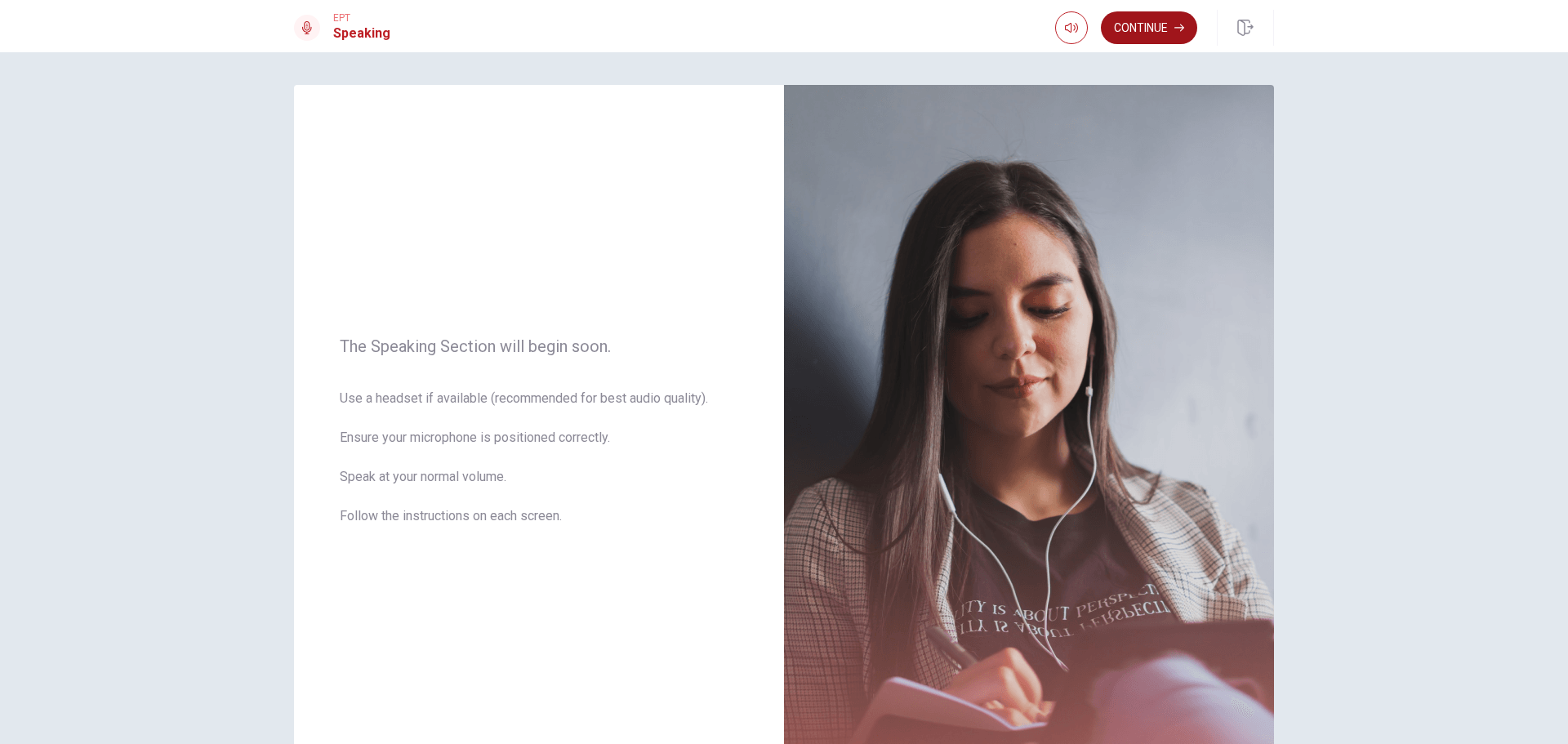
click at [1147, 34] on button "Continue" at bounding box center [1149, 28] width 97 height 33
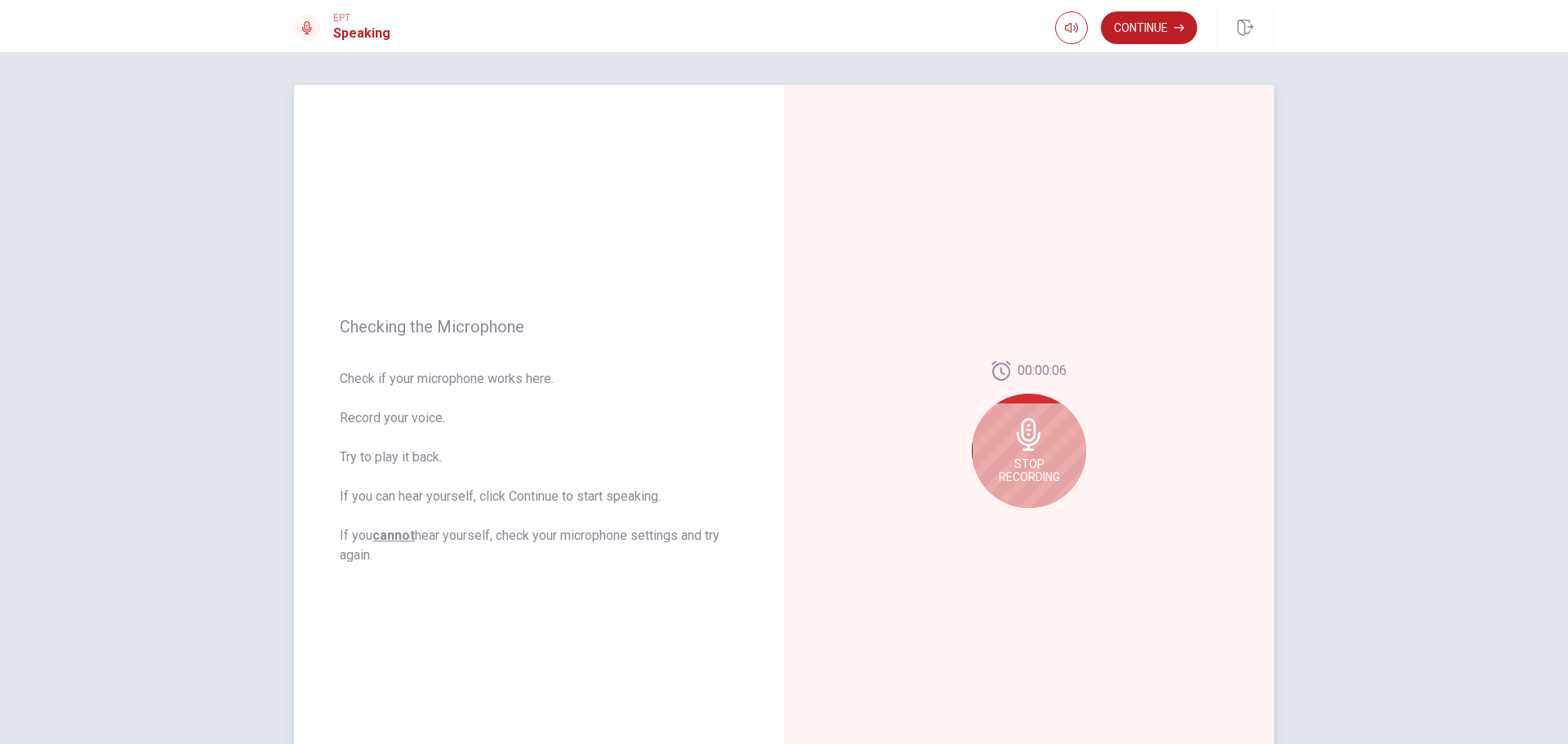
click at [1045, 447] on div "Stop Recording" at bounding box center [1029, 450] width 115 height 115
click at [1047, 525] on icon "Play Audio" at bounding box center [1047, 520] width 10 height 10
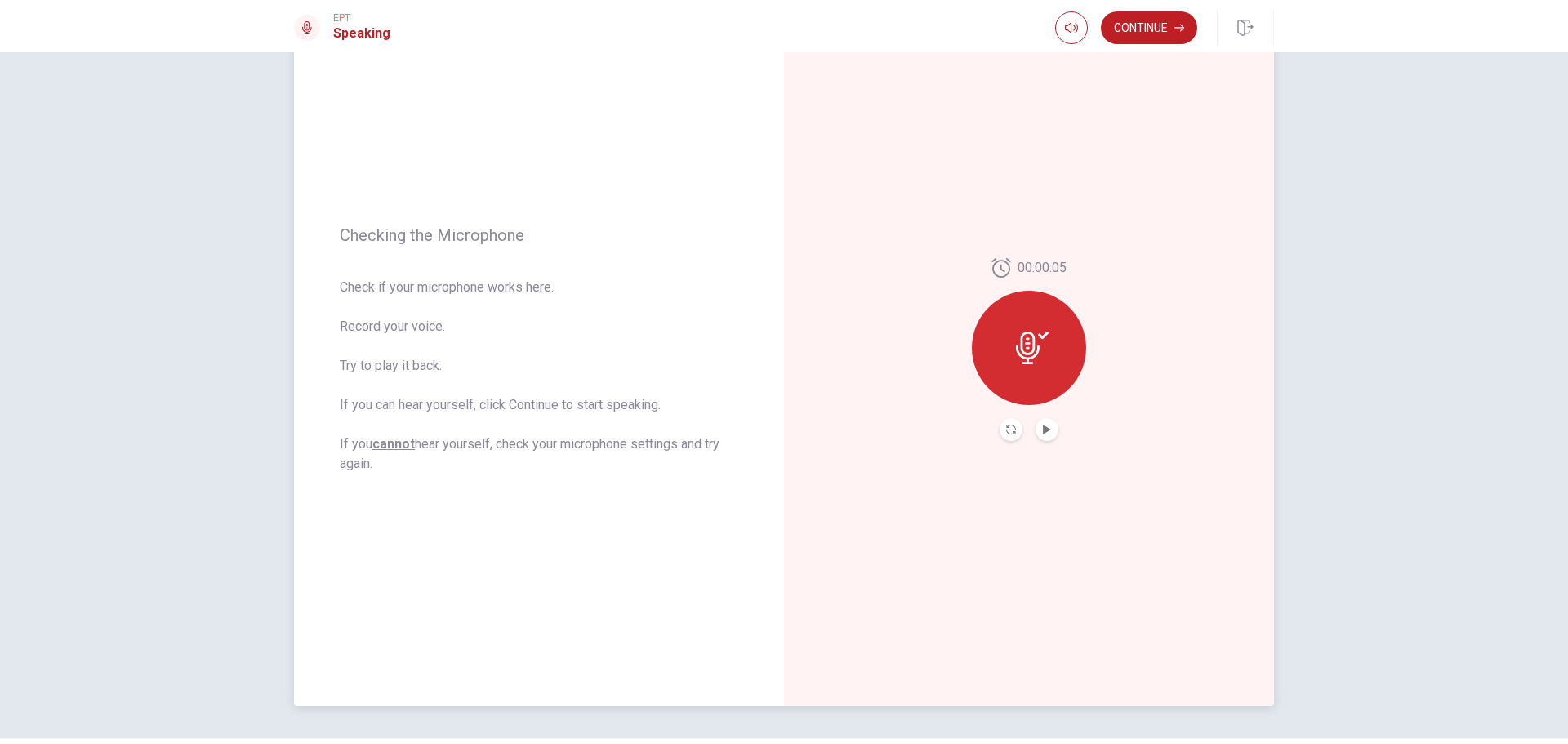
scroll to position [138, 0]
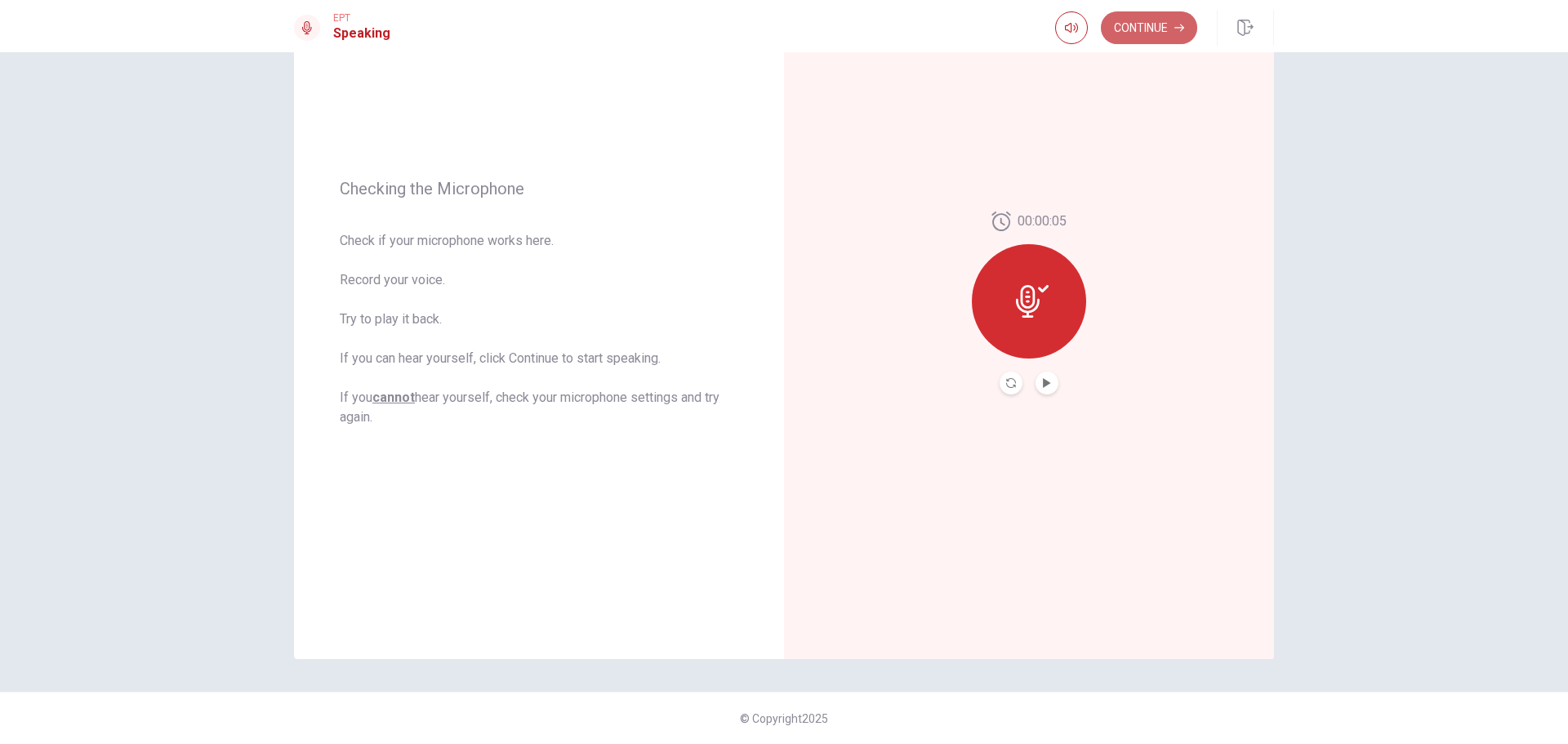
click at [1137, 25] on button "Continue" at bounding box center [1149, 28] width 97 height 33
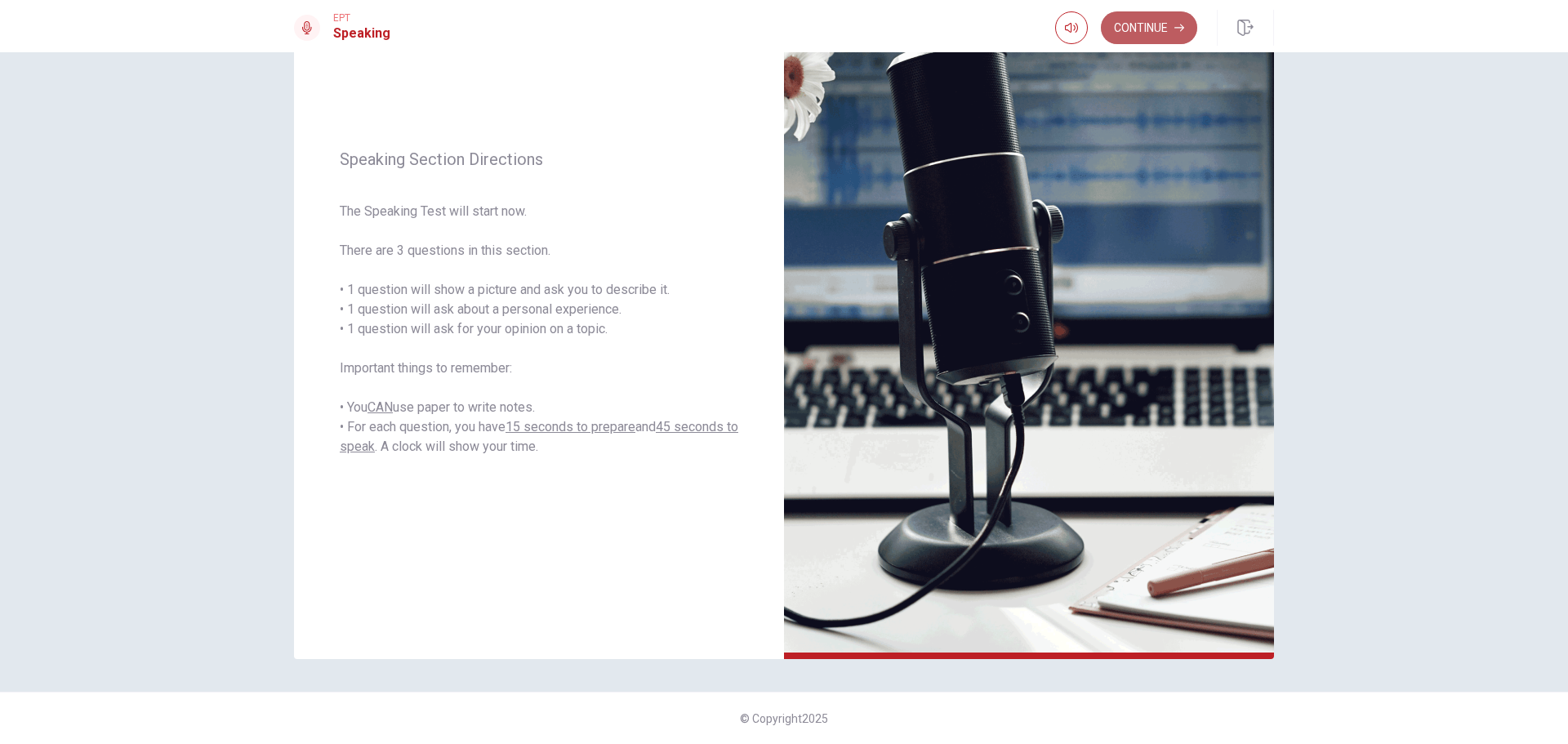
click at [1160, 16] on button "Continue" at bounding box center [1149, 28] width 97 height 33
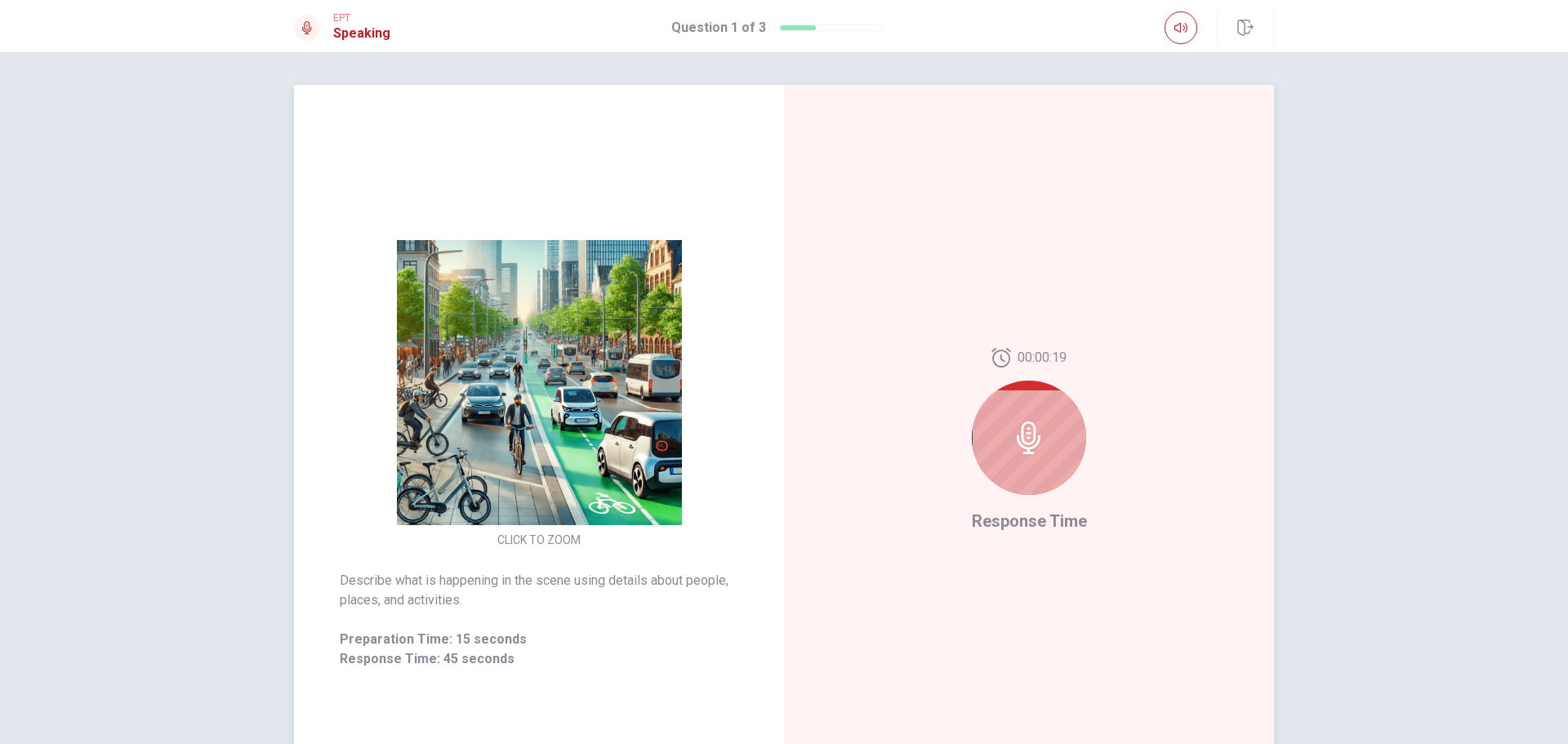
click at [1019, 433] on icon at bounding box center [1028, 438] width 24 height 33
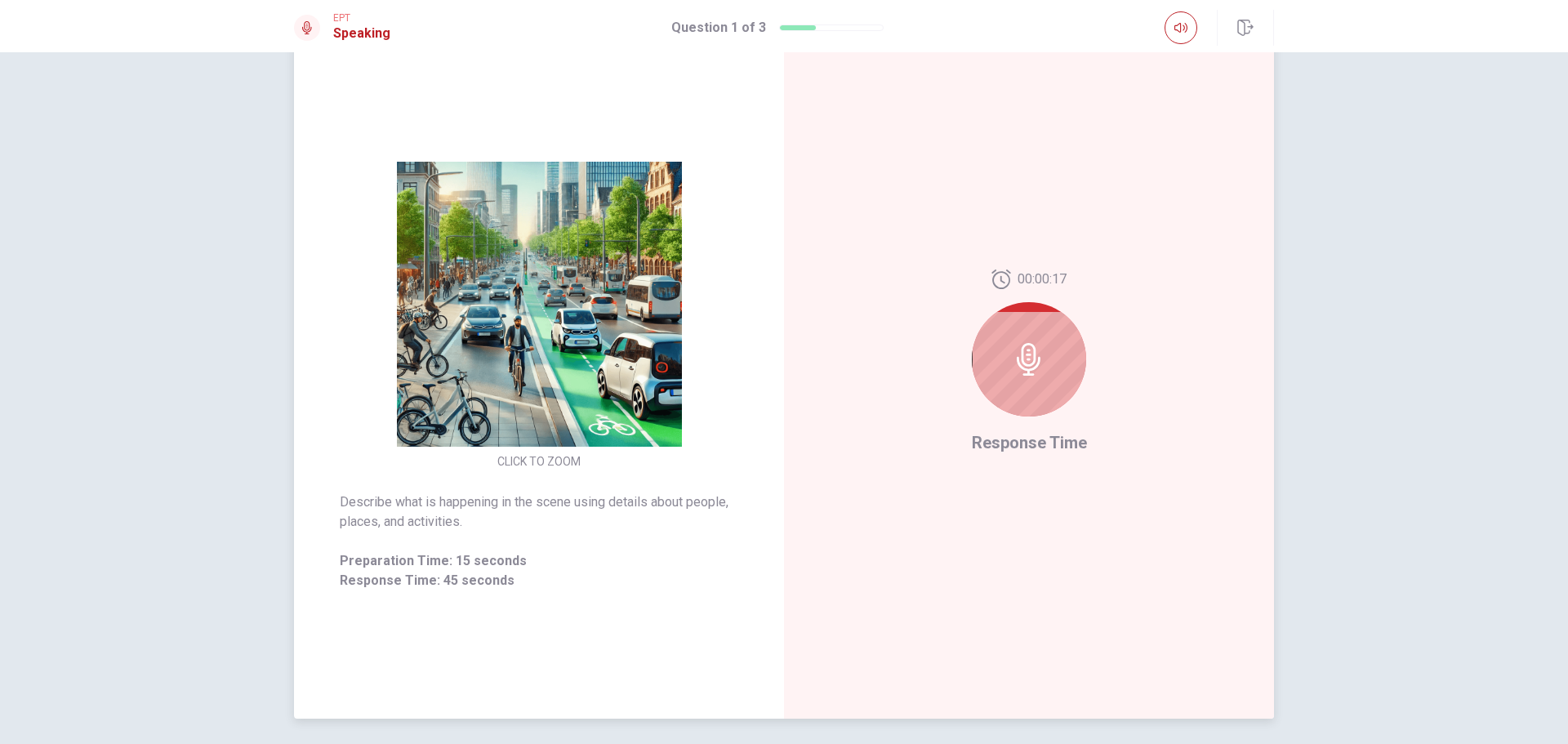
scroll to position [138, 0]
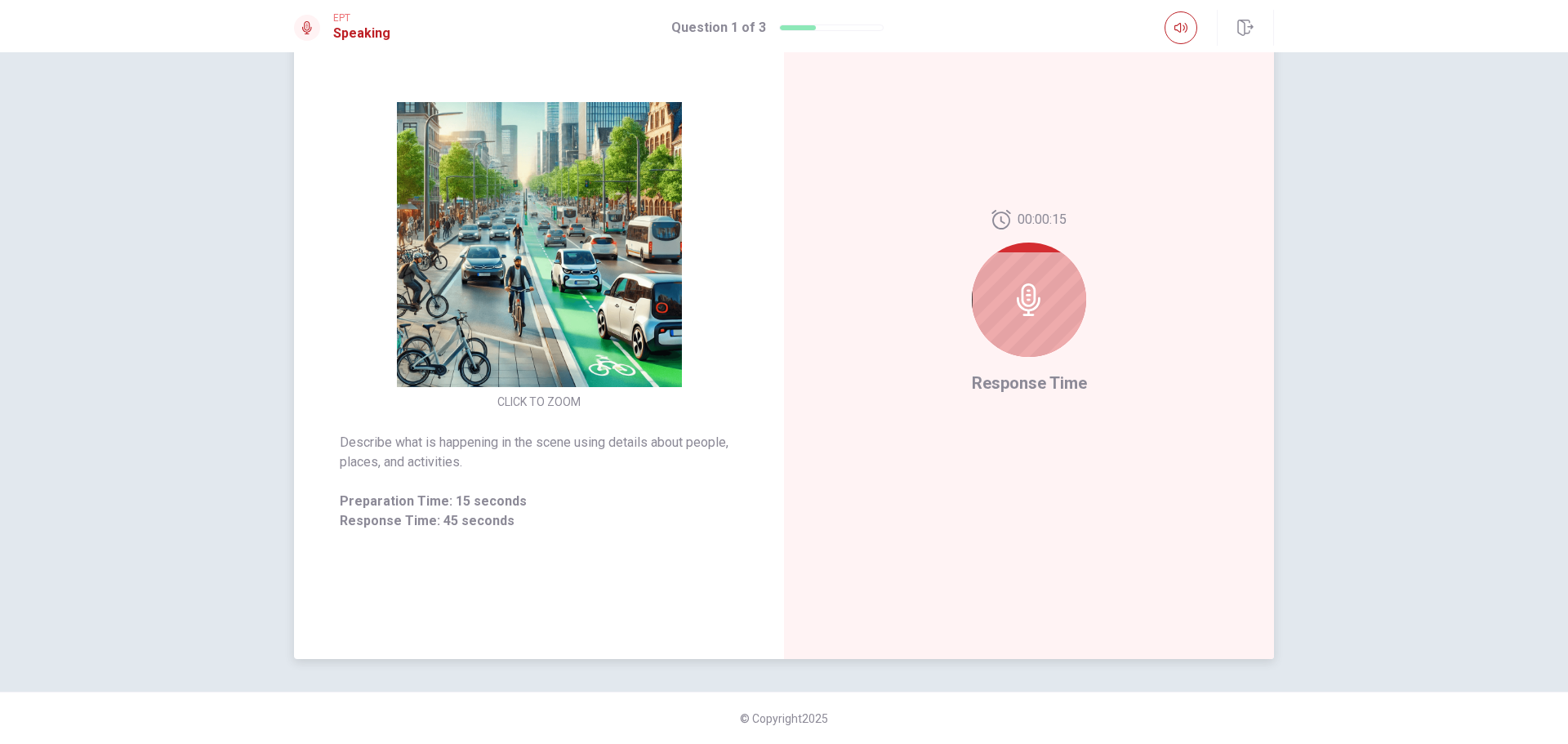
click at [568, 370] on img at bounding box center [539, 244] width 313 height 285
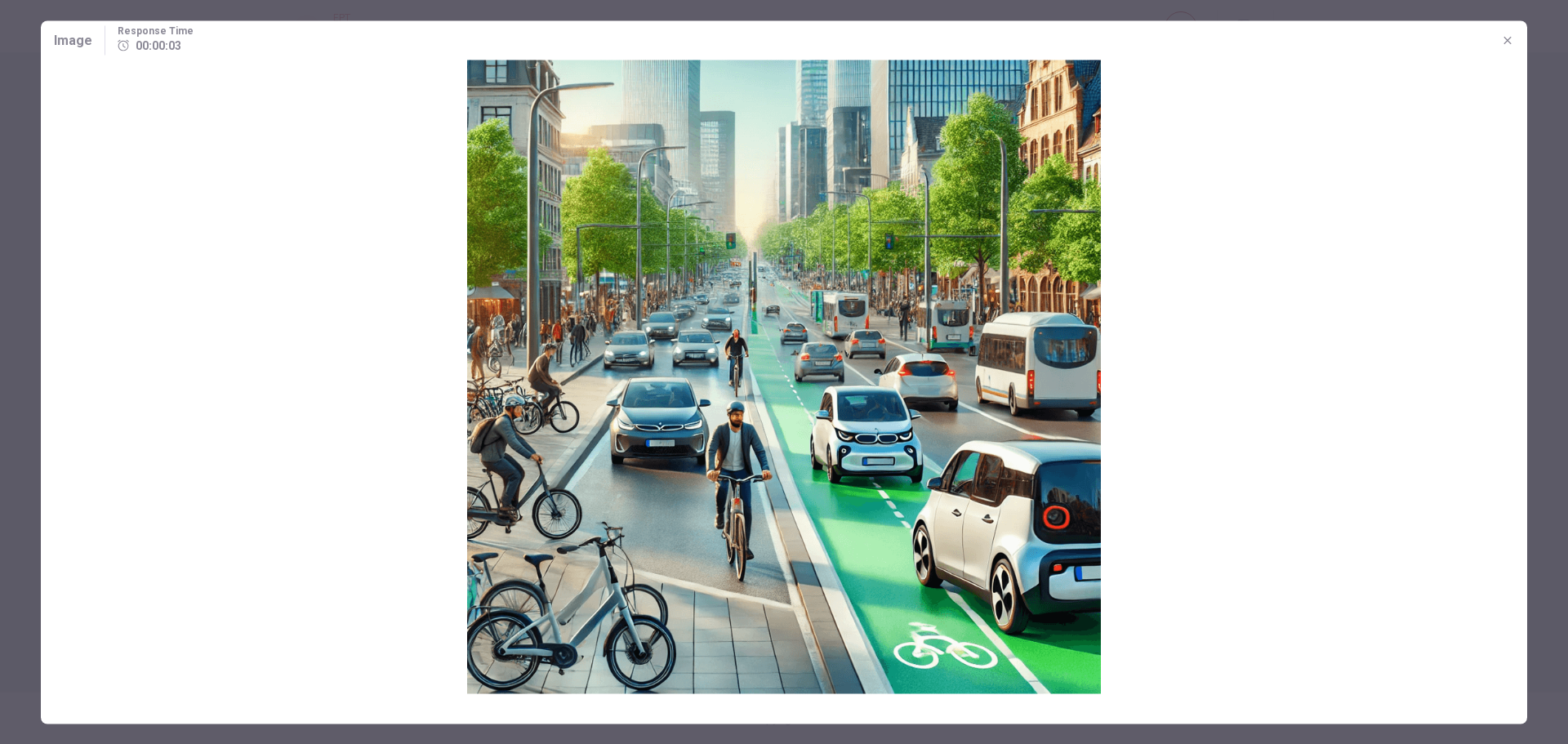
click at [1024, 452] on img at bounding box center [784, 376] width 1486 height 634
click at [1506, 35] on icon "button" at bounding box center [1508, 40] width 13 height 13
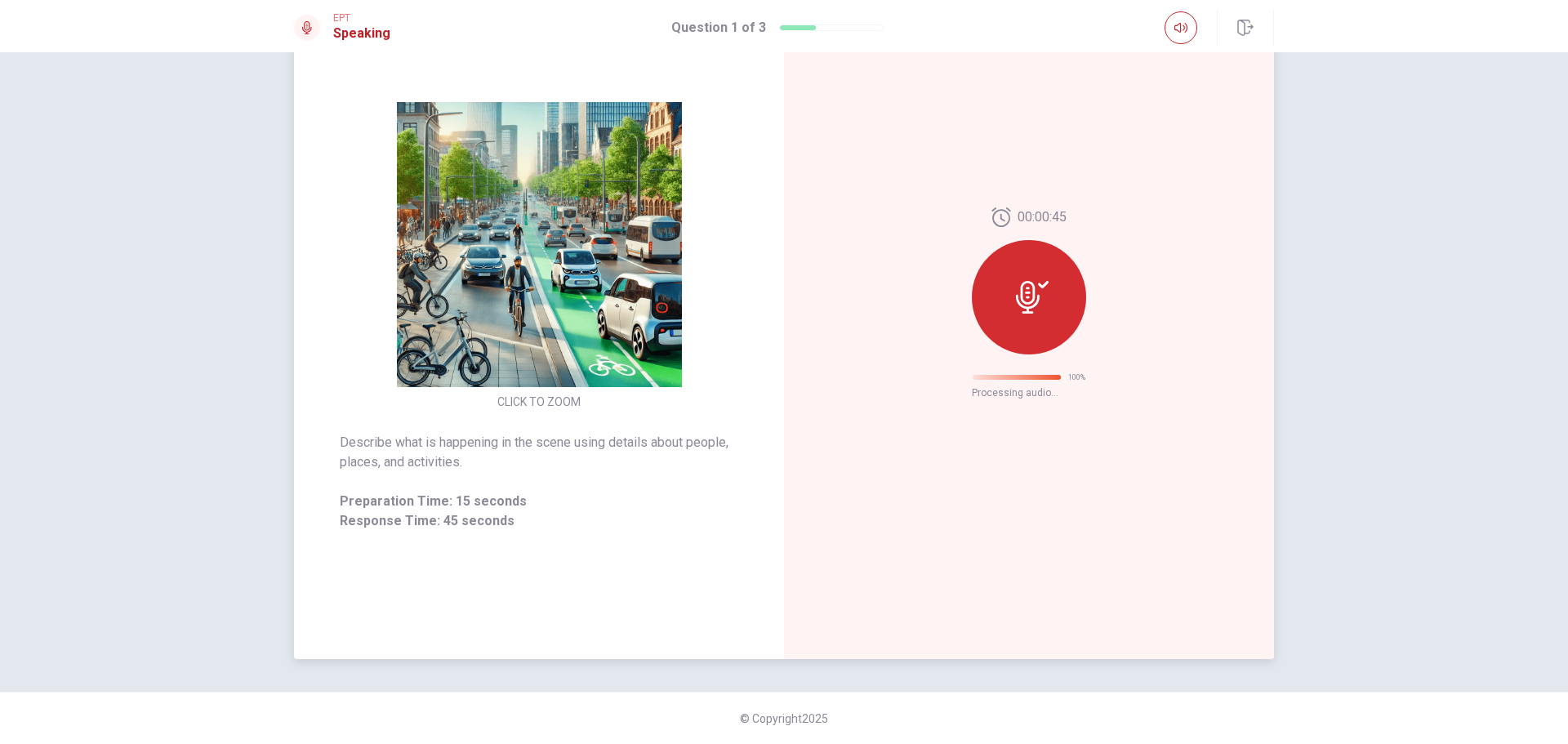
scroll to position [0, 0]
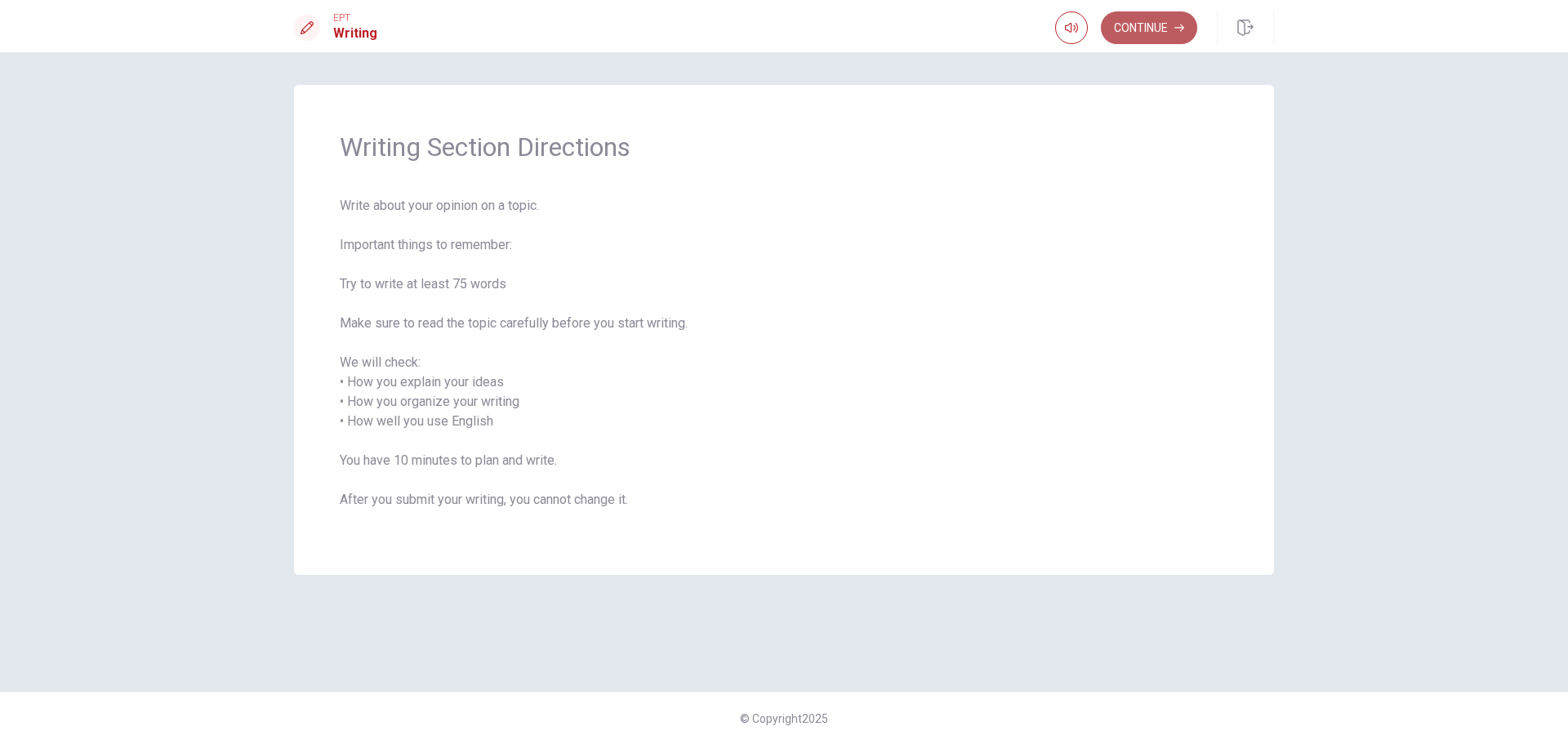
click at [1176, 40] on button "Continue" at bounding box center [1149, 28] width 97 height 33
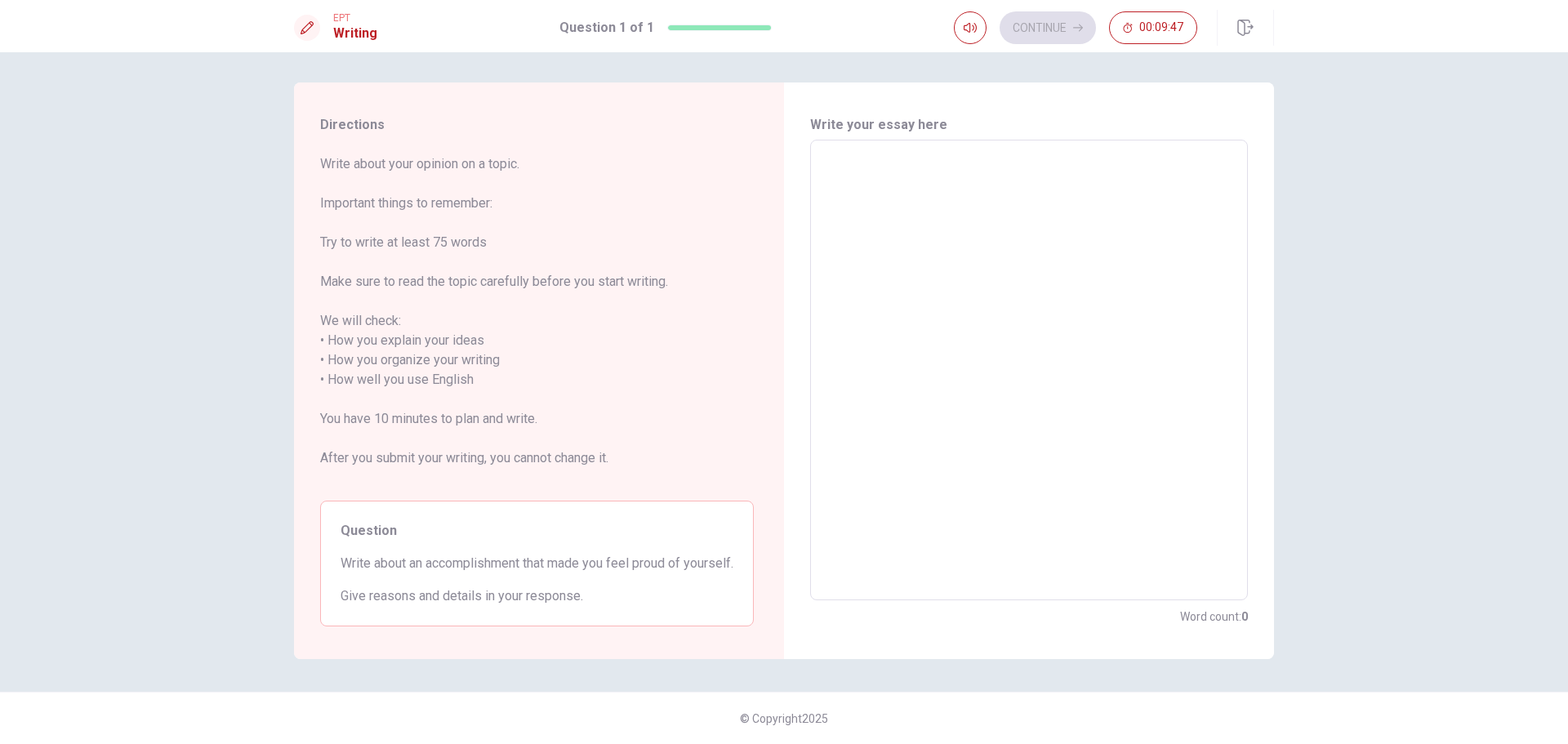
scroll to position [22, 0]
click at [963, 273] on textarea at bounding box center [1028, 370] width 415 height 433
type textarea "I"
type textarea "x"
type textarea "IN"
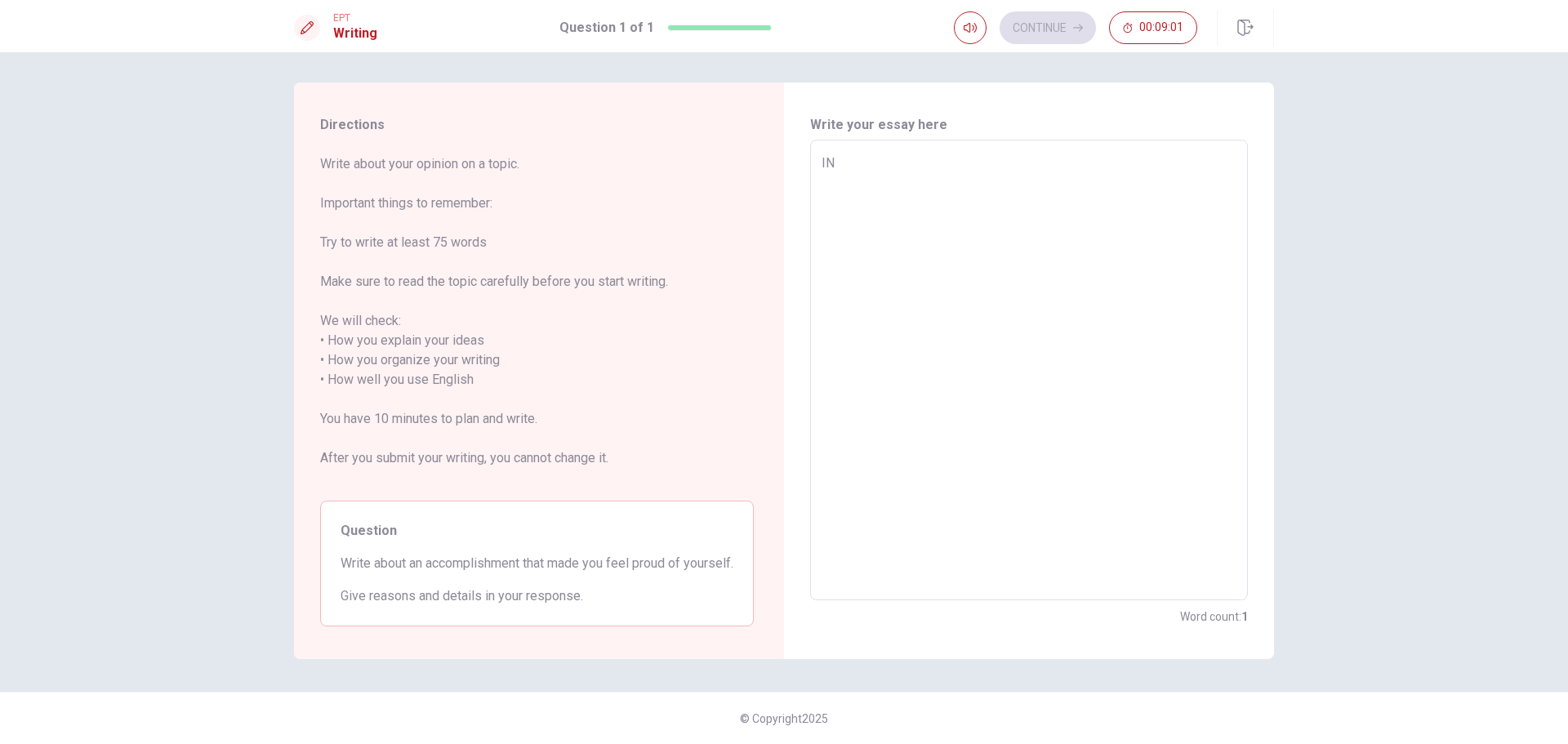
type textarea "x"
type textarea "INE"
type textarea "x"
type textarea "IN"
type textarea "x"
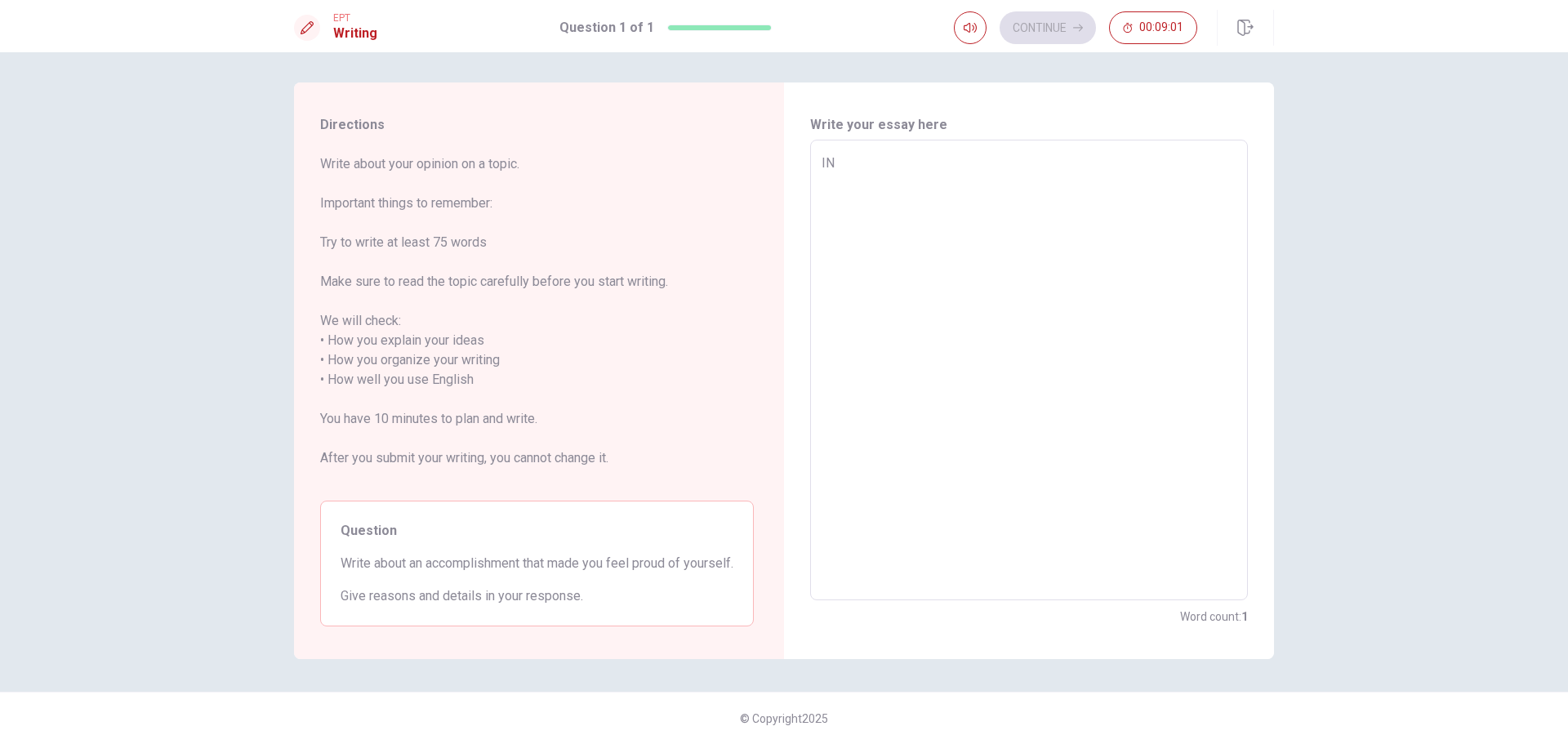
type textarea "I"
type textarea "x"
type textarea "I"
type textarea "x"
type textarea "In"
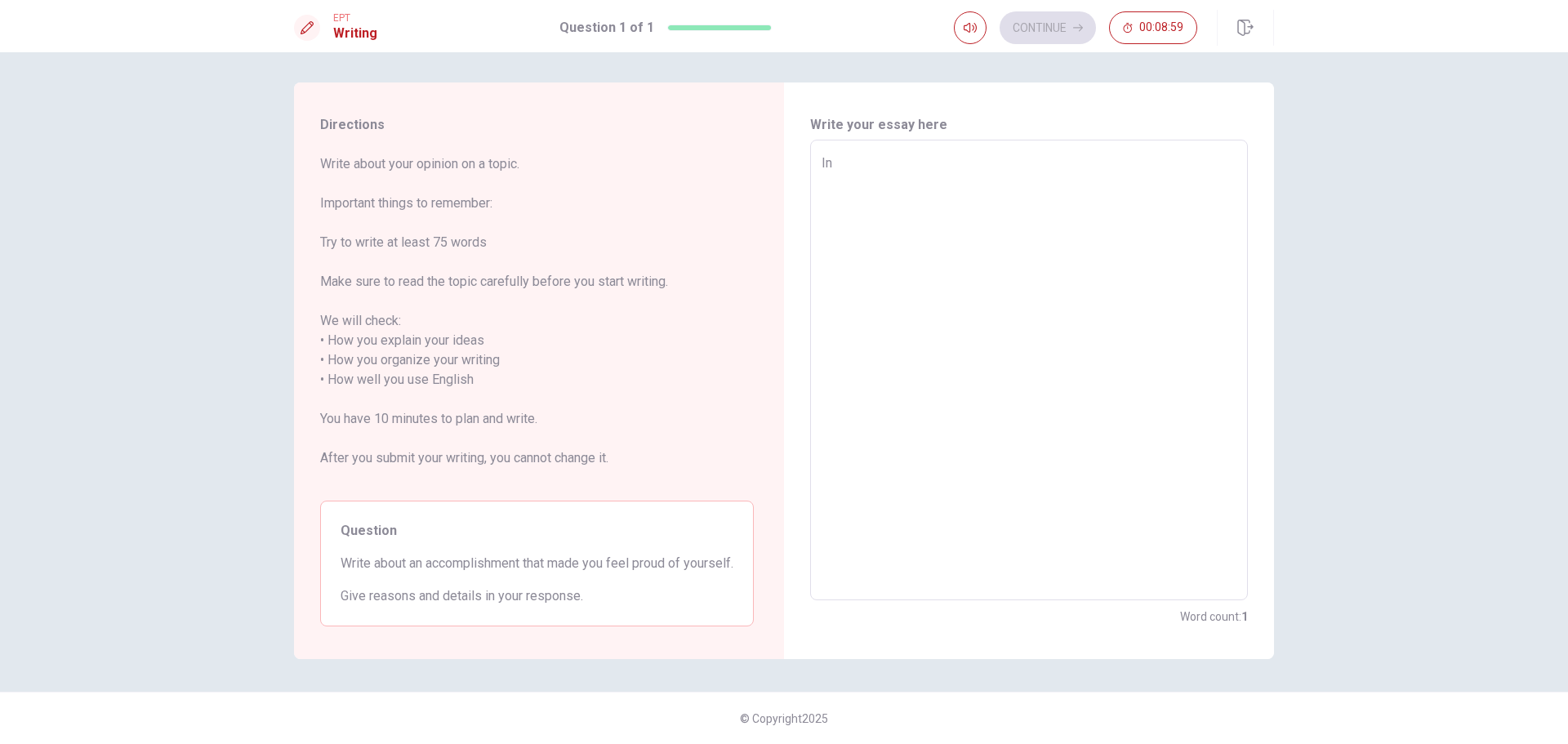
type textarea "x"
type textarea "Ine"
type textarea "x"
type textarea "In"
type textarea "x"
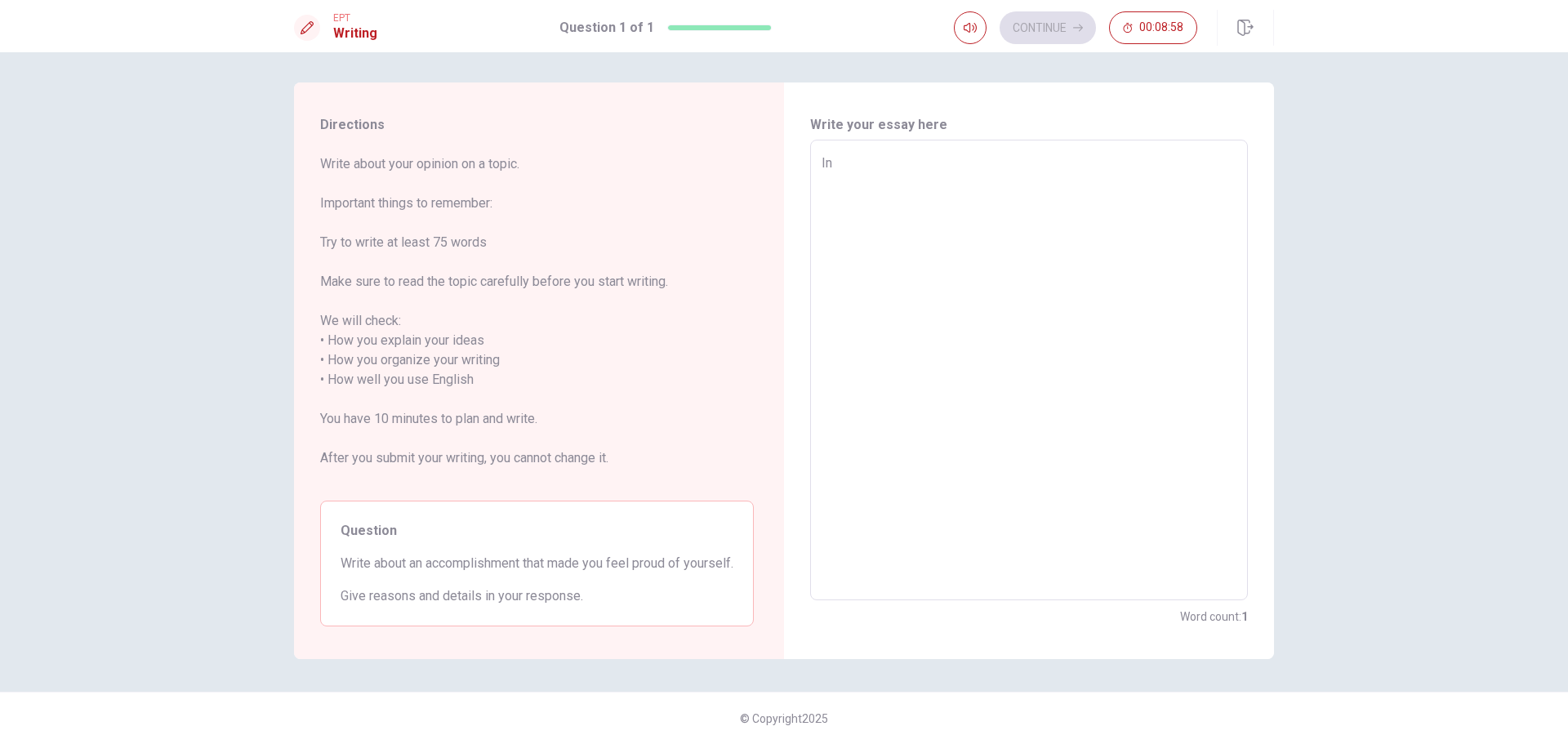
type textarea "I"
type textarea "x"
type textarea "O"
type textarea "x"
type textarea "On"
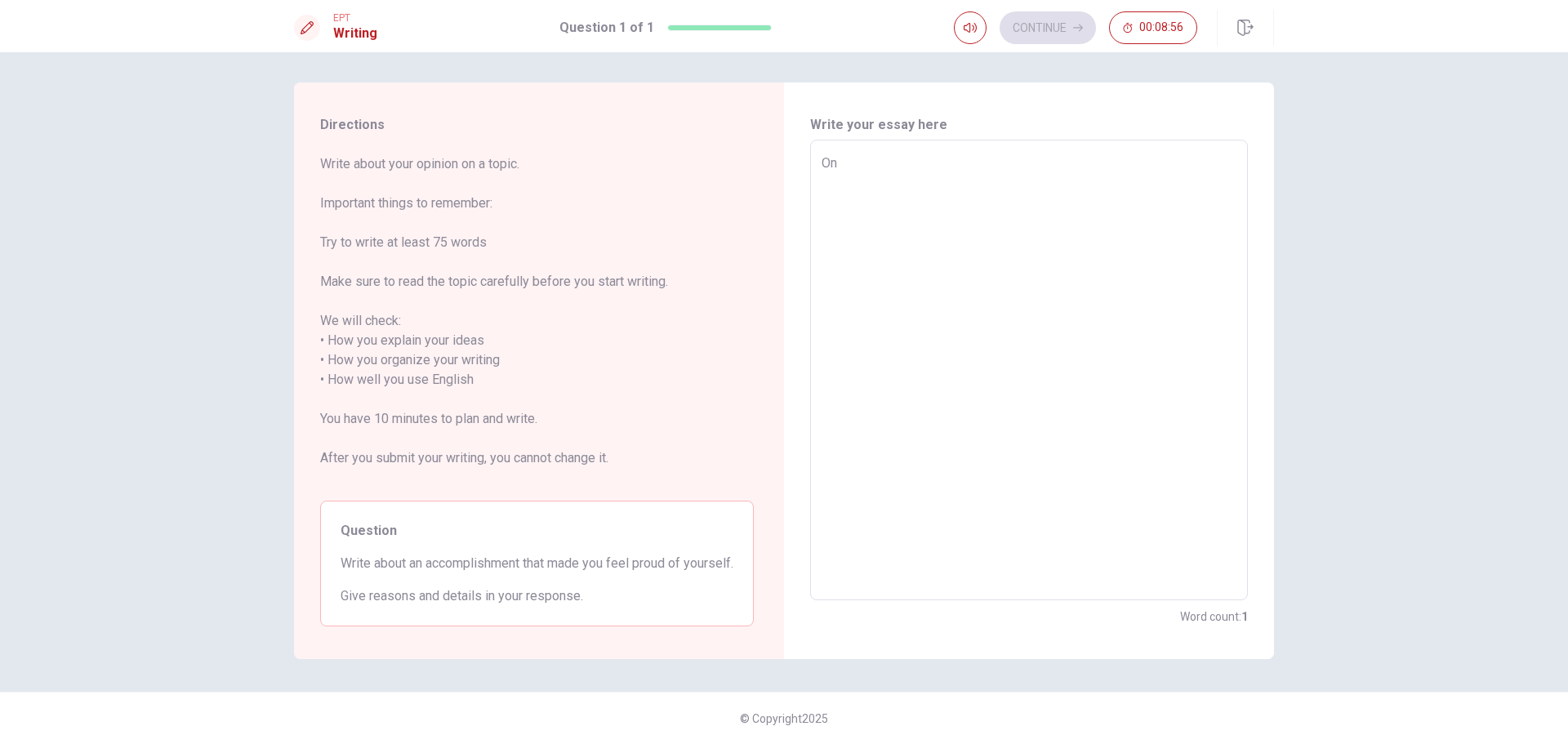
type textarea "x"
type textarea "One"
type textarea "x"
type textarea "One"
type textarea "x"
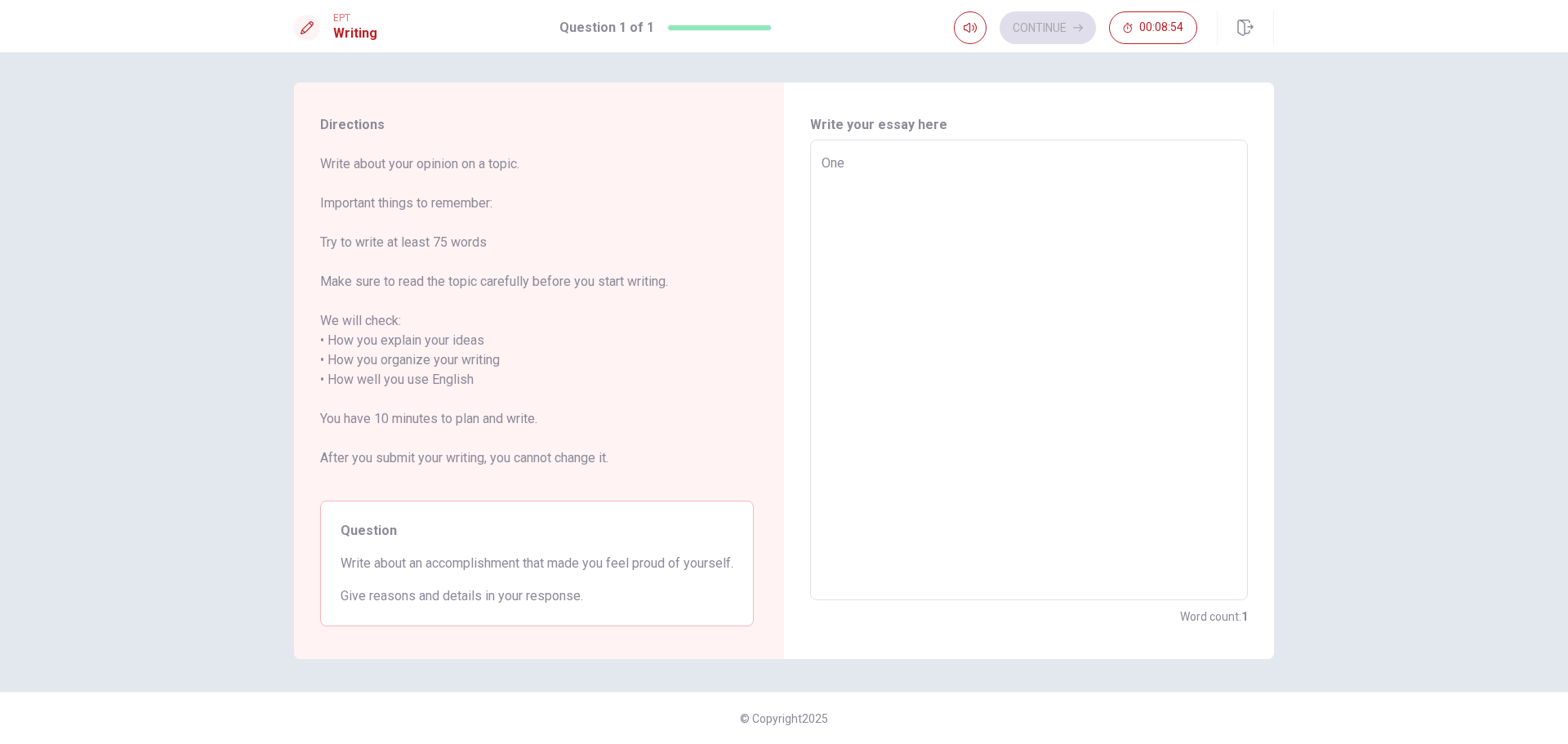
type textarea "One o"
type textarea "x"
type textarea "One of"
type textarea "x"
type textarea "One of"
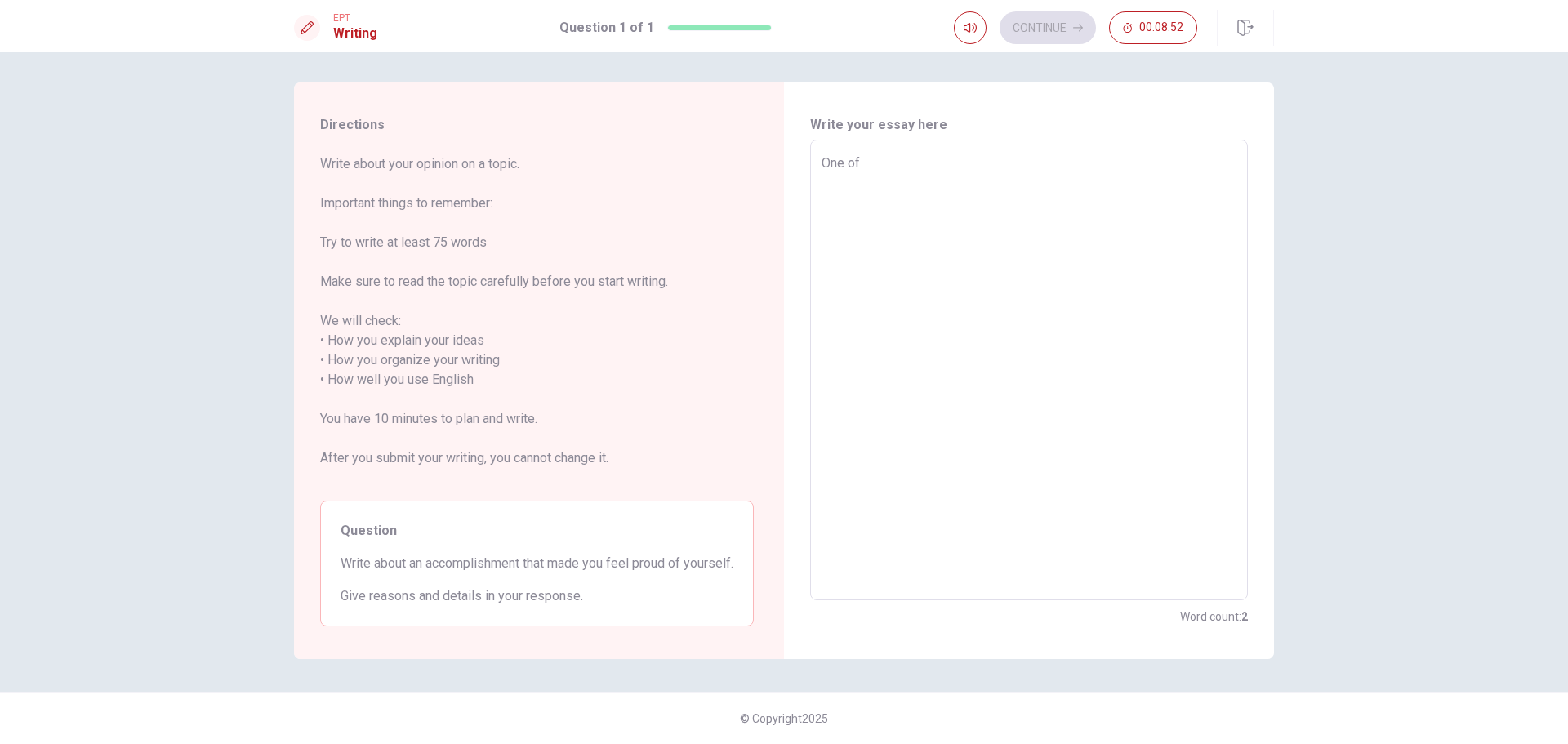
type textarea "x"
type textarea "One of a"
type textarea "x"
type textarea "One of ac"
type textarea "x"
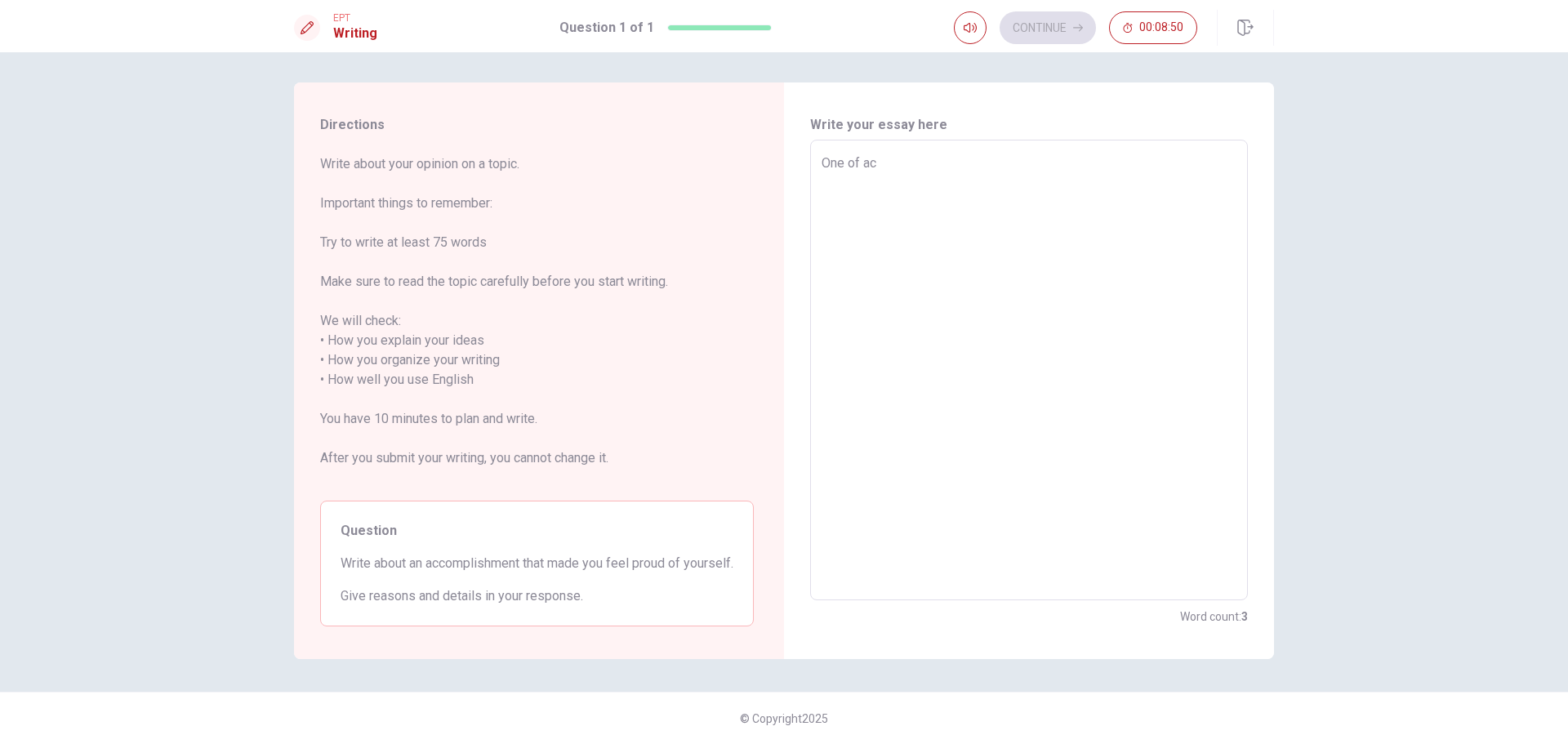
type textarea "One of acc"
type textarea "x"
type textarea "One of acco"
type textarea "x"
type textarea "One of accom"
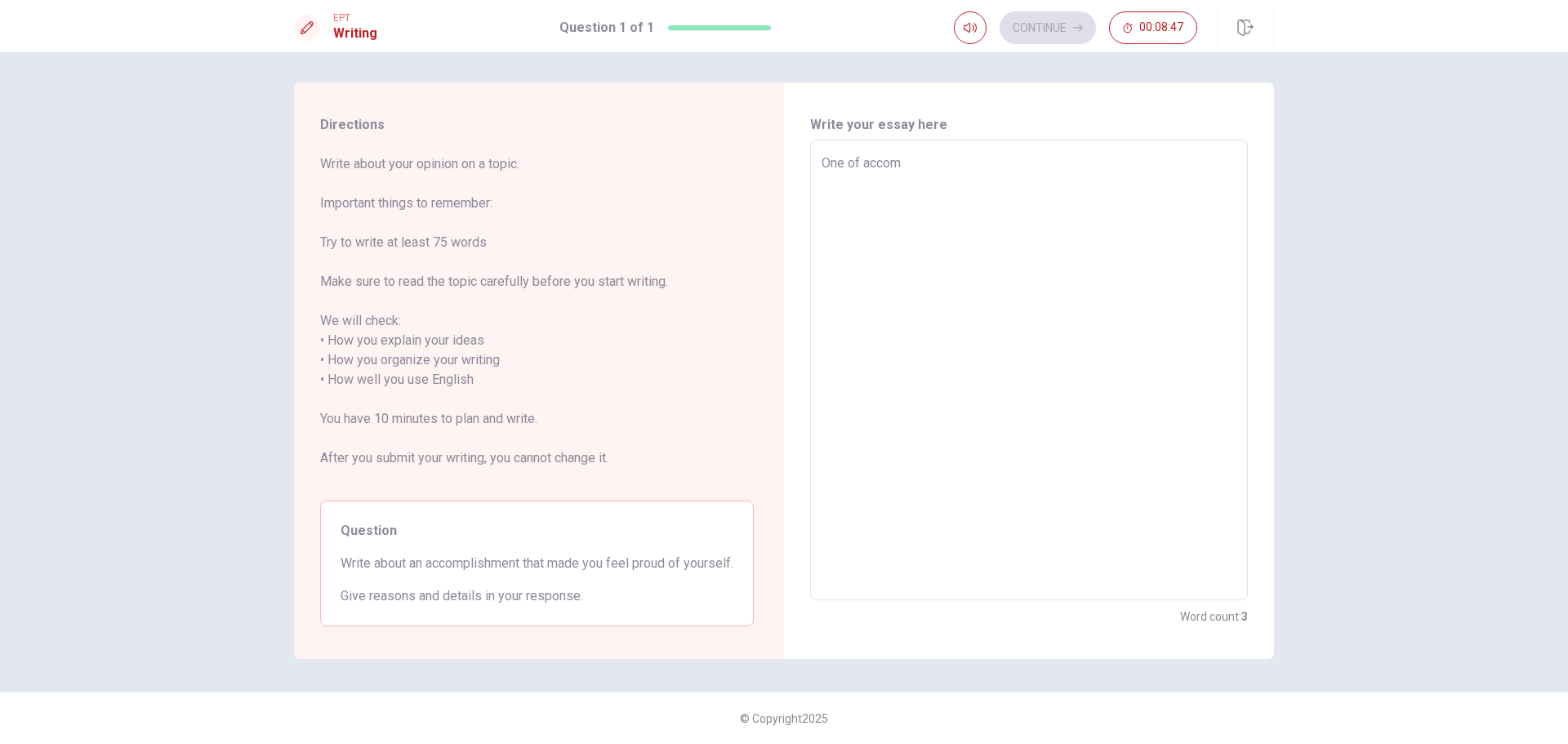
type textarea "x"
type textarea "One of accomp"
type textarea "x"
type textarea "One of accompl"
type textarea "x"
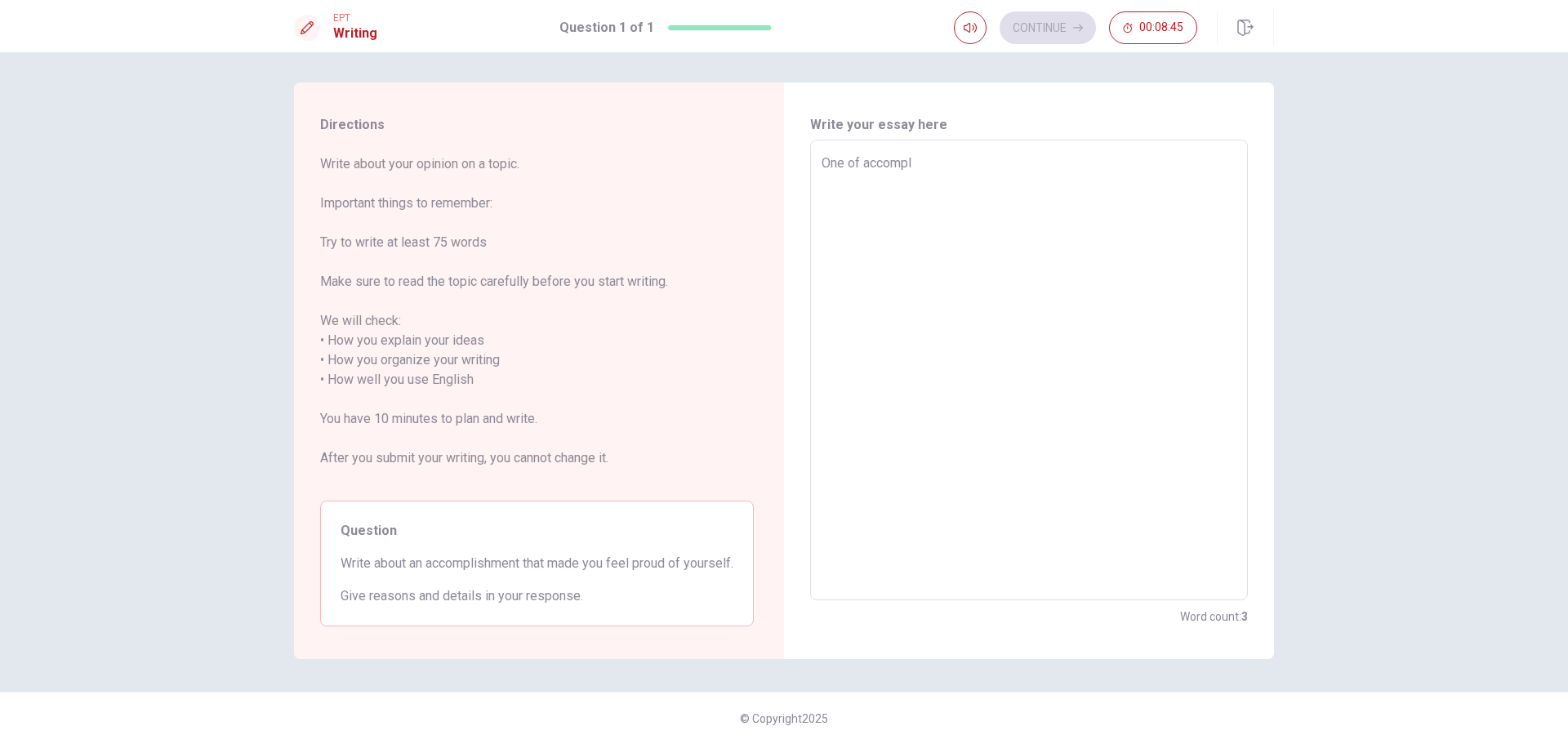
type textarea "One of accompli"
type textarea "x"
type textarea "One of accomplis"
type textarea "x"
type textarea "One of accomplisd"
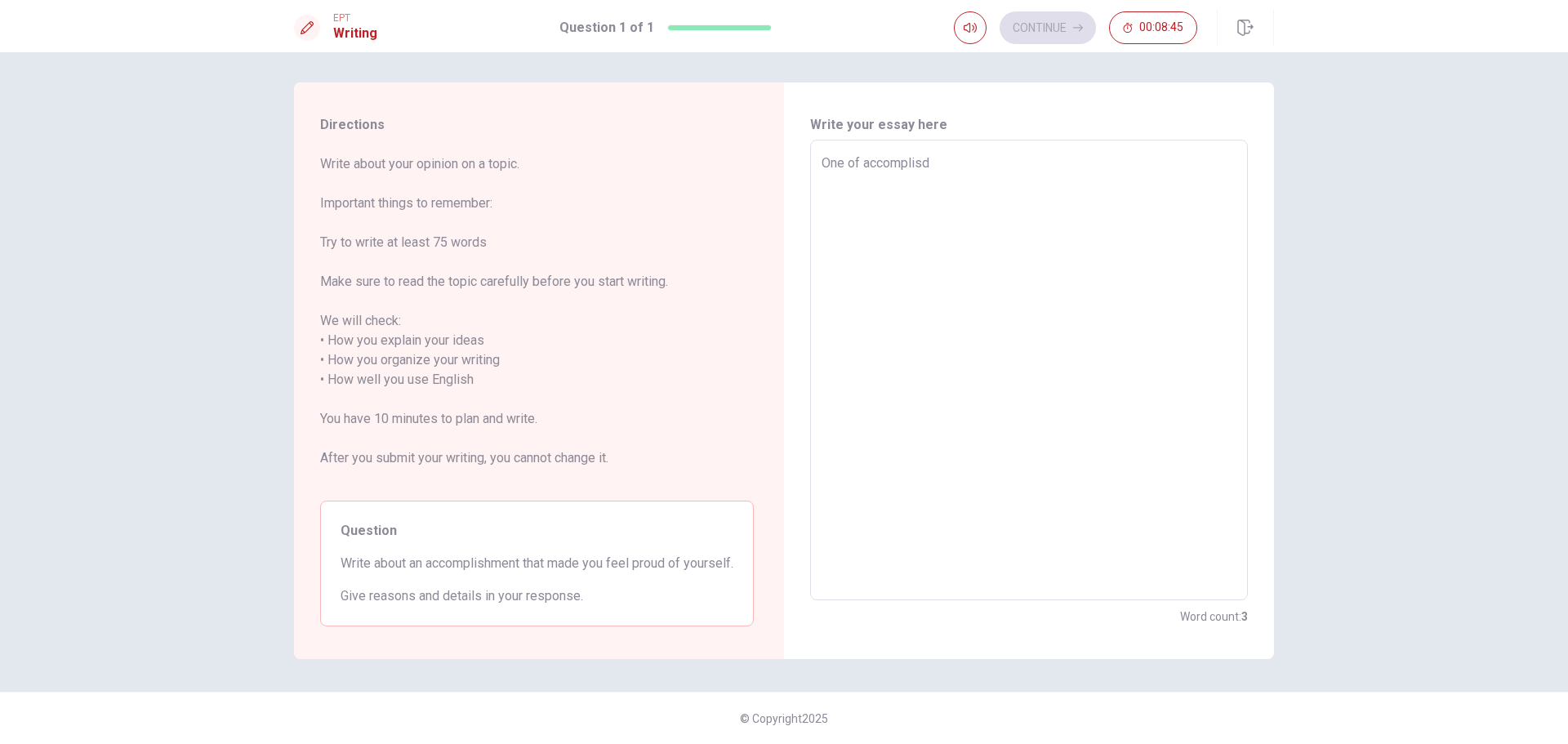
type textarea "x"
type textarea "One of accomplisdh"
type textarea "x"
type textarea "One of accomplisd"
type textarea "x"
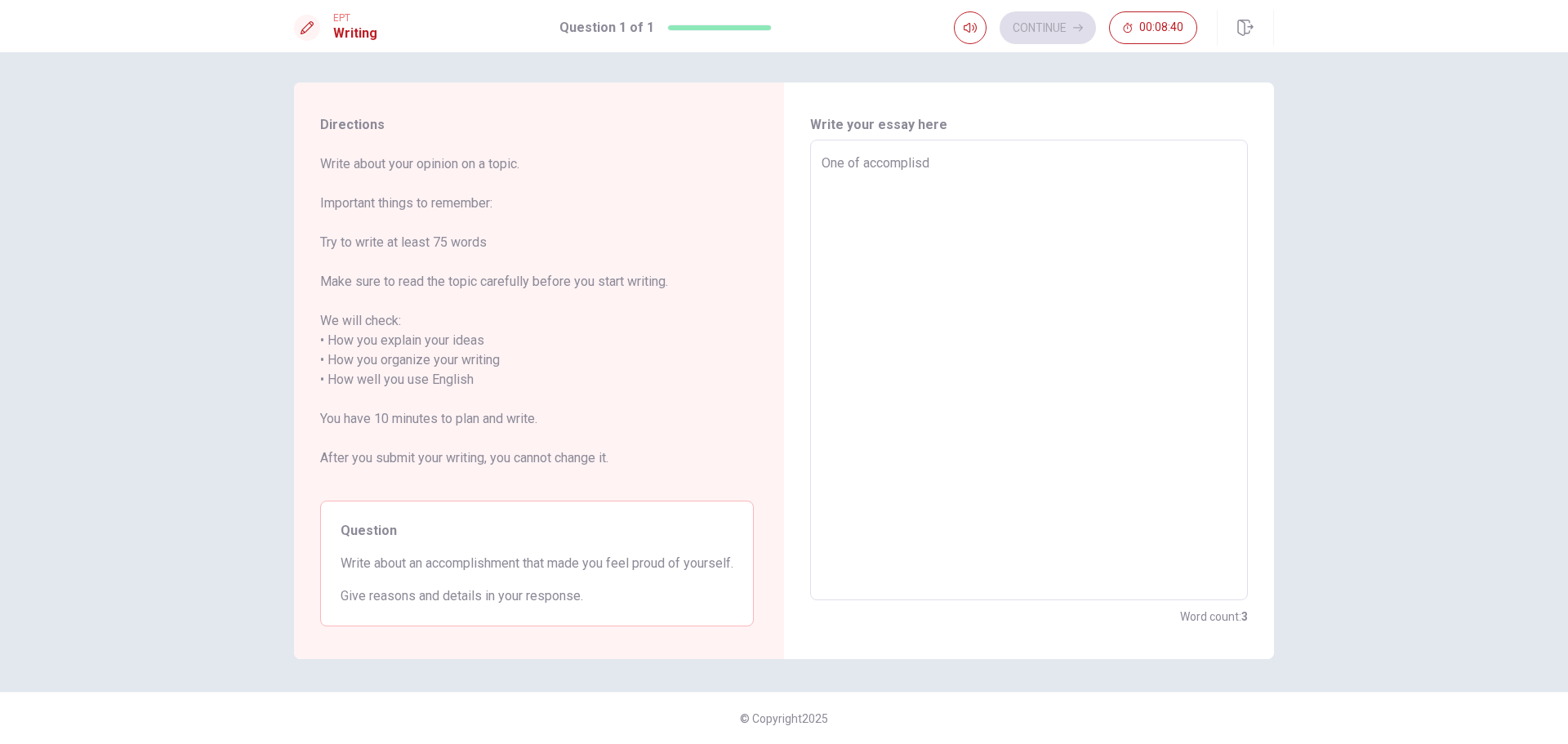
type textarea "One of accomplis"
type textarea "x"
type textarea "One of accomplish"
type textarea "x"
type textarea "One of accomplishm"
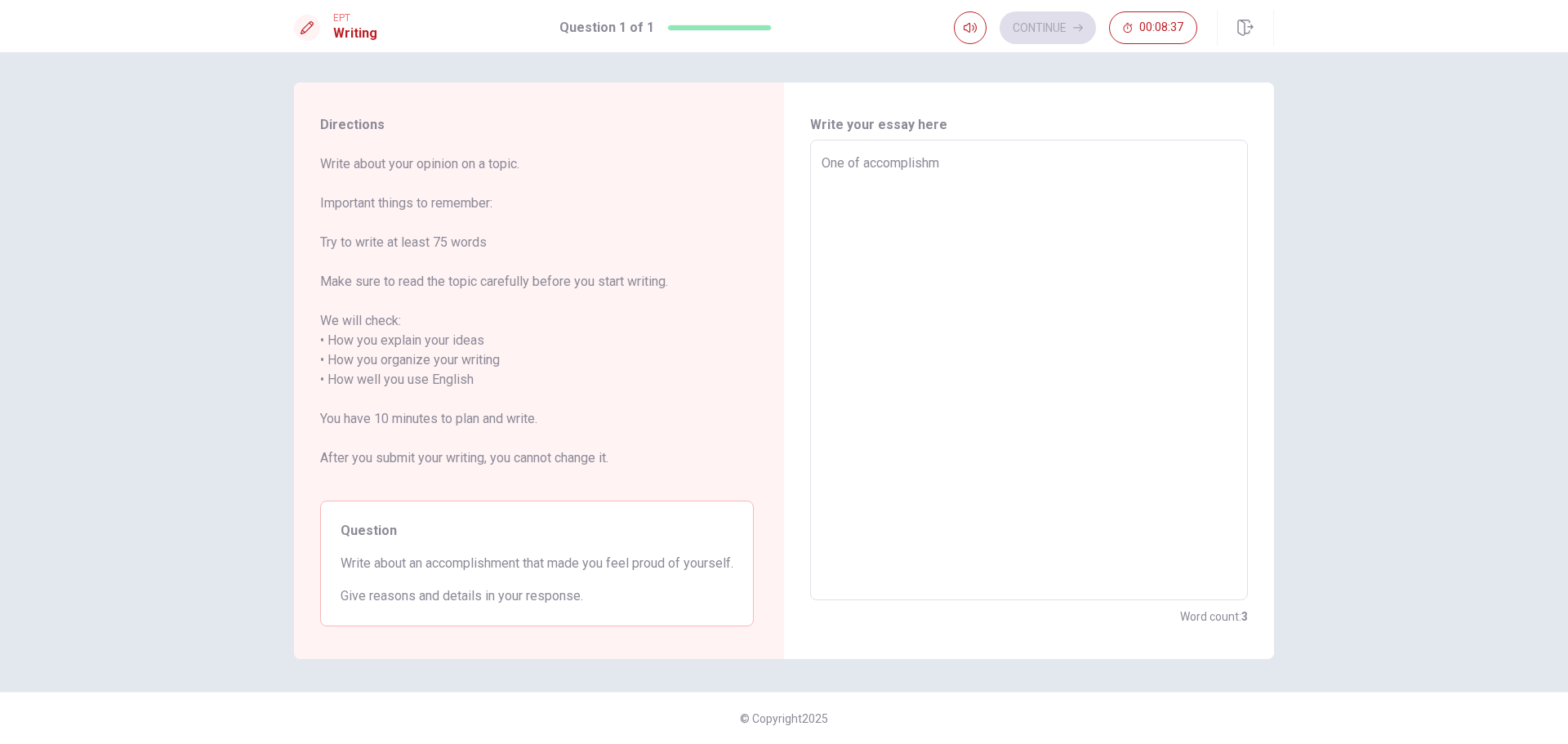
type textarea "x"
type textarea "One of accomplishme"
type textarea "x"
type textarea "One of accomplishmen"
type textarea "x"
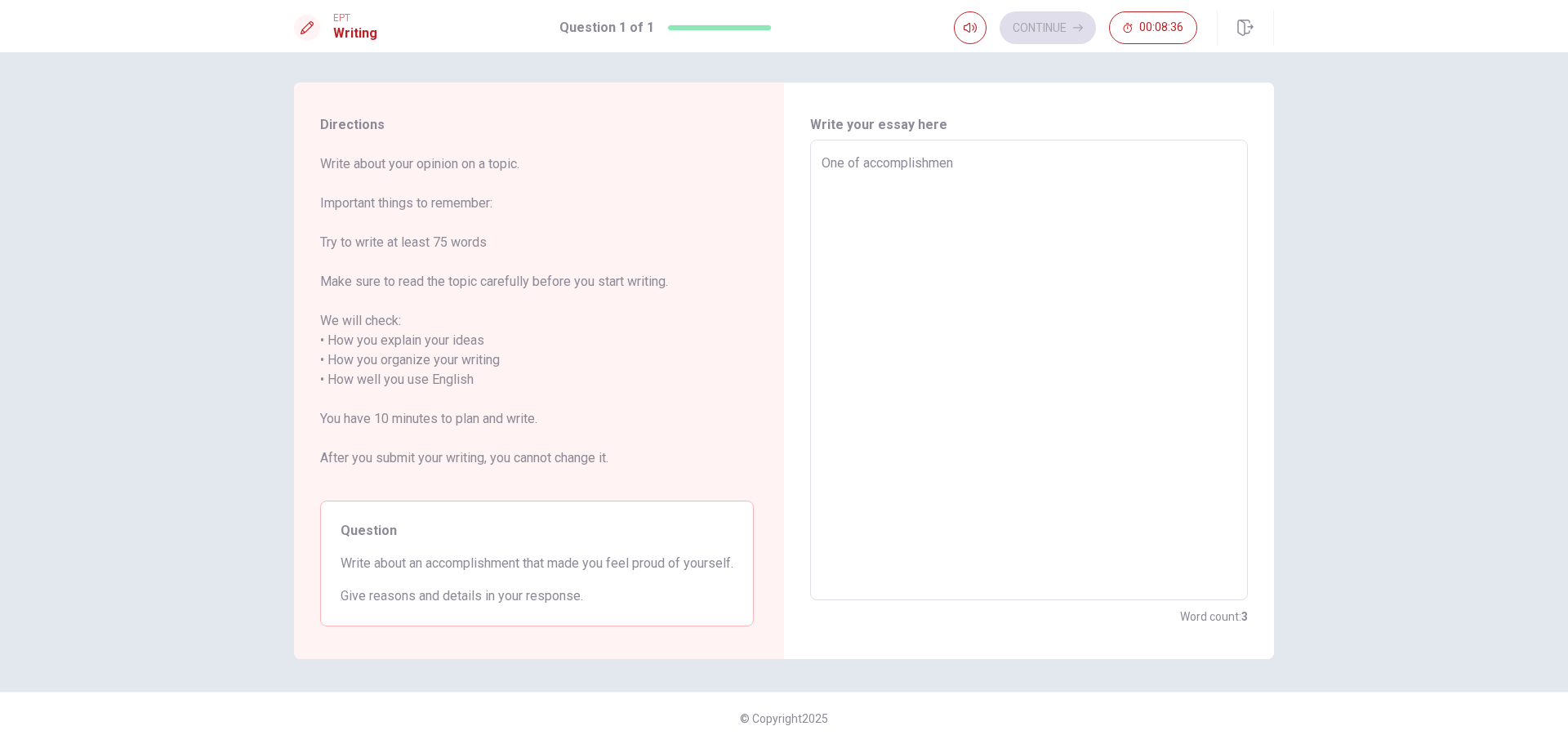
type textarea "One of accomplishment"
type textarea "x"
type textarea "One of accomplishmentt"
type textarea "x"
type textarea "One of accomplishmentth"
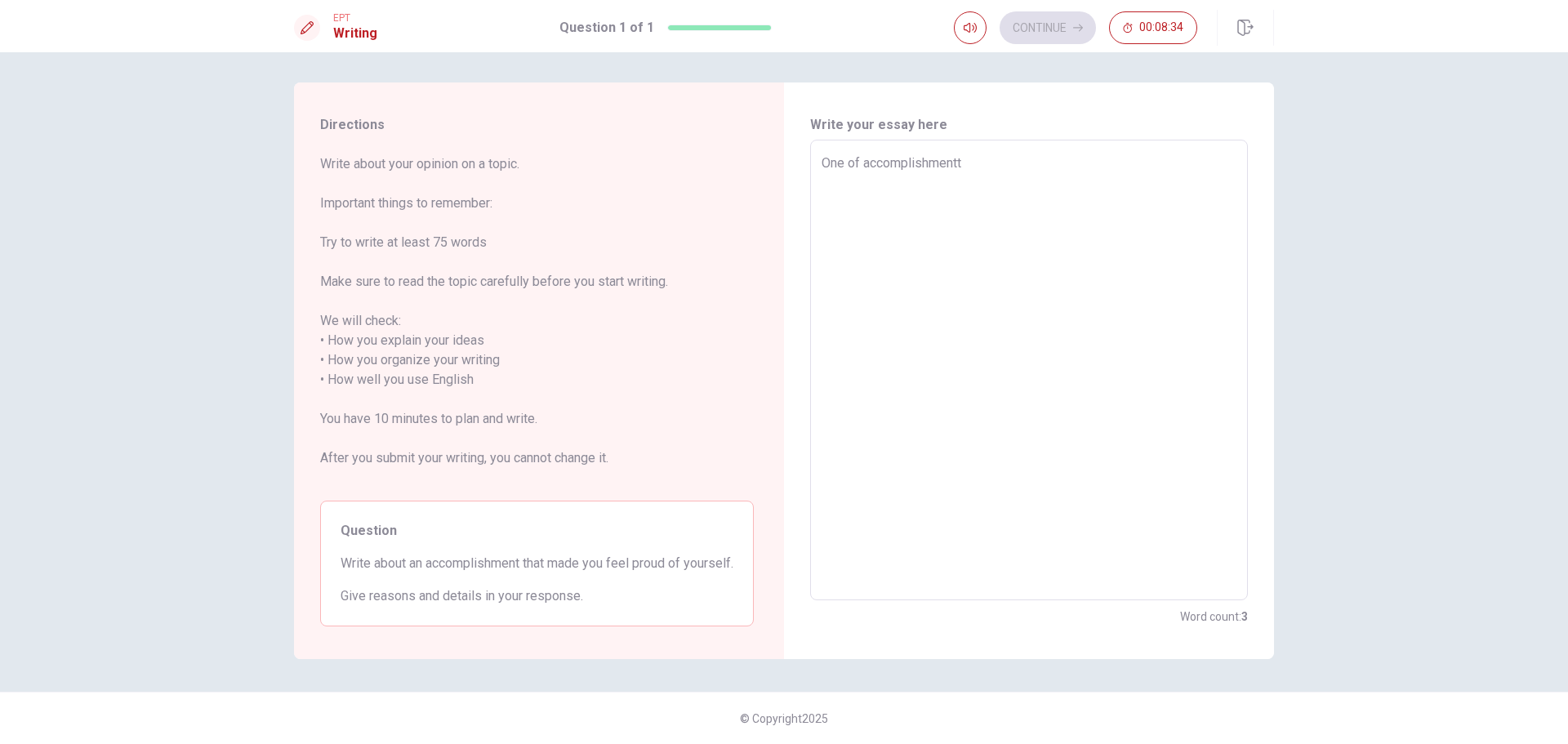
type textarea "x"
type textarea "One of accomplishmenttha"
type textarea "x"
type textarea "One of accomplishmentthat"
type textarea "x"
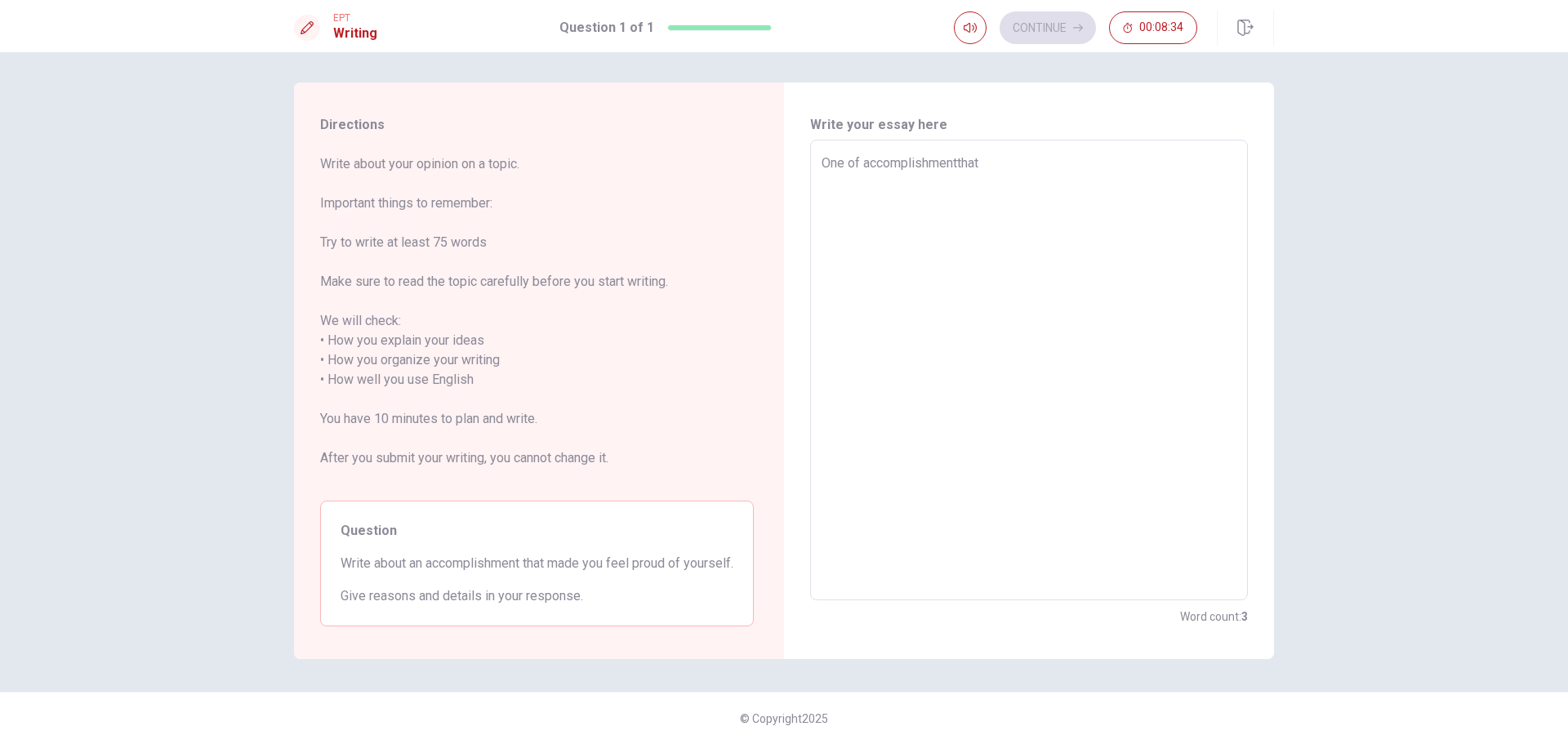
type textarea "One of accomplishmentthat"
type textarea "x"
type textarea "One of accomplishmentthat m"
type textarea "x"
type textarea "One of accomplishmentthat ma"
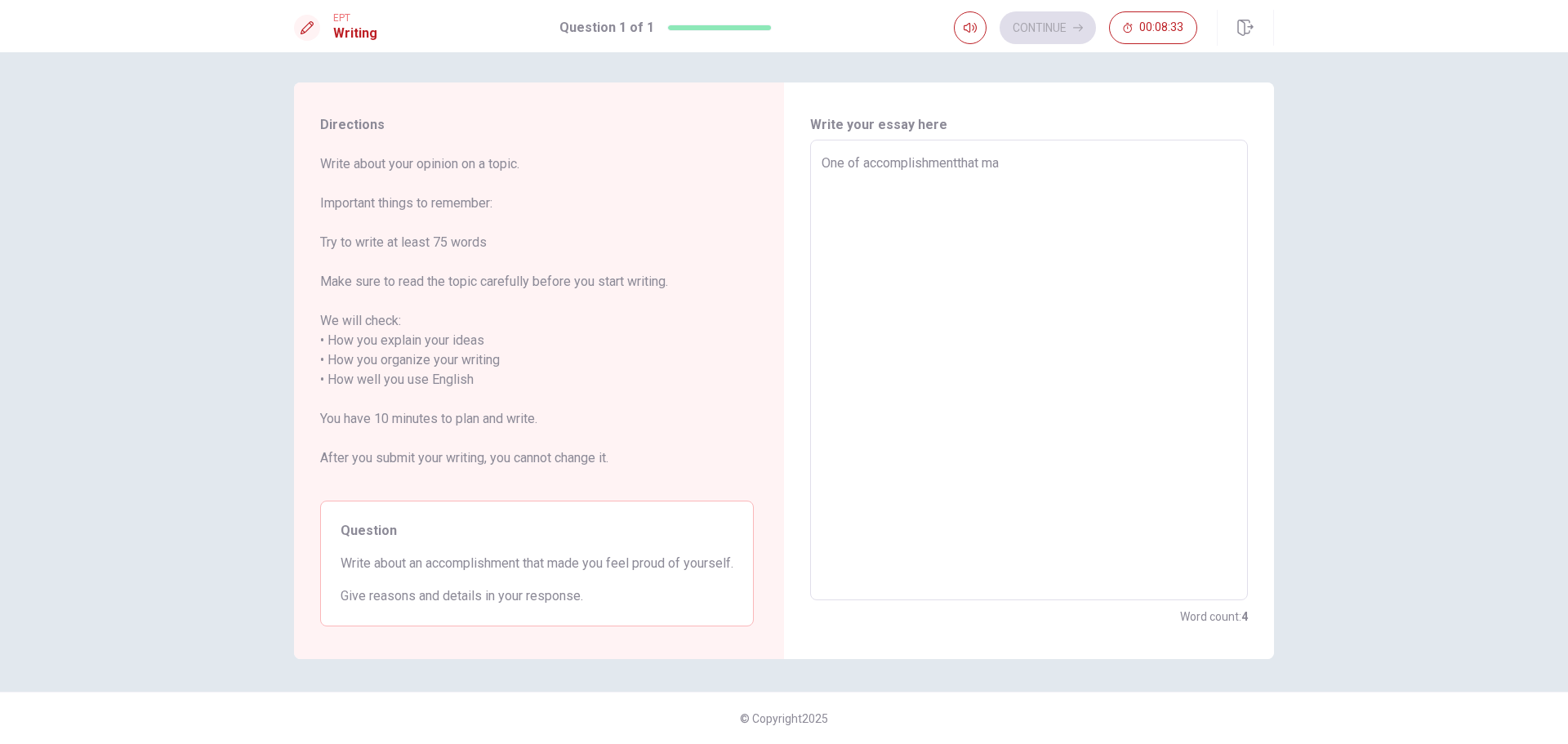
type textarea "x"
type textarea "One of accomplishmentthat mad"
type textarea "x"
type textarea "One of accomplishmentthat madw"
type textarea "x"
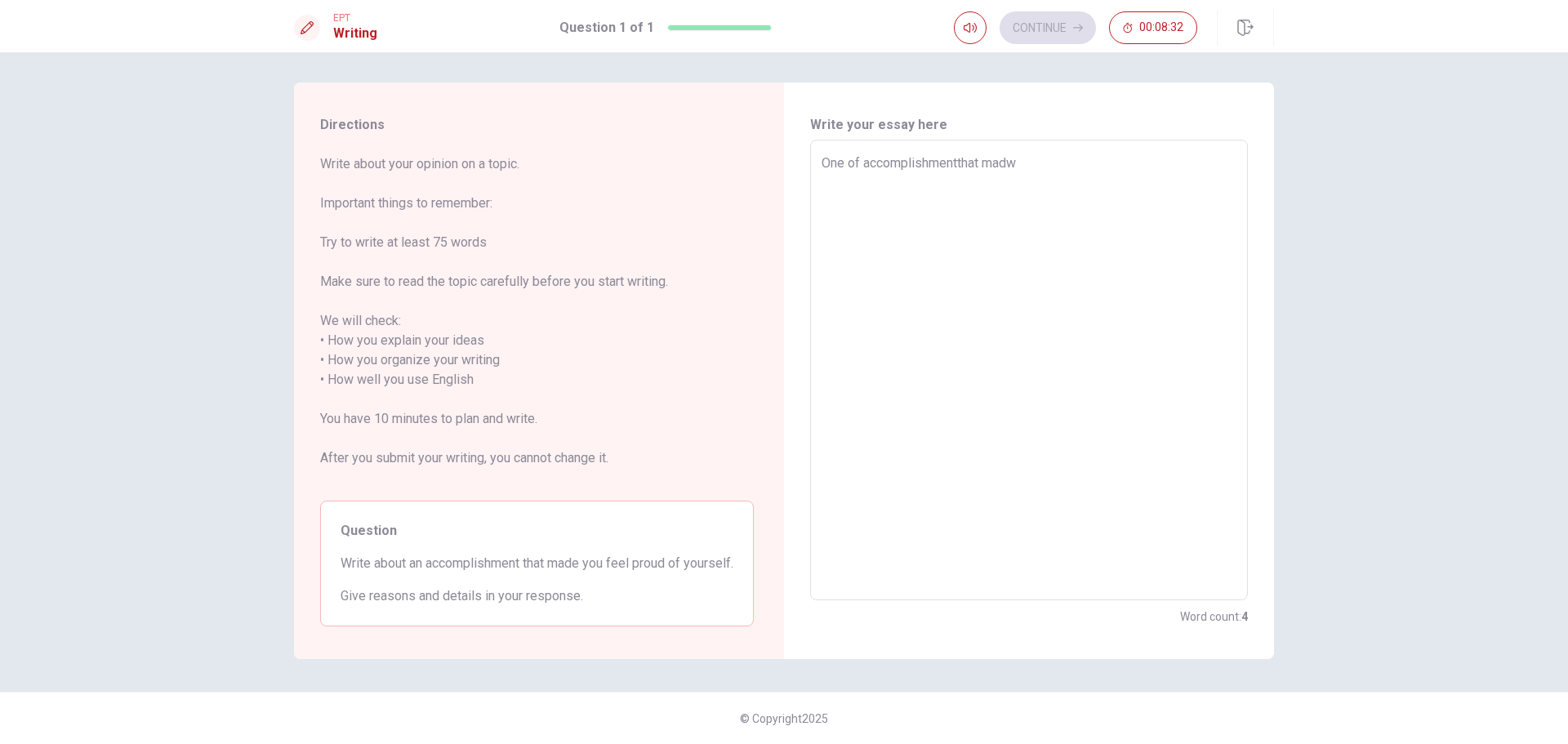
type textarea "One of accomplishmentthat mad"
type textarea "x"
type textarea "One of accomplishmentthat made"
type textarea "x"
type textarea "One of accomplishmentthat made"
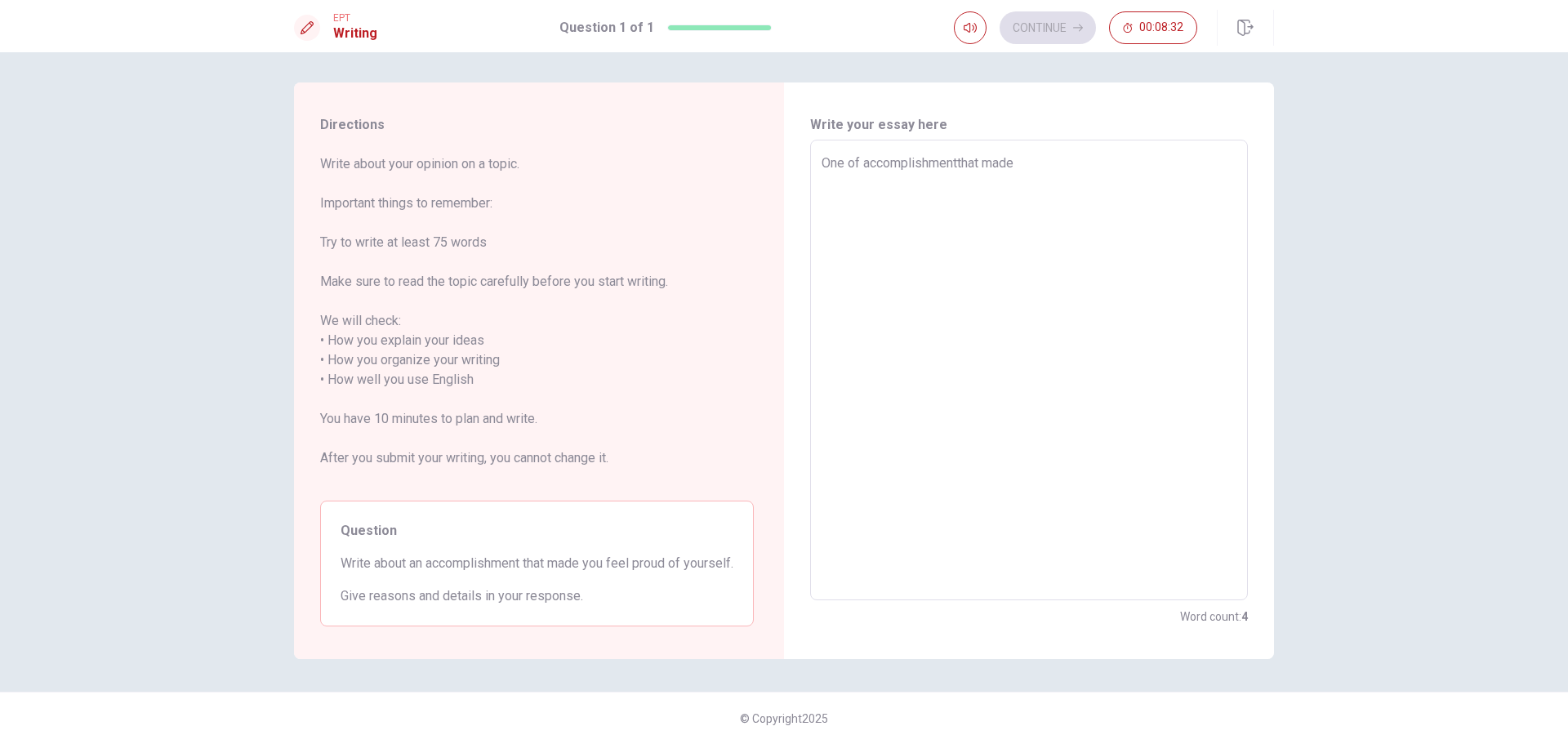
type textarea "x"
type textarea "One of accomplishmentthat made m"
type textarea "x"
type textarea "One of accomplishmentthat made"
type textarea "x"
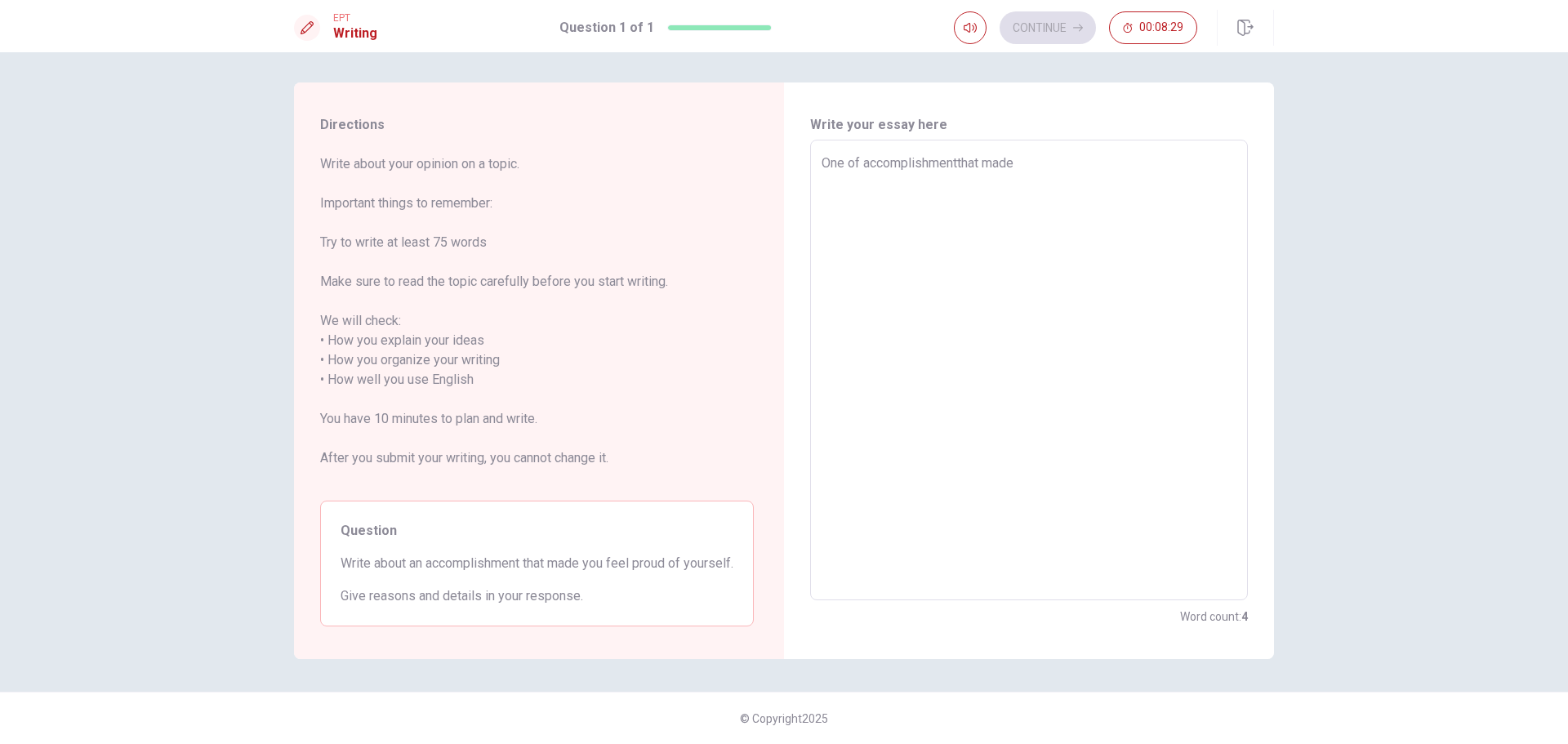
type textarea "One of accomplishmentthat made m"
type textarea "x"
type textarea "One of accomplishmentthat made me"
type textarea "x"
type textarea "One of accomplishmentthat made me"
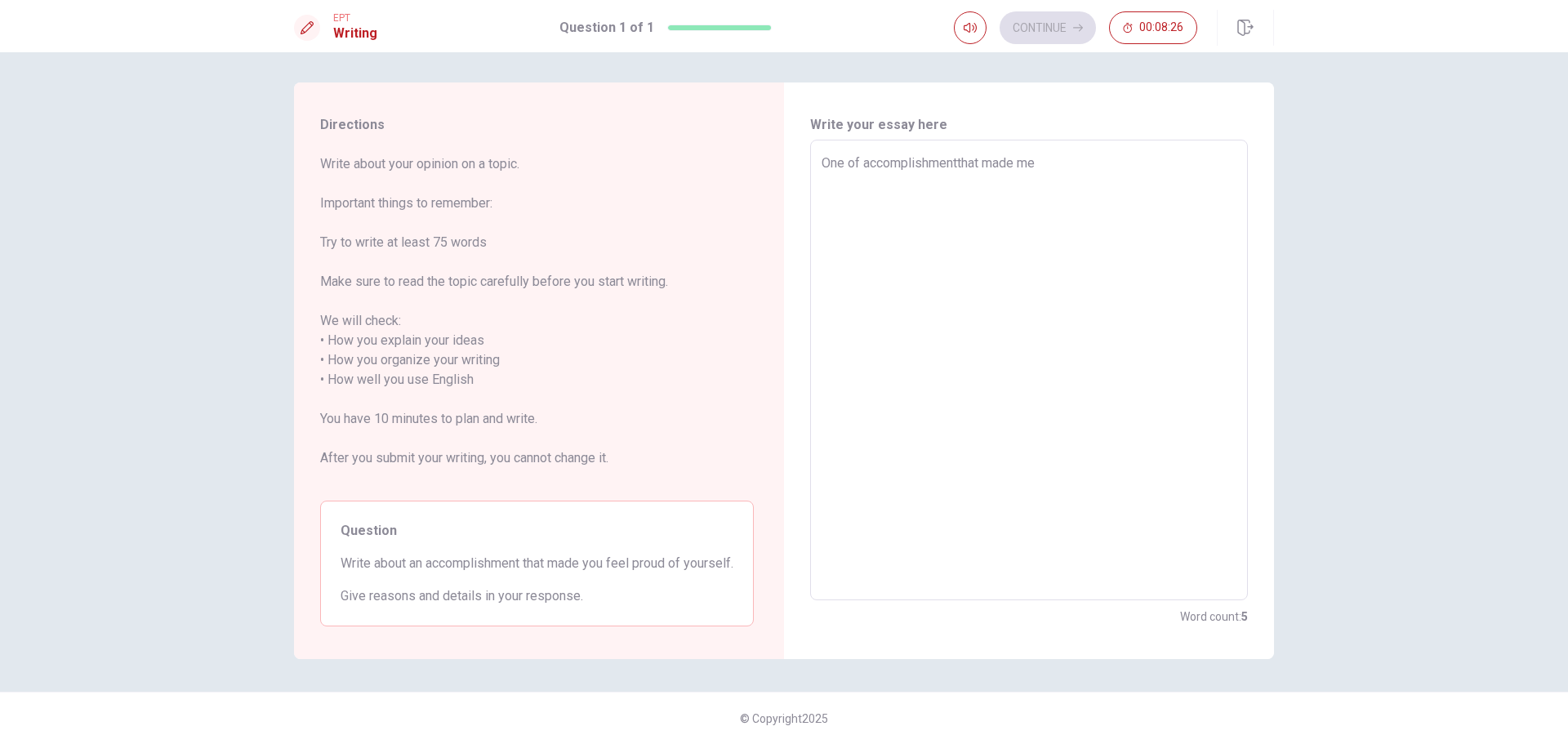
type textarea "x"
type textarea "One of accomplishmentthat made me f"
type textarea "x"
type textarea "One of accomplishmentthat made me fe"
type textarea "x"
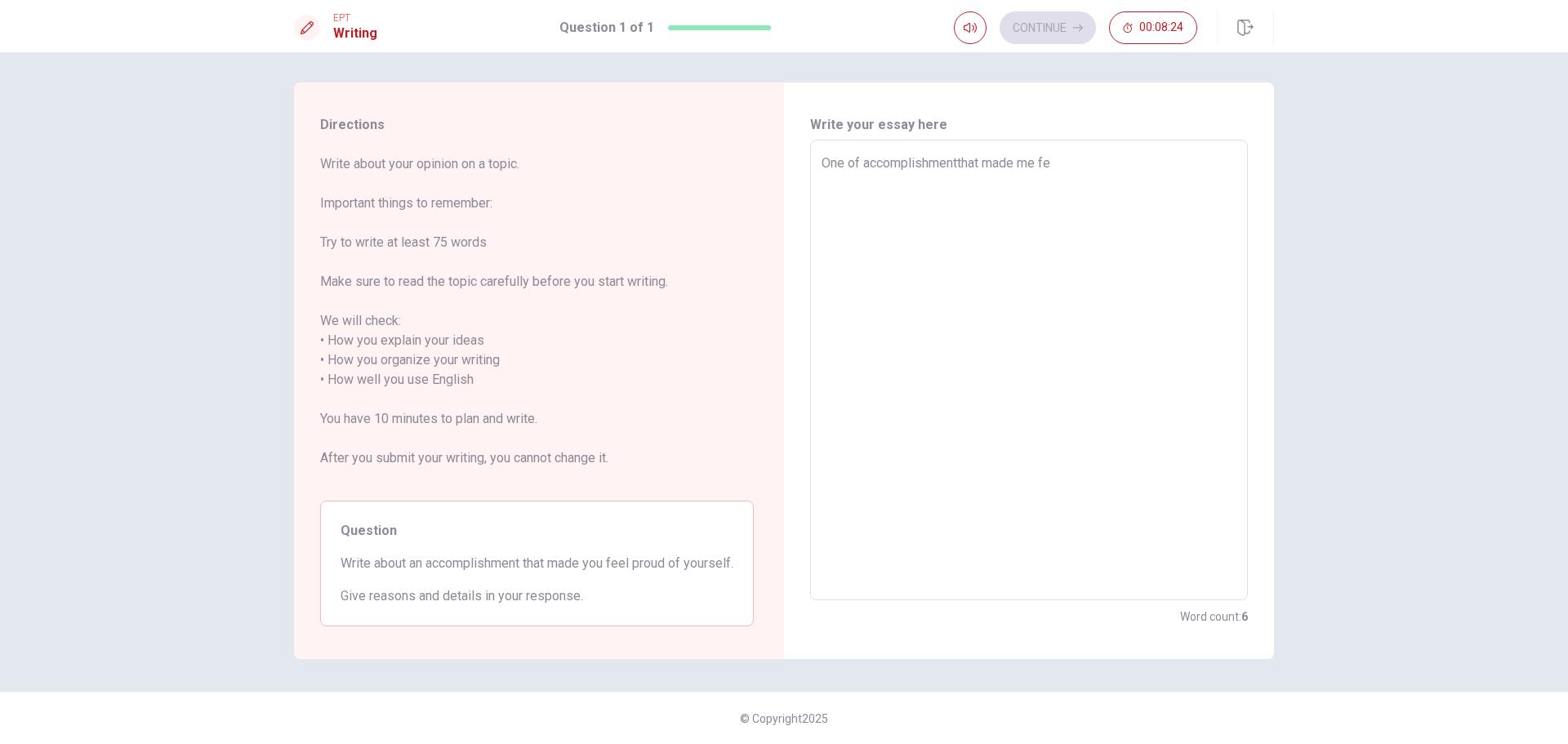
type textarea "One of accomplishmentthat made me fel"
type textarea "x"
type textarea "One of accomplishmentthat made me felt"
type textarea "x"
type textarea "One of accomplishmentthat made me felt"
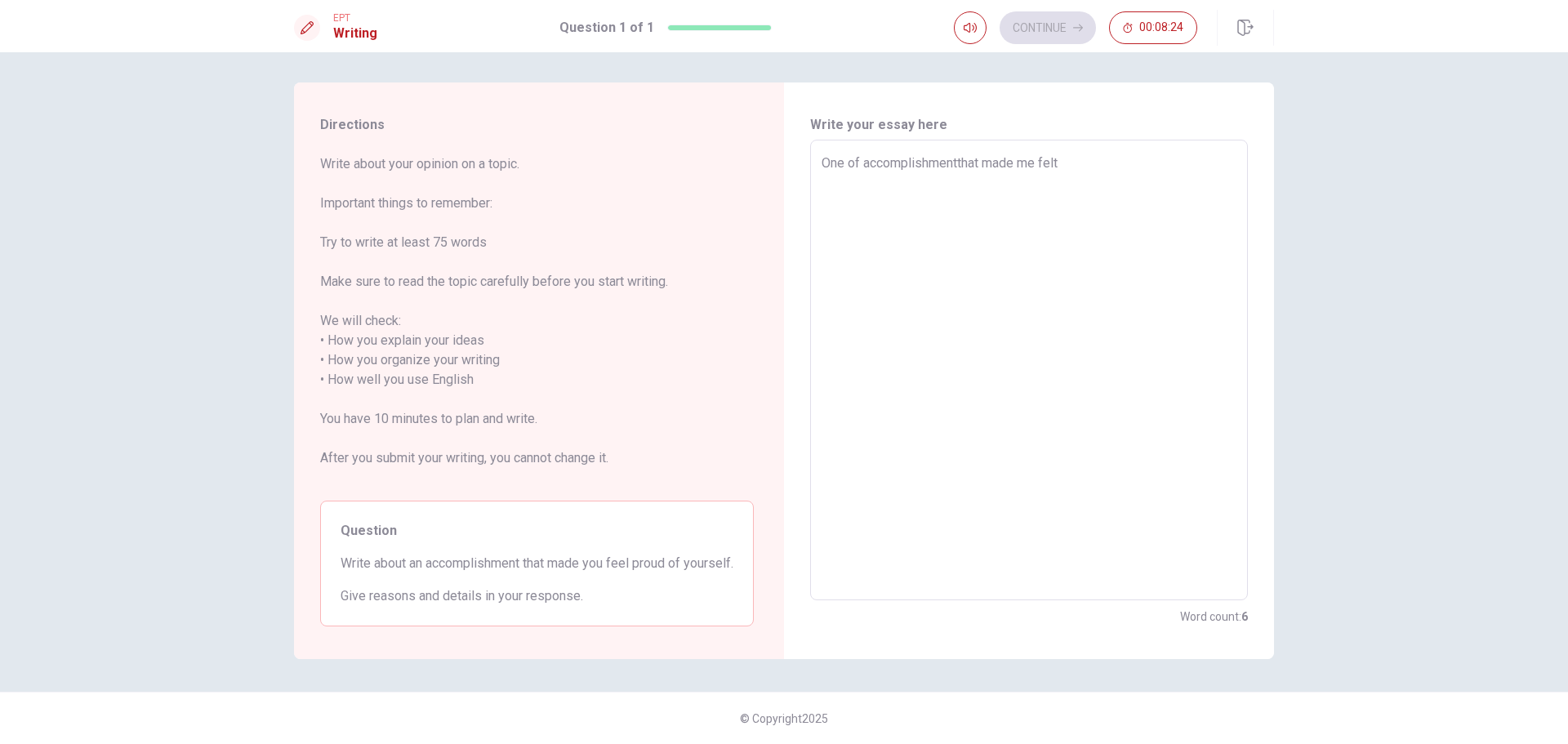
type textarea "x"
type textarea "One of accomplishmentthat made me felt p"
type textarea "x"
type textarea "One of accomplishmentthat made me felt"
type textarea "x"
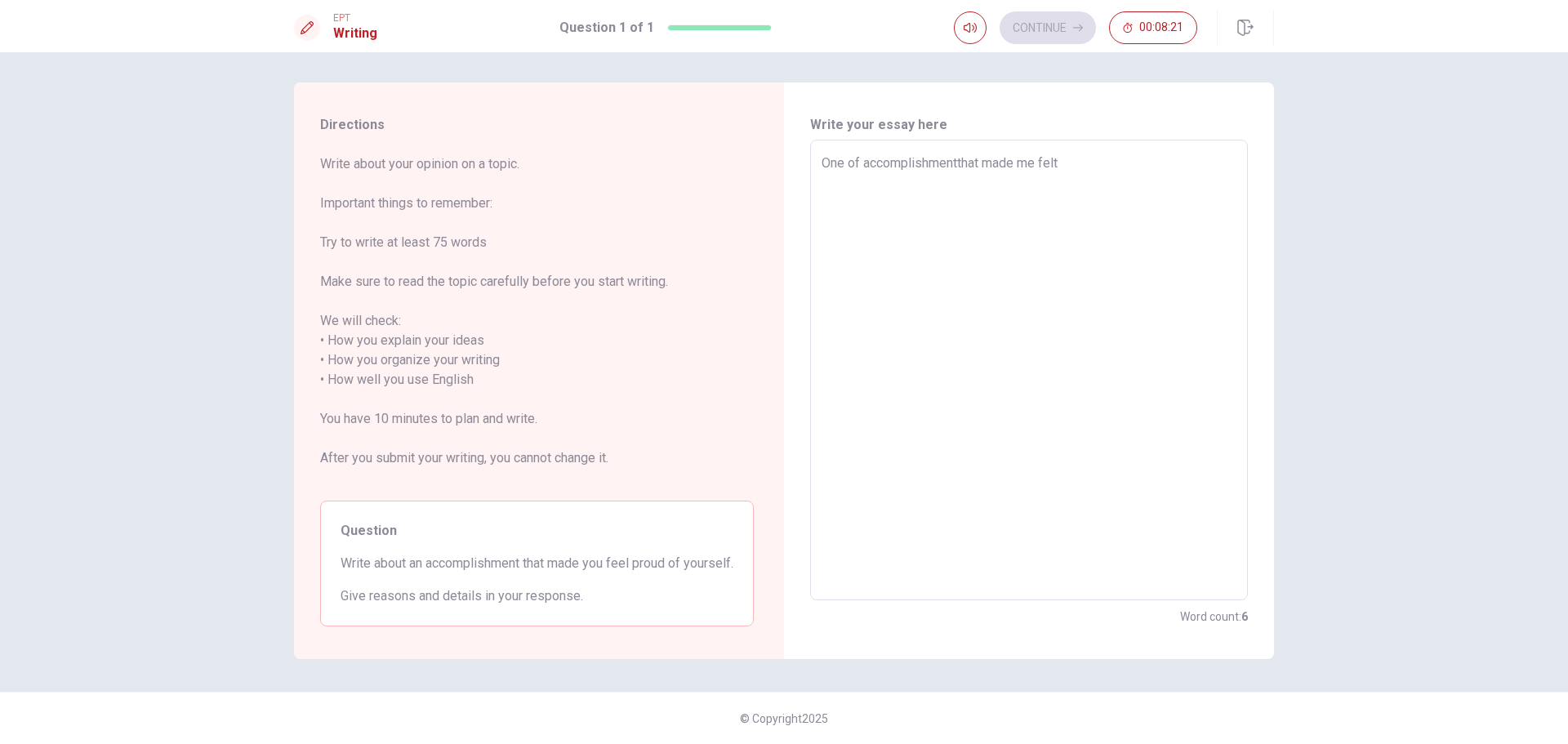
type textarea "One of accomplishmentthat made me felt p"
type textarea "x"
type textarea "One of accomplishmentthat made me felt pr"
type textarea "x"
type textarea "One of accomplishmentthat made me felt pro"
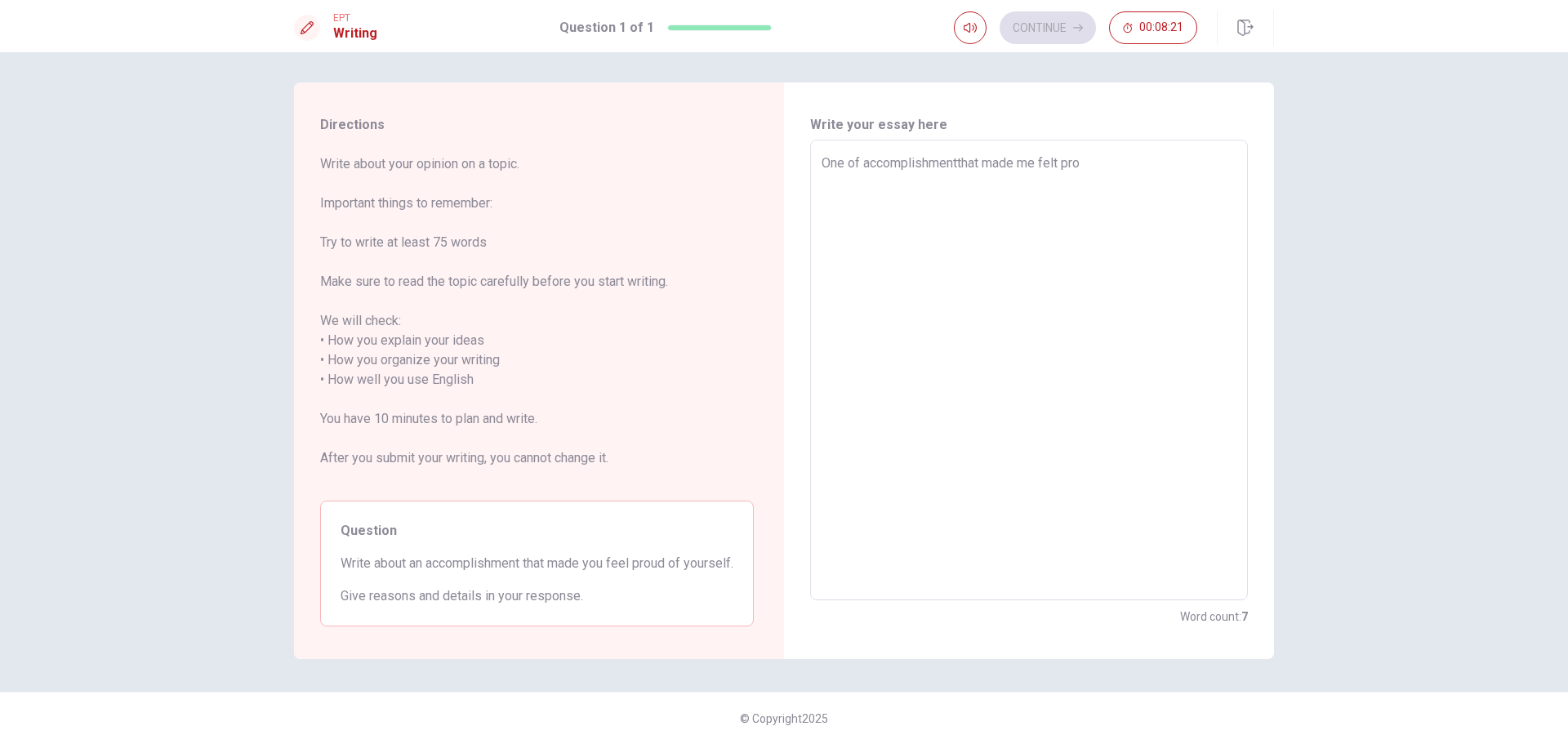
type textarea "x"
type textarea "One of accomplishmentthat made me felt prou"
type textarea "x"
type textarea "One of accomplishmentthat made me felt [PERSON_NAME]"
type textarea "x"
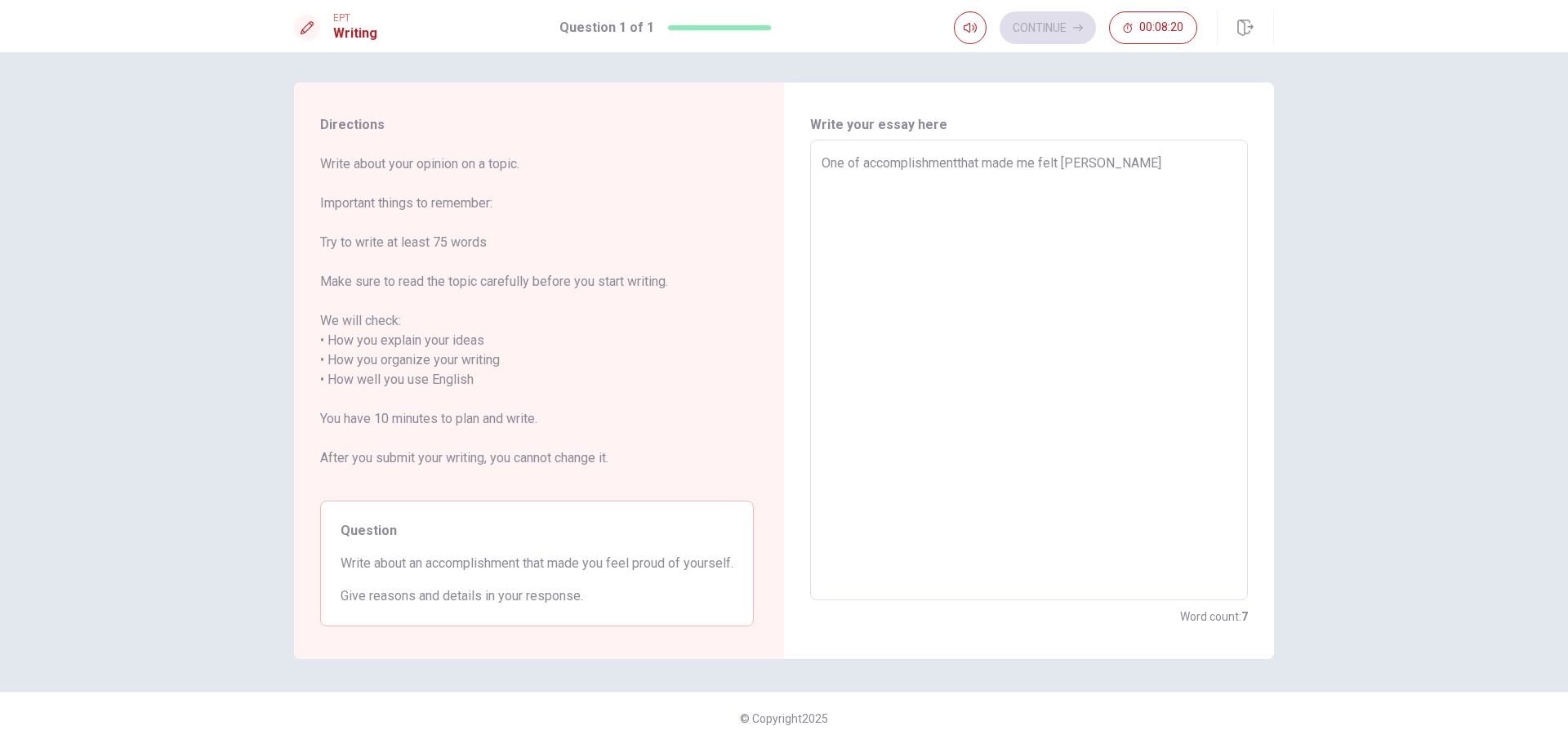
type textarea "One of accomplishmentthat made me felt pround"
type textarea "x"
type textarea "One of accomplishmentthat made me felt pround"
type textarea "x"
type textarea "One of accomplishmentthat made me felt pround o"
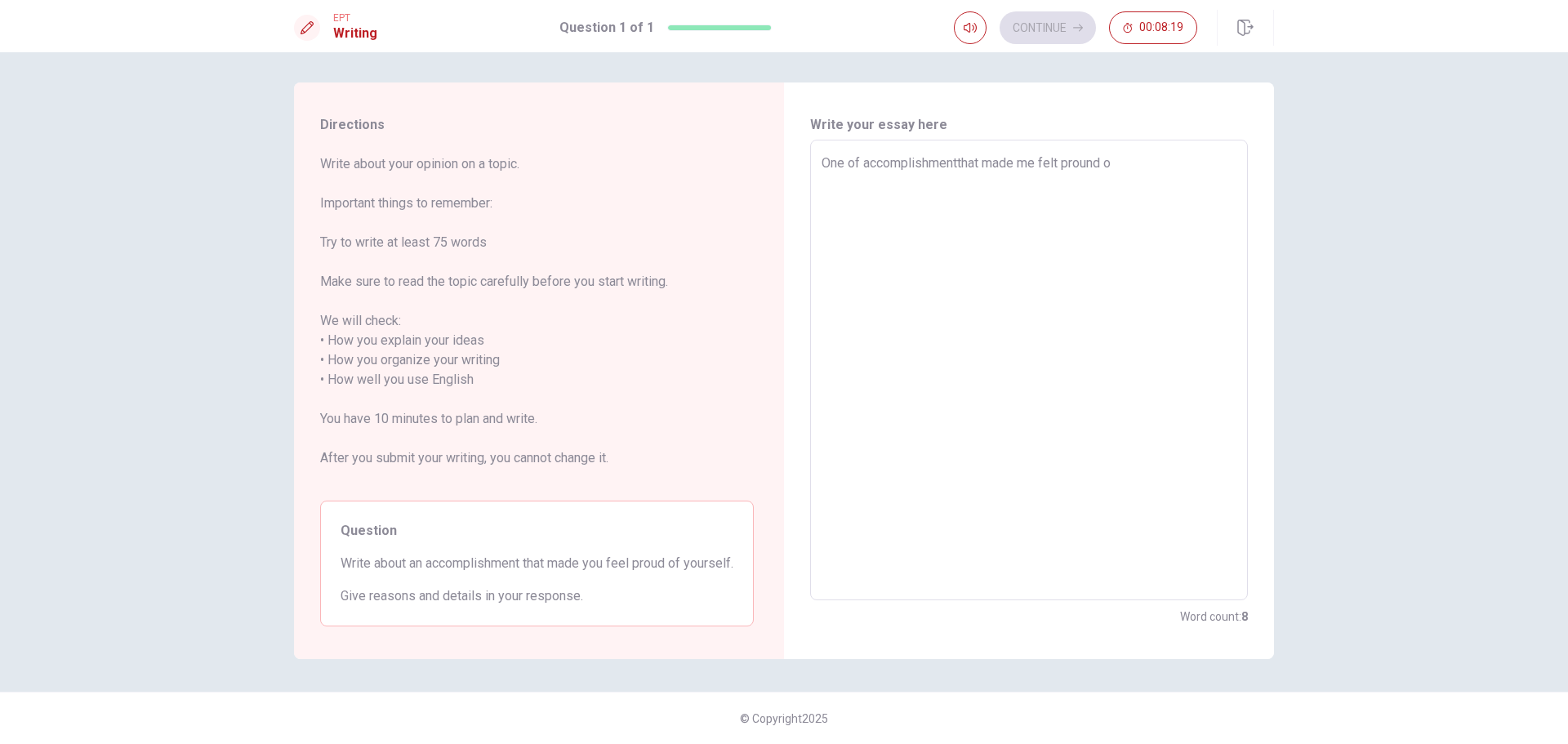
type textarea "x"
type textarea "One of accomplishmentthat made me felt pround of"
type textarea "x"
type textarea "One of accomplishmentthat made me felt pround of"
type textarea "x"
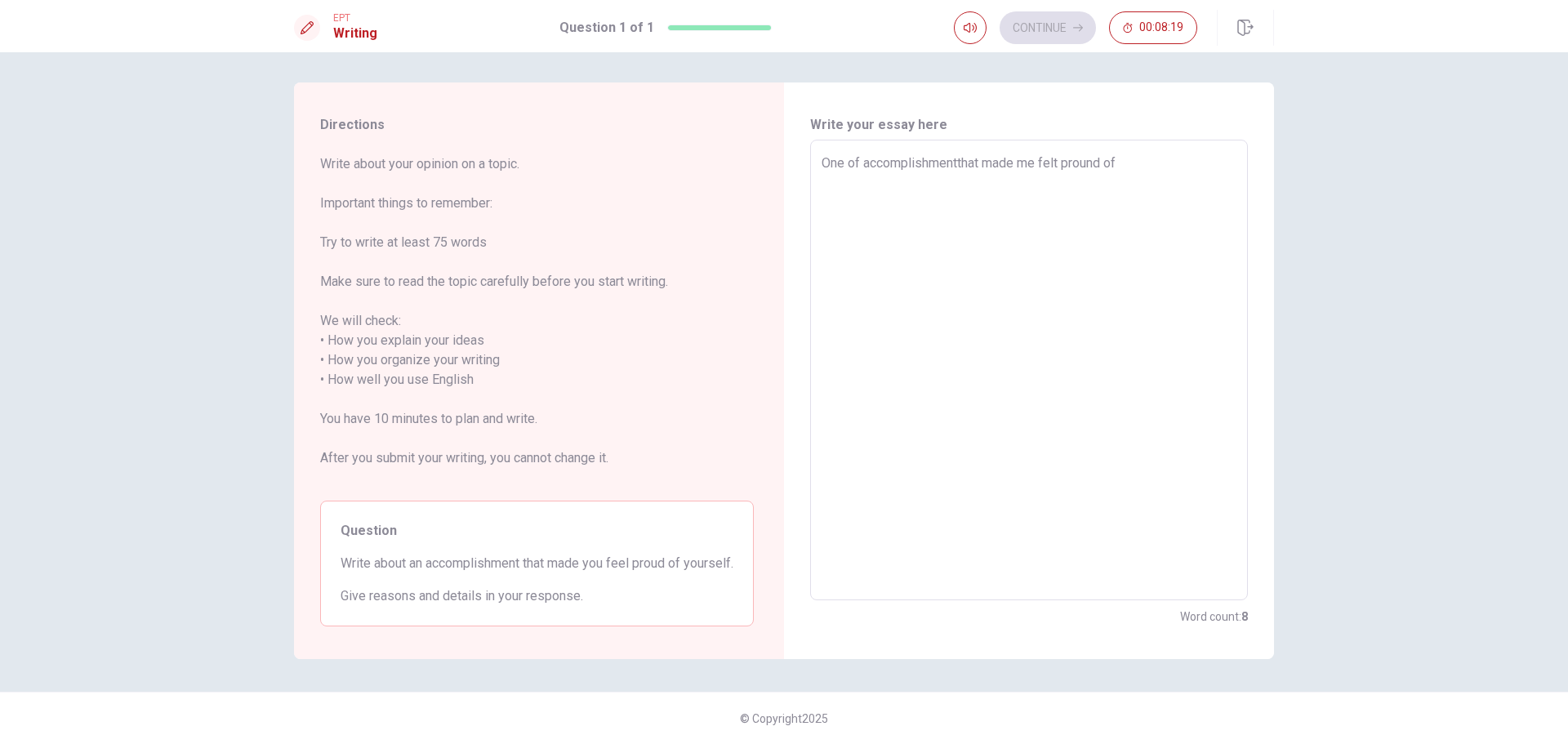
type textarea "One of accomplishmentthat made me felt pround of u"
type textarea "x"
type textarea "One of accomplishmentthat made me felt pround of"
type textarea "x"
type textarea "One of accomplishmentthat made me felt pround of m"
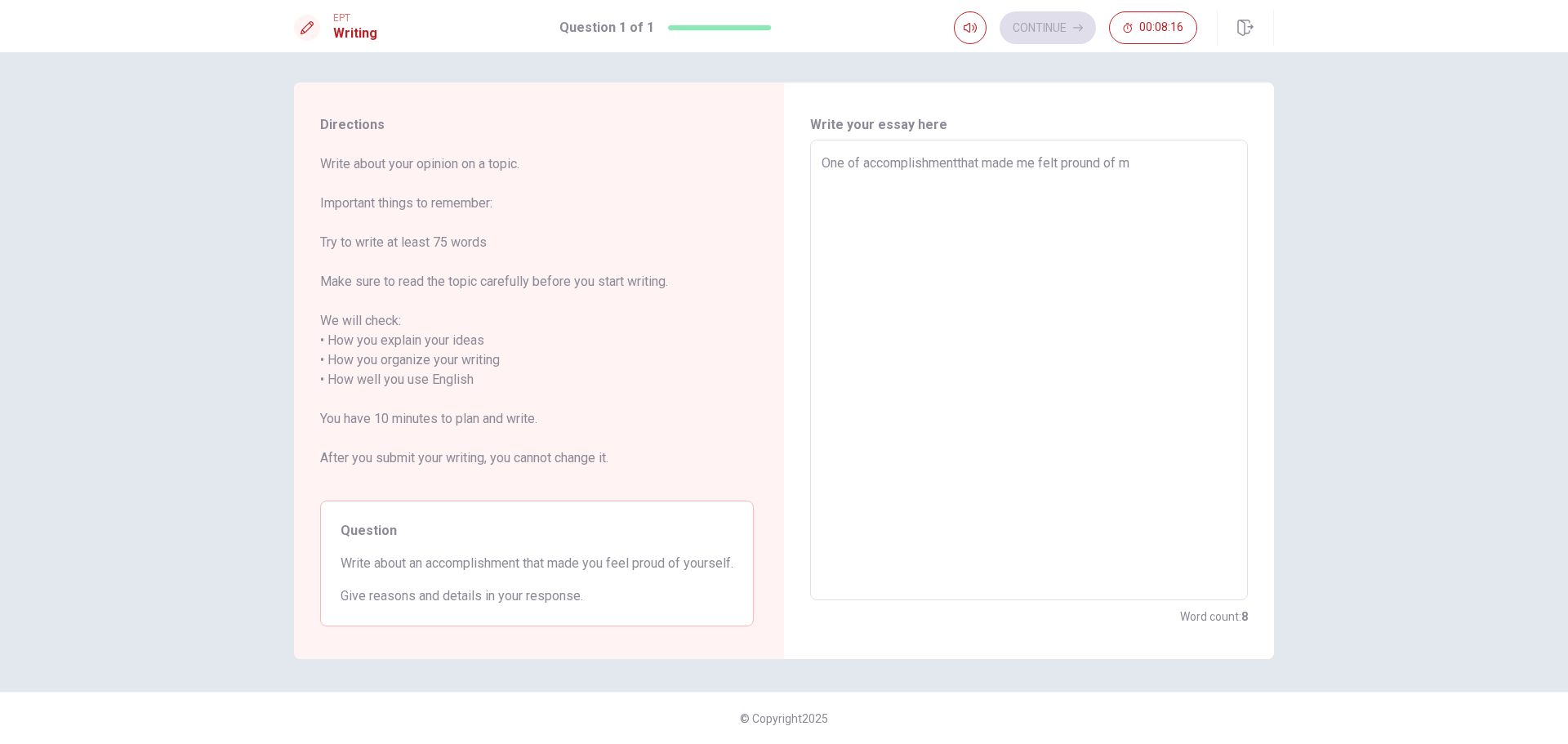
type textarea "x"
type textarea "One of accomplishmentthat made me felt pround of my"
type textarea "x"
type textarea "One of accomplishmentthat made me felt pround of mys"
type textarea "x"
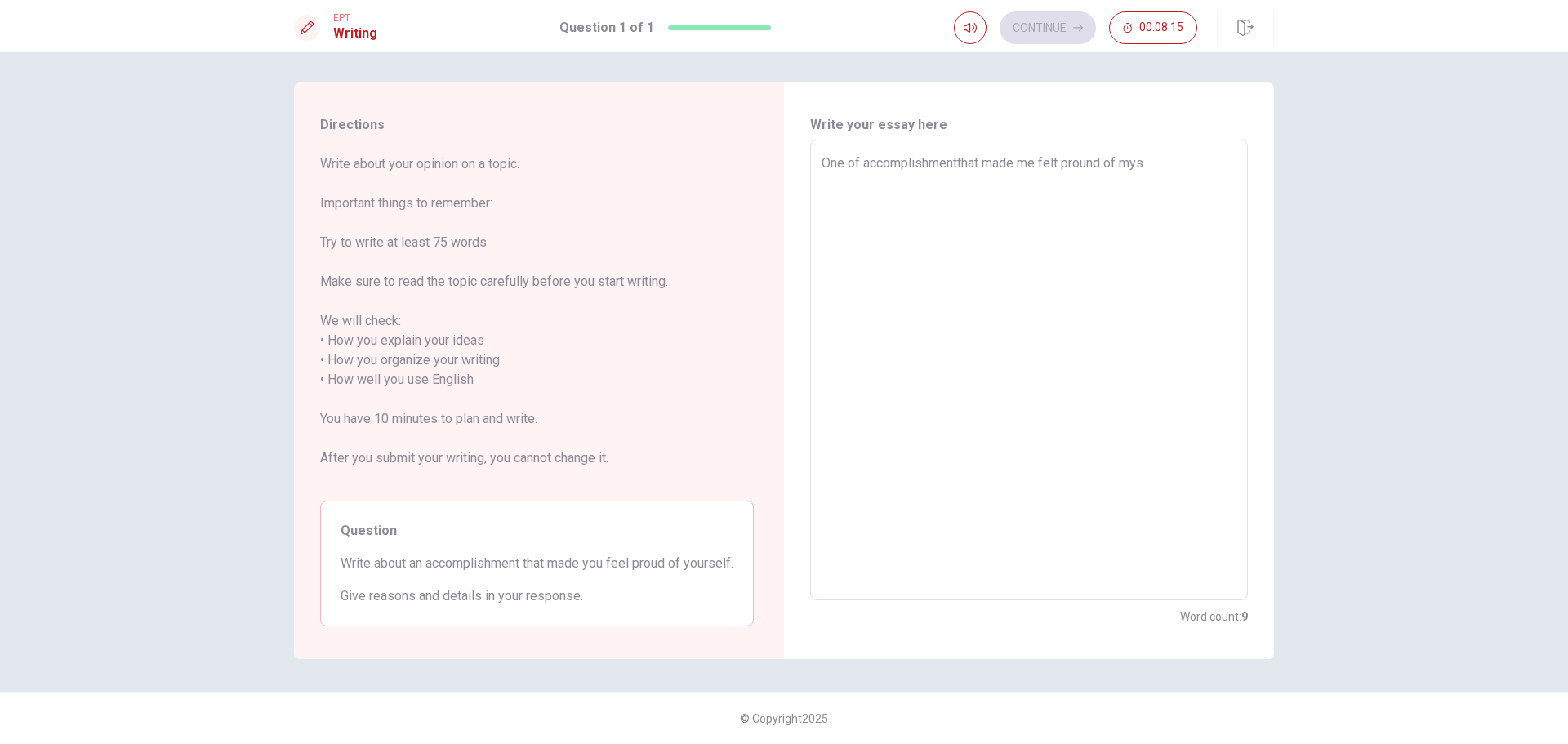
type textarea "One of accomplishmentthat made me felt pround of myse"
type textarea "x"
type textarea "One of accomplishmentthat made me felt pround of mysel"
type textarea "x"
type textarea "One of accomplishmentthat made me felt pround of myself"
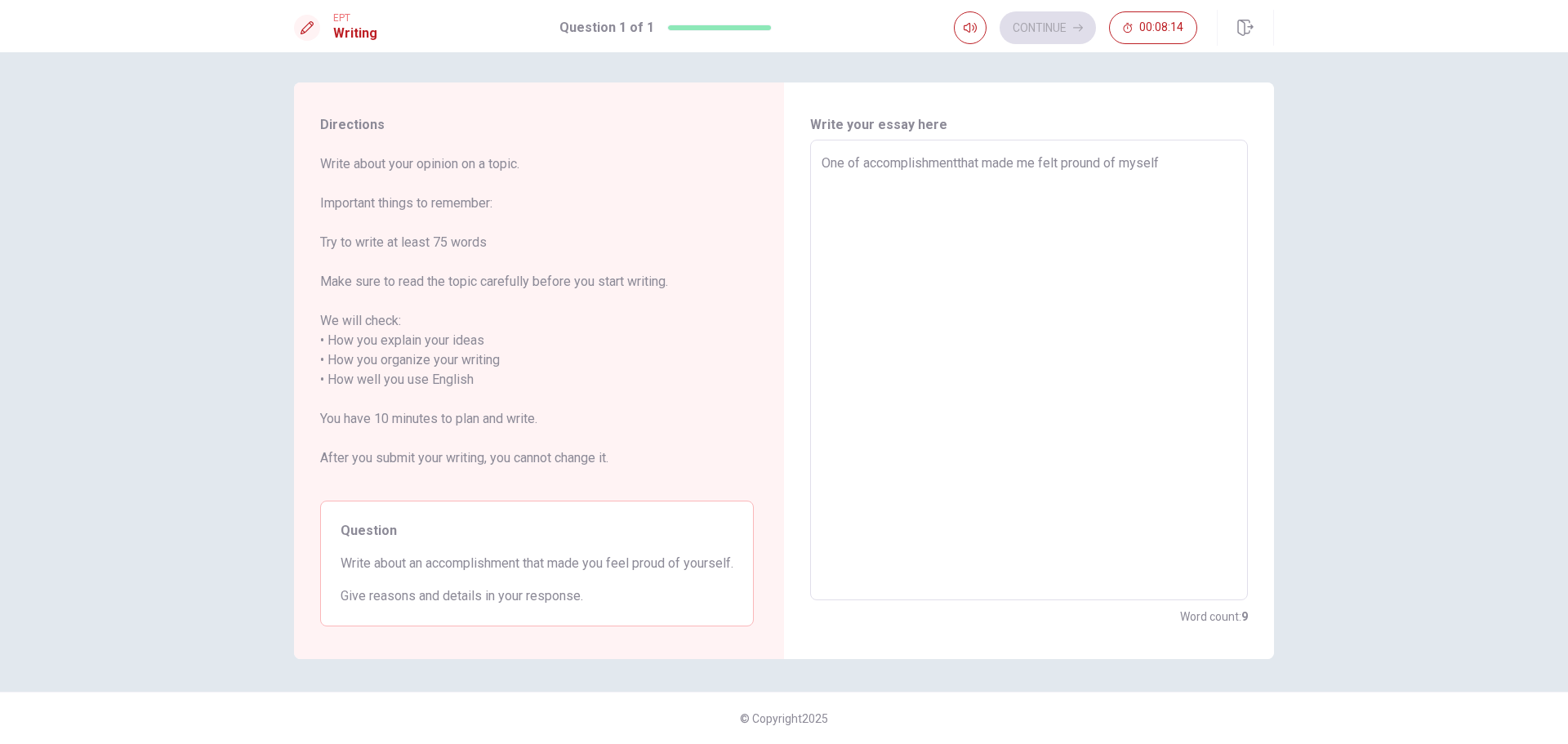
type textarea "x"
type textarea "One of accomplishmentthat made me felt pround of myself"
type textarea "x"
type textarea "One of accomplishmentthat made me felt pround of myself i"
type textarea "x"
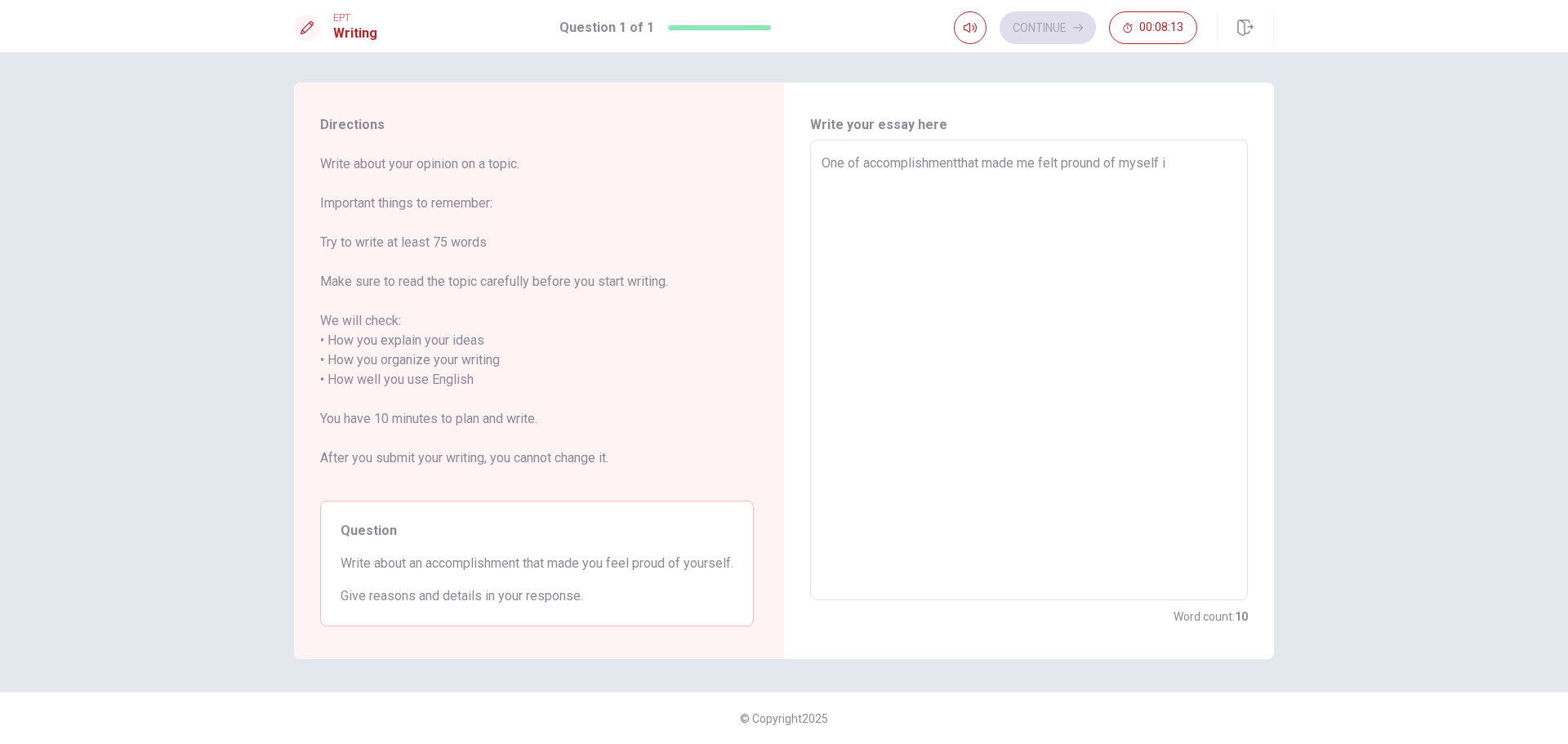
type textarea "One of accomplishmentthat made me felt pround of myself is"
type textarea "x"
type textarea "One of accomplishmentthat made me felt pround of myself is"
type textarea "x"
type textarea "One of accomplishmentthat made me felt pround of myself is"
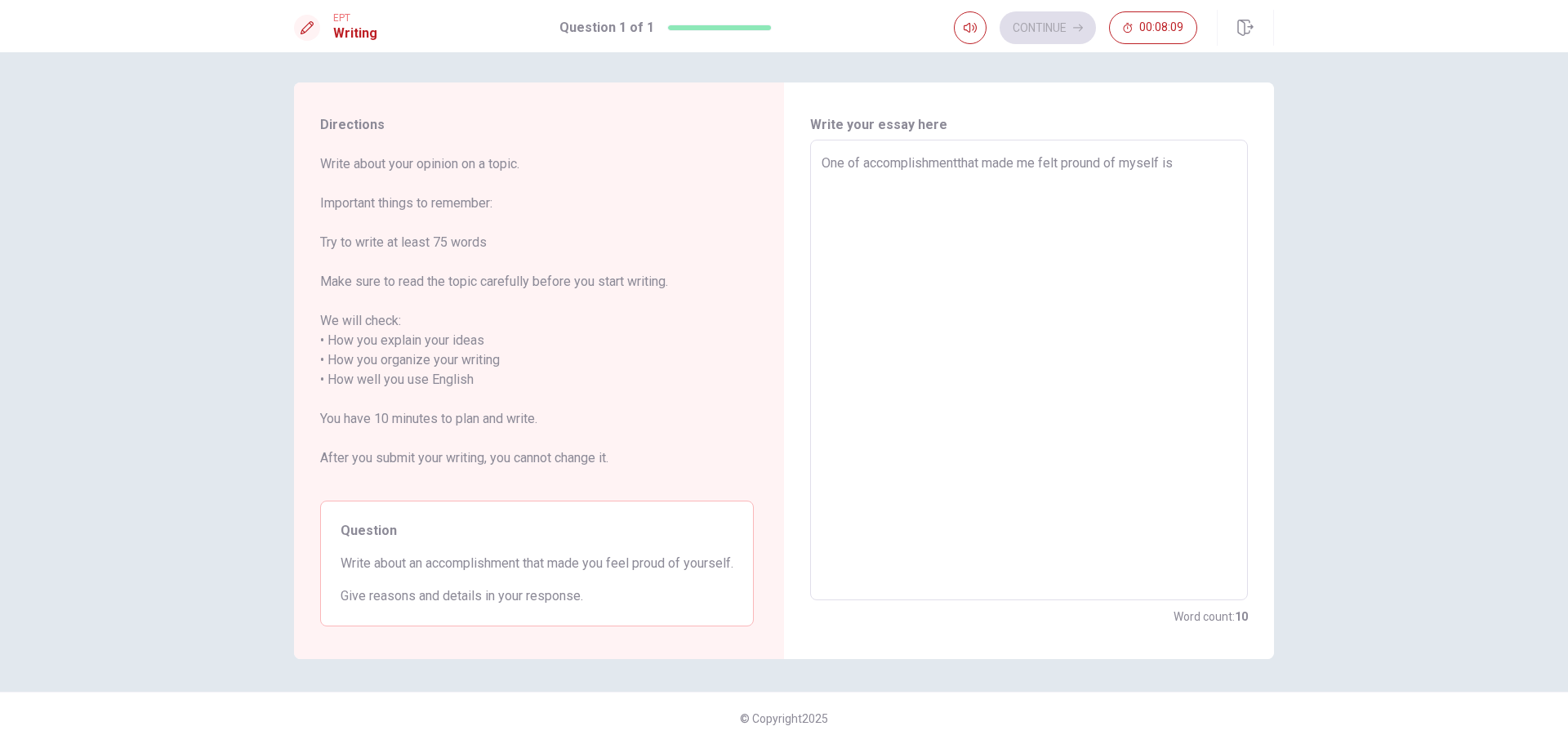
type textarea "x"
type textarea "One of accomplishmentthat made me felt pround of myself is"
type textarea "x"
type textarea "One of accomplishmentthat made me felt pround of myself is h"
type textarea "x"
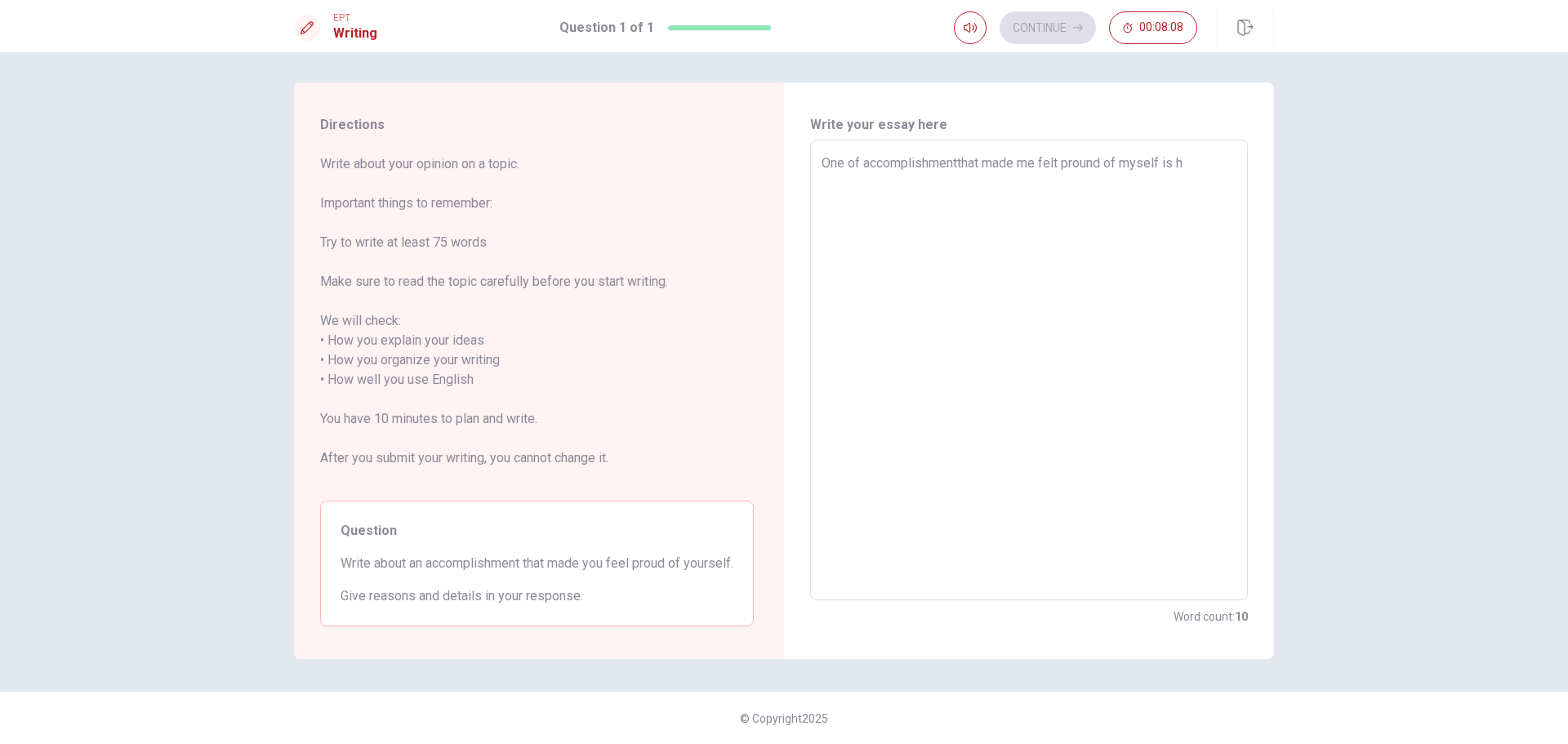
type textarea "One of accomplishmentthat made me felt pround of myself is he"
type textarea "x"
type textarea "One of accomplishmentthat made me felt pround of myself is [PERSON_NAME]"
type textarea "x"
type textarea "One of accomplishmentthat made me felt pround of myself is held"
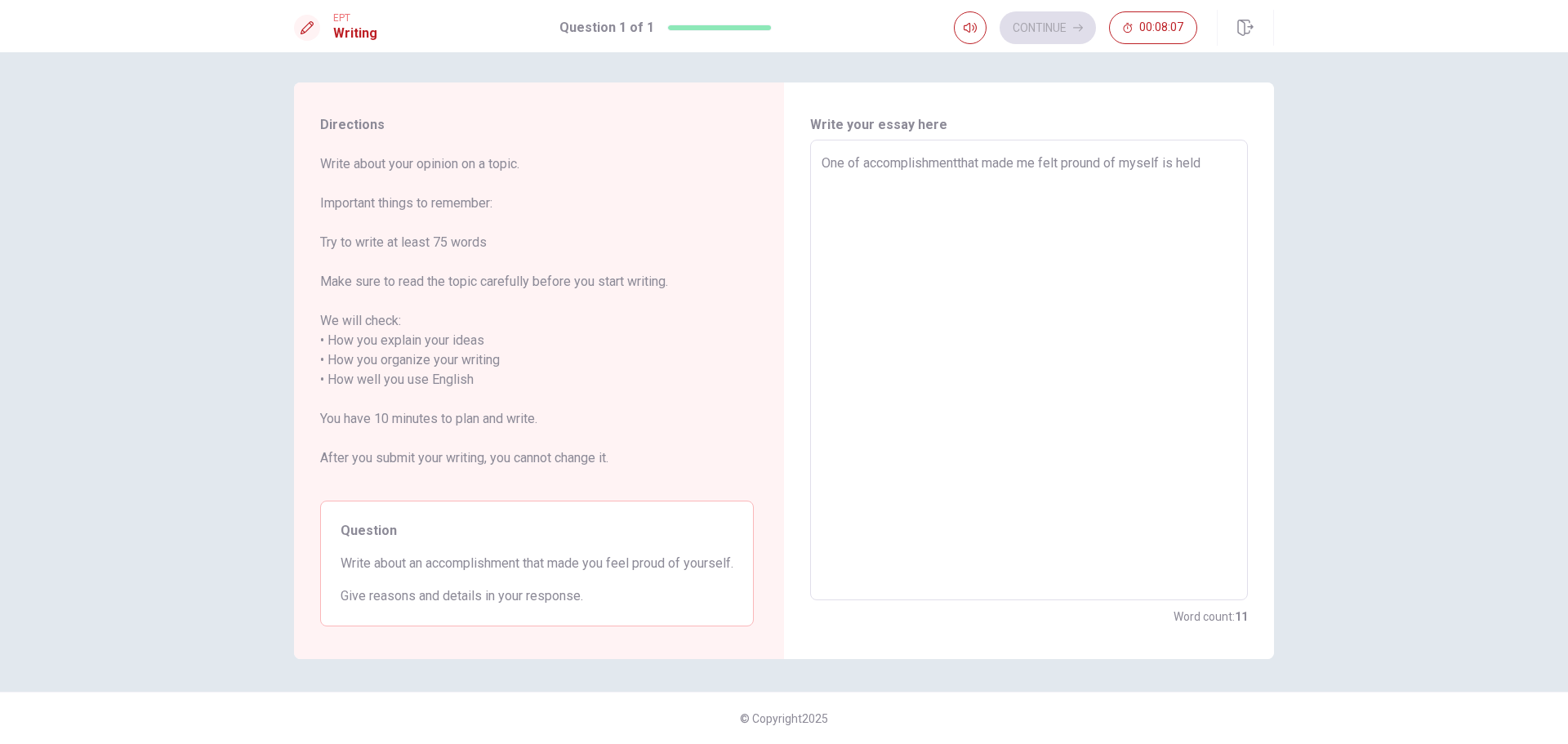
type textarea "x"
type textarea "One of accomplishmentthat made me felt pround of myself is held"
type textarea "x"
type textarea "One of accomplishmentthat made me felt pround of myself is held t"
type textarea "x"
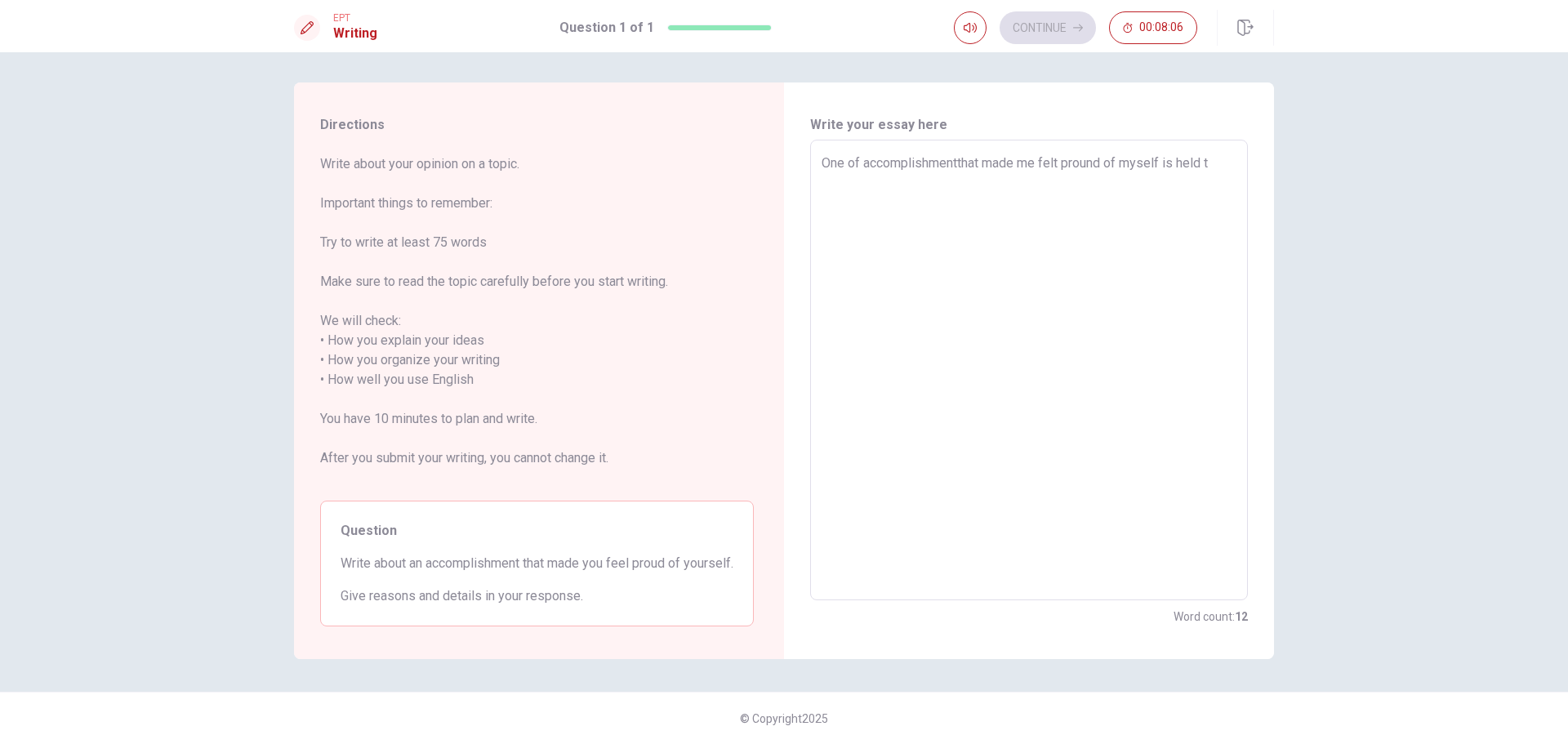
type textarea "One of accomplishmentthat made me felt pround of myself is held th"
type textarea "x"
type textarea "One of accomplishmentthat made me felt pround of myself is held thw"
type textarea "x"
type textarea "One of accomplishmentthat made me felt pround of myself is held th"
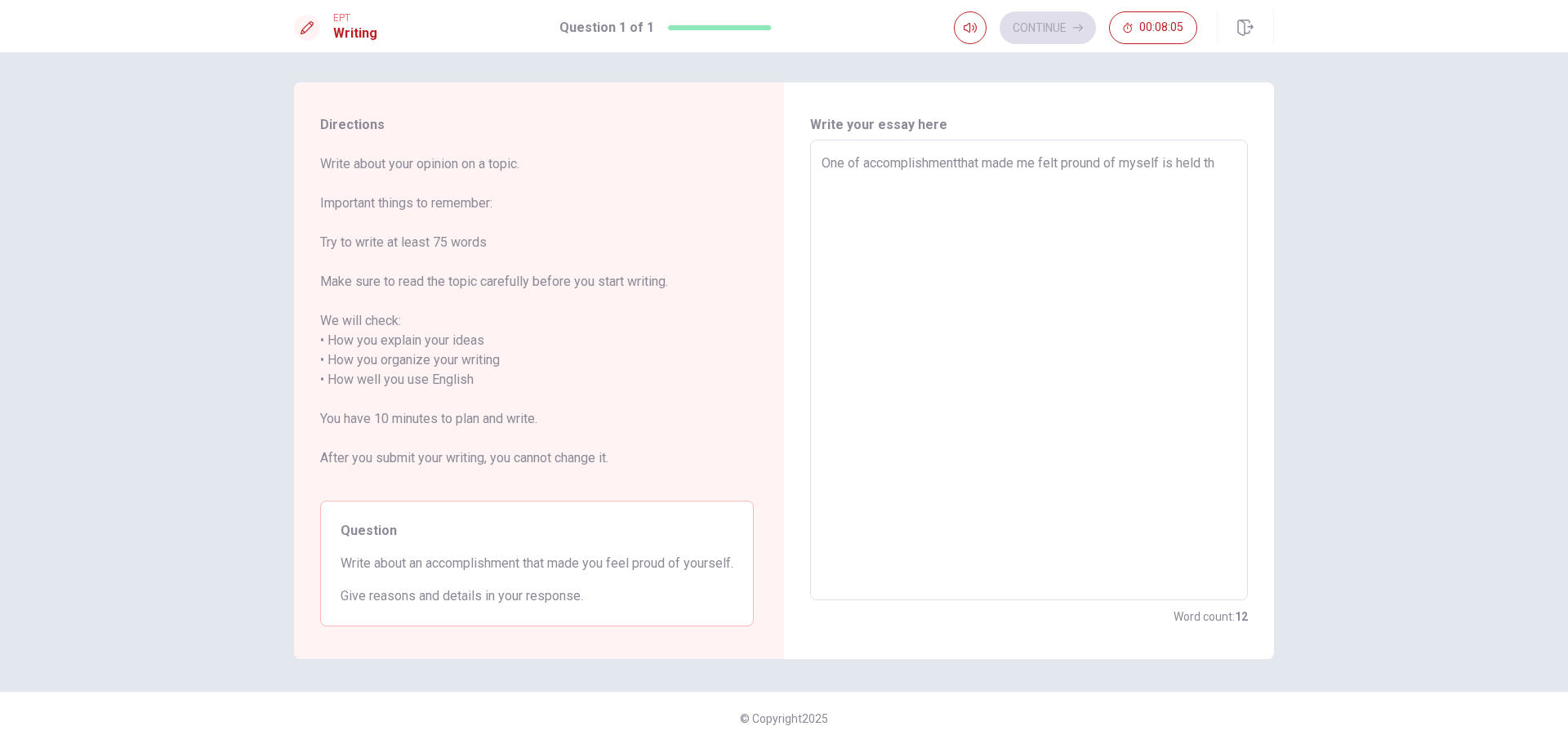
type textarea "x"
type textarea "One of accomplishmentthat made me felt pround of myself is held the"
type textarea "x"
type textarea "One of accomplishmentthat made me felt pround of myself is held the"
type textarea "x"
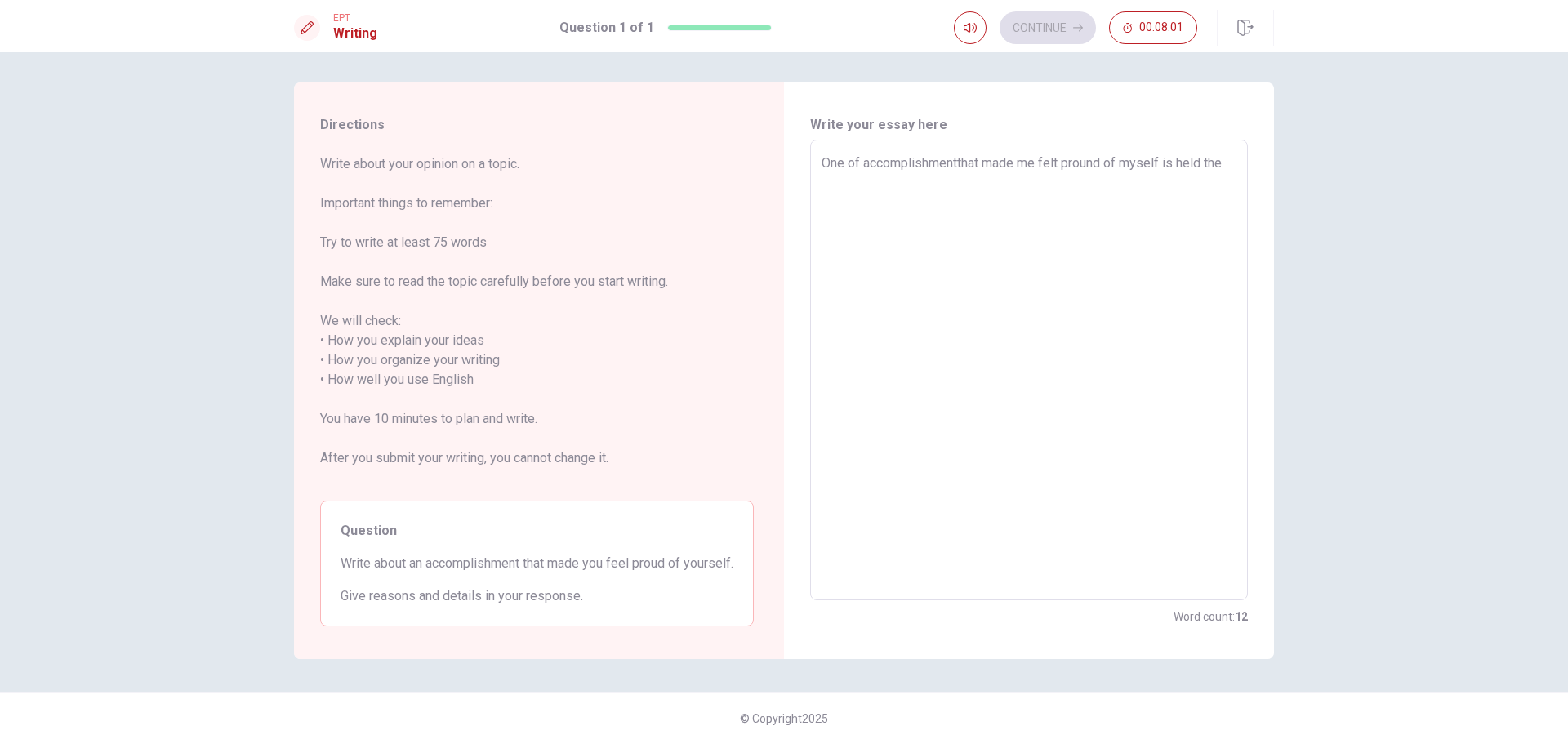
type textarea "One of accomplishmentthat made me felt pround of myself is held the ˙"
type textarea "x"
type textarea "One of accomplishmentthat made me felt pround of myself is held the ˙t"
type textarea "x"
type textarea "One of accomplishmentthat made me felt pround of myself is held the ˙th"
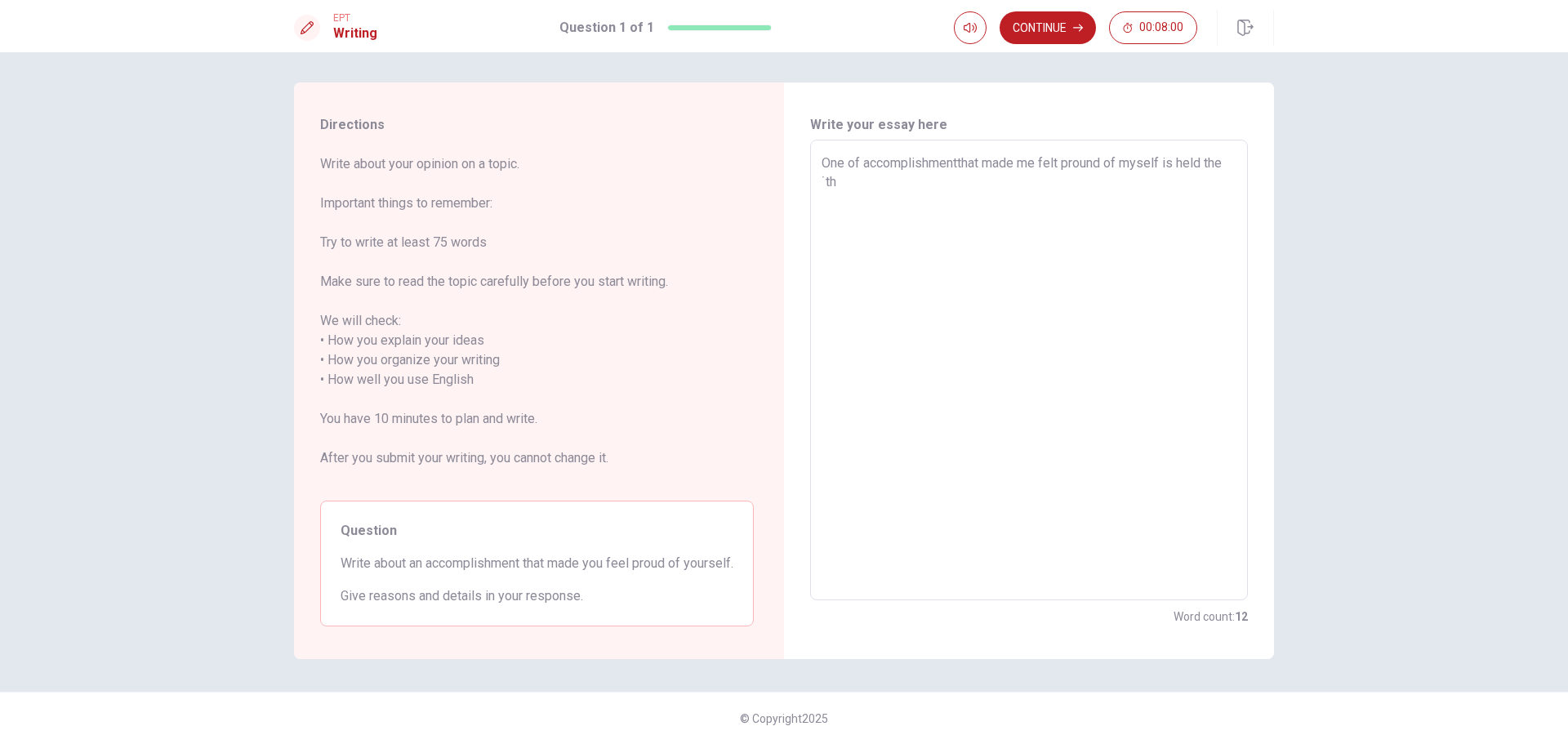
type textarea "x"
type textarea "One of accomplishmentthat made me felt pround of myself is held the ˙t"
type textarea "x"
type textarea "One of accomplishmentthat made me felt pround of myself is held the ˙"
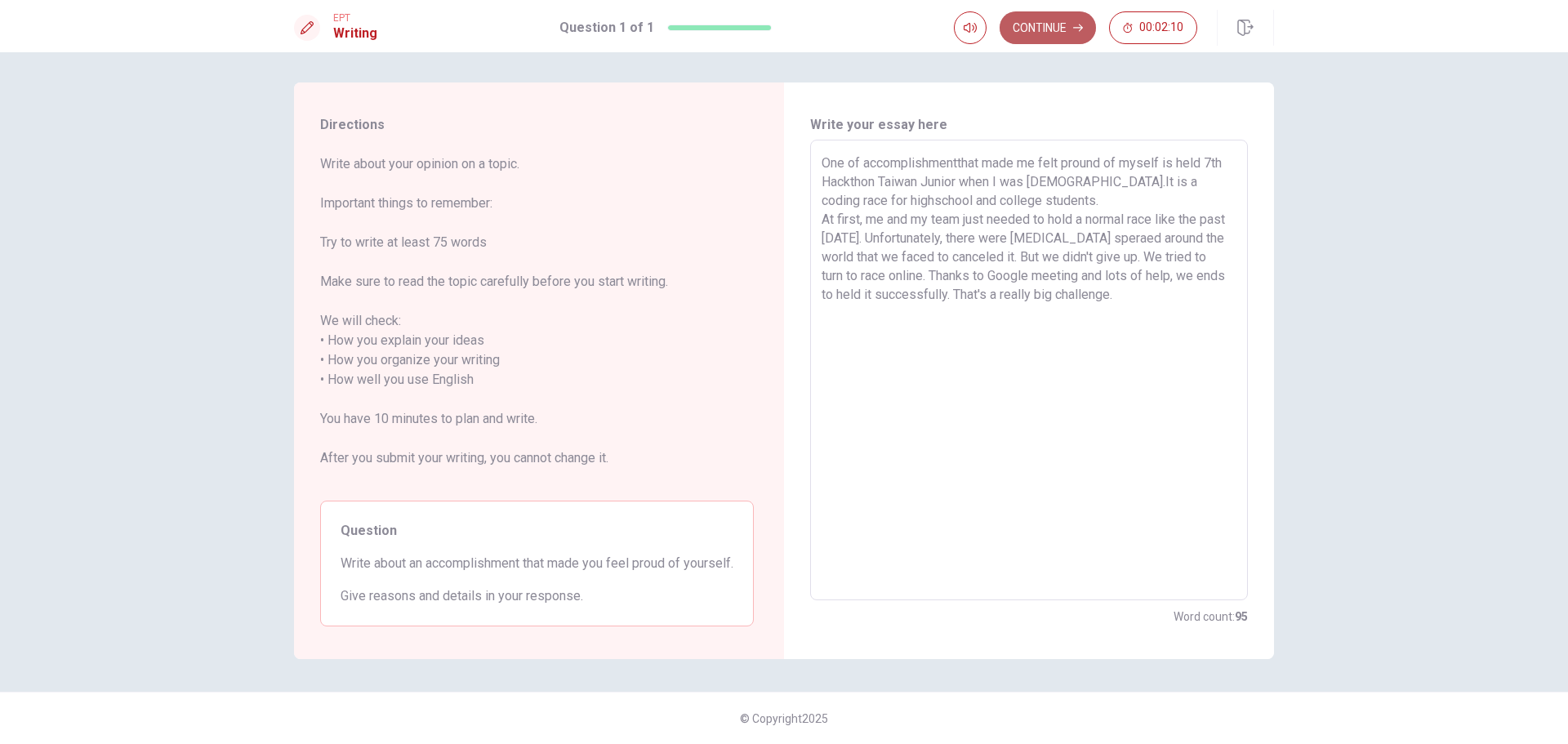
click at [1064, 28] on button "Continue" at bounding box center [1048, 28] width 97 height 33
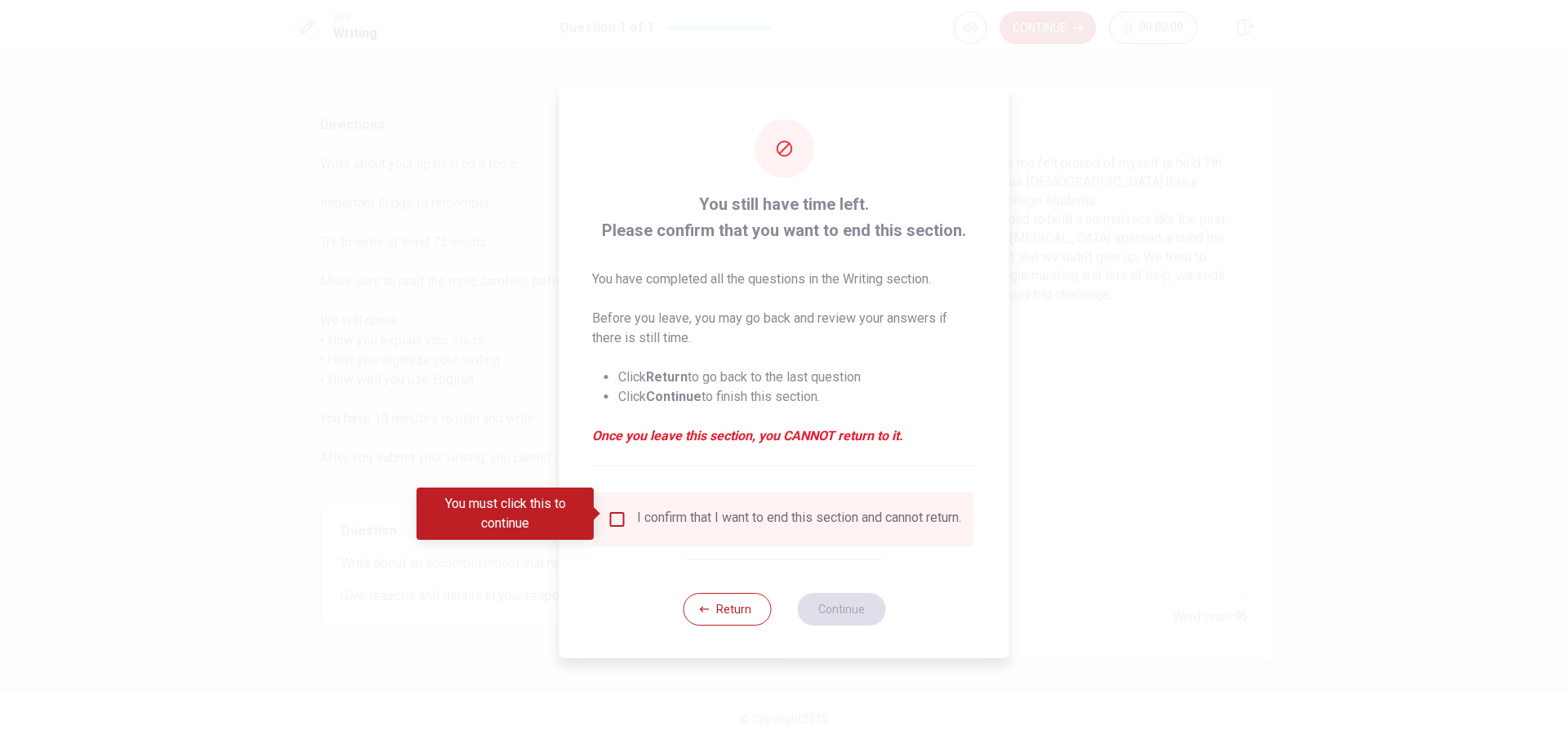
click at [628, 516] on div "I confirm that I want to end this section and cannot return." at bounding box center [784, 519] width 353 height 20
click at [725, 613] on button "Return" at bounding box center [726, 609] width 88 height 33
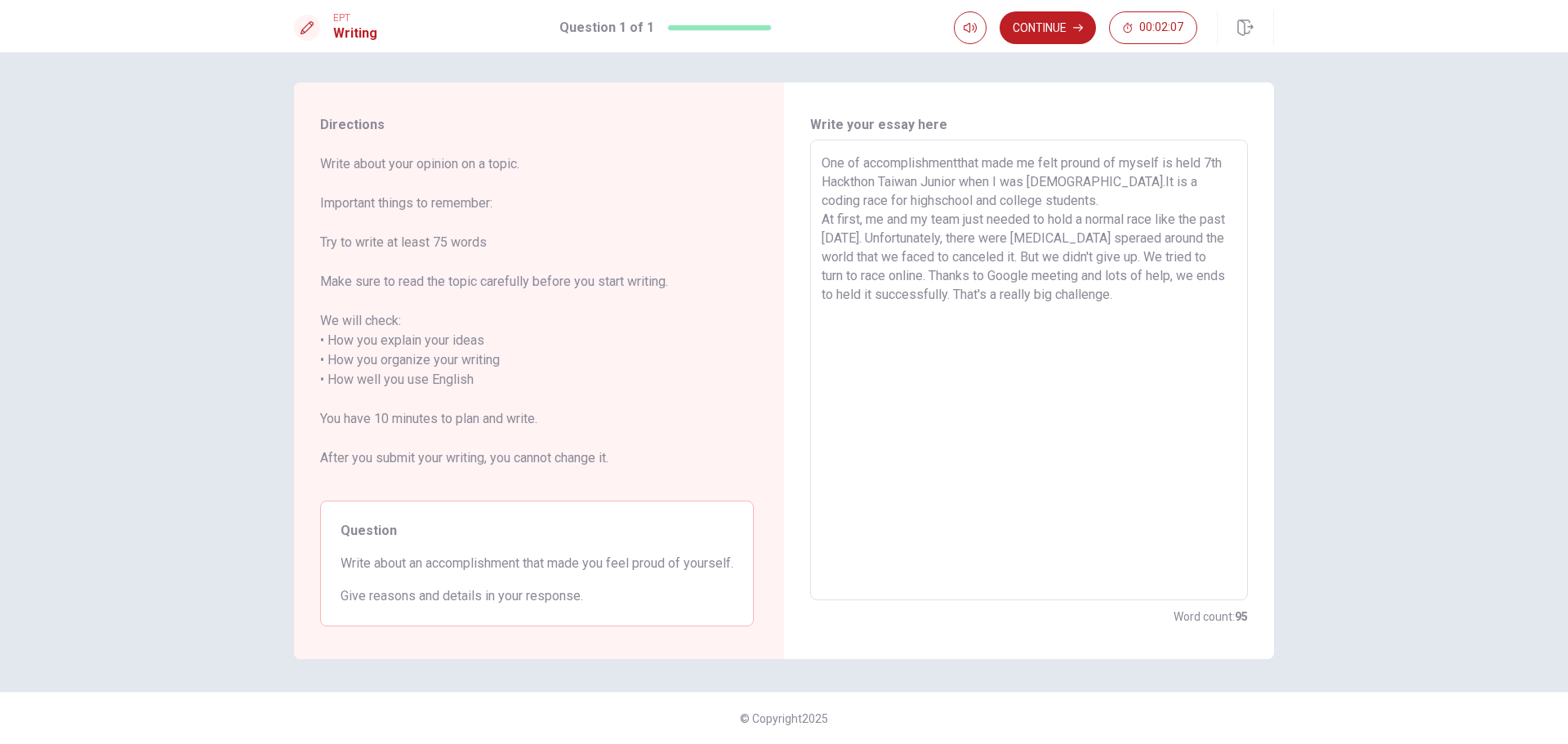
click at [1131, 327] on textarea "One of accomplishmentthat made me felt pround of myself is held 7th Hackthon Ta…" at bounding box center [1028, 370] width 415 height 433
click at [1178, 301] on textarea "One of accomplishmentthat made me felt pround of myself is held 7th Hackthon Ta…" at bounding box center [1028, 370] width 415 height 433
click at [1057, 40] on button "Continue" at bounding box center [1048, 28] width 97 height 33
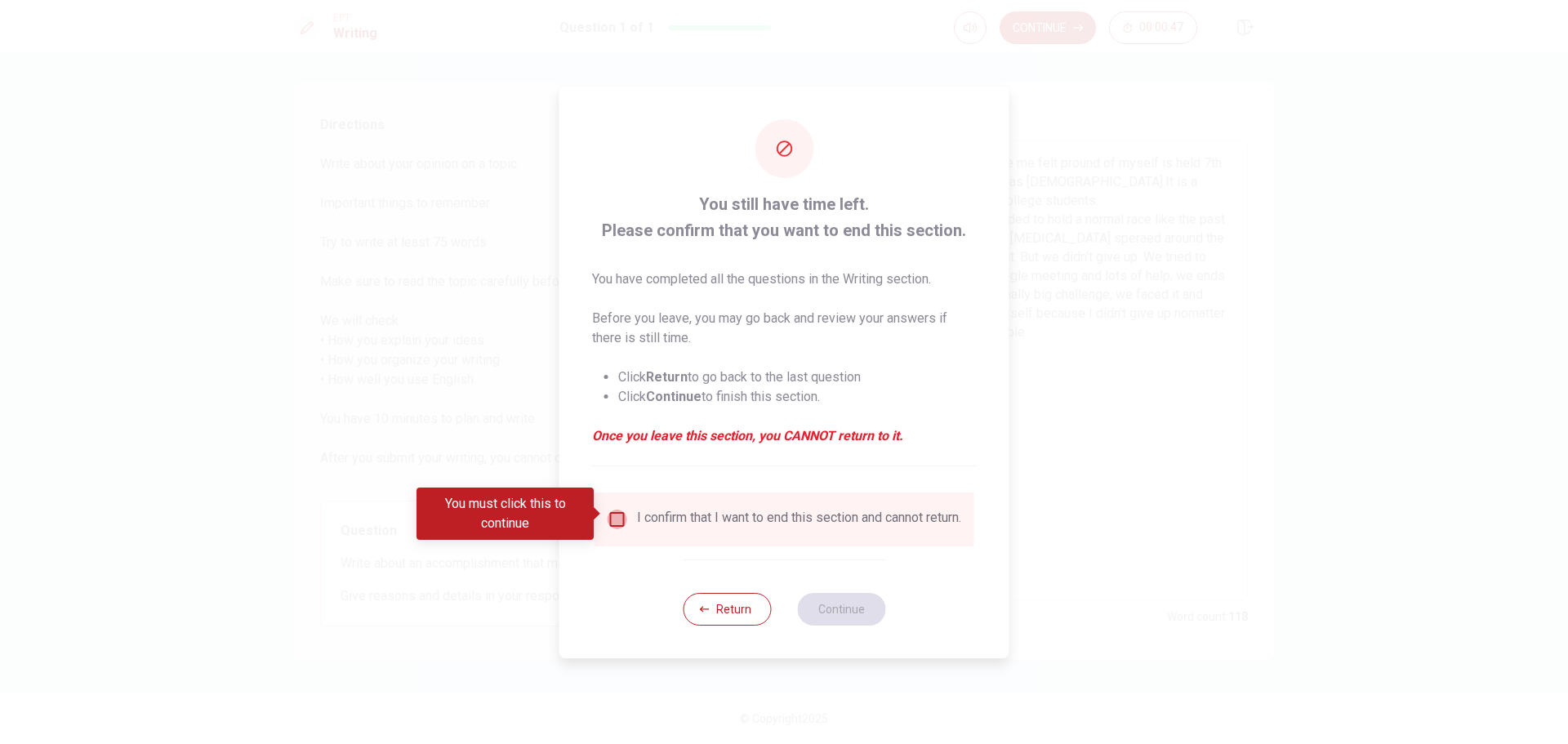
click at [608, 510] on input "You must click this to continue" at bounding box center [617, 519] width 20 height 20
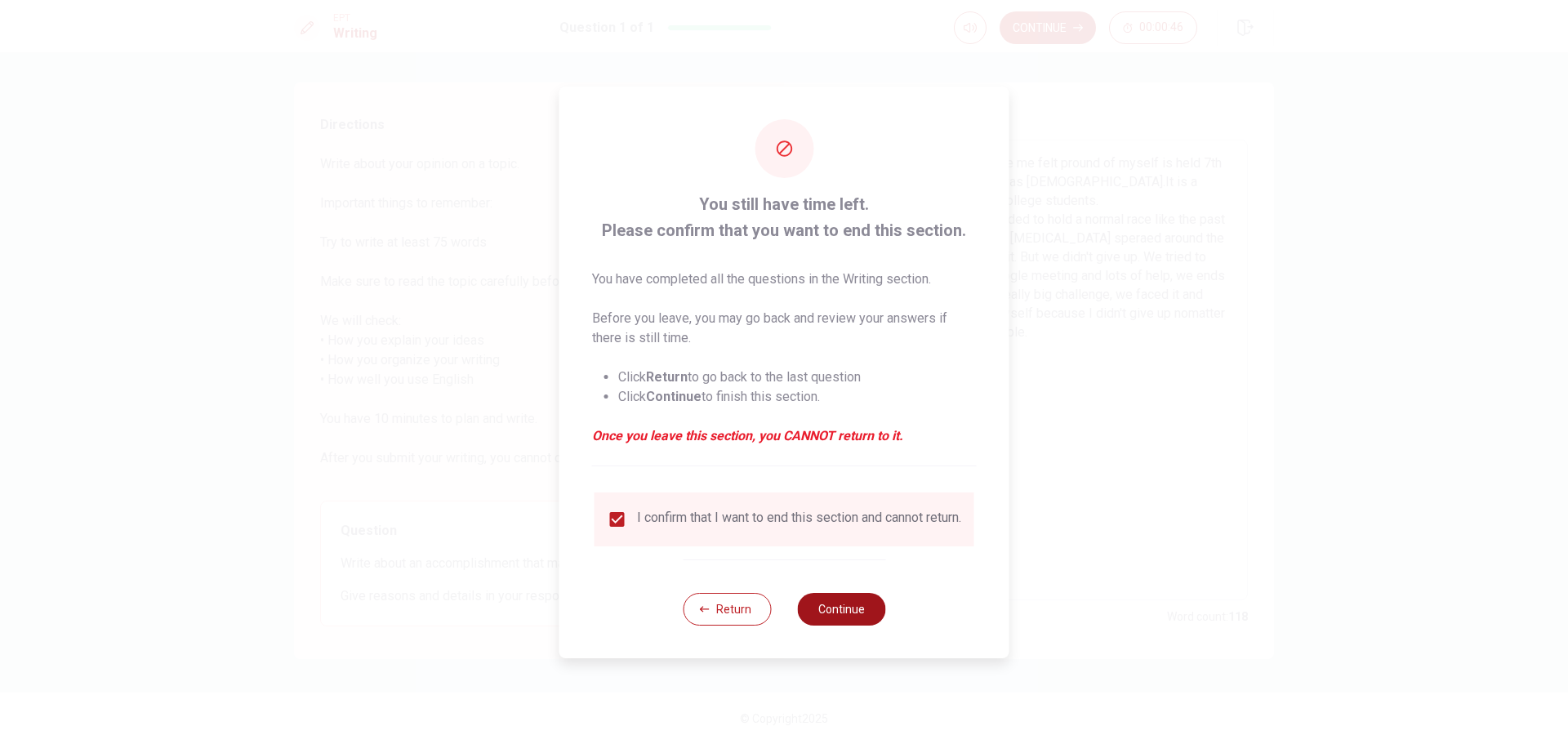
click at [822, 611] on button "Continue" at bounding box center [841, 609] width 88 height 33
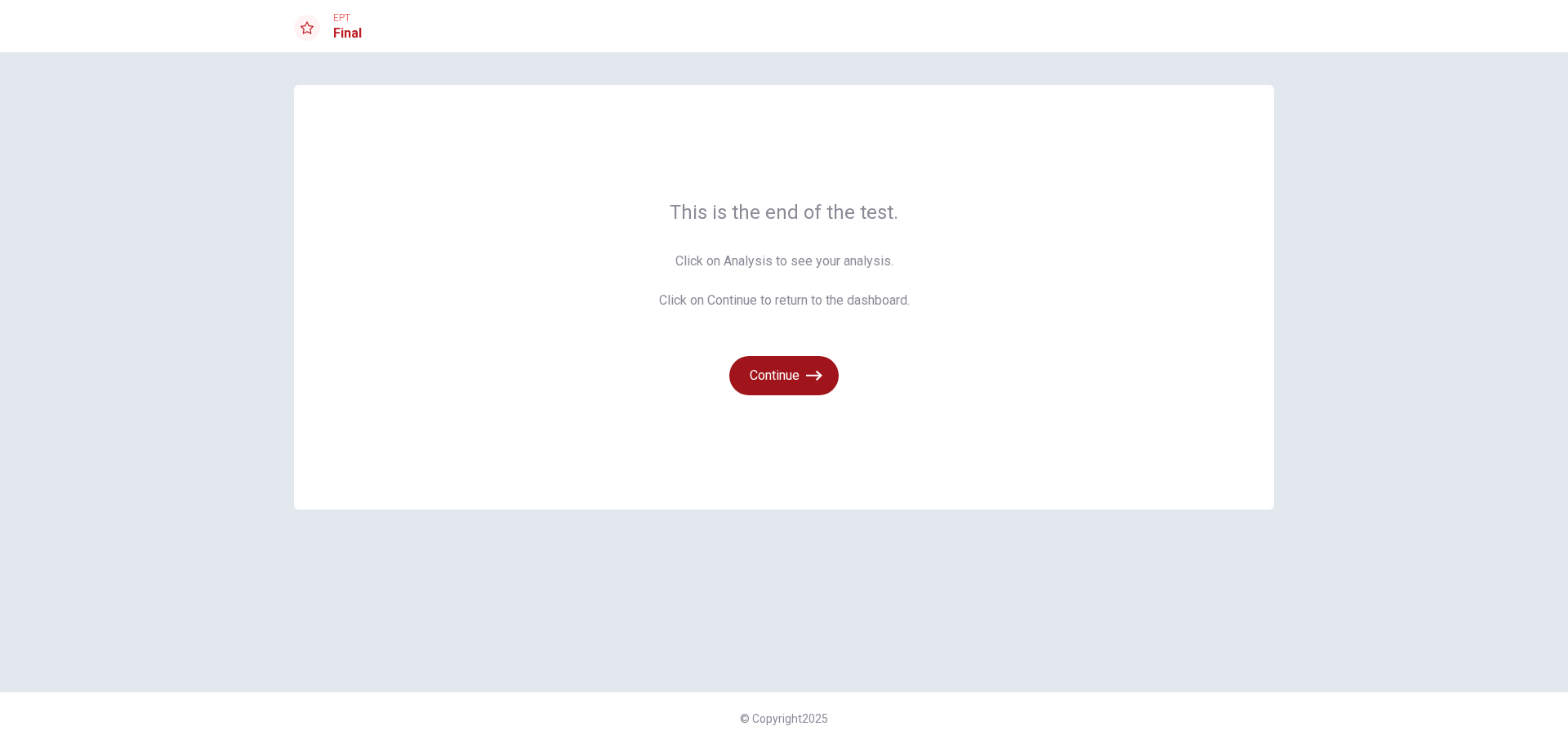
click at [773, 374] on button "Continue" at bounding box center [783, 376] width 109 height 39
